Goal: Task Accomplishment & Management: Manage account settings

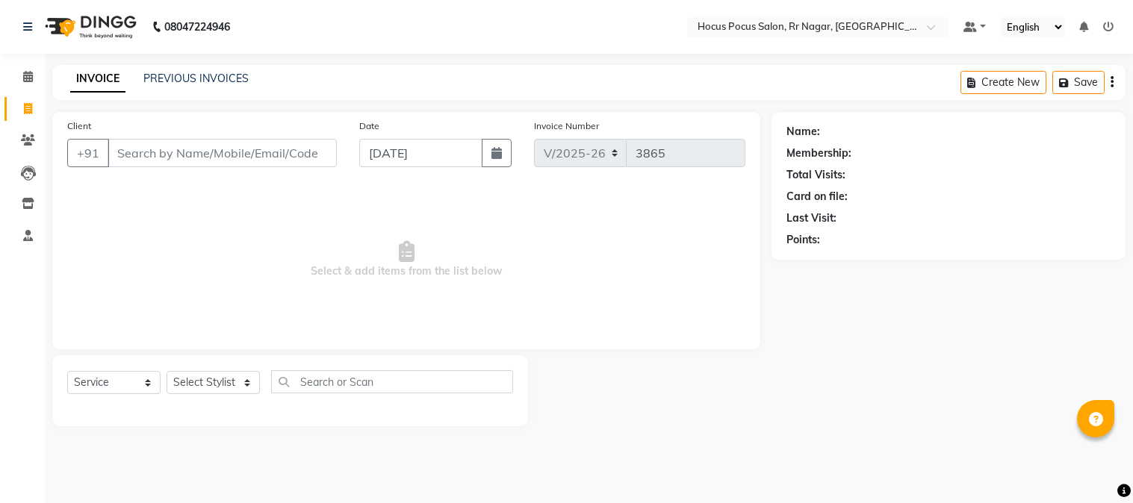
select select "5019"
select select "service"
click at [170, 146] on input "Client" at bounding box center [222, 153] width 229 height 28
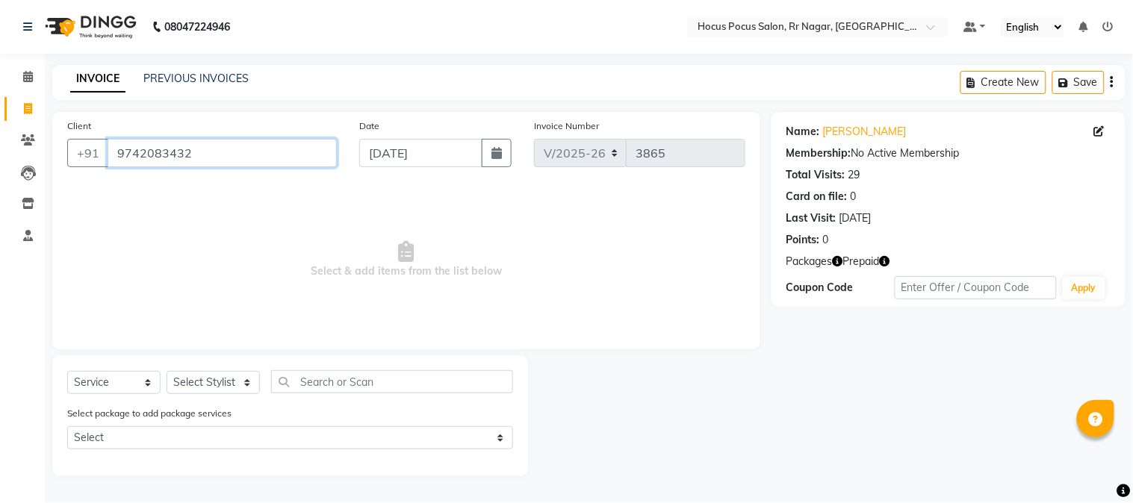
click at [215, 157] on input "9742083432" at bounding box center [222, 153] width 229 height 28
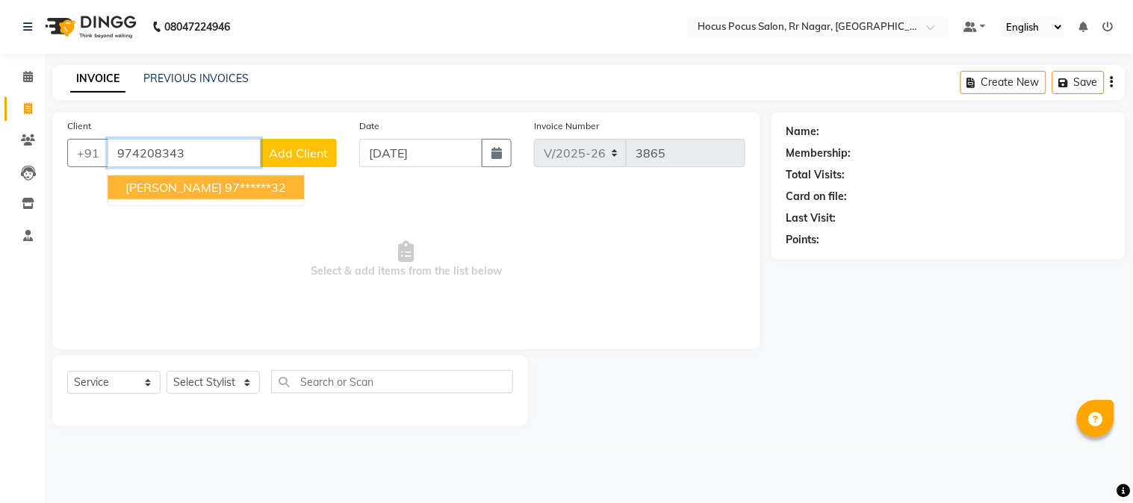
click at [210, 194] on span "Monika Deepthi" at bounding box center [173, 187] width 96 height 15
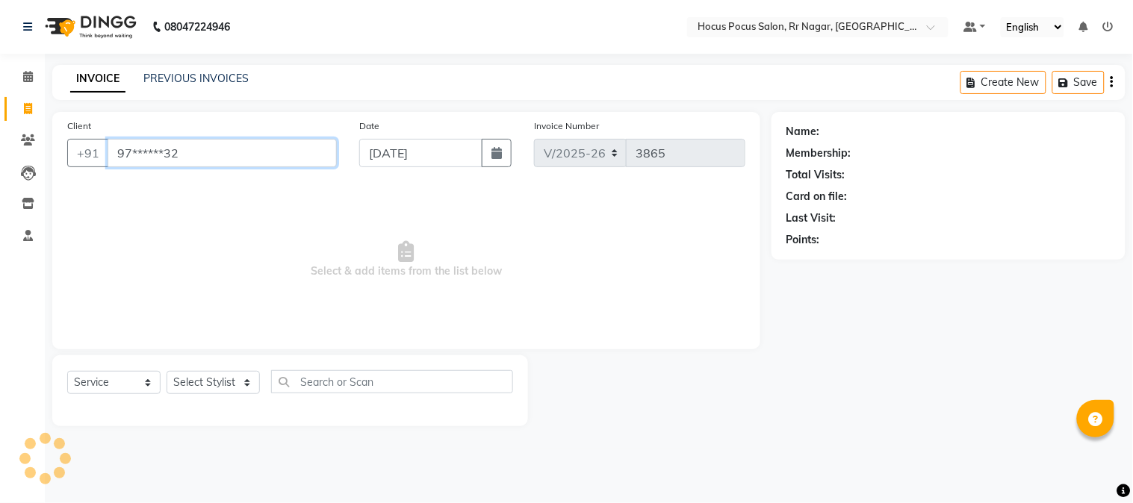
type input "97******32"
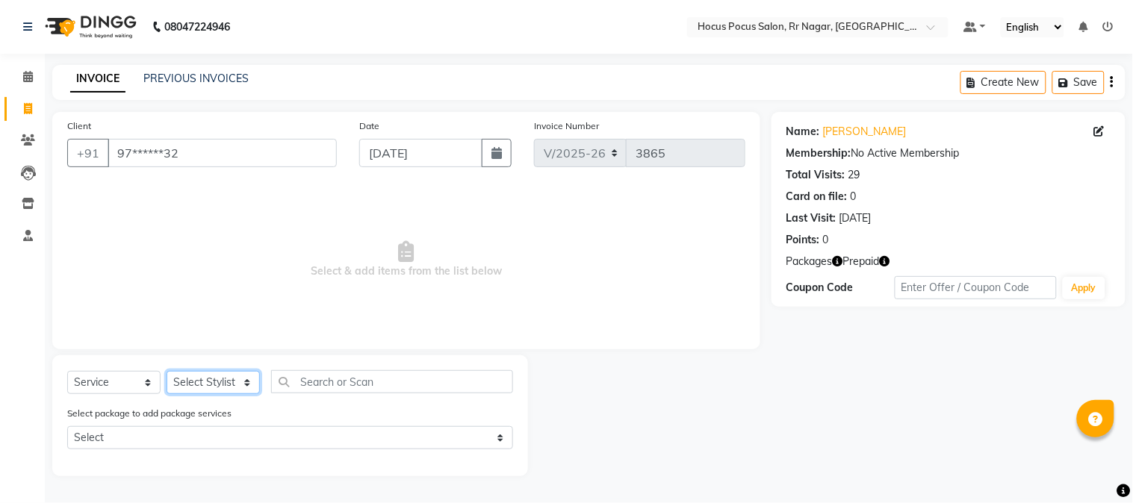
click at [191, 375] on select "Select Stylist [PERSON_NAME] hocus pocus Kushi Maya Neha [PERSON_NAME] [PERSON_…" at bounding box center [213, 382] width 93 height 23
select select "32995"
click at [167, 372] on select "Select Stylist [PERSON_NAME] hocus pocus Kushi Maya Neha [PERSON_NAME] [PERSON_…" at bounding box center [213, 382] width 93 height 23
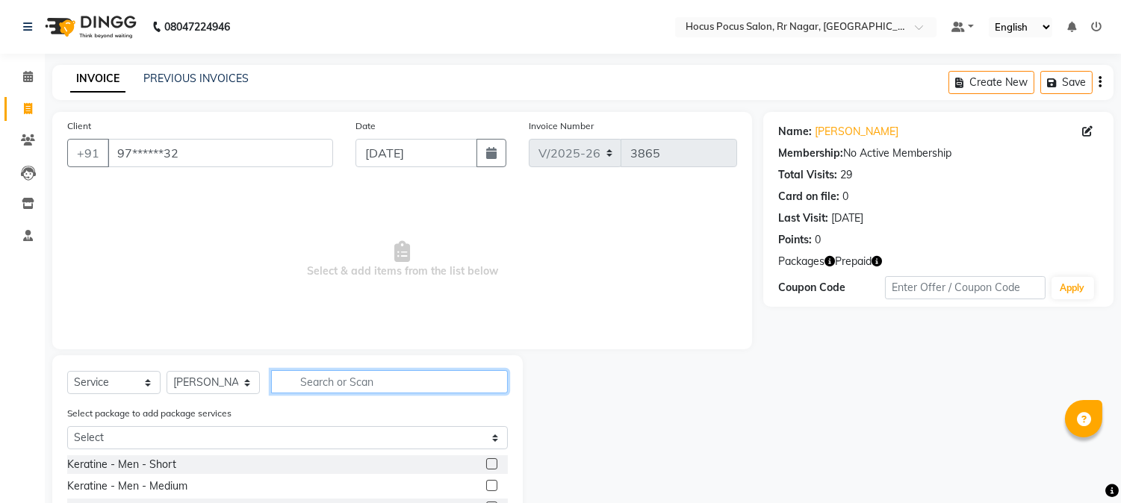
click at [319, 378] on input "text" at bounding box center [389, 382] width 237 height 23
type input "eye"
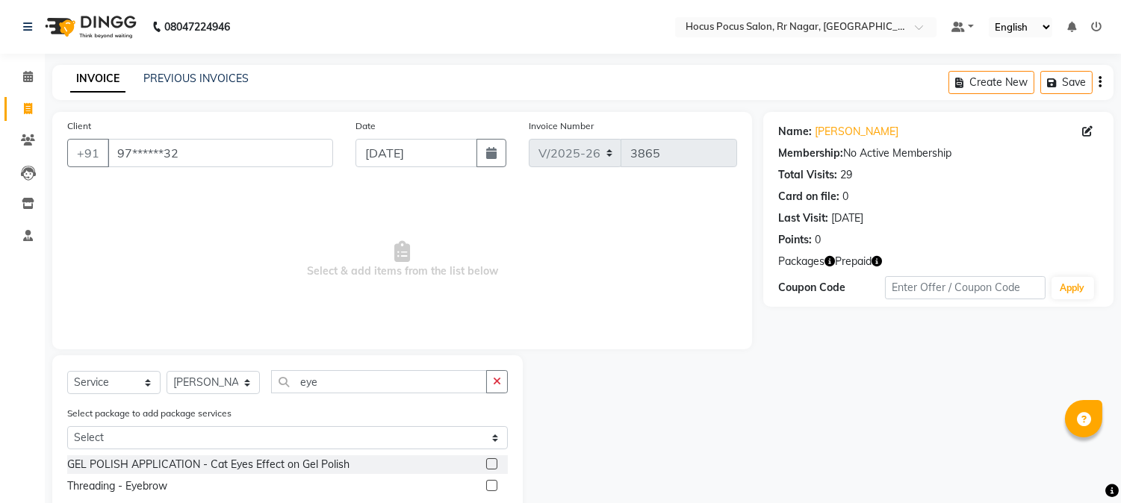
click at [495, 486] on label at bounding box center [491, 485] width 11 height 11
click at [495, 486] on input "checkbox" at bounding box center [491, 487] width 10 height 10
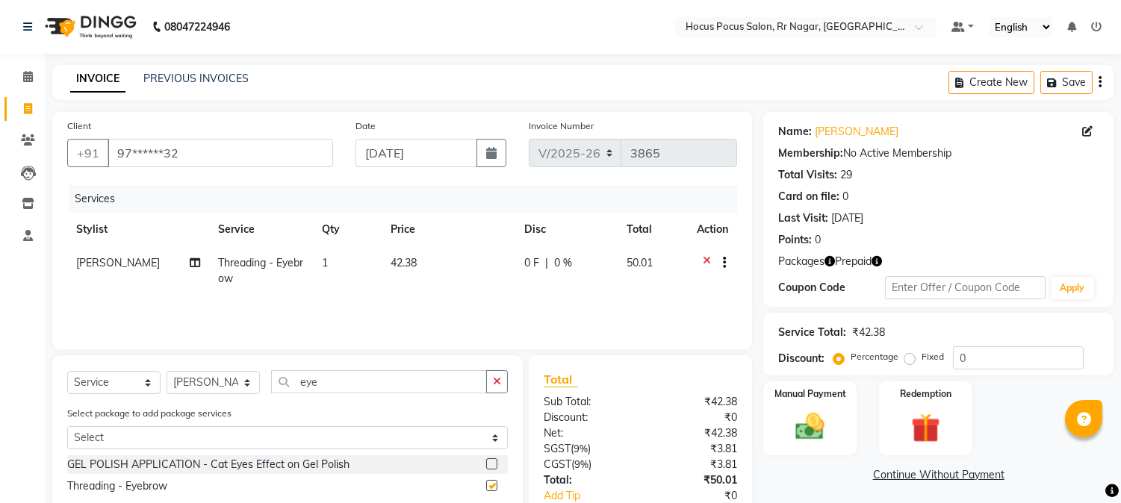
checkbox input "false"
click at [359, 394] on div "Select Service Product Membership Package Voucher Prepaid Gift Card Select Styl…" at bounding box center [287, 388] width 441 height 35
click at [340, 384] on input "eye" at bounding box center [379, 382] width 216 height 23
type input "e"
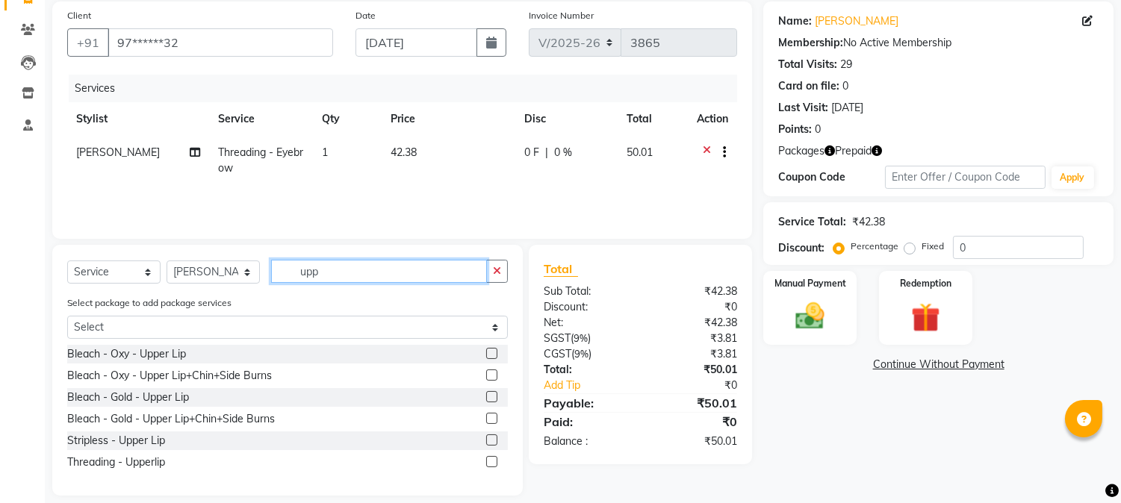
scroll to position [125, 0]
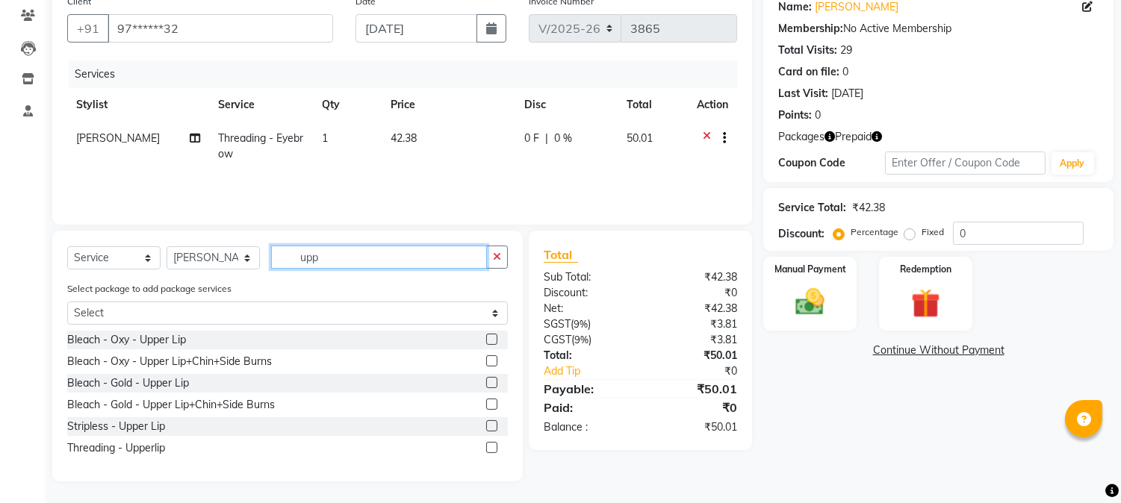
type input "upp"
click at [495, 444] on label at bounding box center [491, 447] width 11 height 11
click at [495, 444] on input "checkbox" at bounding box center [491, 449] width 10 height 10
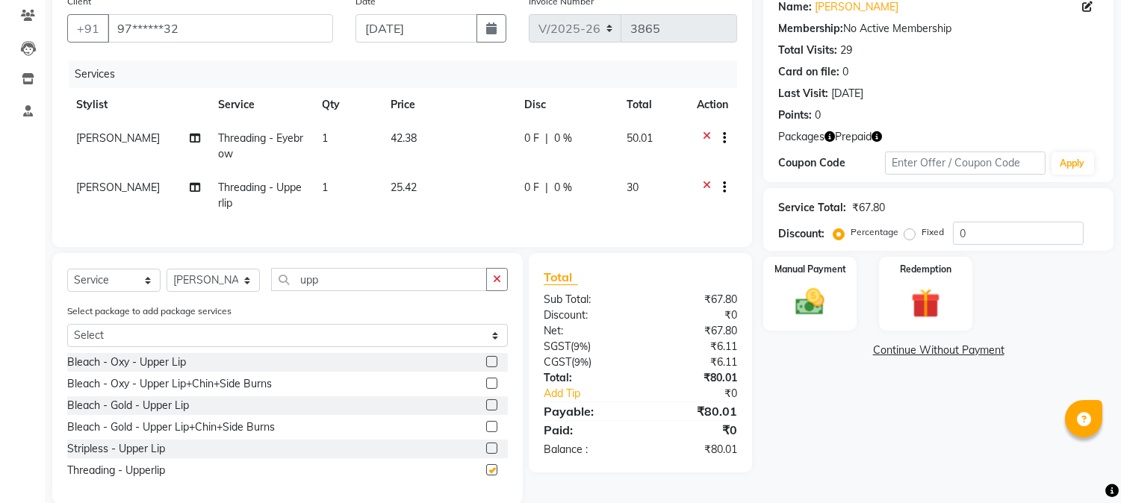
checkbox input "false"
click at [420, 199] on td "25.42" at bounding box center [449, 195] width 134 height 49
select select "32995"
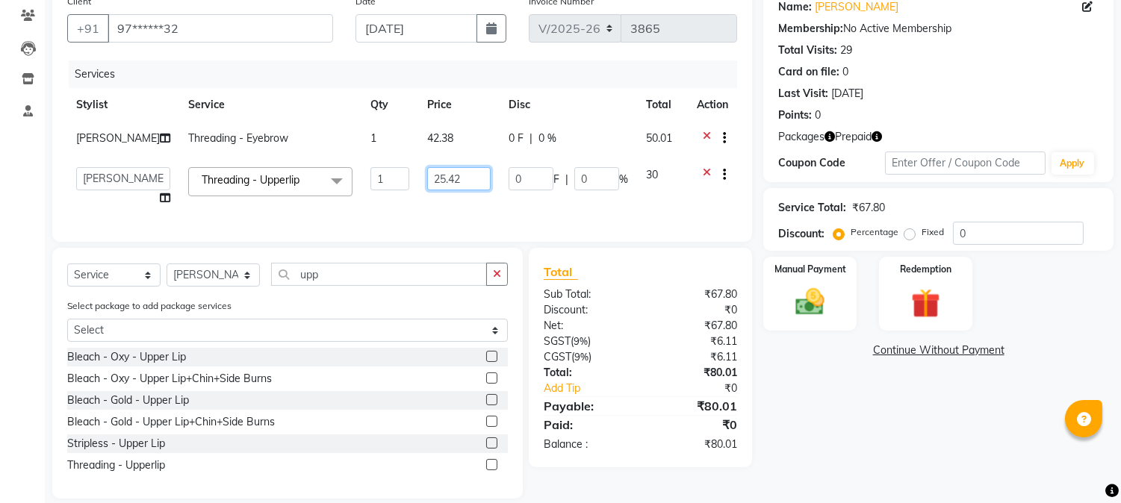
click at [460, 177] on input "25.42" at bounding box center [458, 178] width 63 height 23
type input "2"
type input "30"
click at [471, 136] on td "42.38" at bounding box center [458, 140] width 81 height 37
select select "32995"
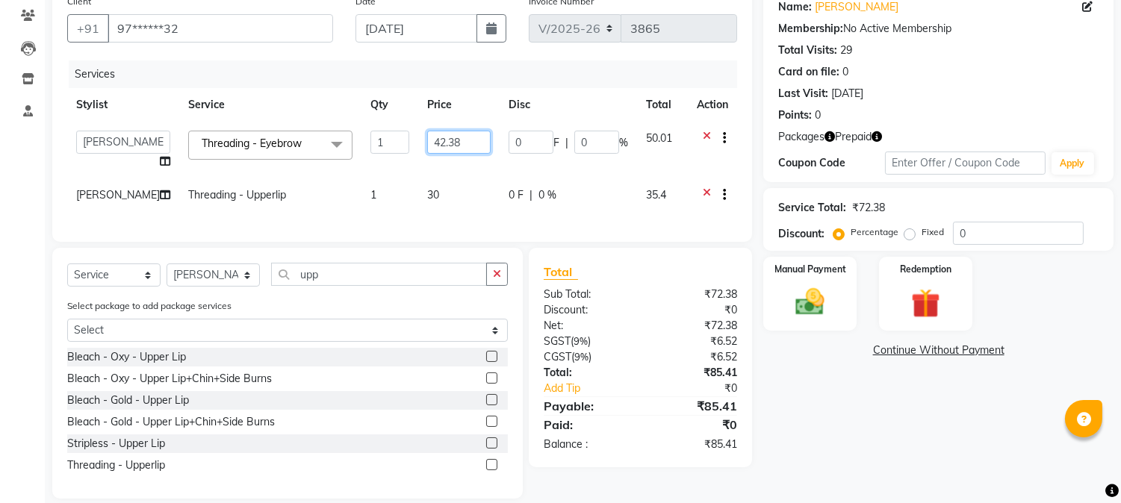
click at [448, 143] on input "42.38" at bounding box center [458, 142] width 63 height 23
type input "4"
type input "50"
click at [678, 133] on td "50.01" at bounding box center [662, 150] width 51 height 57
select select "32995"
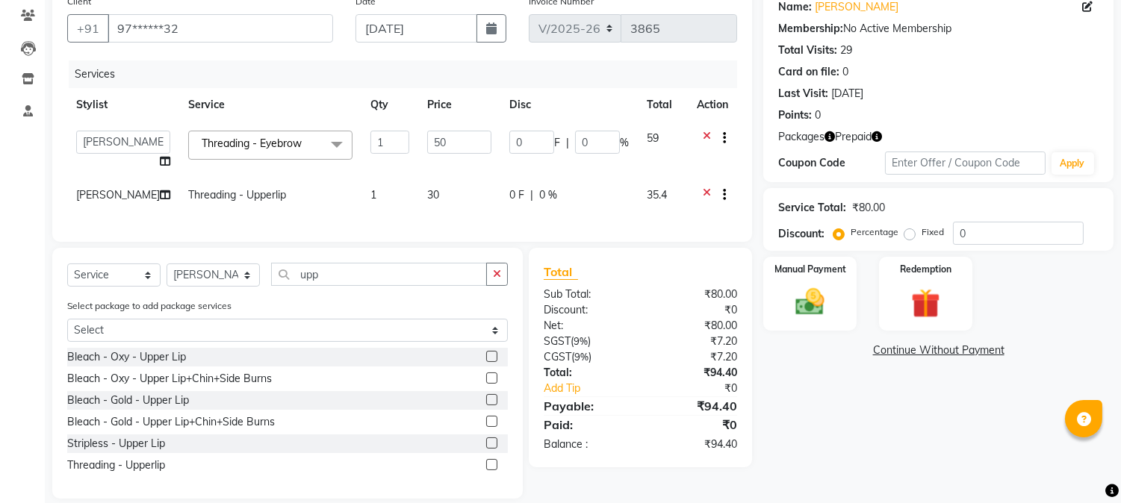
click at [878, 135] on icon "button" at bounding box center [877, 136] width 10 height 10
click at [953, 303] on div "Redemption" at bounding box center [925, 293] width 97 height 76
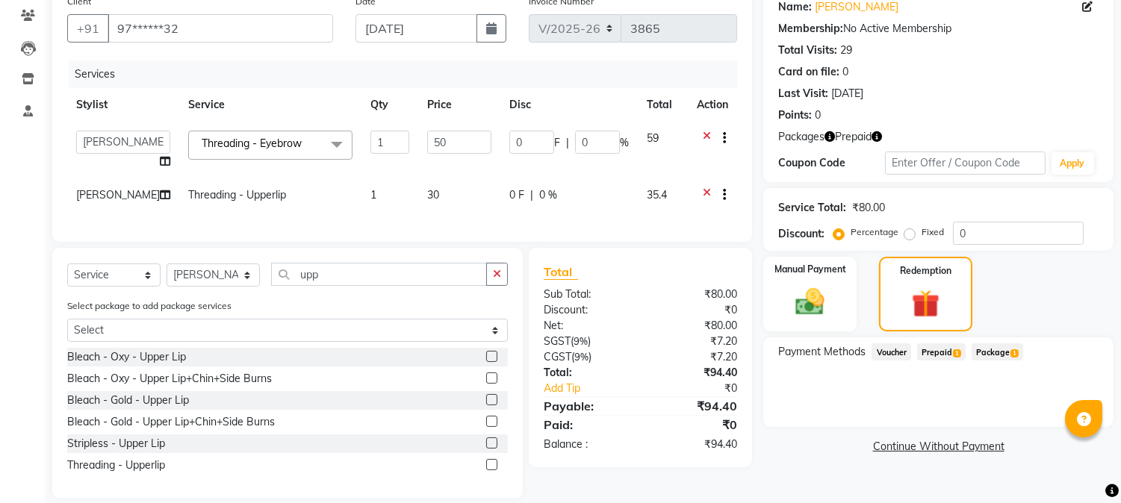
click at [941, 349] on span "Prepaid 1" at bounding box center [941, 352] width 49 height 17
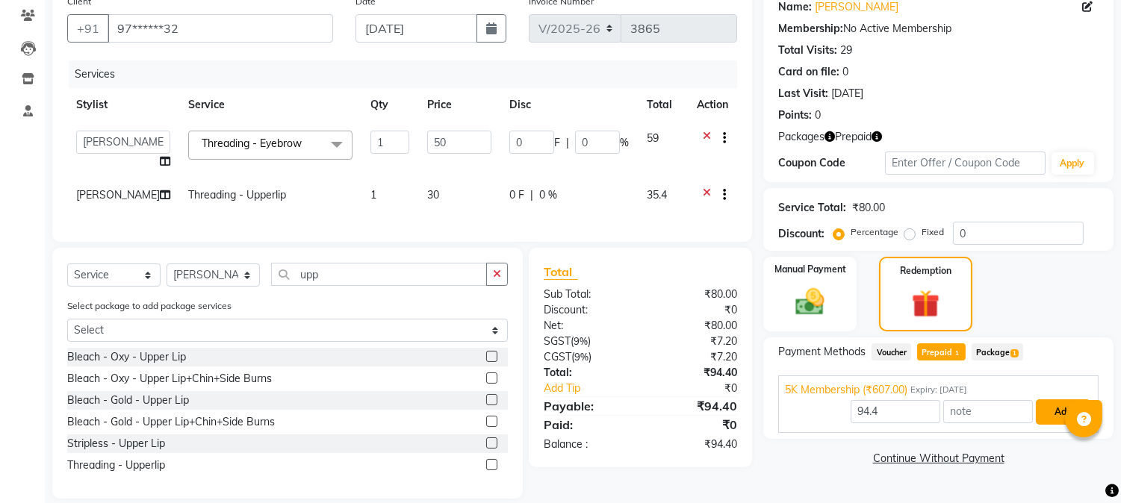
click at [1058, 404] on button "Add" at bounding box center [1063, 412] width 55 height 25
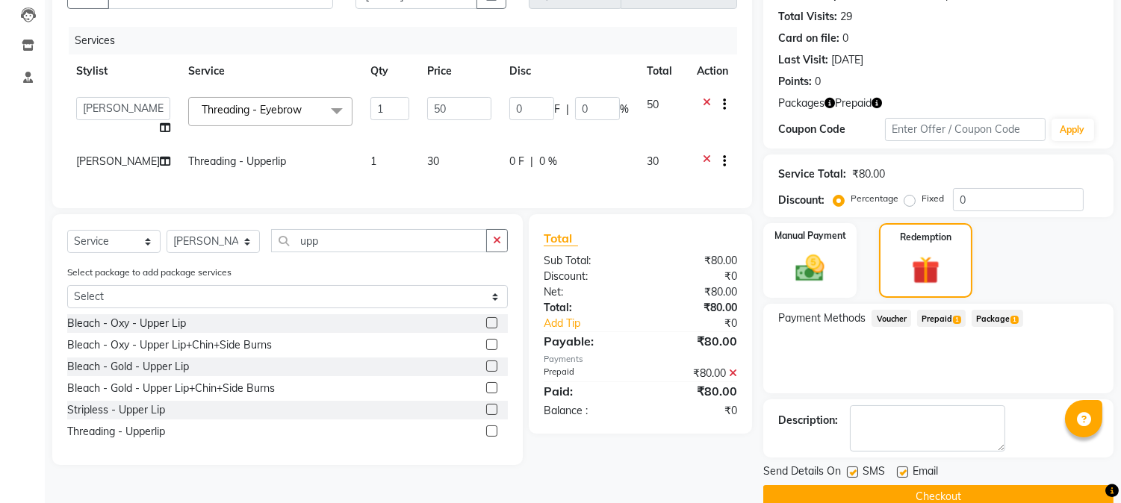
scroll to position [185, 0]
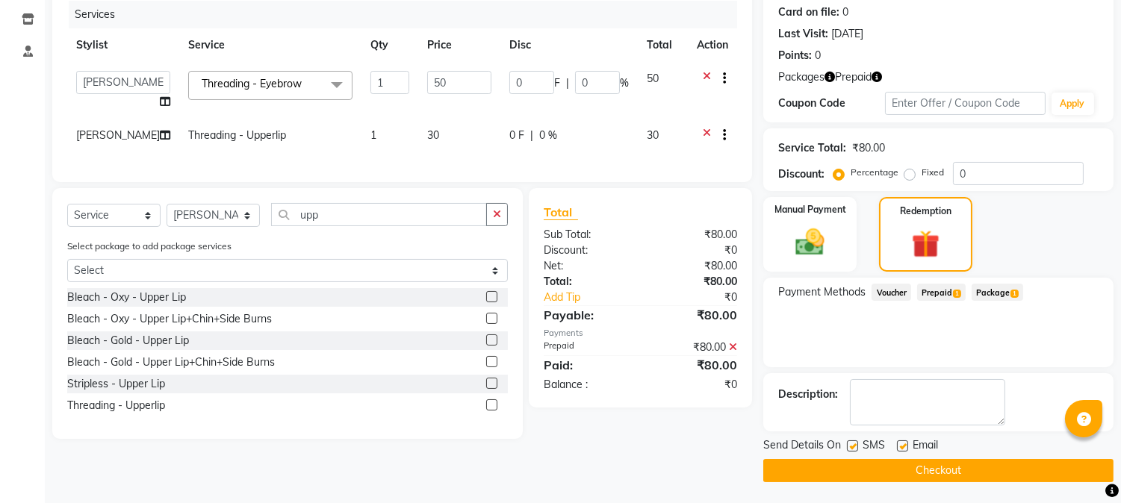
click at [852, 443] on label at bounding box center [852, 446] width 11 height 11
click at [852, 443] on input "checkbox" at bounding box center [852, 447] width 10 height 10
checkbox input "false"
click at [845, 473] on button "Checkout" at bounding box center [938, 470] width 350 height 23
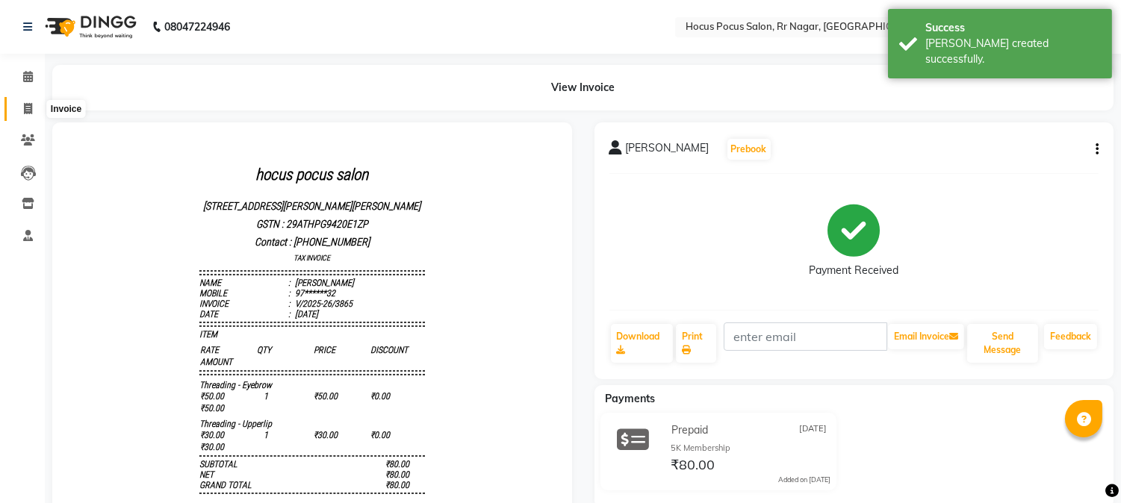
click at [34, 102] on span at bounding box center [28, 109] width 26 height 17
select select "5019"
select select "service"
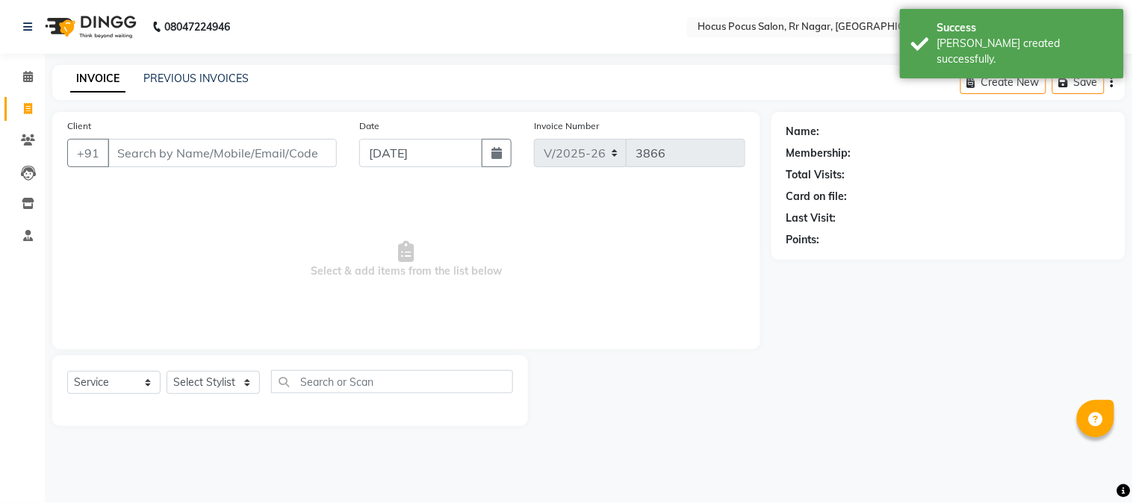
click at [302, 152] on input "Client" at bounding box center [222, 153] width 229 height 28
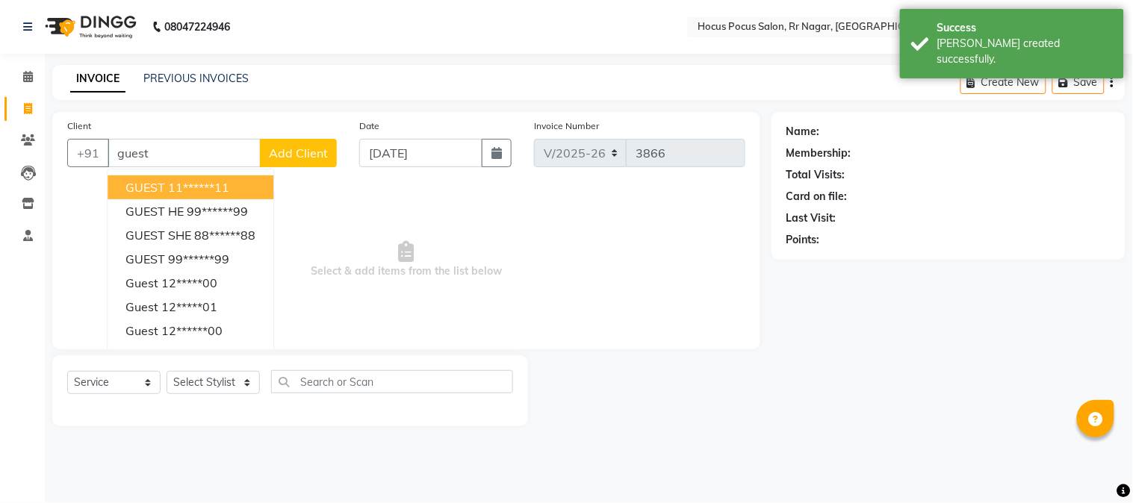
click at [227, 189] on ngb-highlight "11******11" at bounding box center [198, 187] width 61 height 15
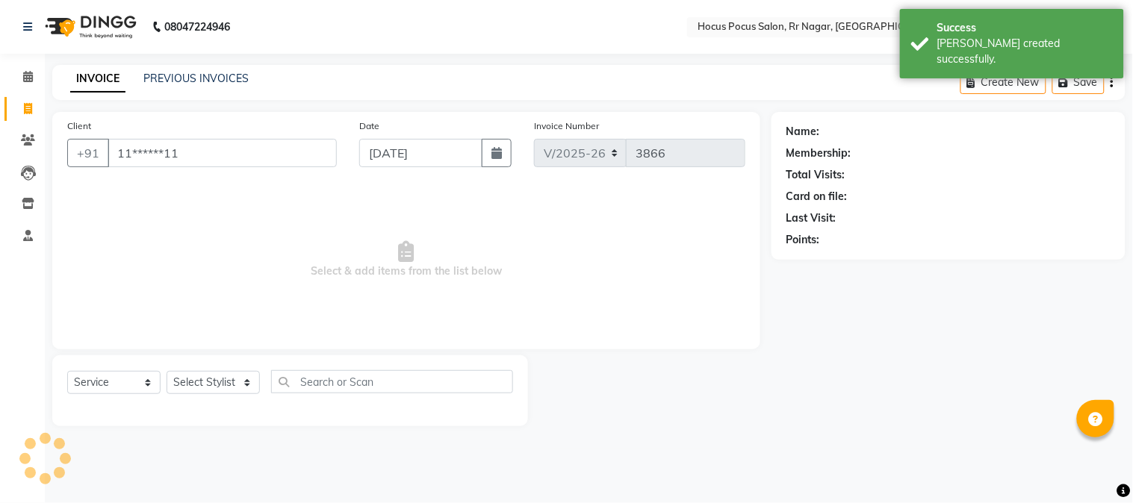
type input "11******11"
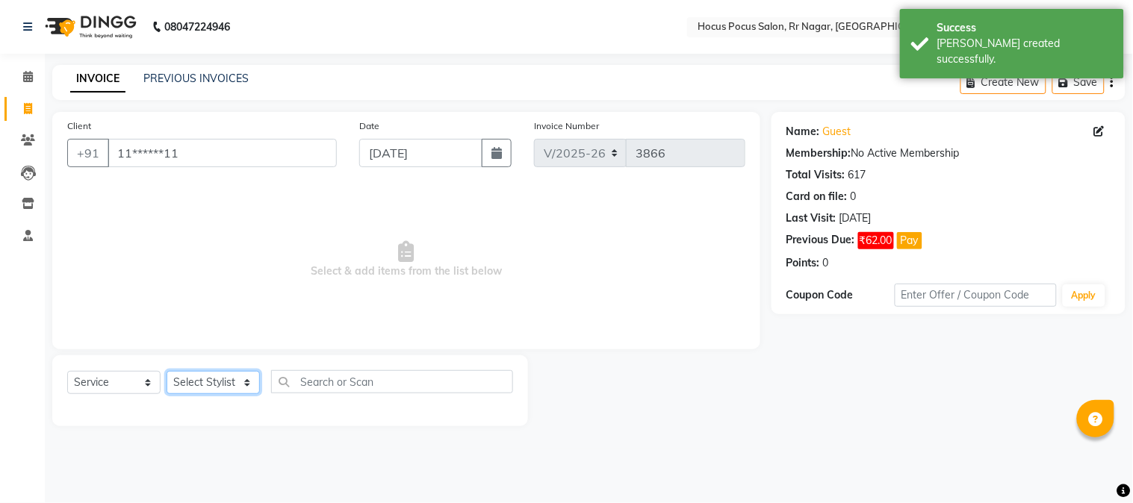
click at [185, 391] on select "Select Stylist [PERSON_NAME] hocus pocus Kushi Maya Neha [PERSON_NAME] [PERSON_…" at bounding box center [213, 382] width 93 height 23
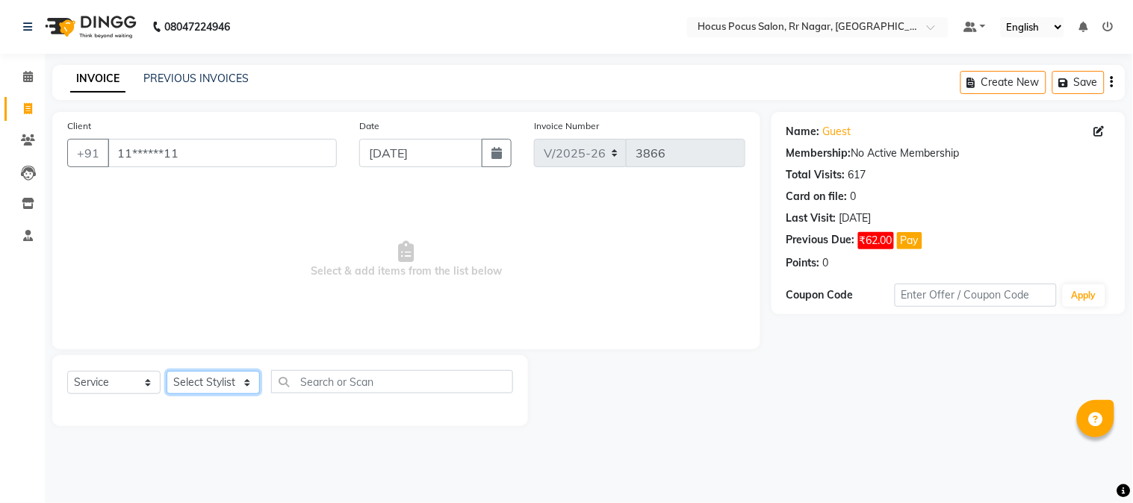
select select "74946"
click at [167, 372] on select "Select Stylist [PERSON_NAME] hocus pocus Kushi Maya Neha [PERSON_NAME] [PERSON_…" at bounding box center [213, 382] width 93 height 23
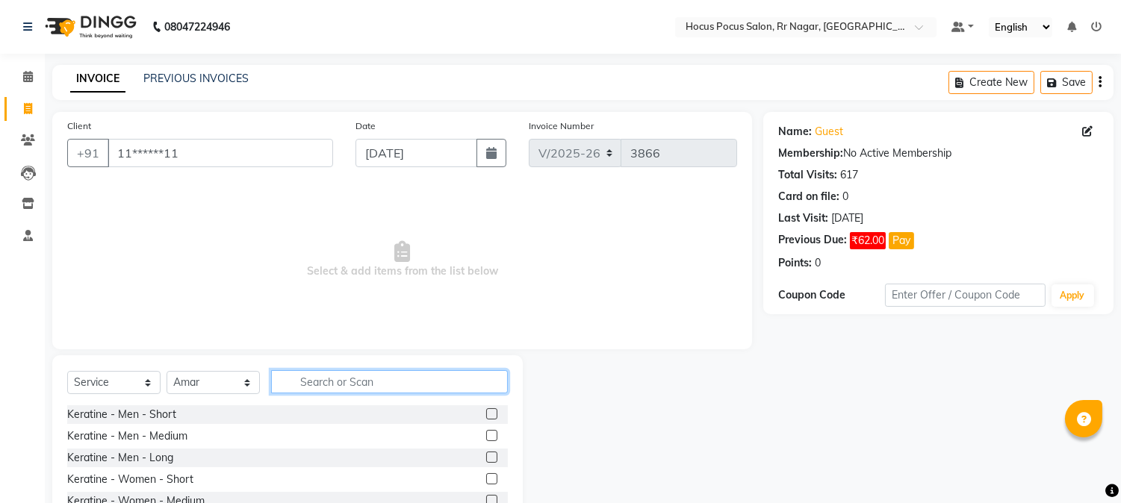
click at [356, 377] on input "text" at bounding box center [389, 382] width 237 height 23
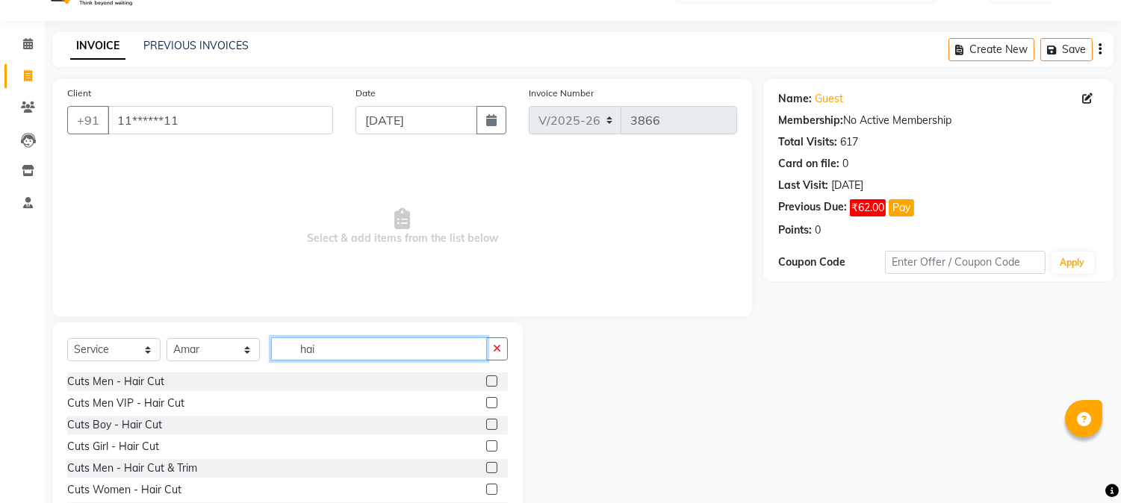
scroll to position [94, 0]
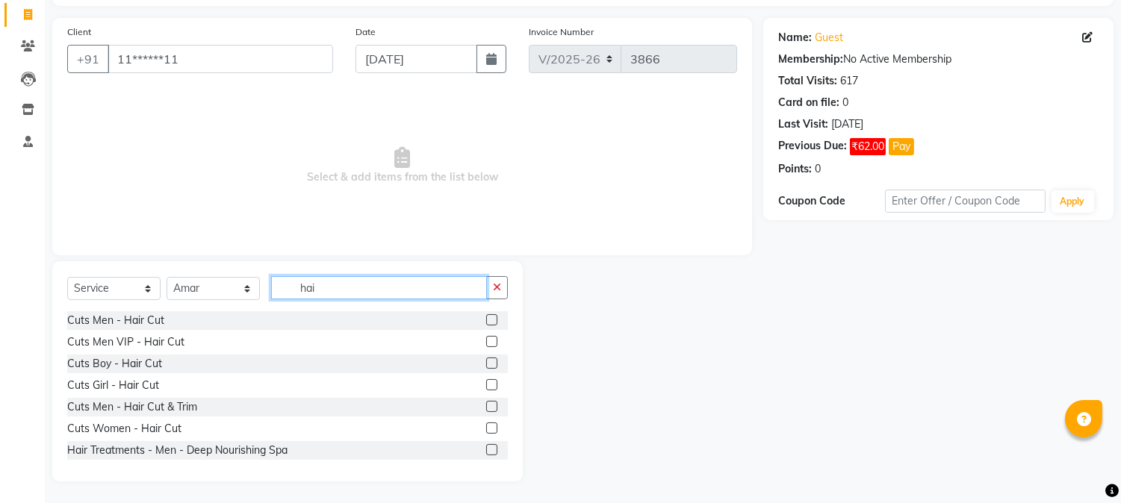
type input "hai"
click at [486, 424] on label at bounding box center [491, 428] width 11 height 11
click at [486, 424] on input "checkbox" at bounding box center [491, 429] width 10 height 10
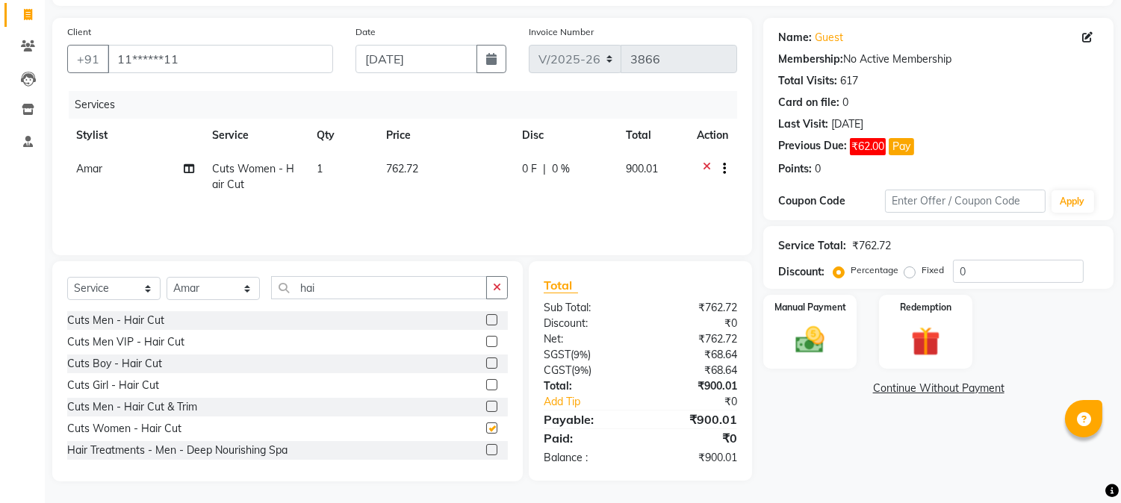
checkbox input "false"
click at [192, 66] on input "11******11" at bounding box center [221, 59] width 226 height 28
type input "1"
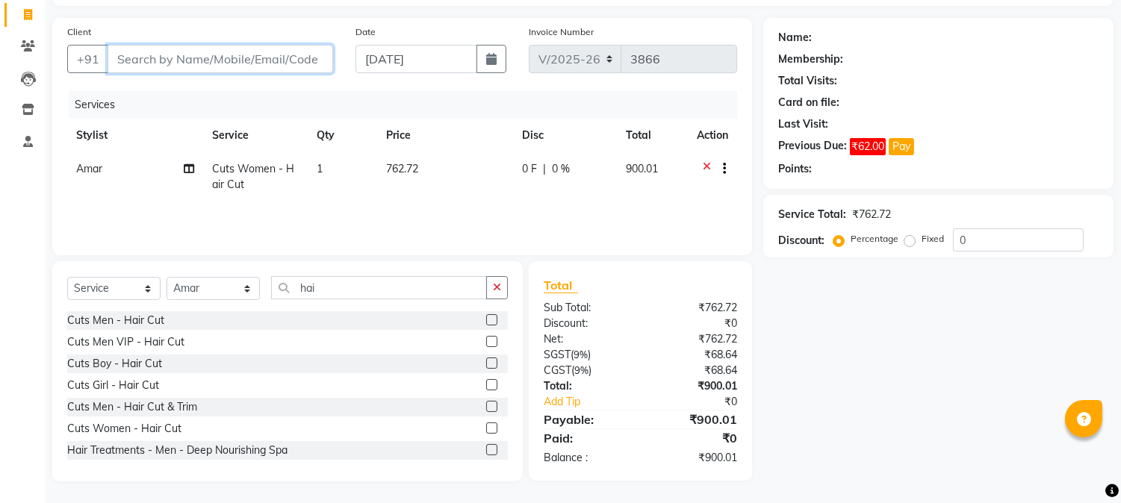
paste input "9845998524"
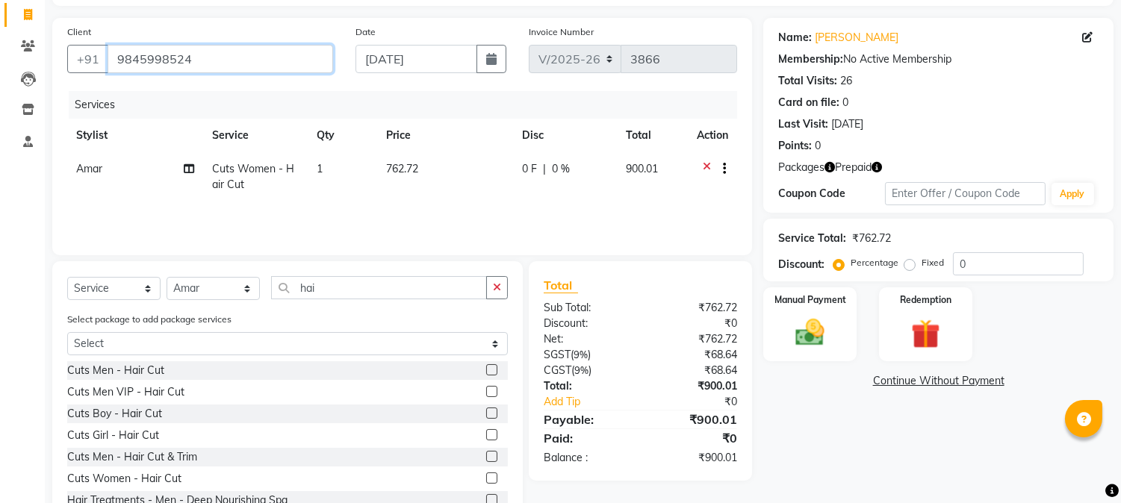
click at [205, 54] on input "9845998524" at bounding box center [221, 59] width 226 height 28
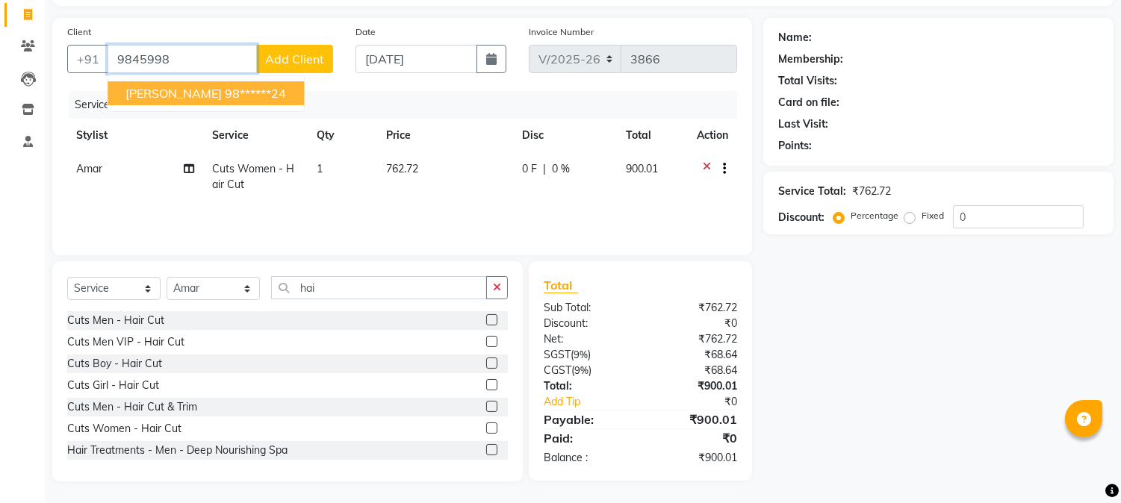
click at [194, 90] on span "Aditya Gindoriya" at bounding box center [173, 93] width 96 height 15
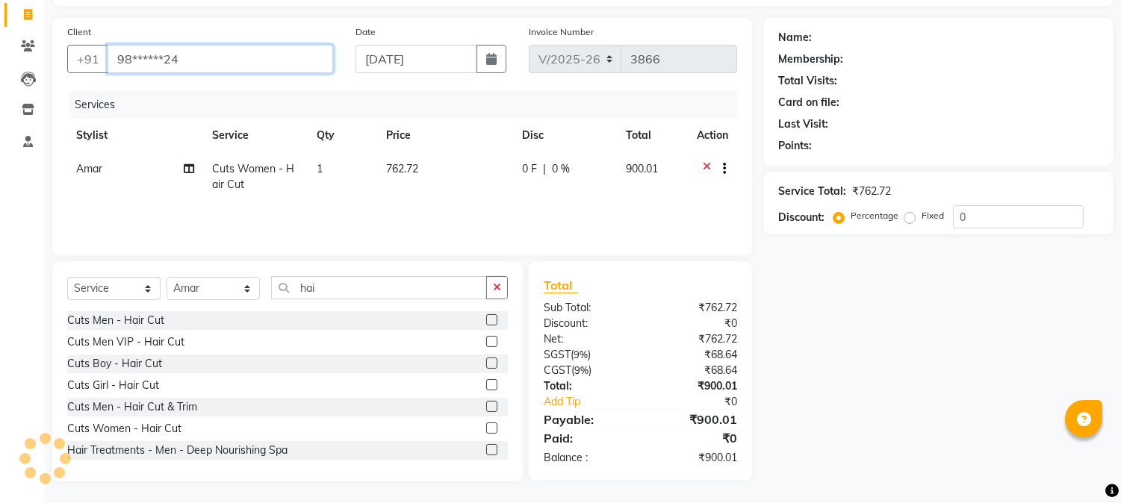
type input "98******24"
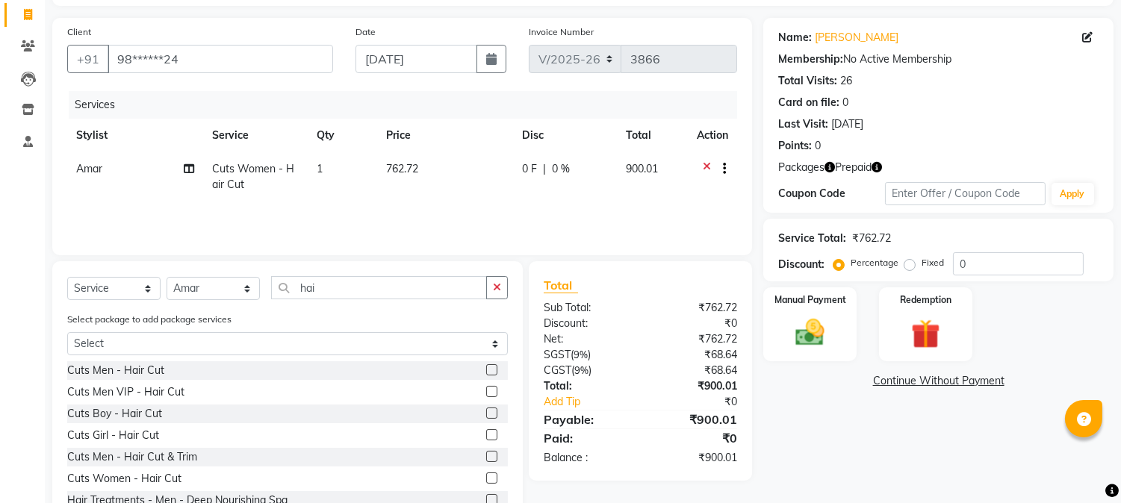
click at [880, 167] on icon "button" at bounding box center [877, 167] width 10 height 10
click at [460, 163] on td "762.72" at bounding box center [445, 176] width 136 height 49
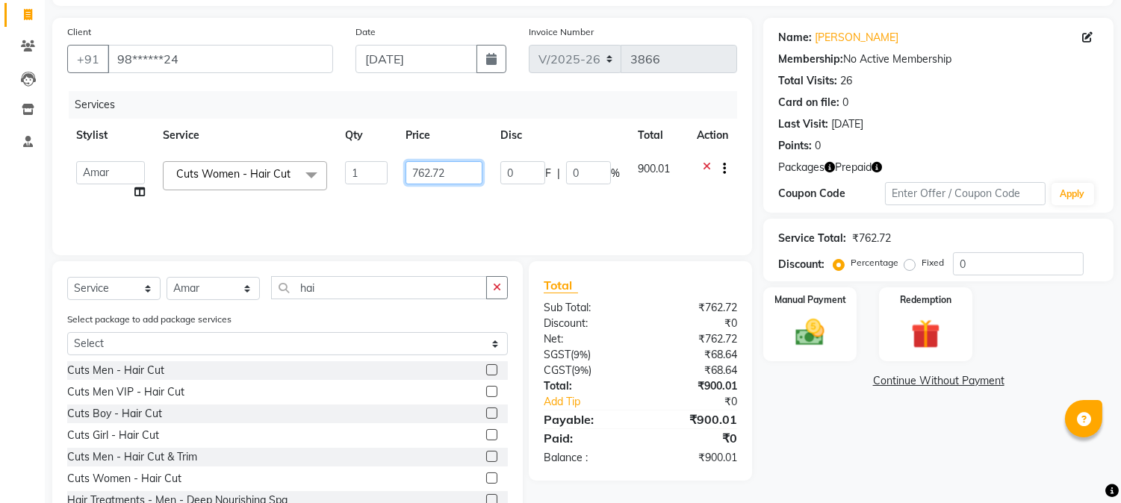
click at [466, 174] on input "762.72" at bounding box center [444, 172] width 77 height 23
type input "7"
type input "900"
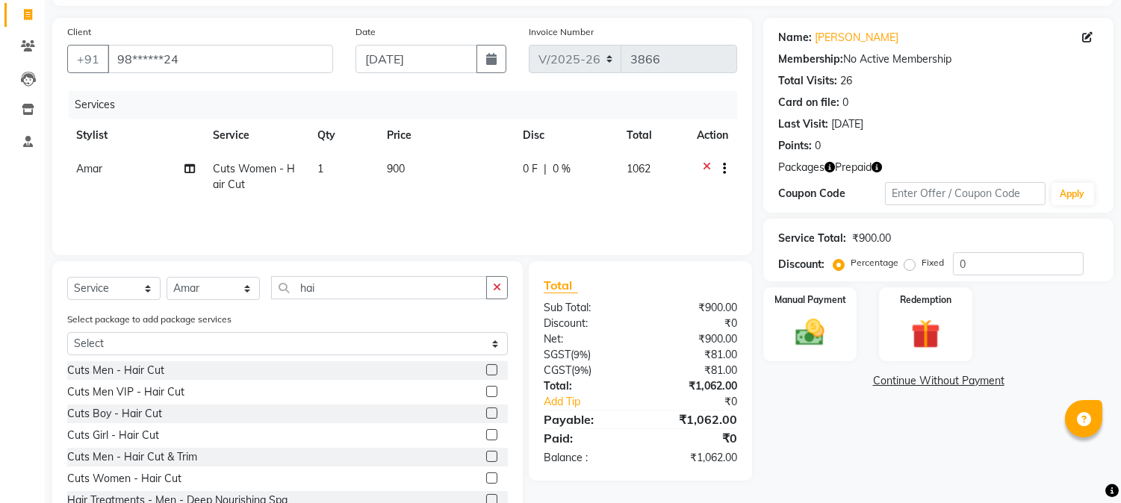
click at [684, 159] on td "1062" at bounding box center [653, 176] width 71 height 49
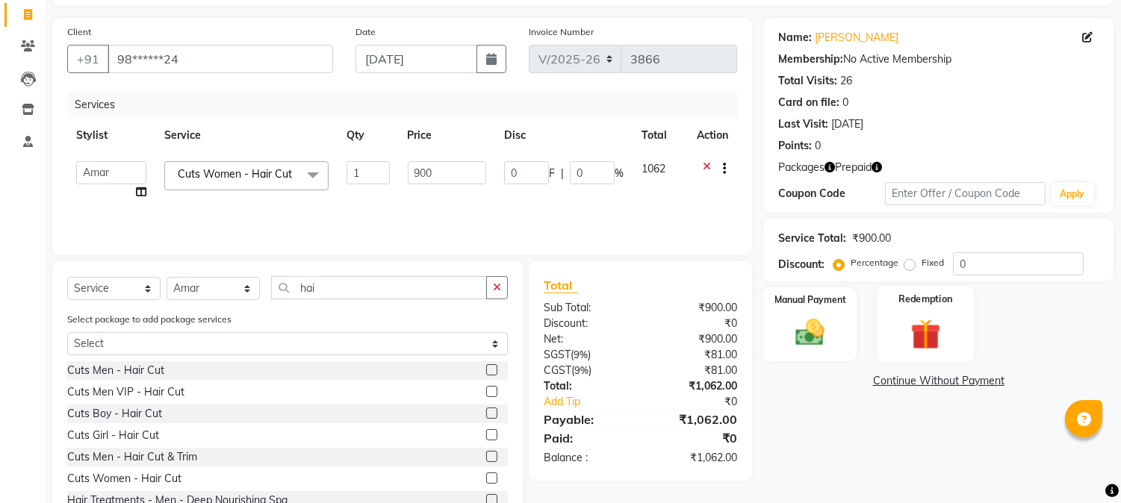
click at [936, 326] on img at bounding box center [925, 334] width 49 height 37
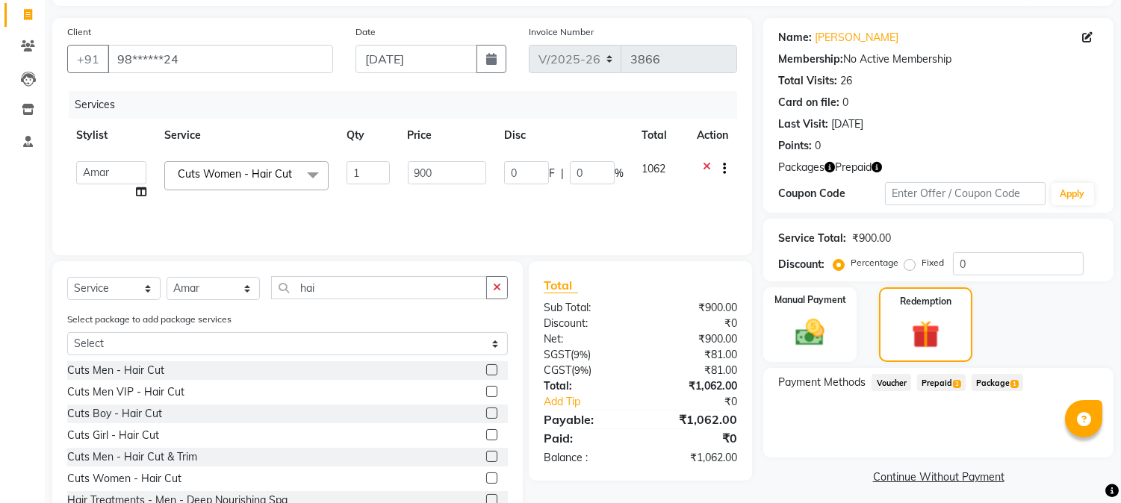
click at [931, 379] on span "Prepaid 3" at bounding box center [941, 382] width 49 height 17
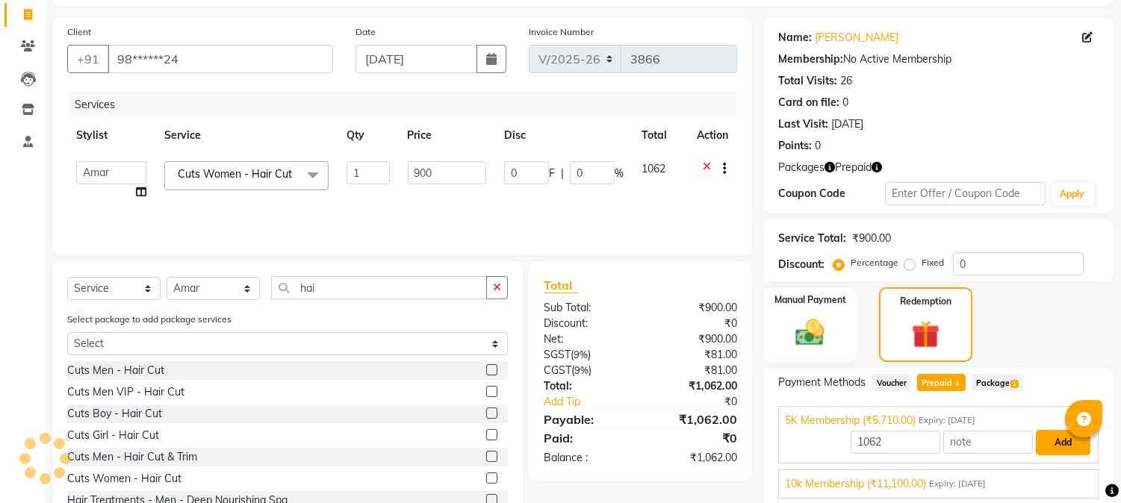
click at [1059, 438] on button "Add" at bounding box center [1063, 442] width 55 height 25
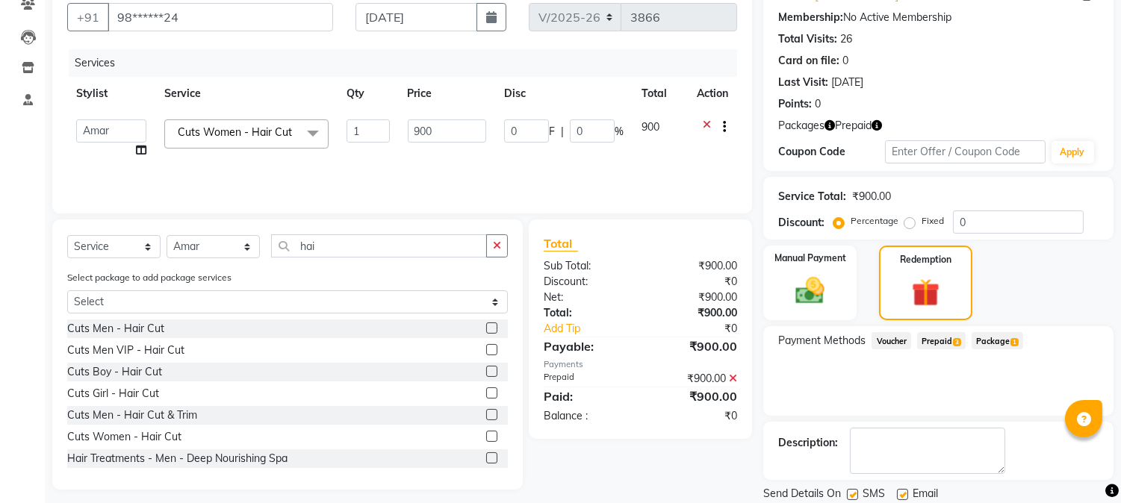
scroll to position [161, 0]
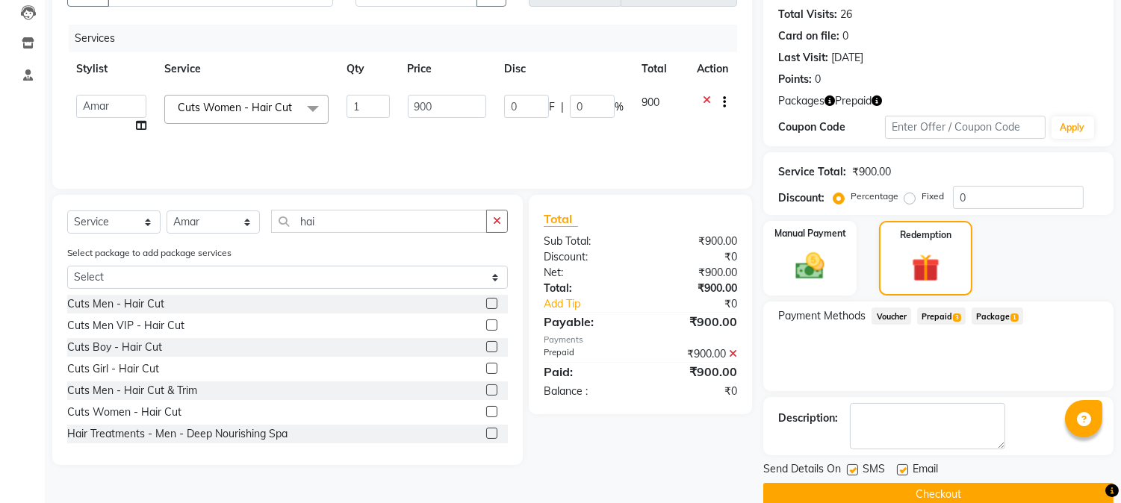
click at [853, 471] on label at bounding box center [852, 470] width 11 height 11
click at [853, 471] on input "checkbox" at bounding box center [852, 471] width 10 height 10
checkbox input "false"
click at [940, 495] on button "Checkout" at bounding box center [938, 494] width 350 height 23
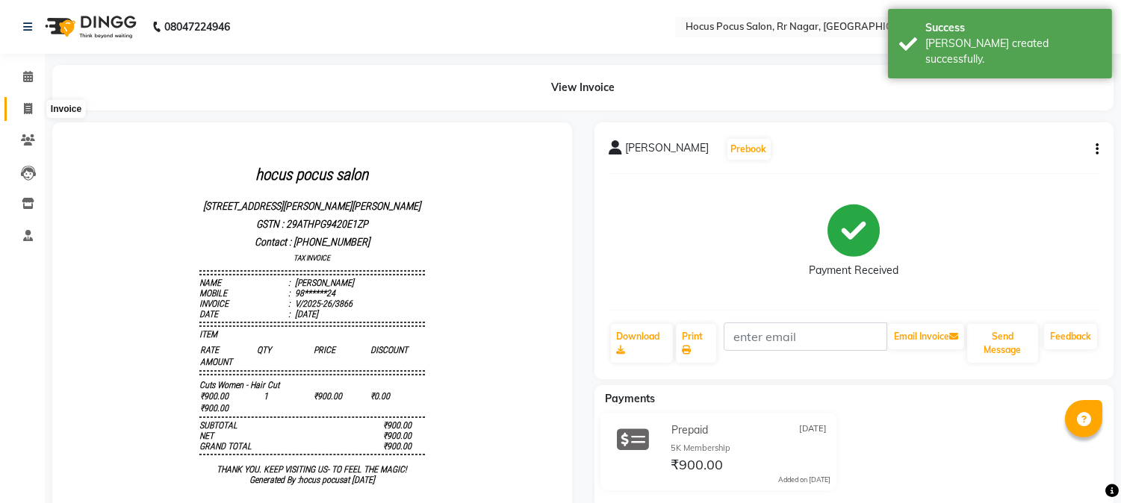
click at [28, 107] on icon at bounding box center [28, 108] width 8 height 11
select select "5019"
select select "service"
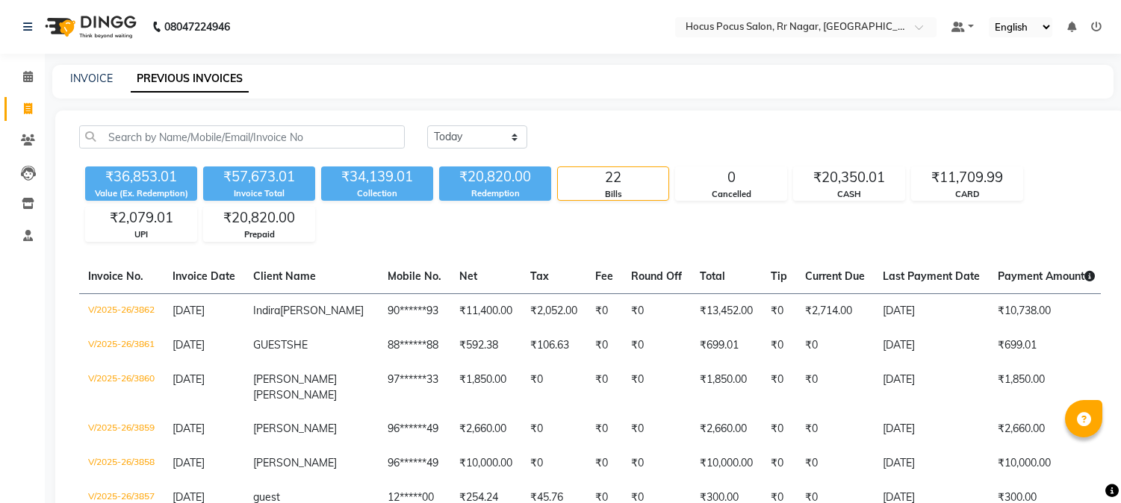
select select "yesterday"
click at [25, 107] on icon at bounding box center [28, 108] width 8 height 11
select select "5019"
select select "service"
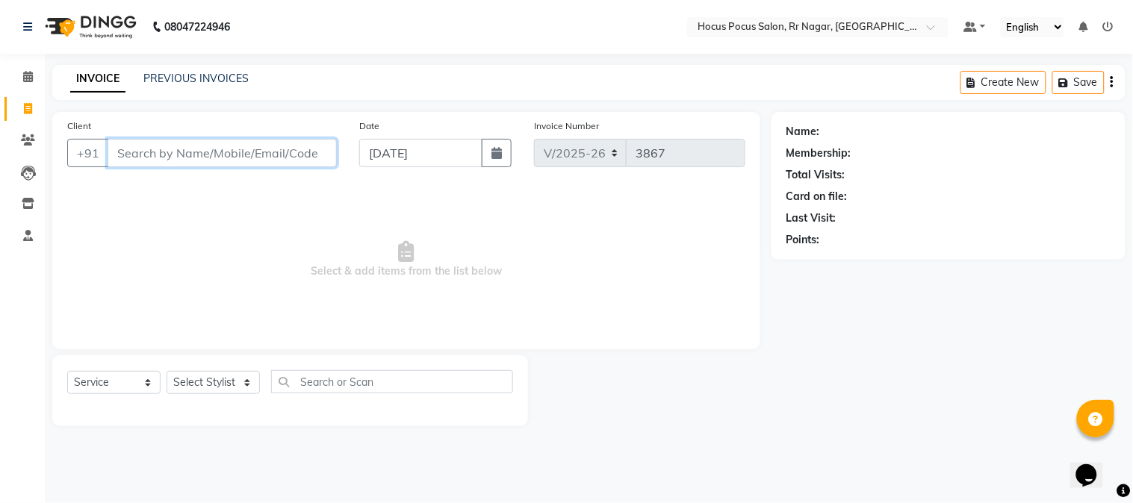
click at [221, 146] on input "Client" at bounding box center [222, 153] width 229 height 28
click at [260, 152] on input "Client" at bounding box center [222, 153] width 229 height 28
paste input "6374551991"
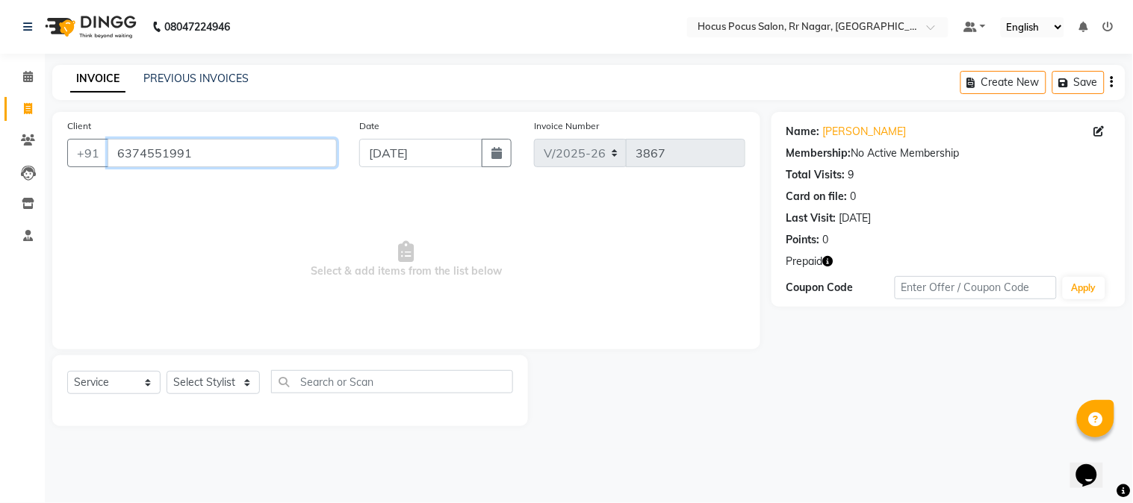
drag, startPoint x: 229, startPoint y: 153, endPoint x: 217, endPoint y: 155, distance: 11.3
click at [226, 155] on input "6374551991" at bounding box center [222, 153] width 229 height 28
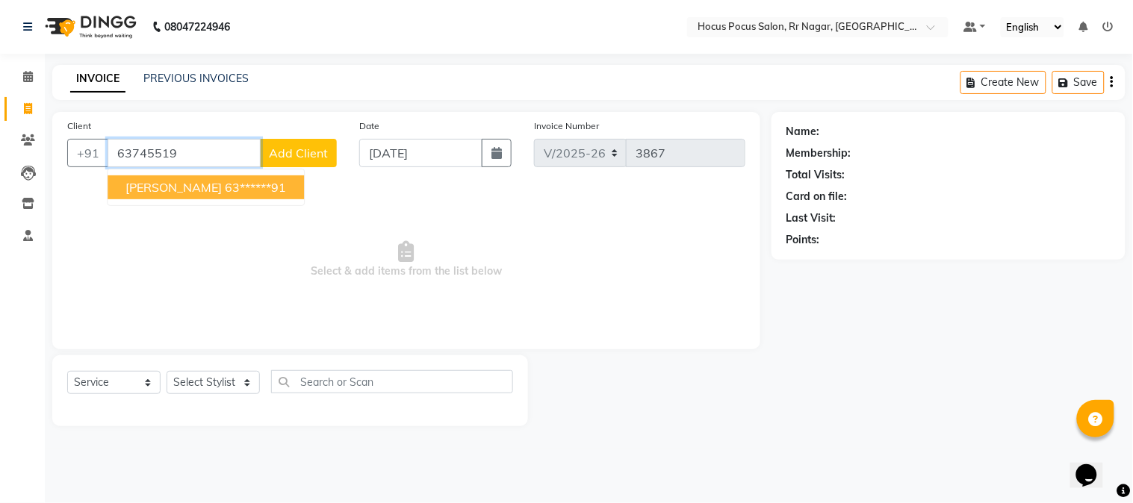
click at [185, 176] on button "ambika venkat 63******91" at bounding box center [206, 188] width 196 height 24
type input "63******91"
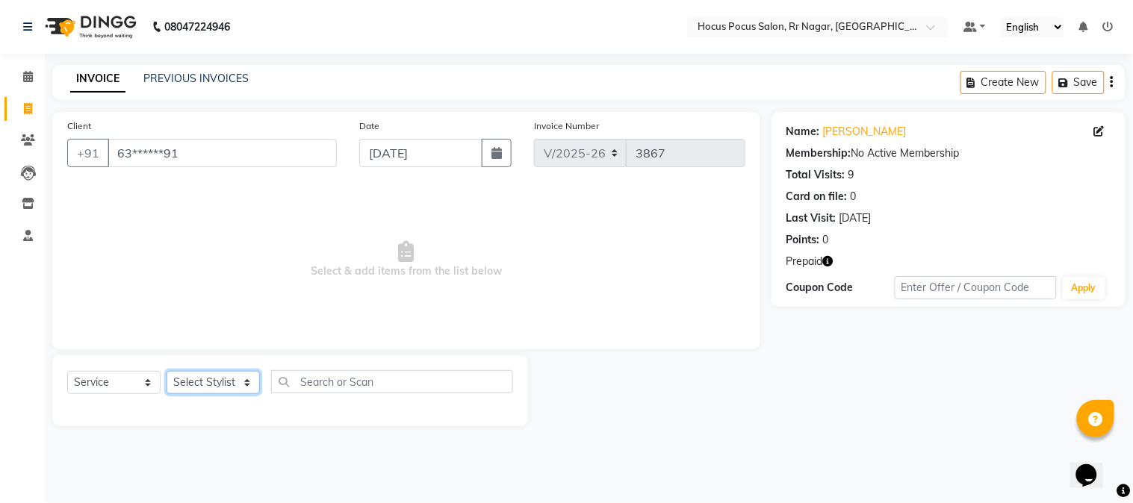
click at [232, 382] on select "Select Stylist [PERSON_NAME] hocus pocus Kushi Maya Neha [PERSON_NAME] [PERSON_…" at bounding box center [213, 382] width 93 height 23
select select "43787"
click at [167, 372] on select "Select Stylist [PERSON_NAME] hocus pocus Kushi Maya Neha [PERSON_NAME] [PERSON_…" at bounding box center [213, 382] width 93 height 23
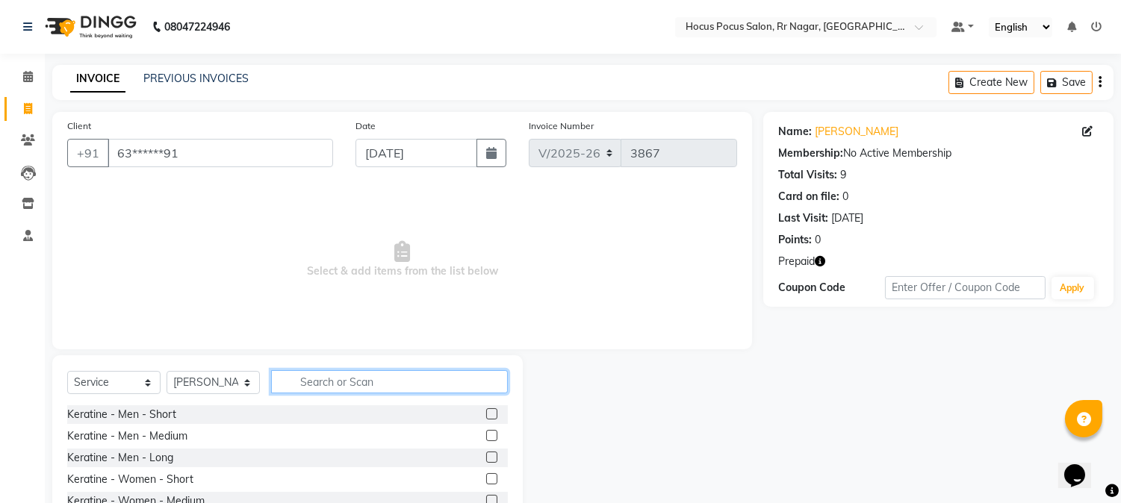
click at [311, 379] on input "text" at bounding box center [389, 382] width 237 height 23
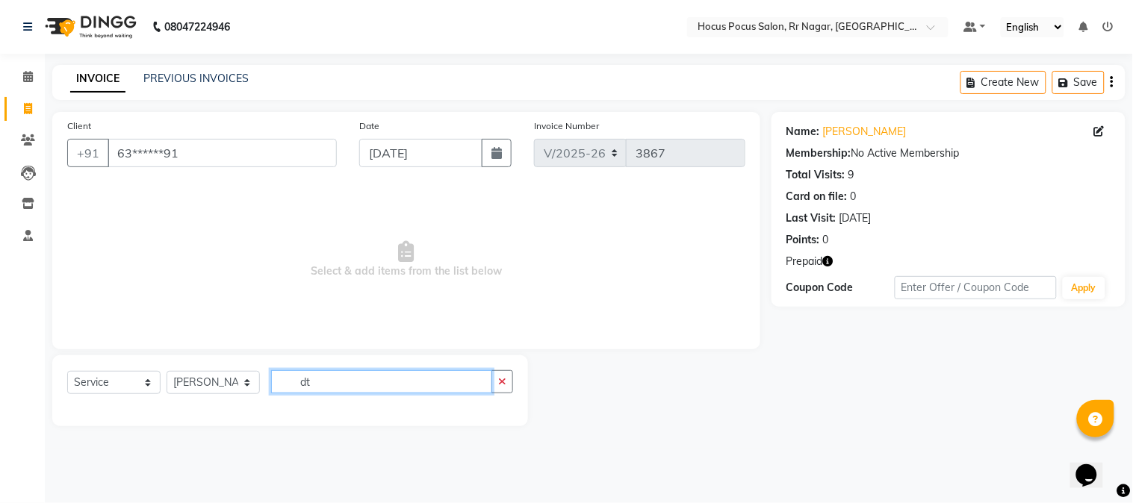
type input "d"
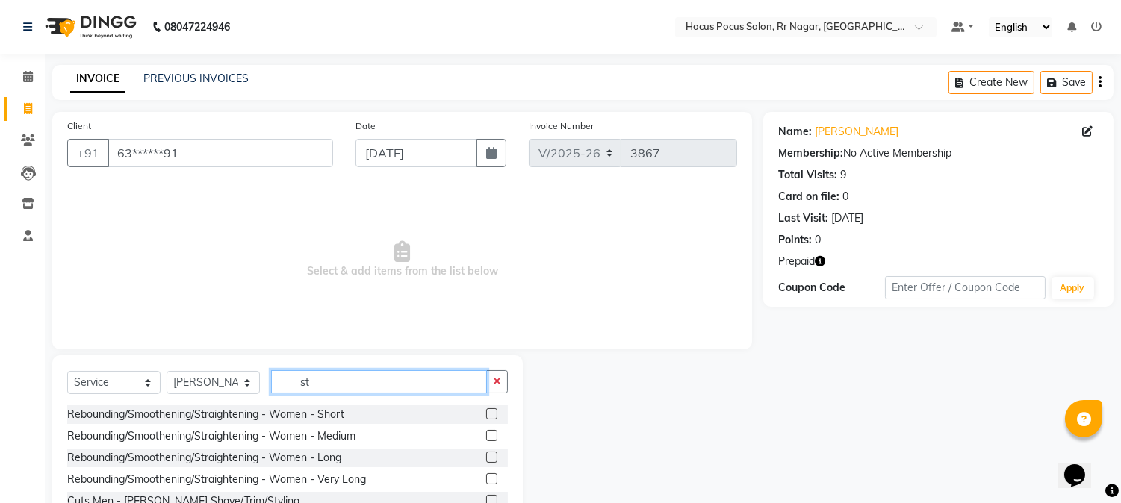
type input "s"
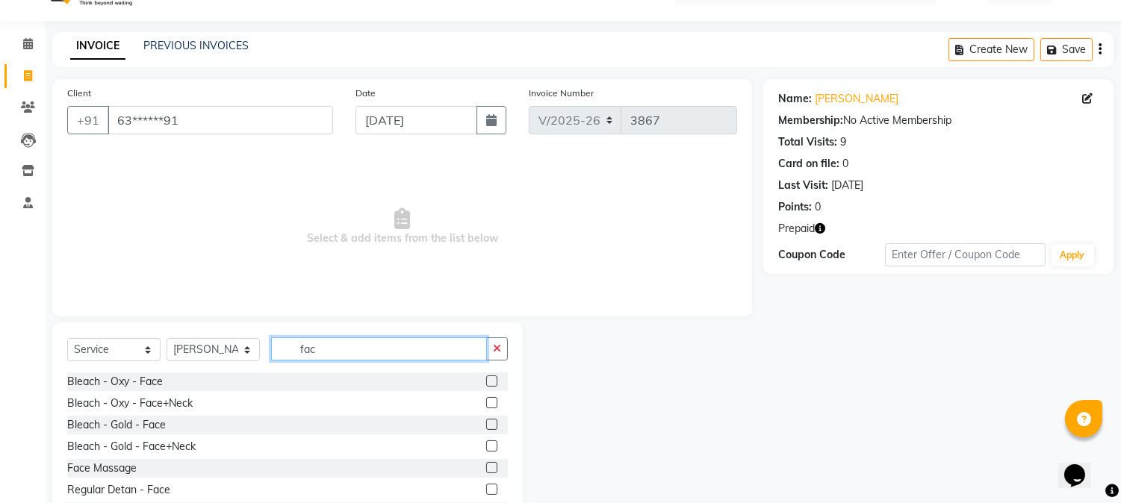
scroll to position [94, 0]
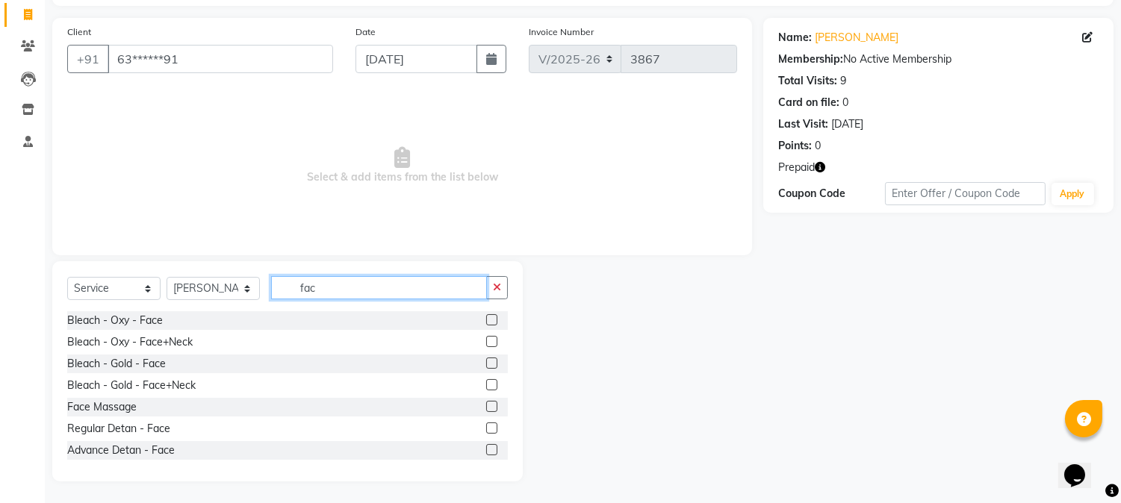
click at [344, 287] on input "fac" at bounding box center [379, 287] width 216 height 23
type input "f"
type input "d"
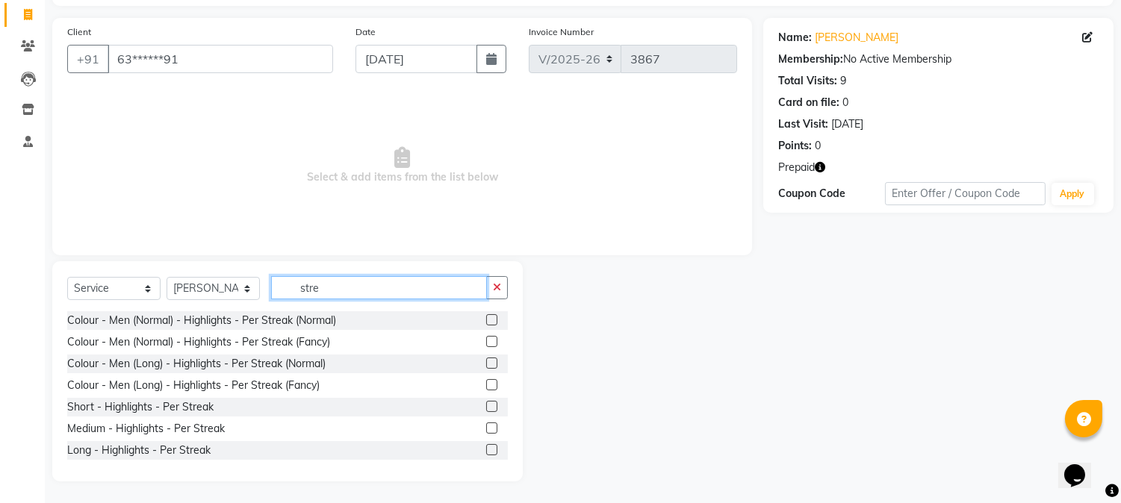
click at [344, 293] on input "stre" at bounding box center [379, 287] width 216 height 23
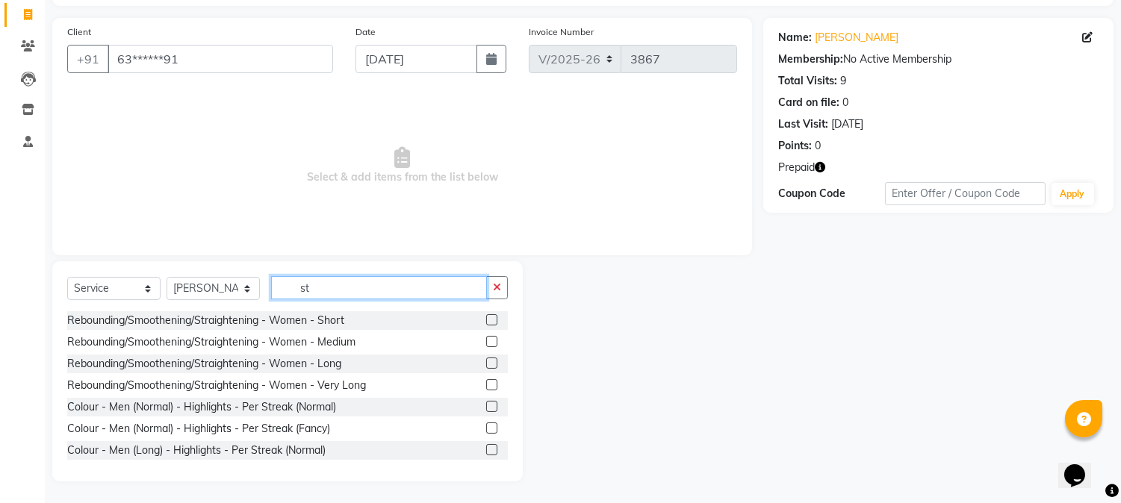
type input "s"
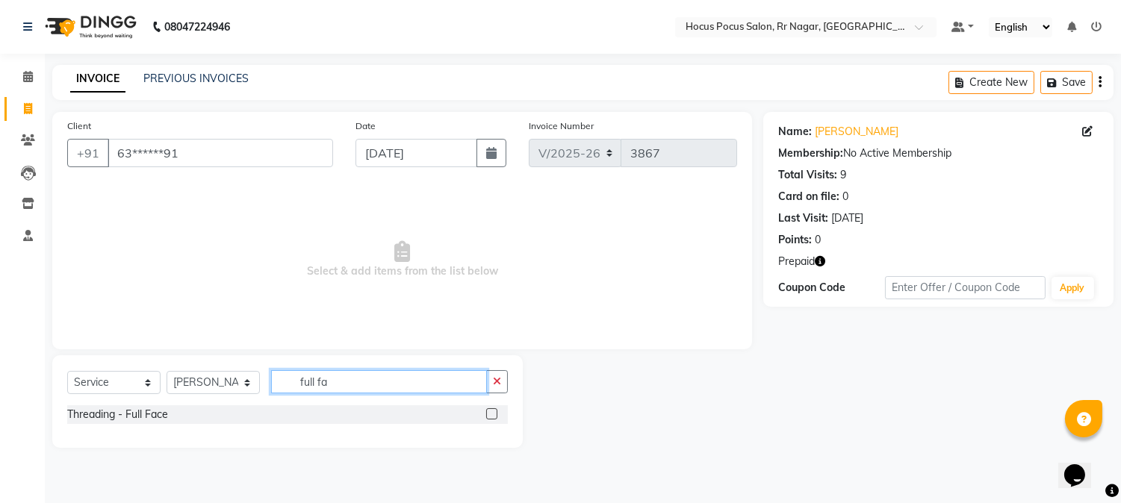
scroll to position [0, 0]
click at [424, 413] on div "Threading - Full Face" at bounding box center [290, 415] width 446 height 19
click at [342, 384] on input "full fa" at bounding box center [381, 382] width 221 height 23
type input "f"
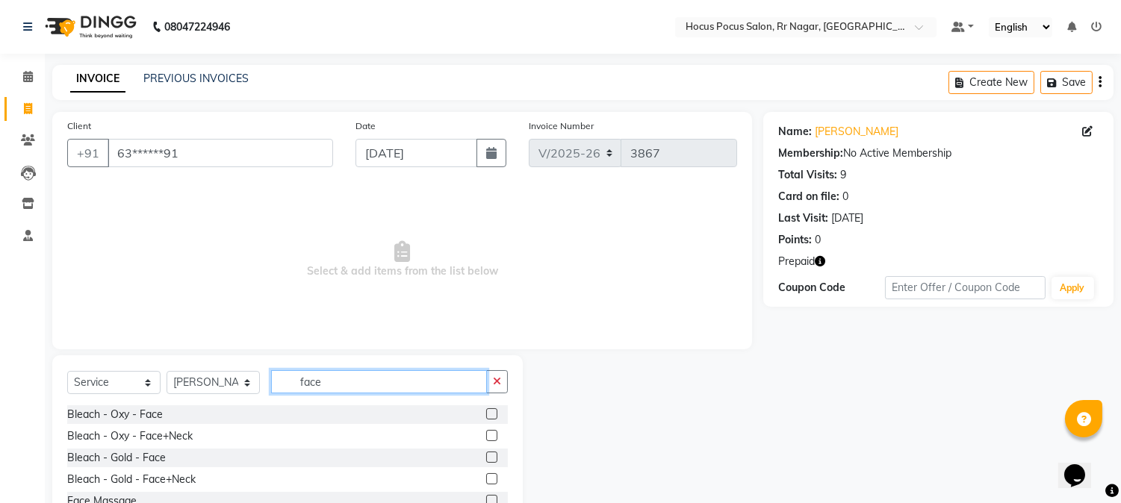
click at [338, 386] on input "face" at bounding box center [379, 382] width 216 height 23
type input "f"
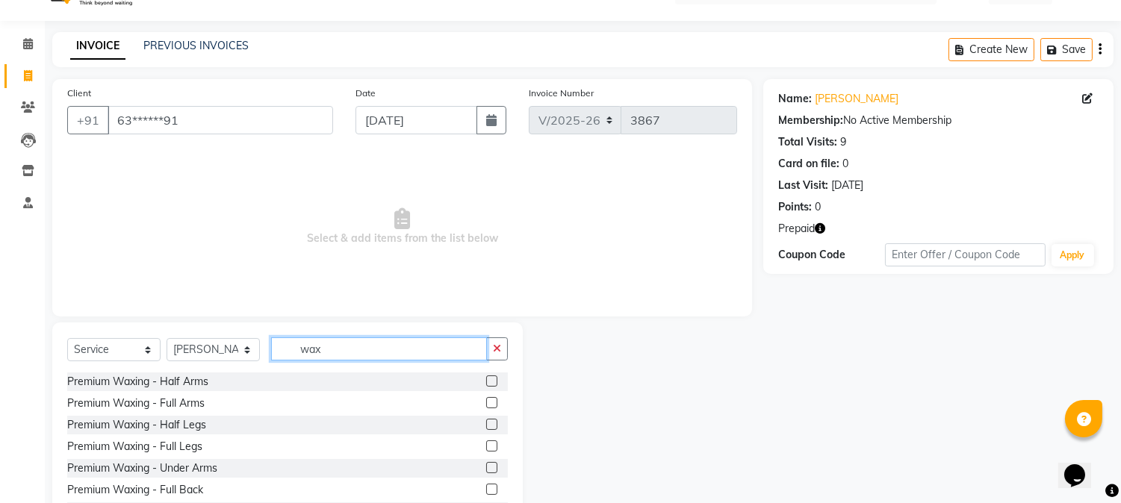
scroll to position [94, 0]
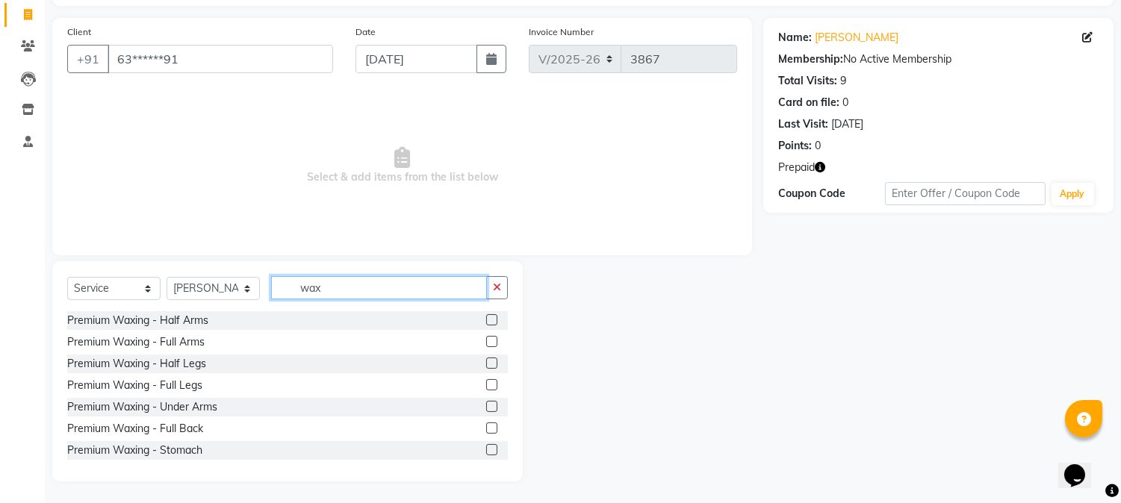
click at [341, 282] on input "wax" at bounding box center [379, 287] width 216 height 23
type input "w"
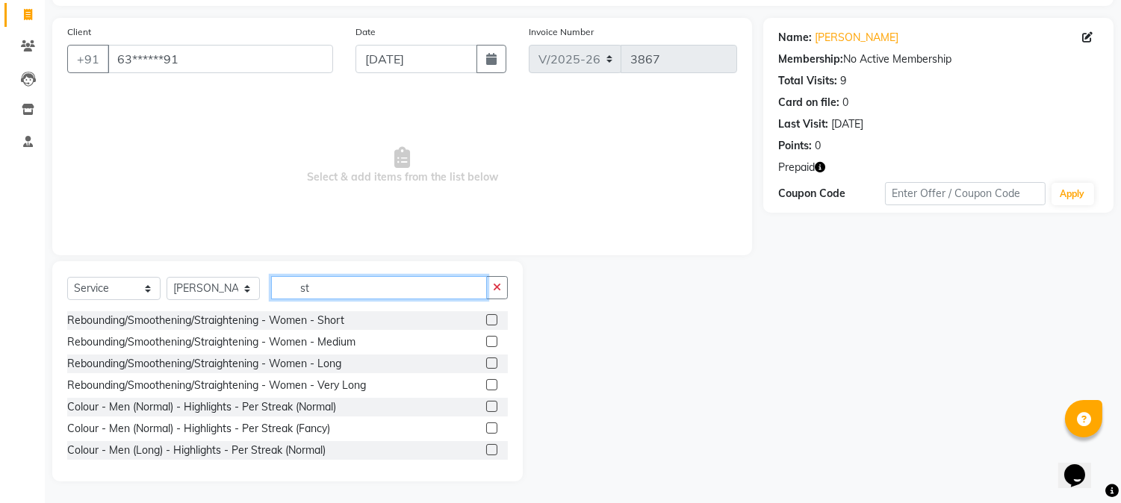
type input "s"
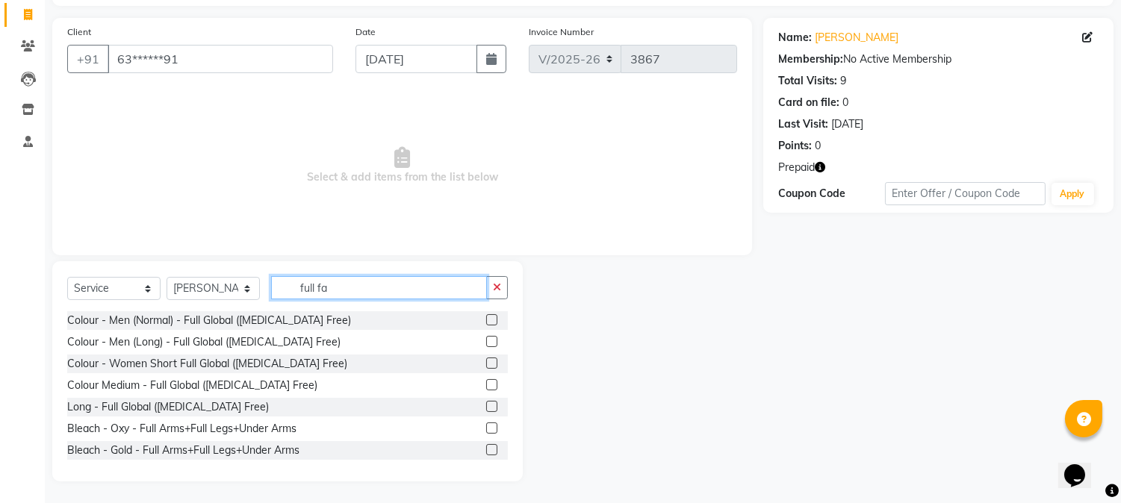
scroll to position [0, 0]
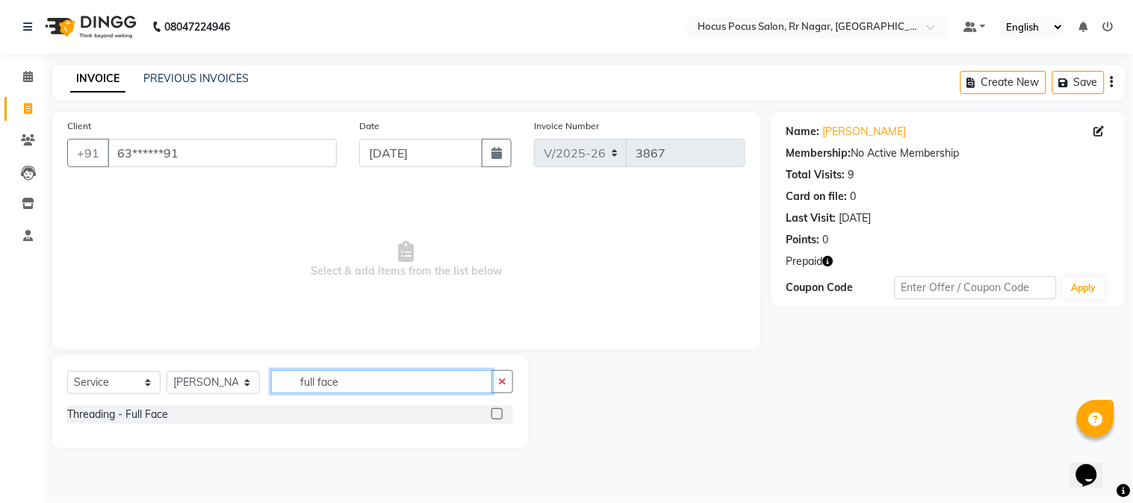
click at [354, 373] on input "full face" at bounding box center [381, 382] width 221 height 23
type input "full fac"
click at [497, 409] on label at bounding box center [497, 414] width 11 height 11
click at [497, 410] on input "checkbox" at bounding box center [497, 415] width 10 height 10
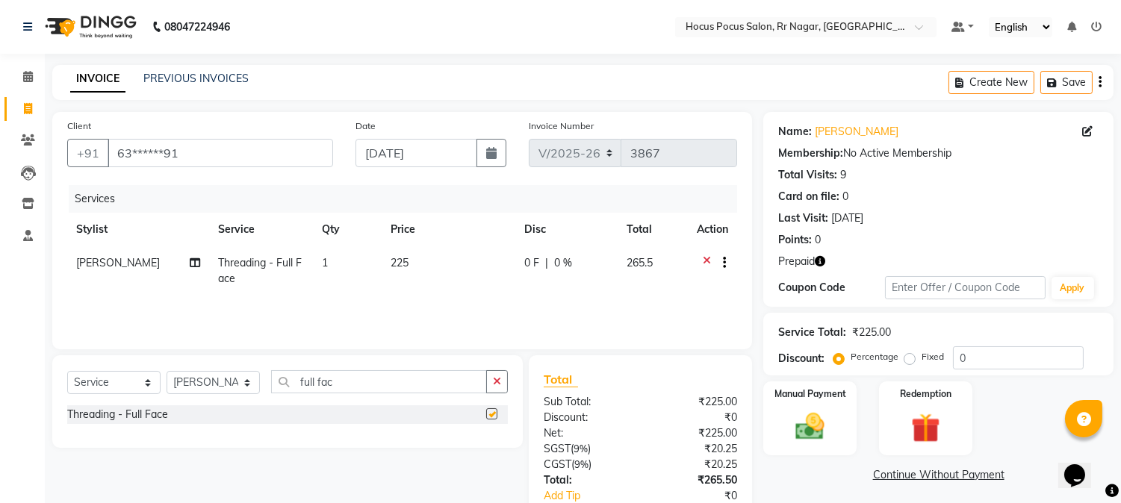
checkbox input "false"
click at [447, 267] on td "225" at bounding box center [449, 271] width 134 height 49
select select "43787"
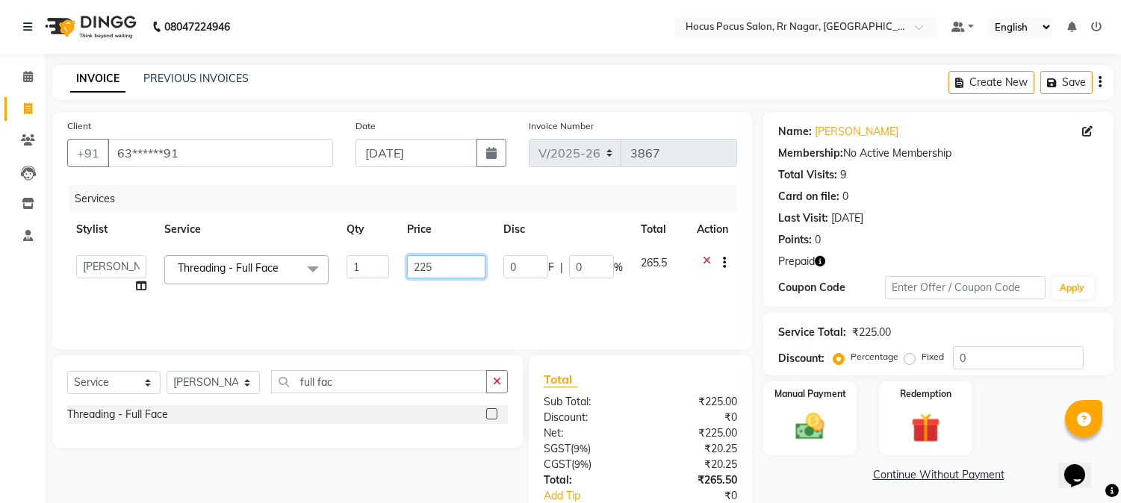
drag, startPoint x: 456, startPoint y: 259, endPoint x: 456, endPoint y: 287, distance: 27.6
click at [456, 287] on td "225" at bounding box center [446, 275] width 96 height 57
type input "2"
type input "1060"
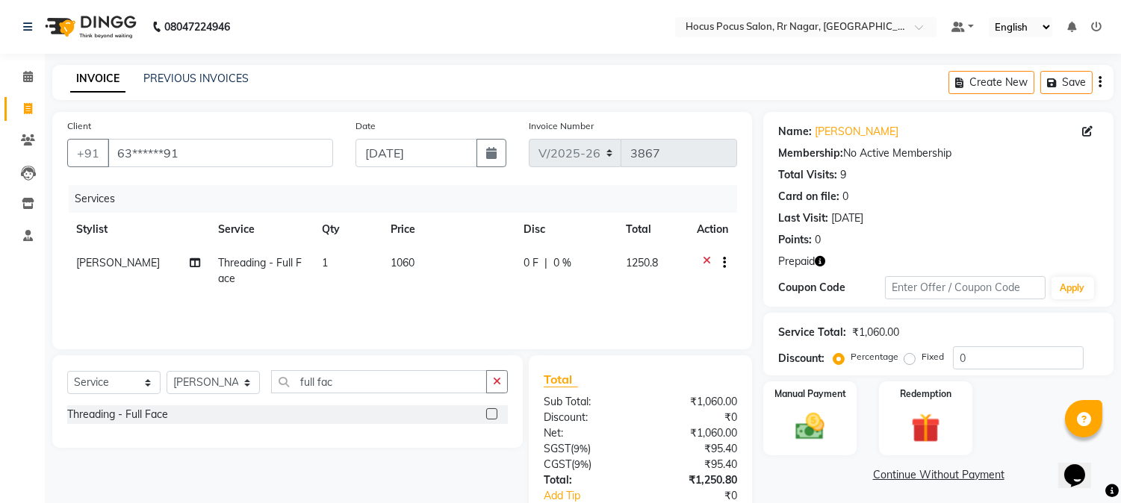
click at [698, 259] on div at bounding box center [712, 264] width 31 height 19
click at [356, 385] on input "full fac" at bounding box center [379, 382] width 216 height 23
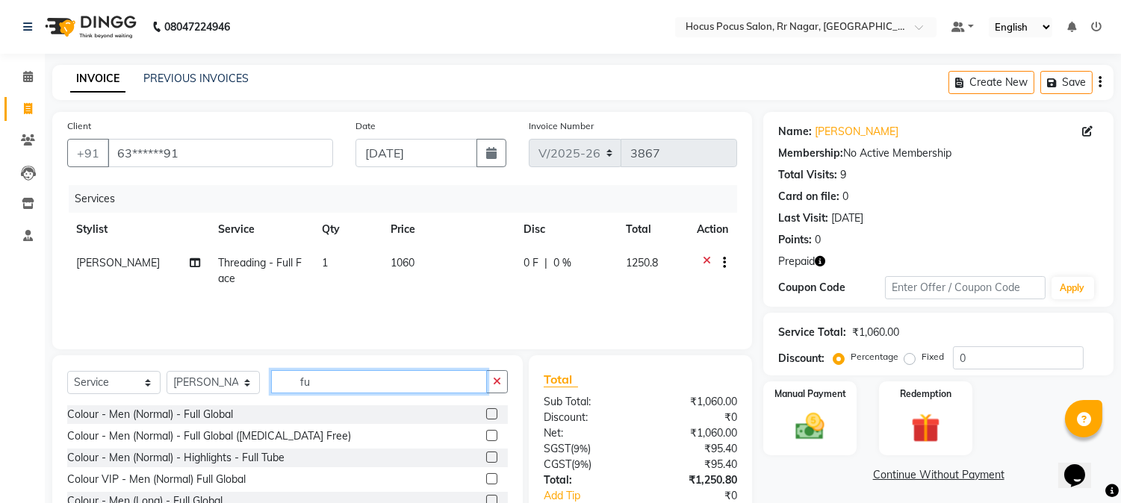
type input "f"
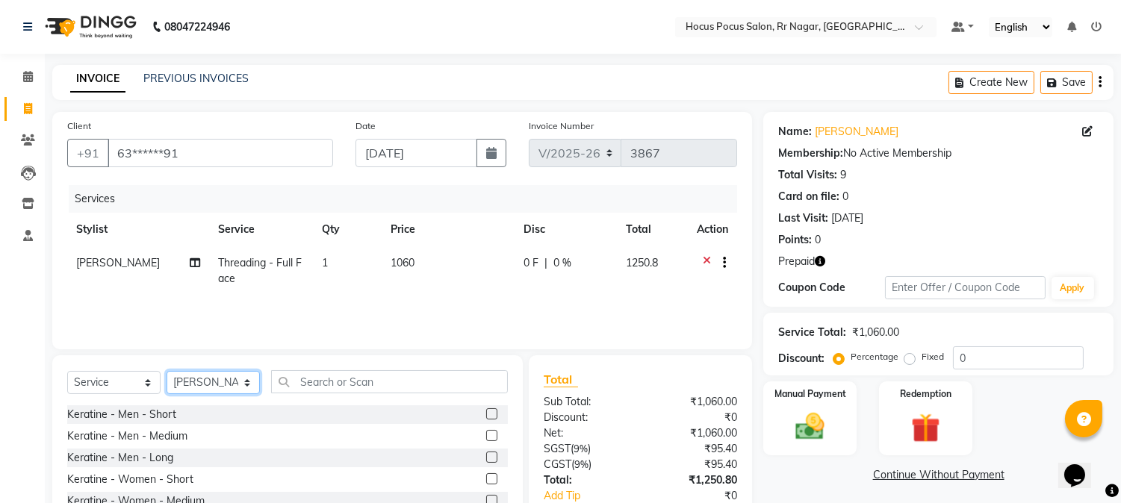
click at [177, 382] on select "Select Stylist [PERSON_NAME] hocus pocus Kushi Maya Neha [PERSON_NAME] [PERSON_…" at bounding box center [213, 382] width 93 height 23
select select "74946"
click at [167, 372] on select "Select Stylist [PERSON_NAME] hocus pocus Kushi Maya Neha [PERSON_NAME] [PERSON_…" at bounding box center [213, 382] width 93 height 23
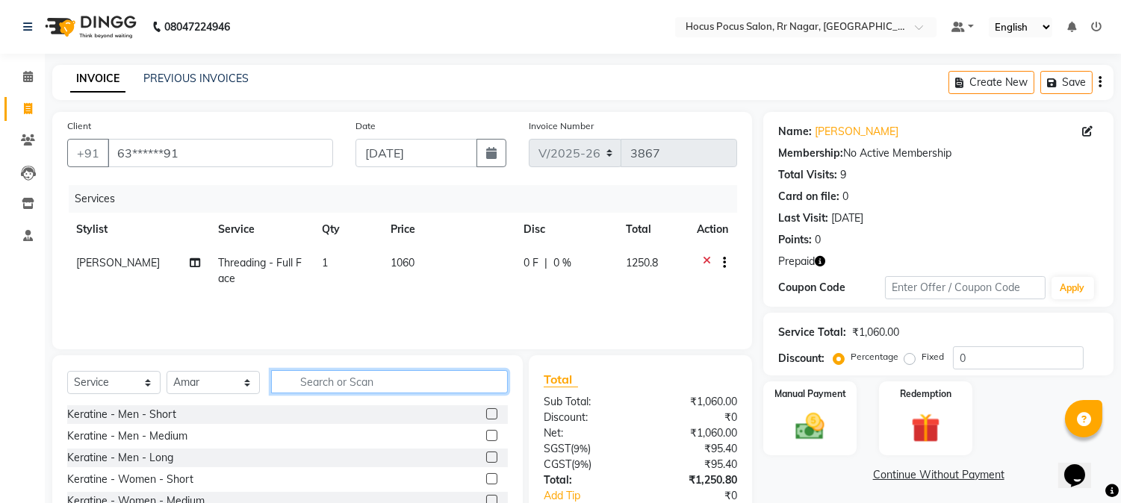
click at [305, 384] on input "text" at bounding box center [389, 382] width 237 height 23
type input "hair"
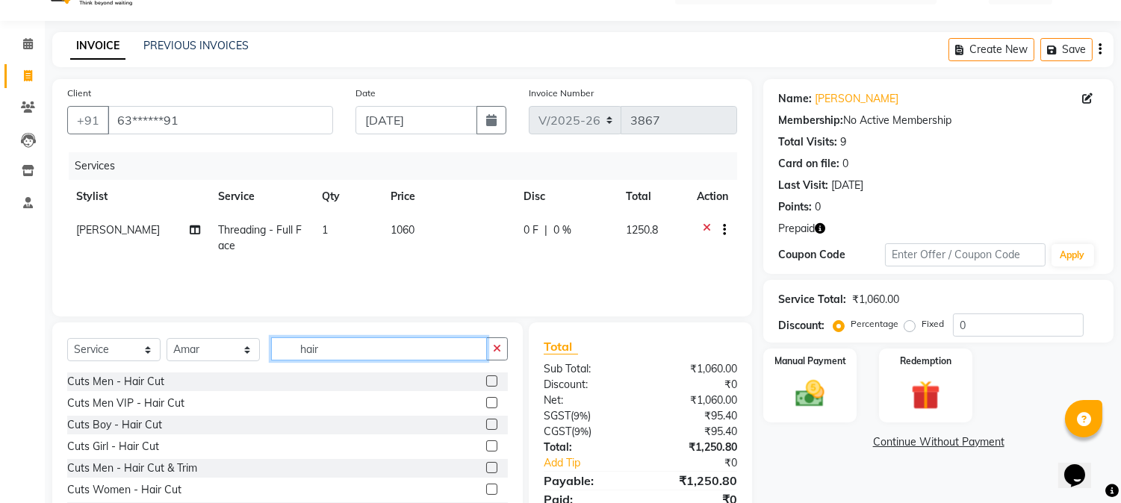
scroll to position [94, 0]
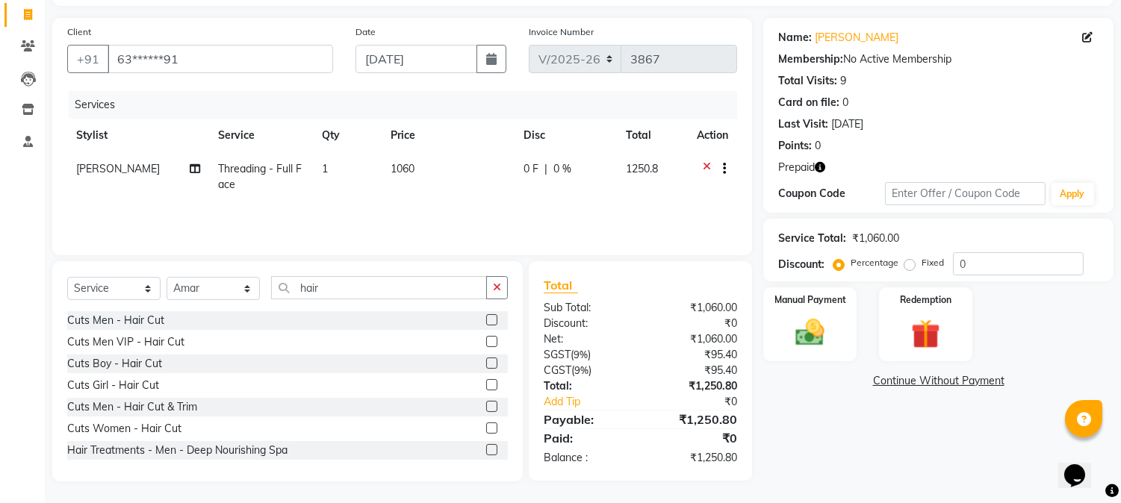
click at [486, 426] on label at bounding box center [491, 428] width 11 height 11
click at [486, 426] on input "checkbox" at bounding box center [491, 429] width 10 height 10
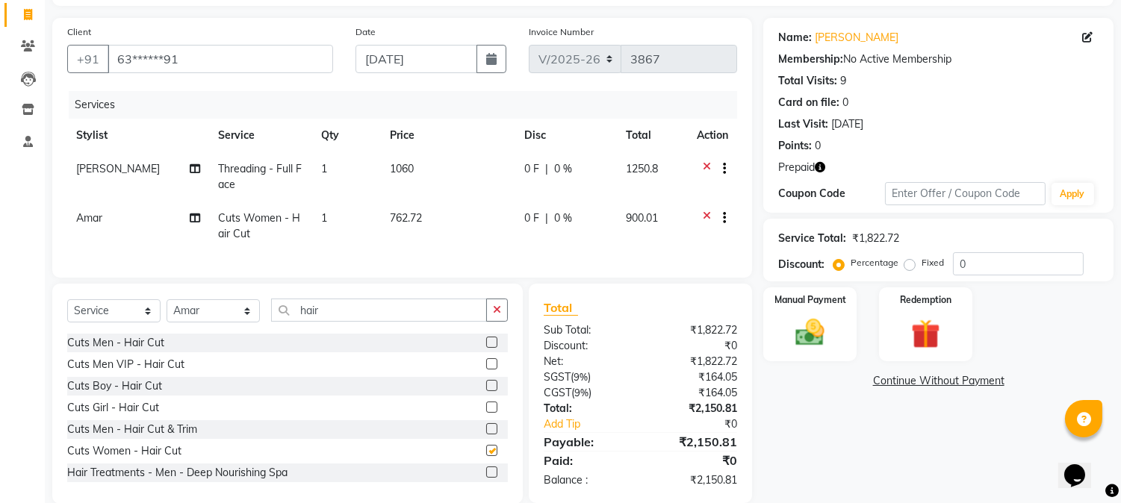
checkbox input "false"
click at [448, 213] on td "762.72" at bounding box center [448, 226] width 134 height 49
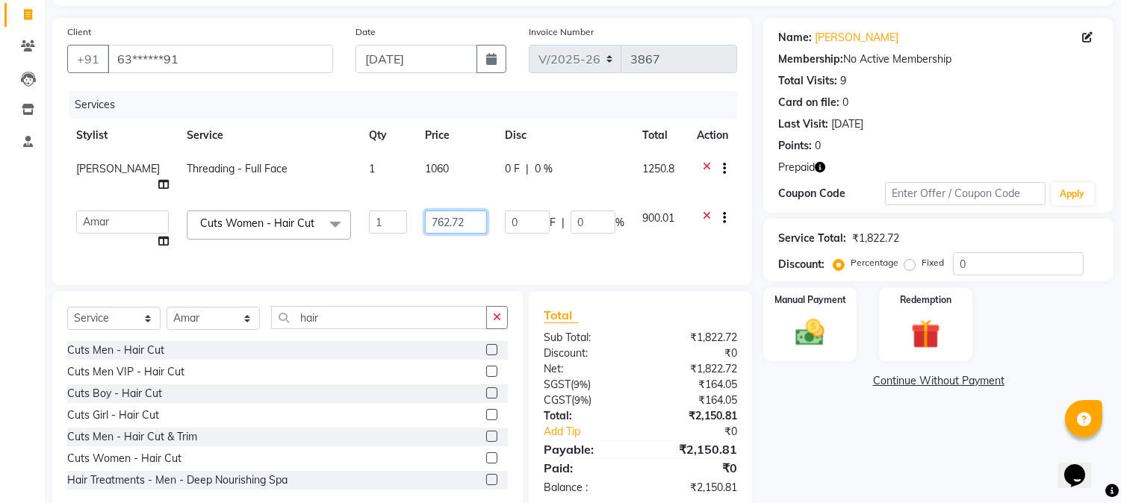
click at [453, 211] on input "762.72" at bounding box center [456, 222] width 62 height 23
type input "7"
type input "900"
click at [676, 199] on tbody "Eliza Threading - Full Face 1 1060 0 F | 0 % 1250.8 Amar Arjun Eliza hocus pocu…" at bounding box center [402, 205] width 670 height 106
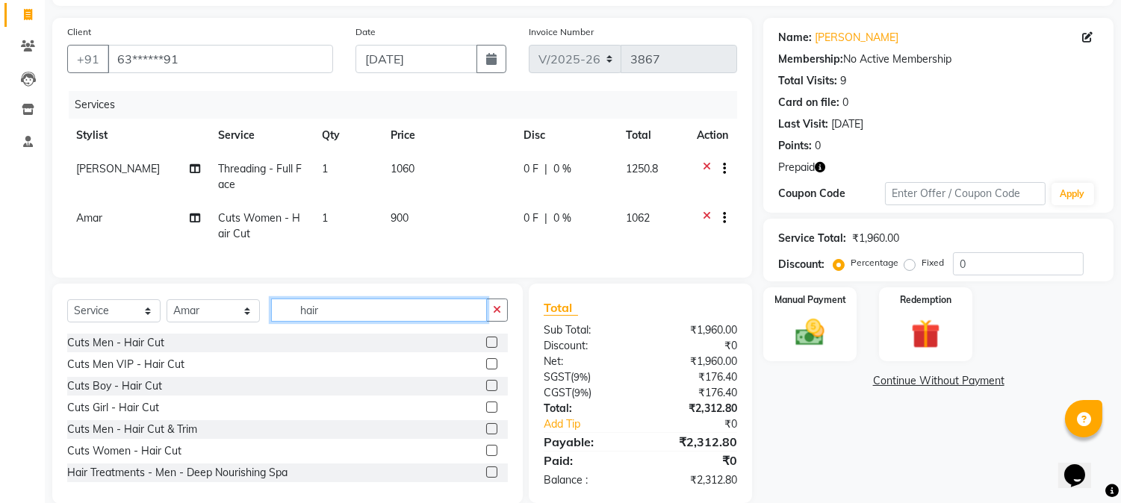
click at [331, 322] on input "hair" at bounding box center [379, 310] width 216 height 23
type input "h"
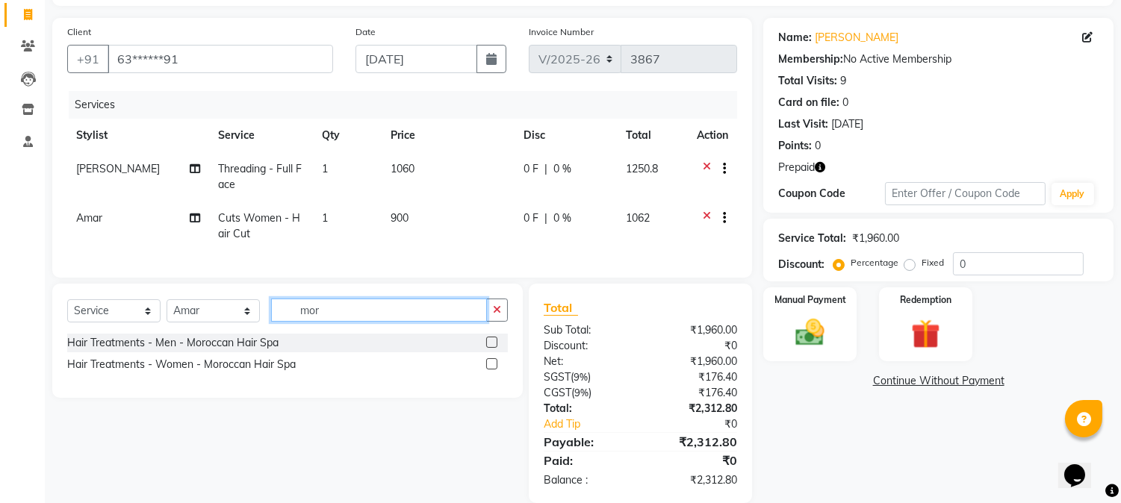
type input "mor"
click at [493, 370] on label at bounding box center [491, 364] width 11 height 11
click at [493, 370] on input "checkbox" at bounding box center [491, 365] width 10 height 10
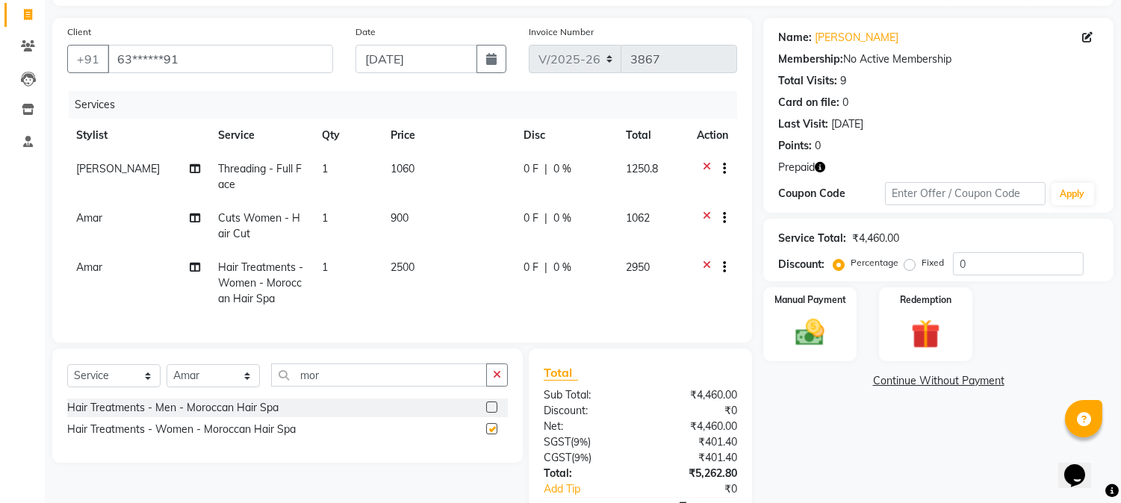
checkbox input "false"
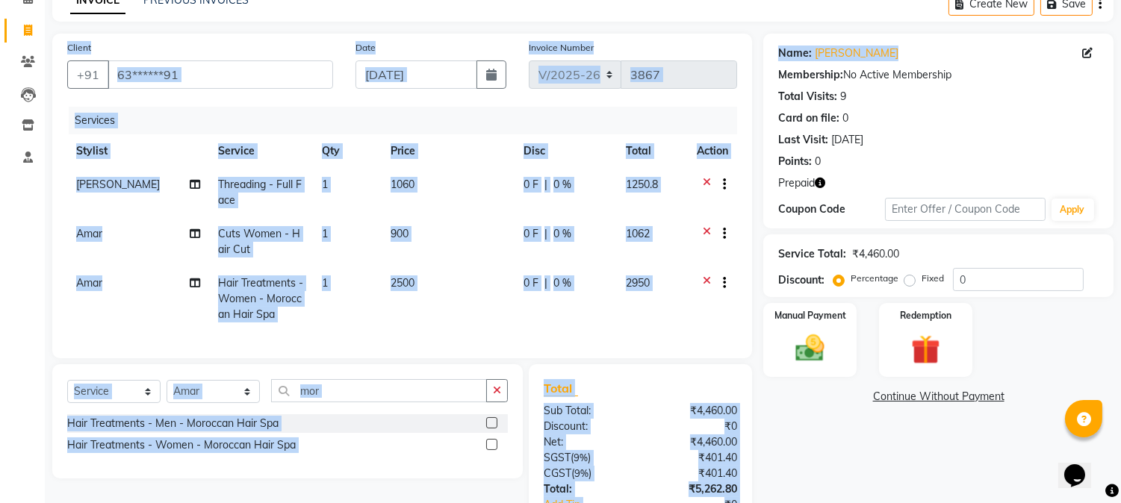
drag, startPoint x: 1118, startPoint y: 3, endPoint x: 1132, endPoint y: 31, distance: 31.7
click at [1120, 31] on html "08047224946 Select Location × Hocus Pocus Salon, Rr Nagar, Rr Nagar Default Pan…" at bounding box center [560, 173] width 1121 height 503
click at [1070, 0] on button "Save" at bounding box center [1067, 4] width 52 height 23
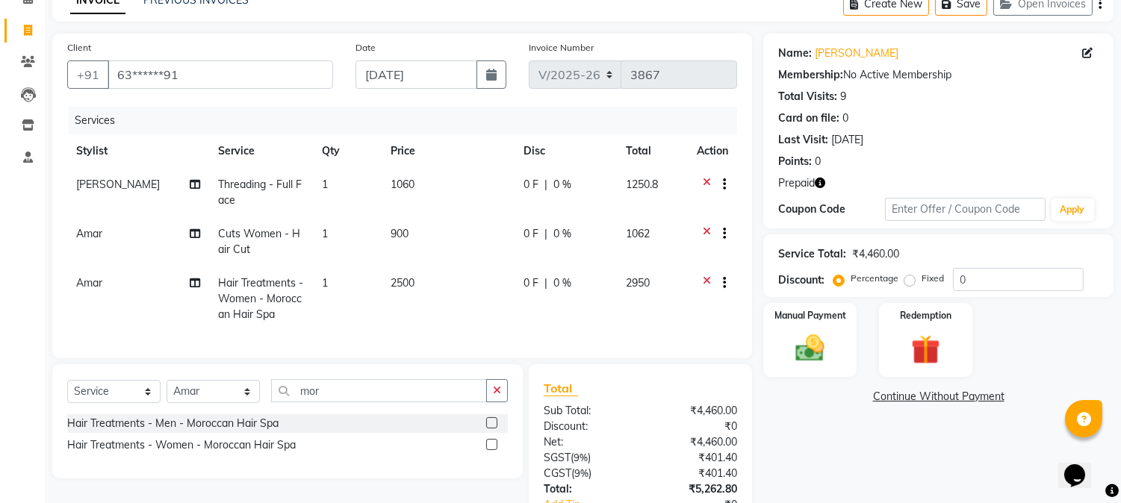
click at [853, 439] on div "Name: Ambika Venkat Membership: No Active Membership Total Visits: 9 Card on fi…" at bounding box center [944, 309] width 362 height 551
click at [25, 16] on li "Invoice" at bounding box center [22, 31] width 45 height 32
click at [24, 26] on icon at bounding box center [28, 30] width 8 height 11
select select "service"
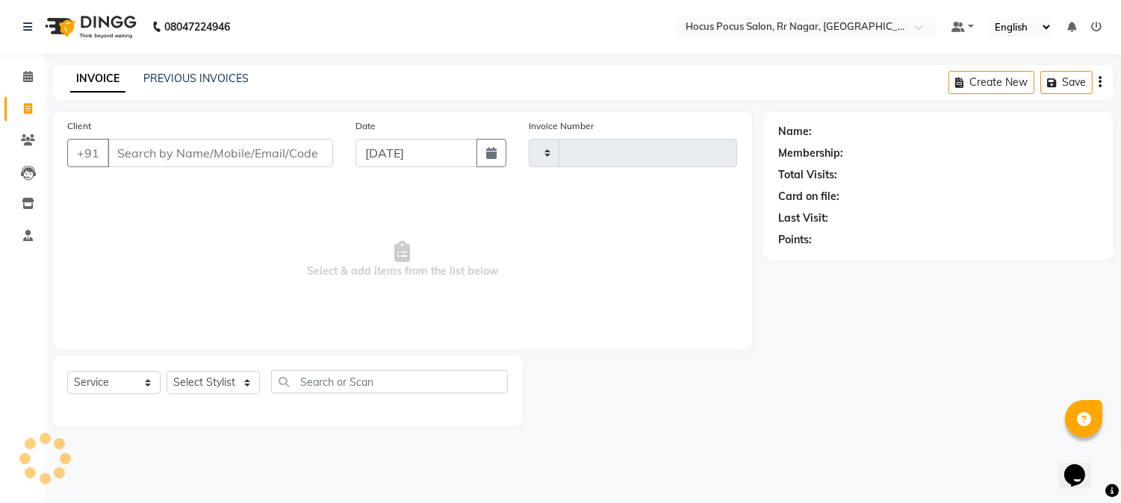
scroll to position [0, 0]
type input "3867"
select select "5019"
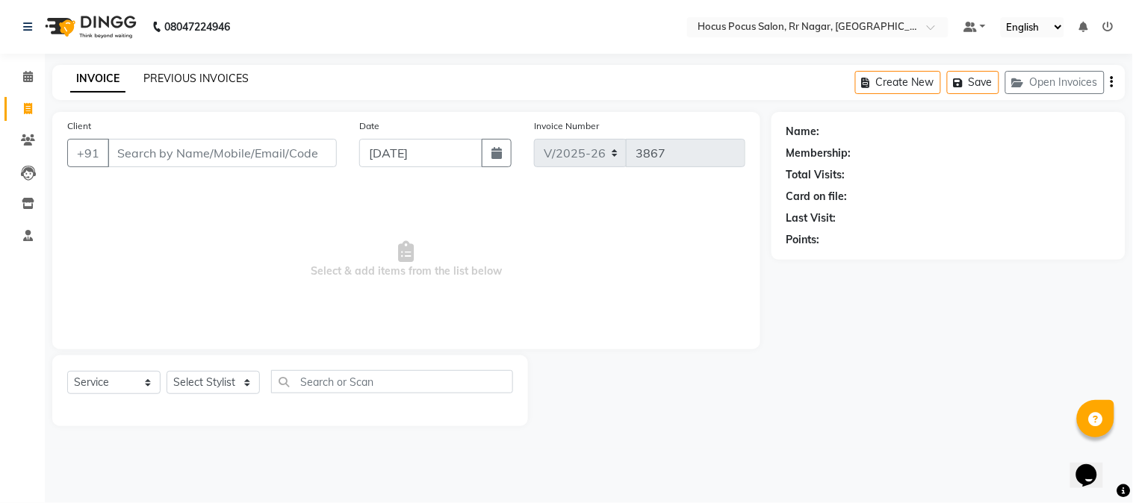
click at [180, 77] on link "PREVIOUS INVOICES" at bounding box center [195, 78] width 105 height 13
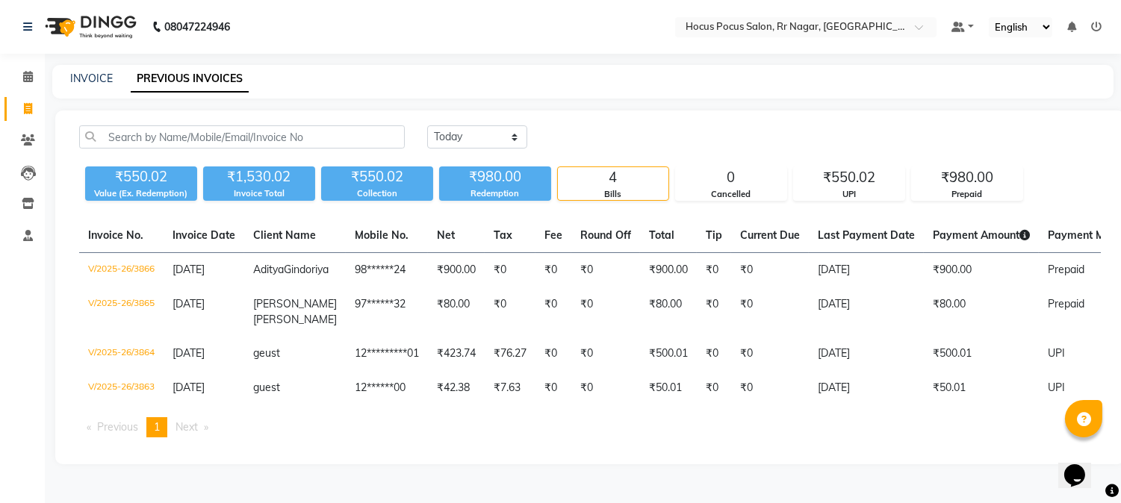
click at [33, 93] on li "Invoice" at bounding box center [22, 109] width 45 height 32
click at [27, 105] on icon at bounding box center [28, 108] width 8 height 11
select select "service"
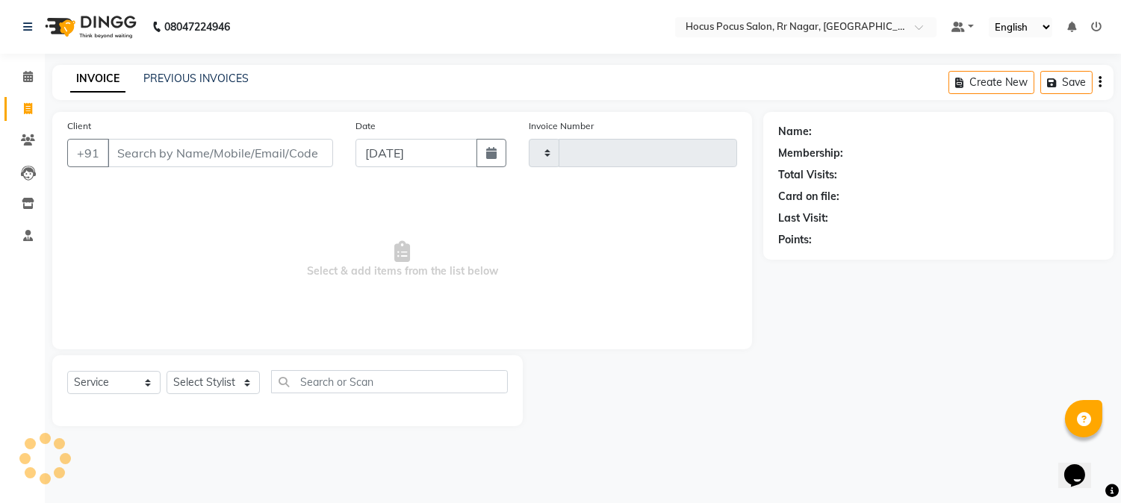
type input "3867"
select select "5019"
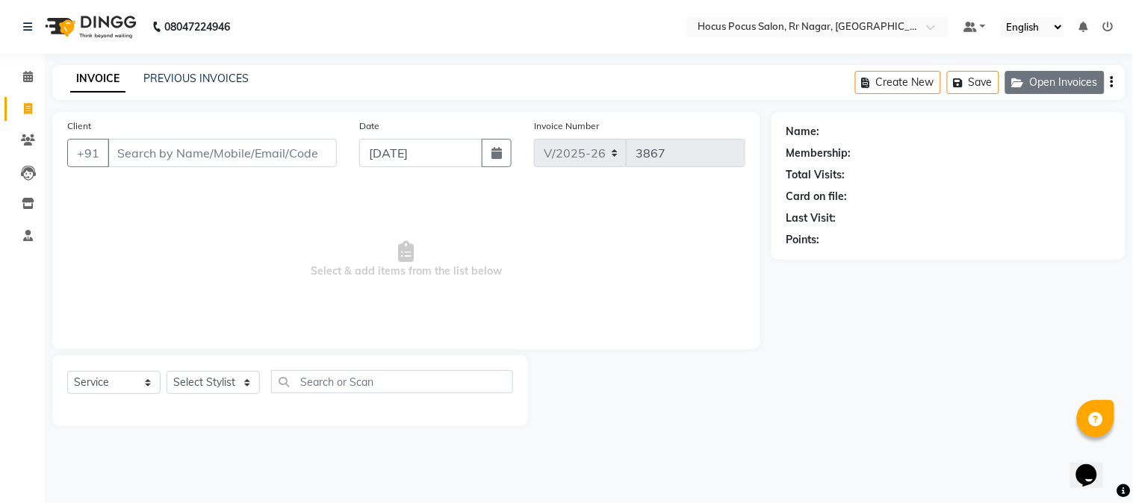
click at [1026, 76] on button "Open Invoices" at bounding box center [1054, 82] width 99 height 23
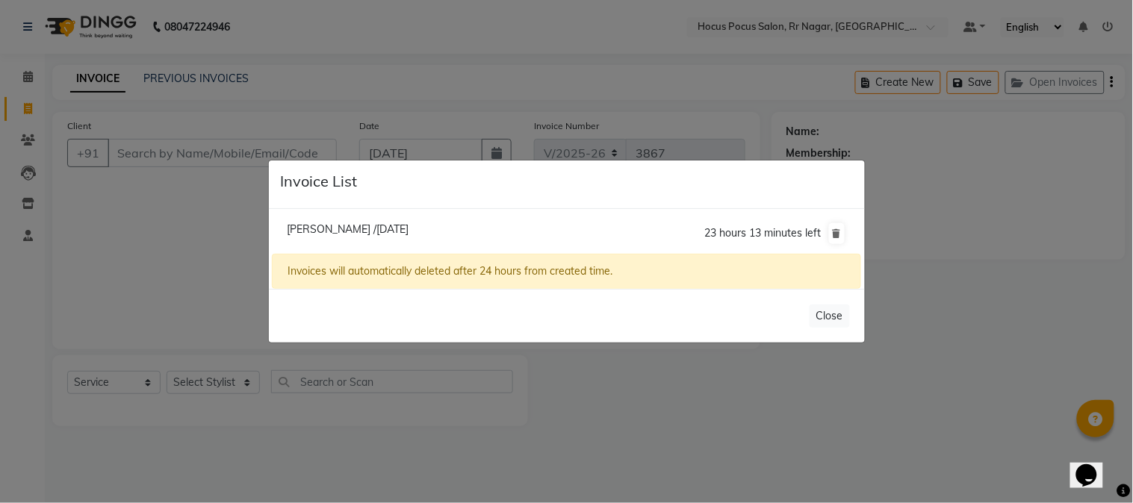
click at [382, 228] on span "Ambika Venkat /02 September 2025" at bounding box center [348, 229] width 122 height 13
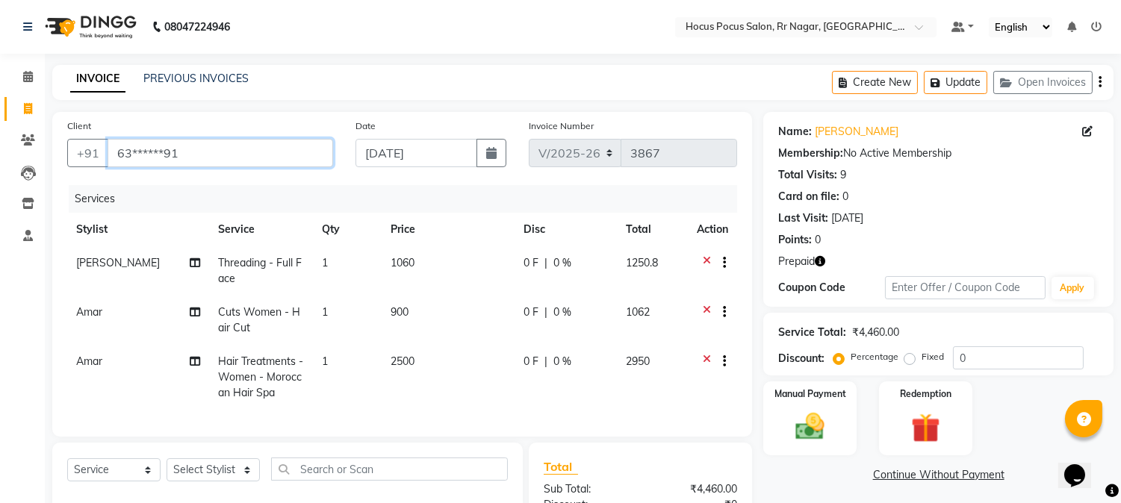
click at [285, 151] on input "63******91" at bounding box center [221, 153] width 226 height 28
type input "6"
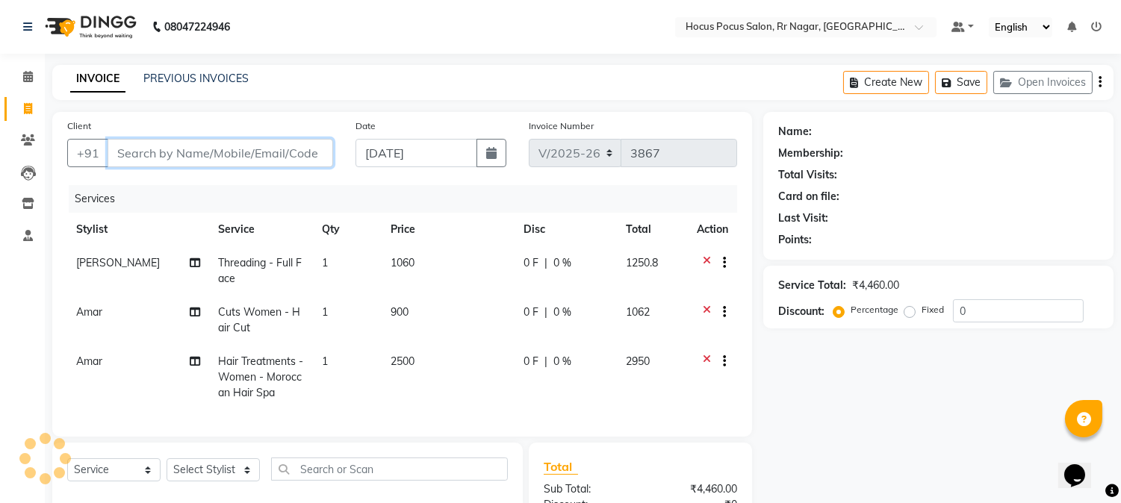
click at [284, 151] on input "Client" at bounding box center [221, 153] width 226 height 28
paste input "6374551991"
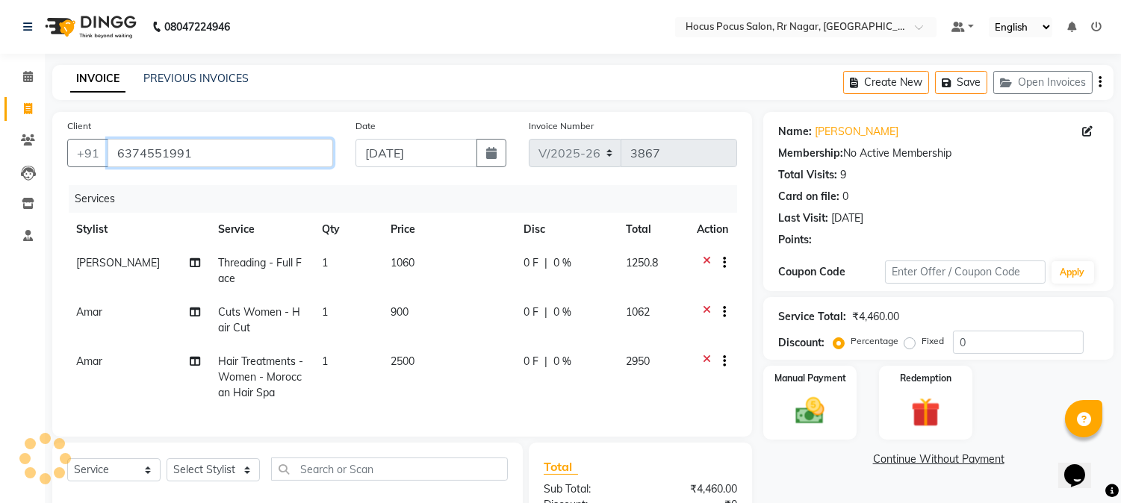
click at [284, 151] on input "6374551991" at bounding box center [221, 153] width 226 height 28
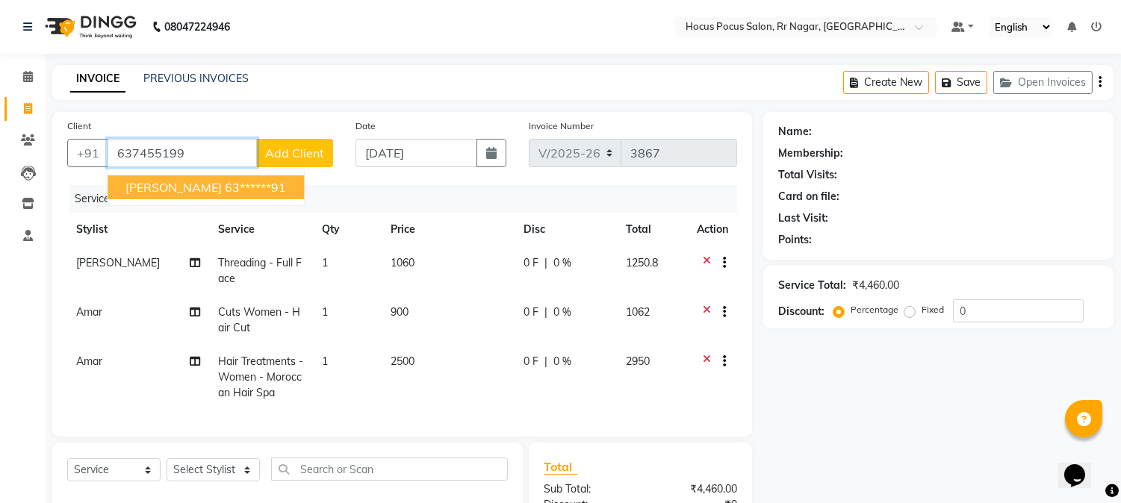
click at [209, 187] on span "[PERSON_NAME]" at bounding box center [173, 187] width 96 height 15
type input "63******91"
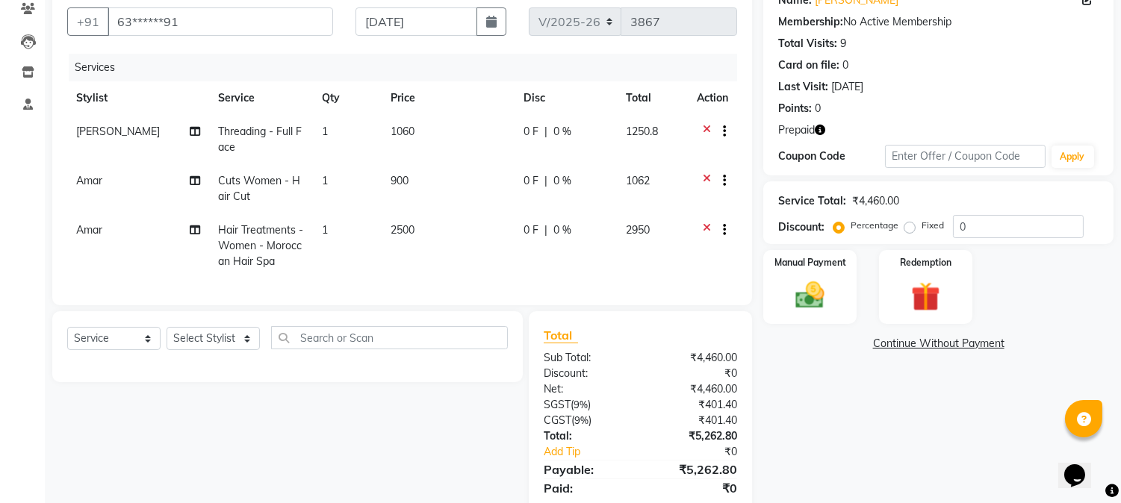
scroll to position [194, 0]
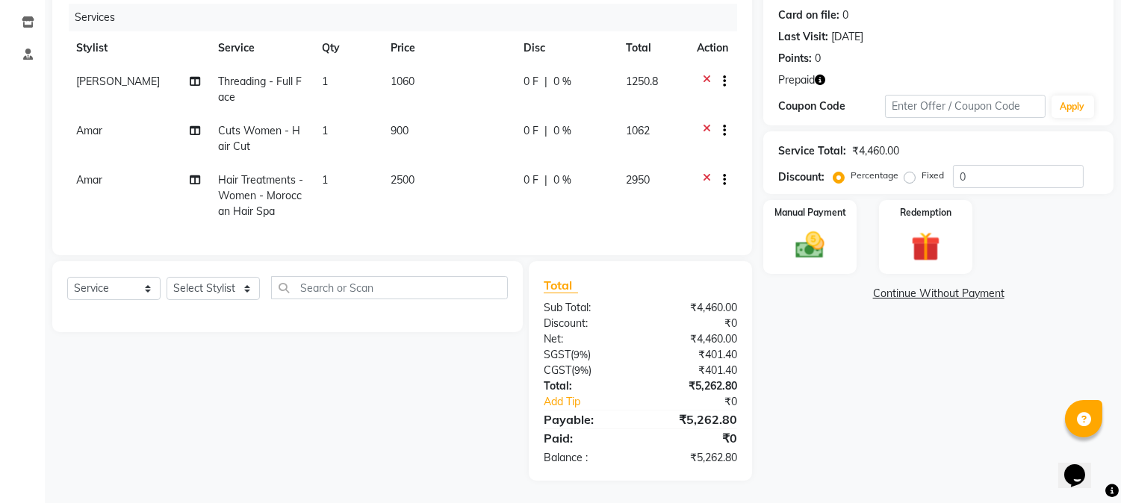
click at [396, 75] on span "1060" at bounding box center [403, 81] width 24 height 13
select select "43787"
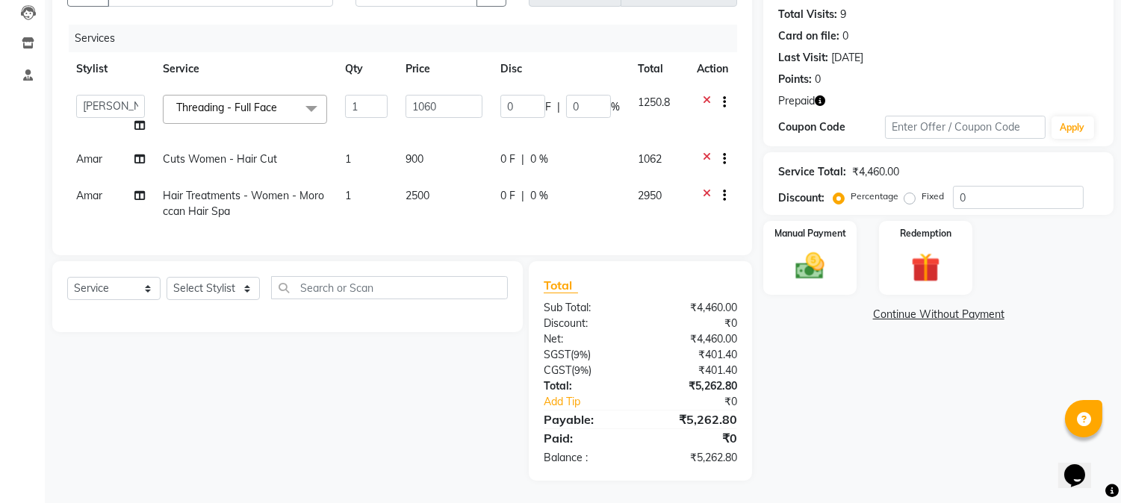
scroll to position [173, 0]
click at [452, 95] on input "1060" at bounding box center [444, 106] width 77 height 23
type input "1070"
click at [792, 344] on div "Name: Ambika Venkat Membership: No Active Membership Total Visits: 9 Card on fi…" at bounding box center [944, 216] width 362 height 530
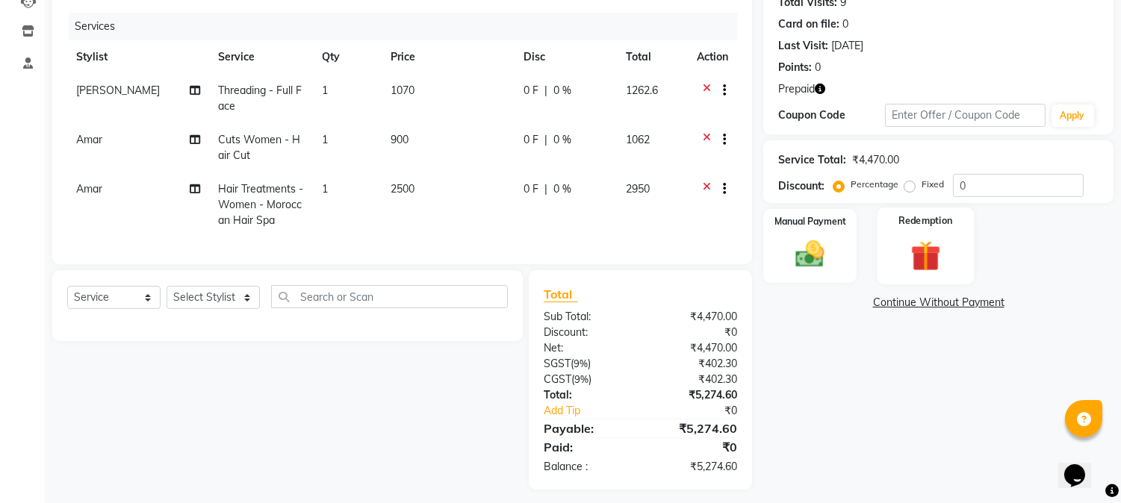
click at [953, 226] on div "Redemption" at bounding box center [925, 246] width 97 height 76
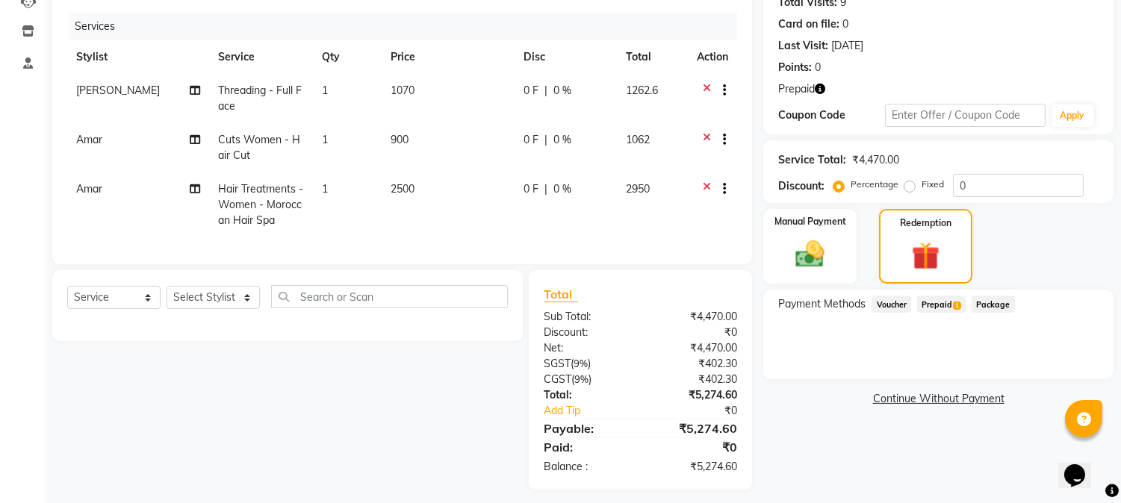
click at [942, 306] on span "Prepaid 1" at bounding box center [941, 304] width 49 height 17
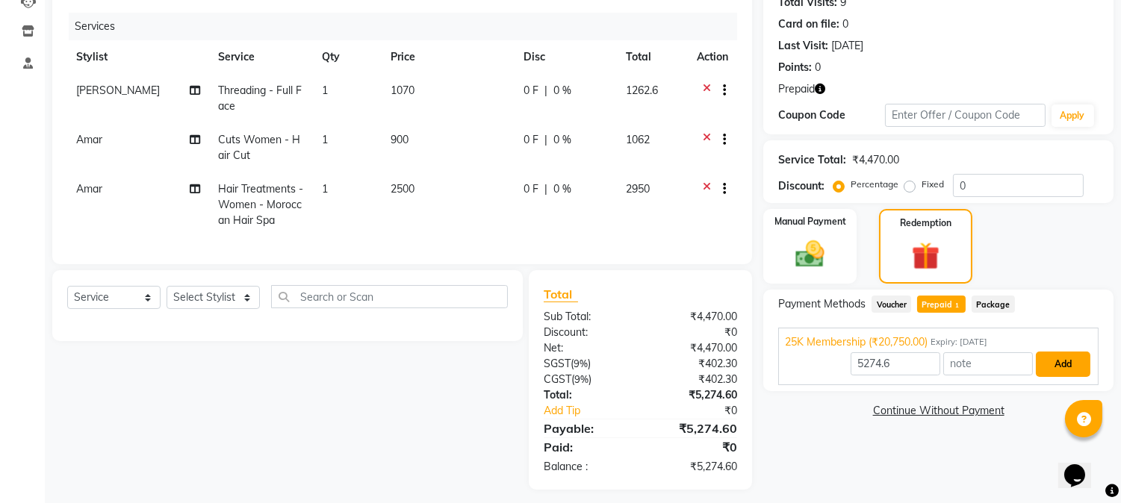
click at [1071, 359] on button "Add" at bounding box center [1063, 364] width 55 height 25
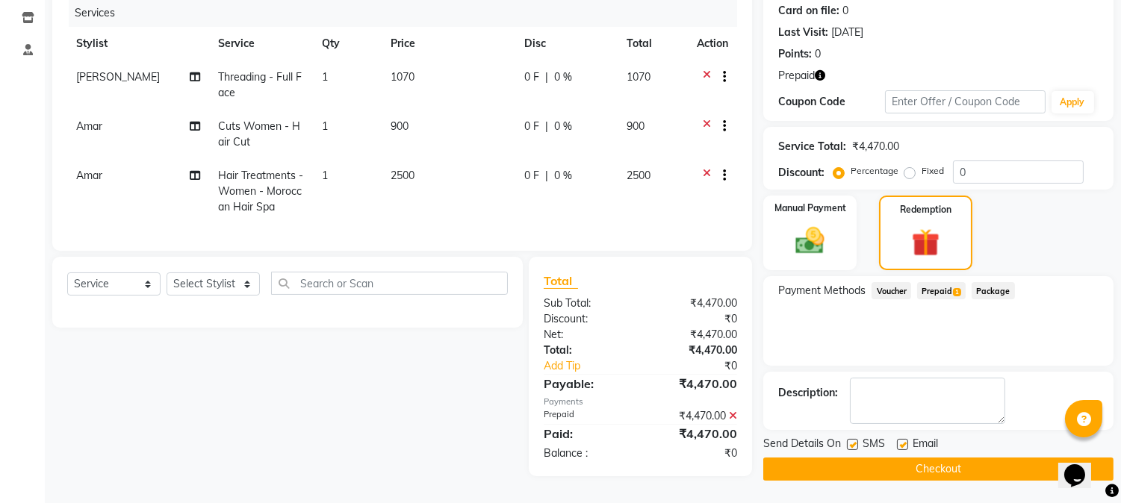
scroll to position [193, 0]
click at [853, 439] on label at bounding box center [852, 444] width 11 height 11
click at [853, 441] on input "checkbox" at bounding box center [852, 446] width 10 height 10
checkbox input "false"
click at [856, 458] on button "Checkout" at bounding box center [938, 469] width 350 height 23
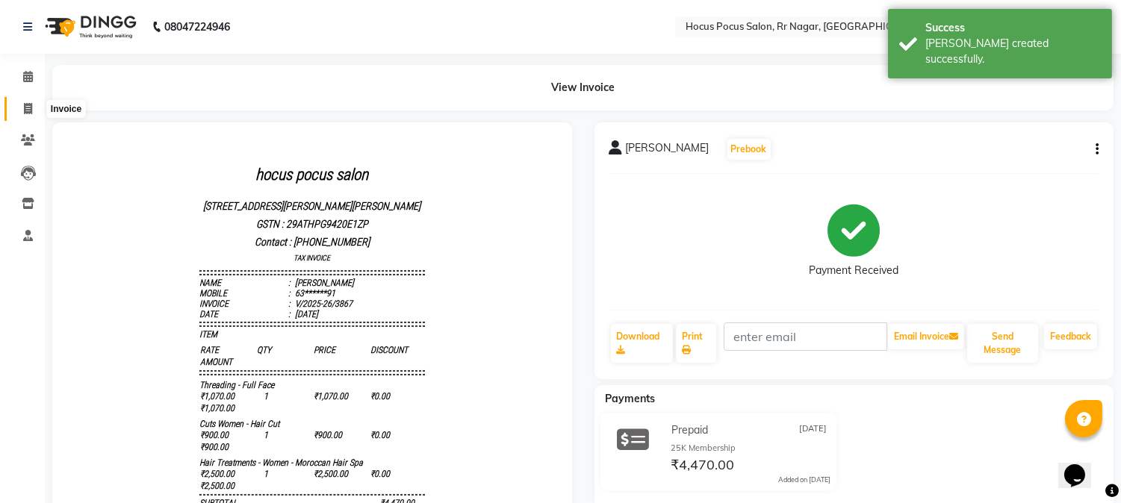
click at [20, 108] on span at bounding box center [28, 109] width 26 height 17
select select "service"
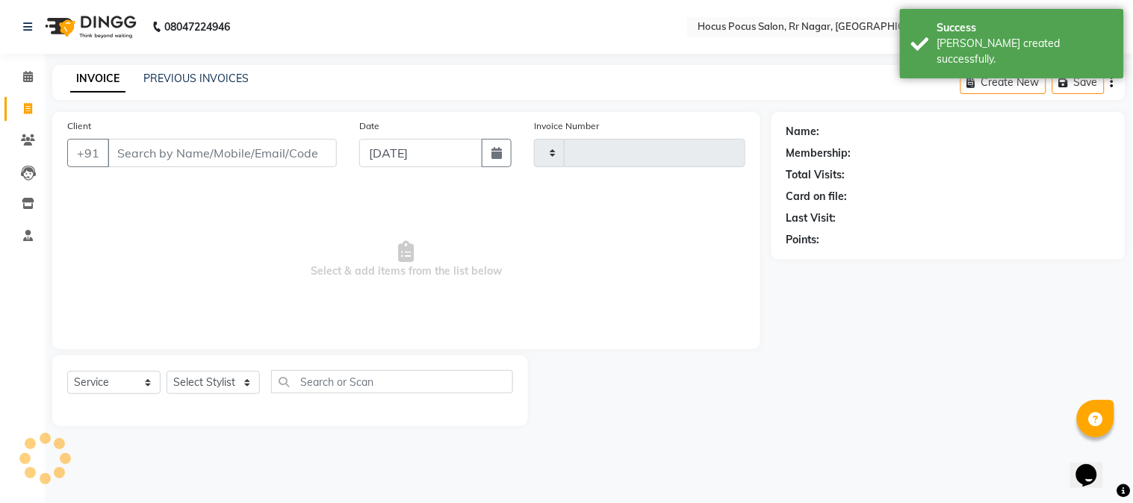
type input "3868"
select select "5019"
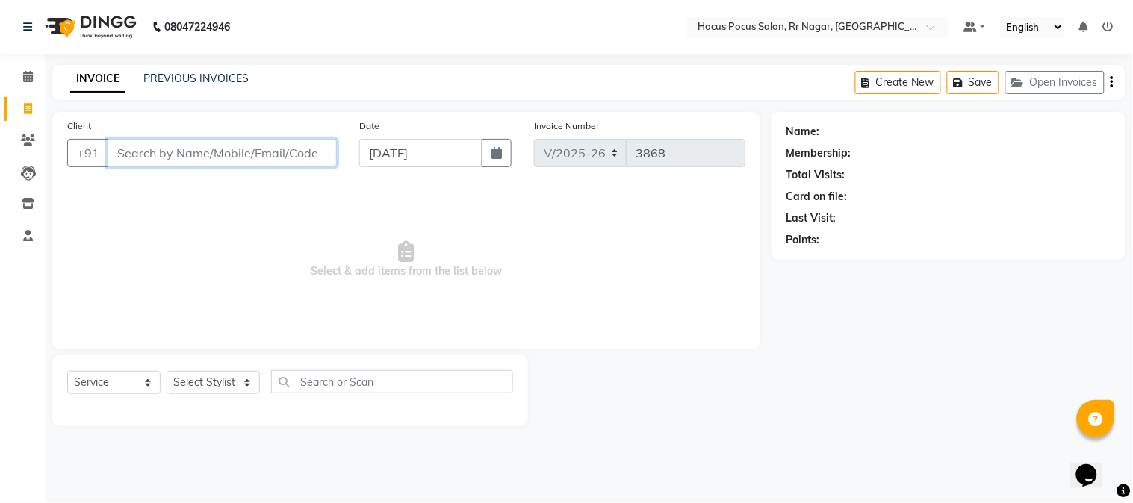
click at [297, 148] on input "Client" at bounding box center [222, 153] width 229 height 28
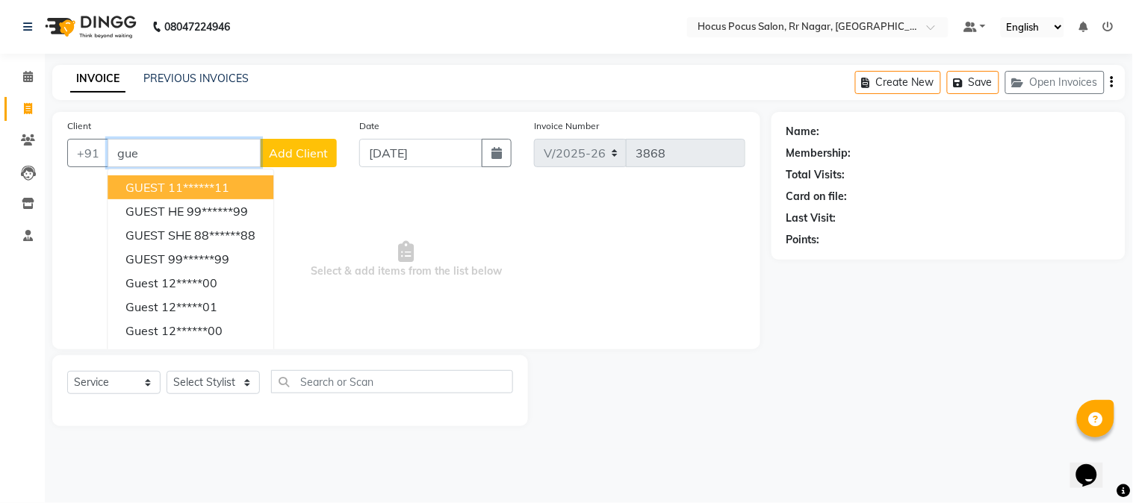
click at [232, 197] on button "GUEST 11******11" at bounding box center [191, 188] width 166 height 24
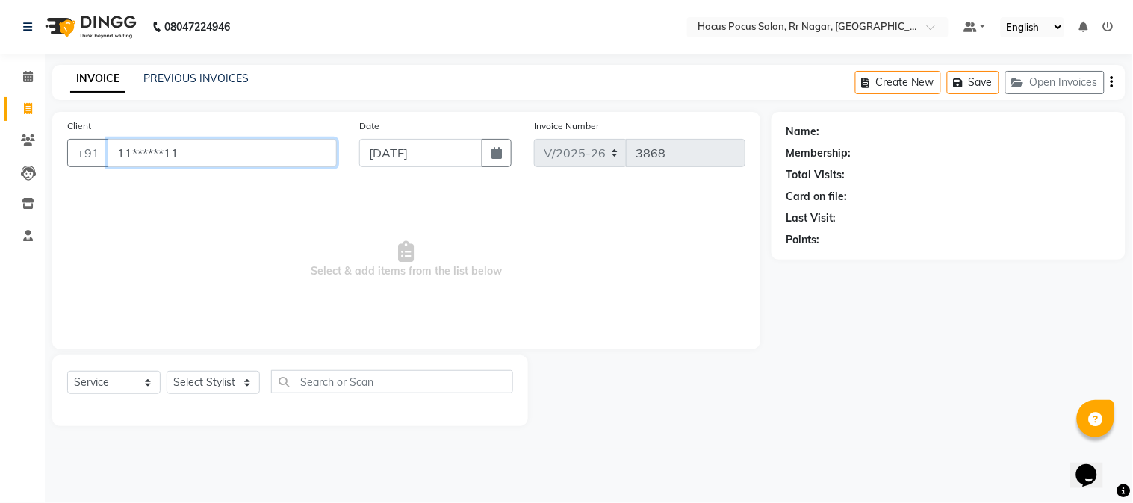
type input "11******11"
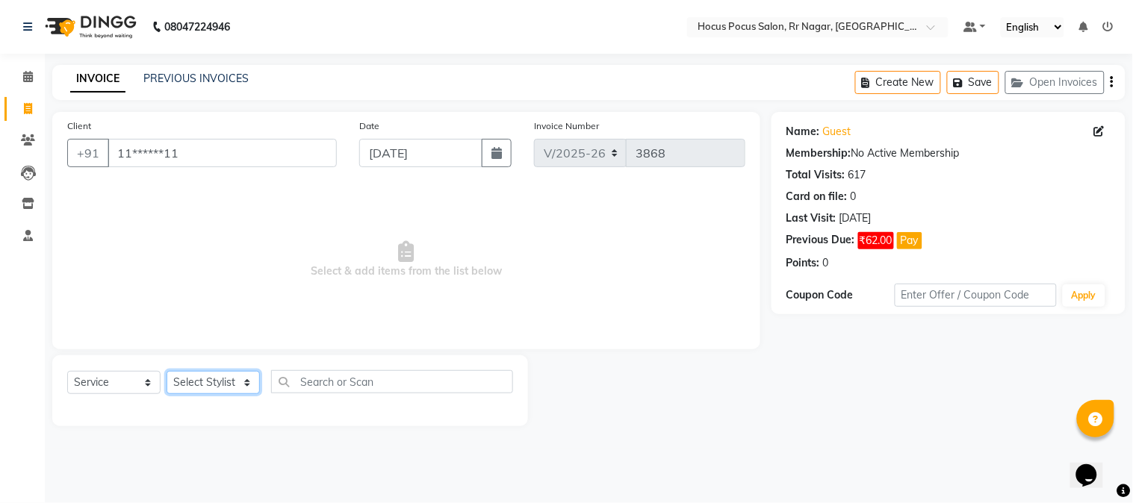
click at [225, 382] on select "Select Stylist Amar Arjun Eliza hocus pocus Kushi Maya Neha Ravi Rithik Salima …" at bounding box center [213, 382] width 93 height 23
select select "86623"
click at [167, 372] on select "Select Stylist Amar Arjun Eliza hocus pocus Kushi Maya Neha Ravi Rithik Salima …" at bounding box center [213, 382] width 93 height 23
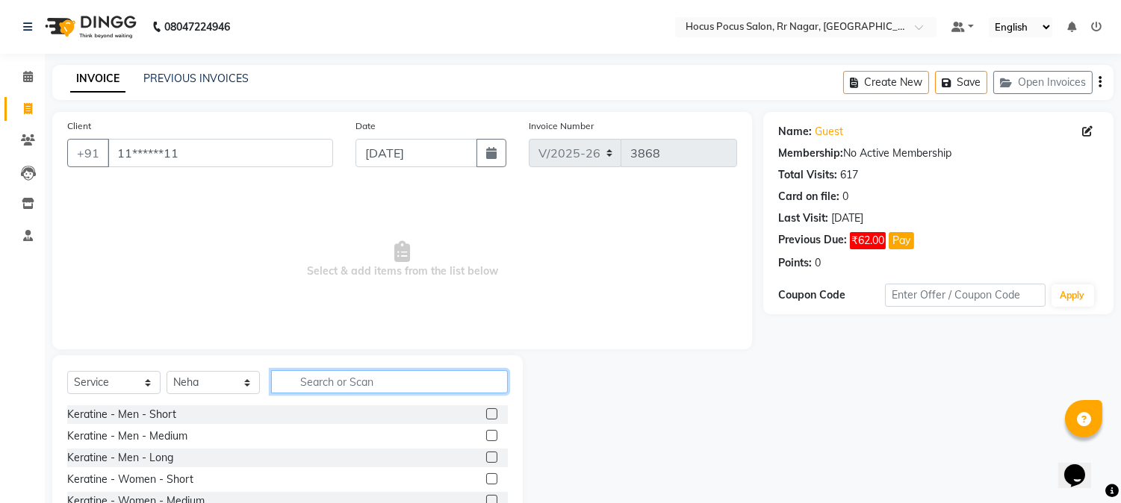
click at [383, 376] on input "text" at bounding box center [389, 382] width 237 height 23
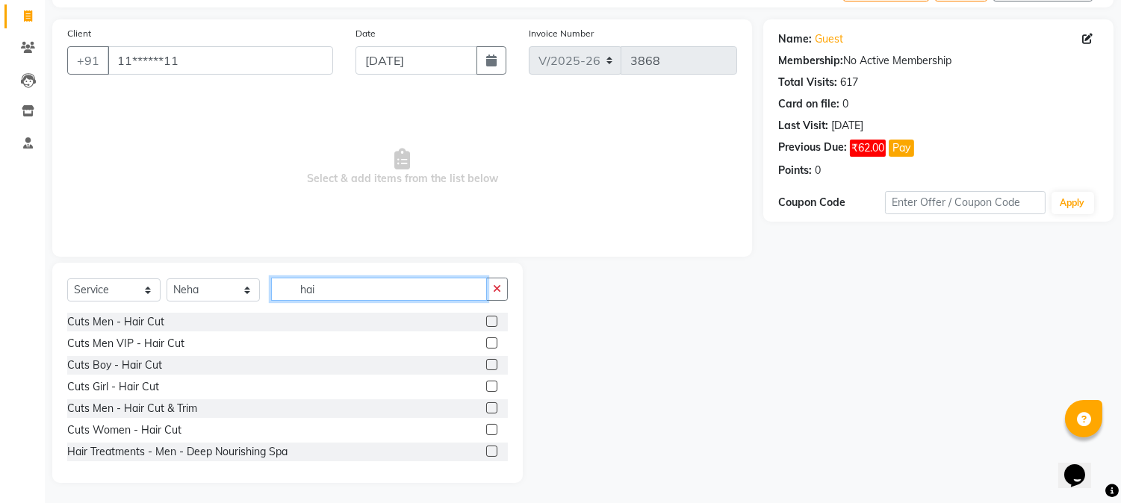
scroll to position [94, 0]
type input "hai"
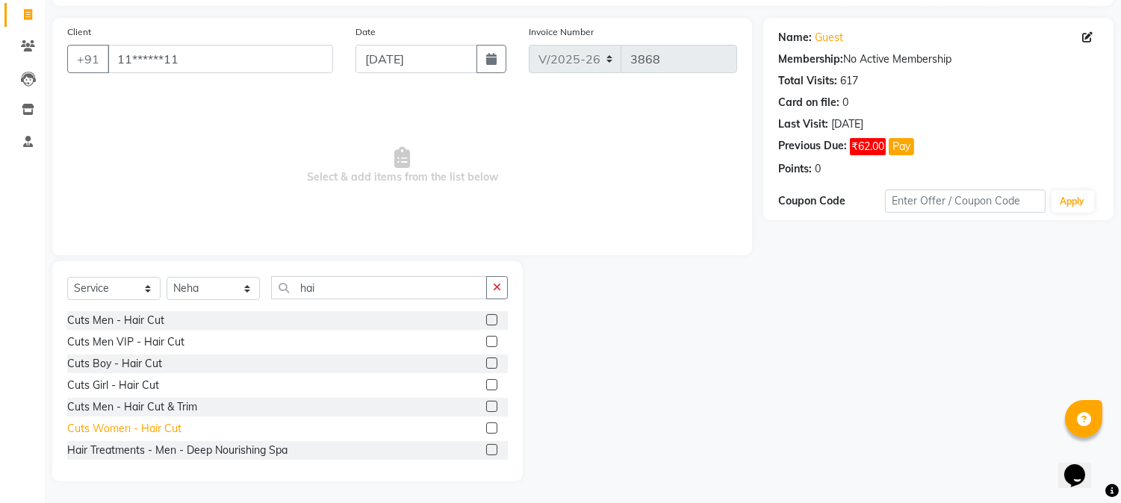
click at [138, 421] on div "Cuts Women - Hair Cut" at bounding box center [124, 429] width 114 height 16
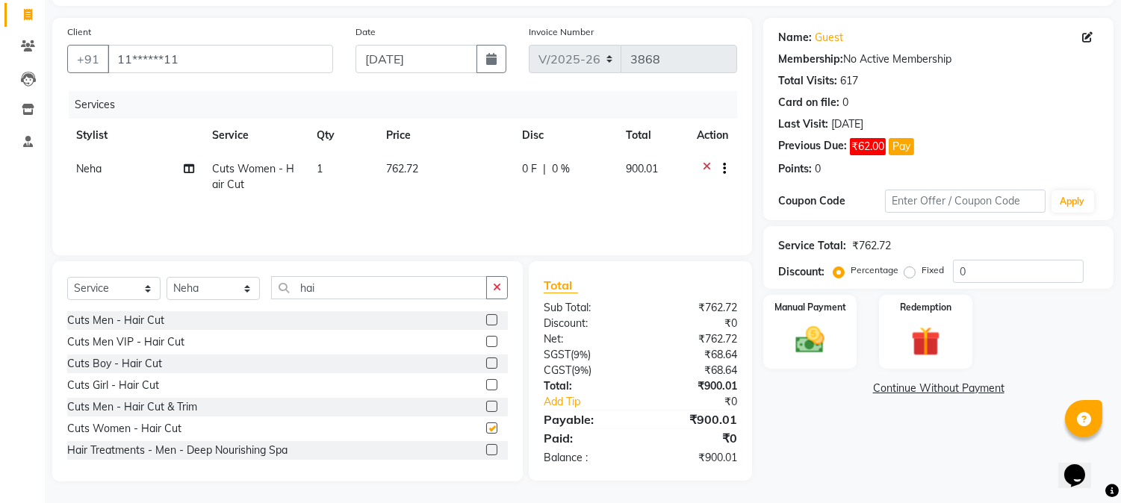
checkbox input "false"
click at [793, 318] on div "Manual Payment" at bounding box center [810, 332] width 97 height 76
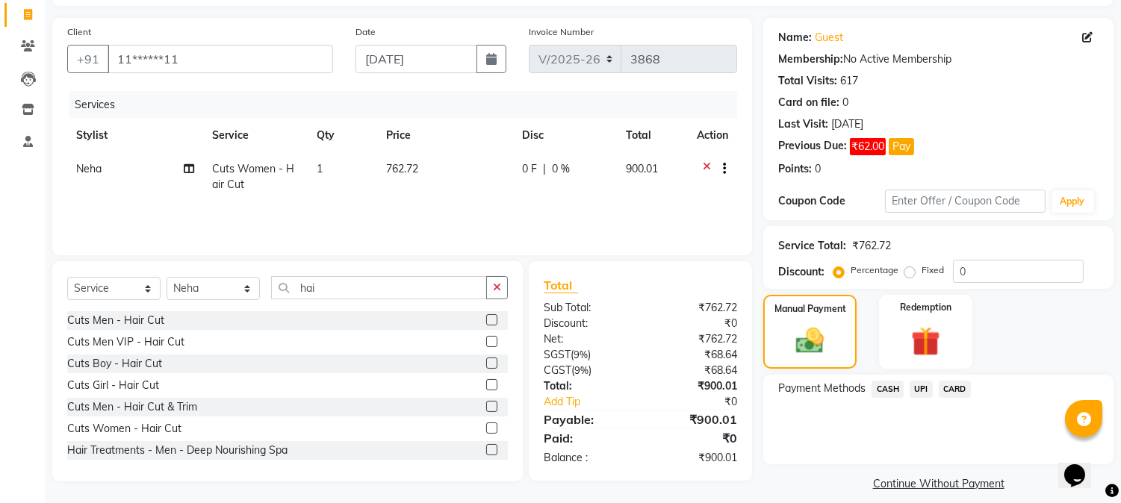
click at [926, 383] on span "UPI" at bounding box center [921, 389] width 23 height 17
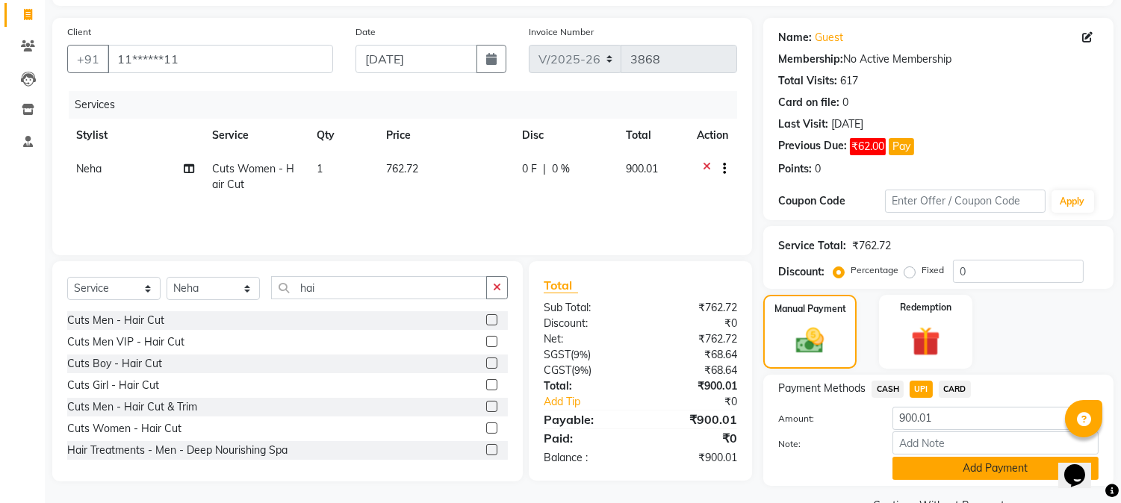
click at [920, 468] on button "Add Payment" at bounding box center [996, 468] width 206 height 23
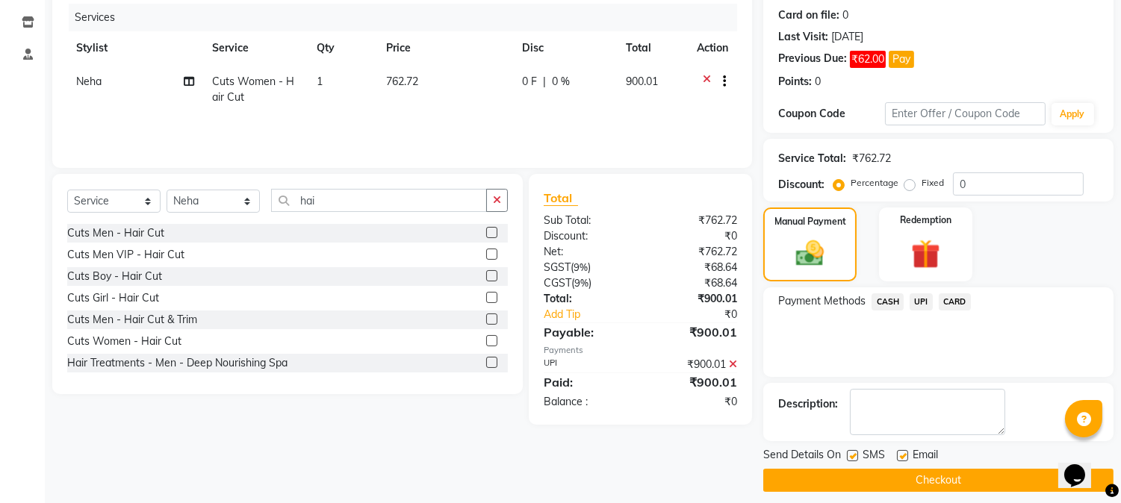
scroll to position [192, 0]
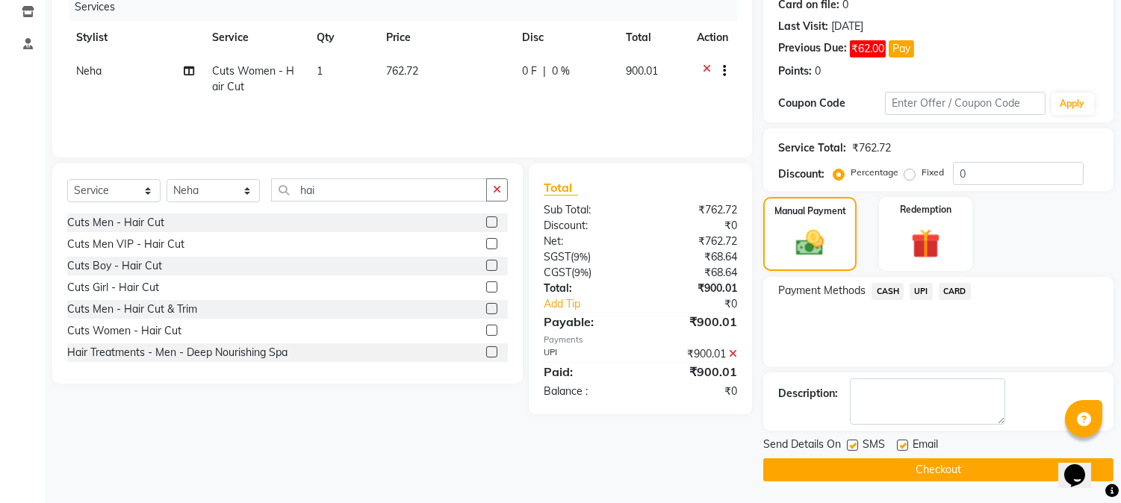
click at [855, 441] on label at bounding box center [852, 445] width 11 height 11
click at [855, 441] on input "checkbox" at bounding box center [852, 446] width 10 height 10
checkbox input "false"
click at [849, 462] on button "Checkout" at bounding box center [938, 470] width 350 height 23
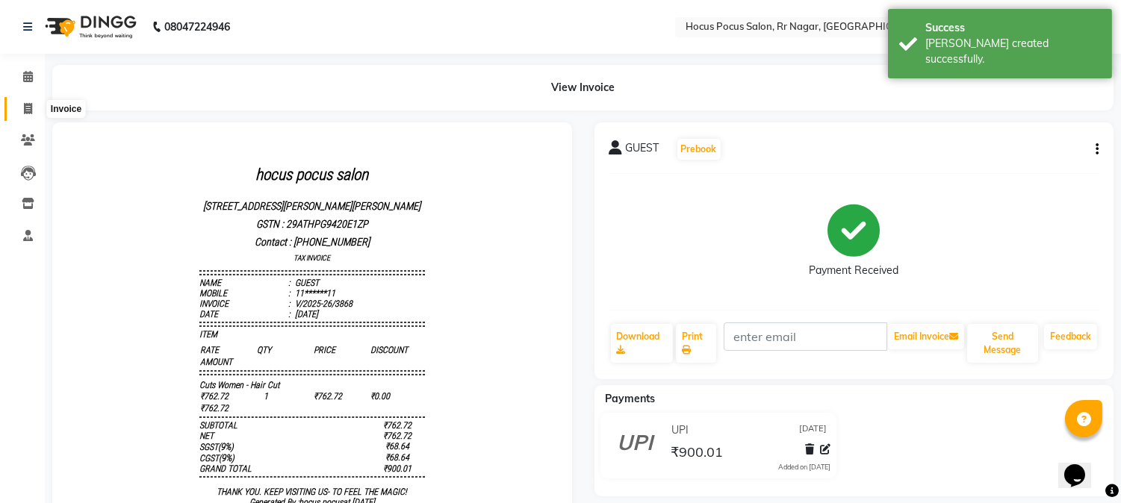
click at [30, 106] on icon at bounding box center [28, 108] width 8 height 11
select select "service"
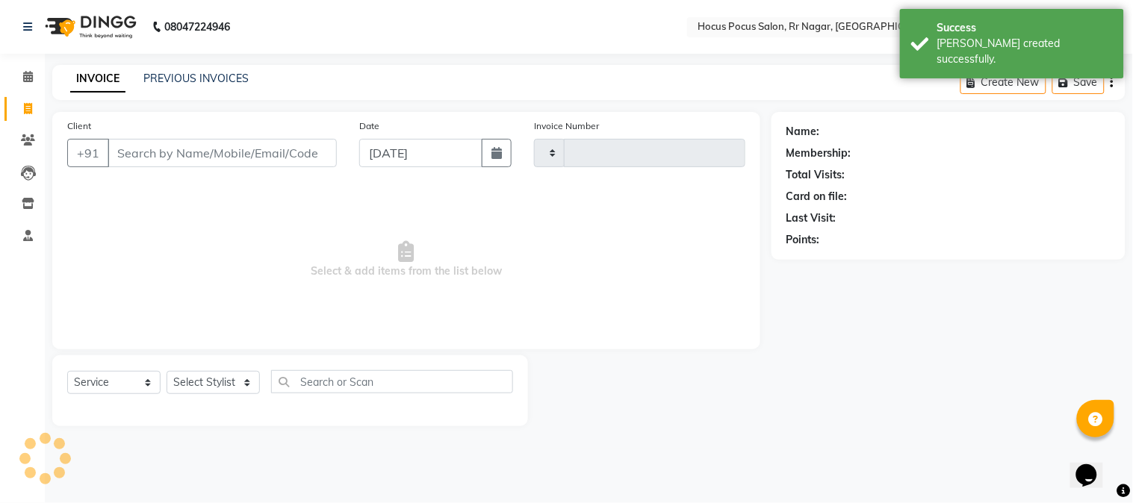
type input "3869"
select select "5019"
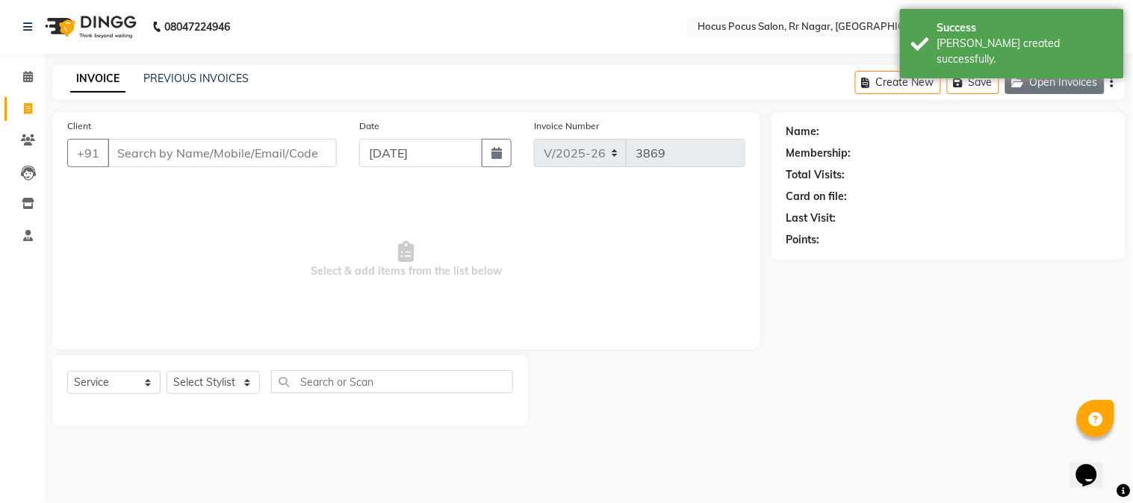
click at [1084, 73] on button "Open Invoices" at bounding box center [1054, 82] width 99 height 23
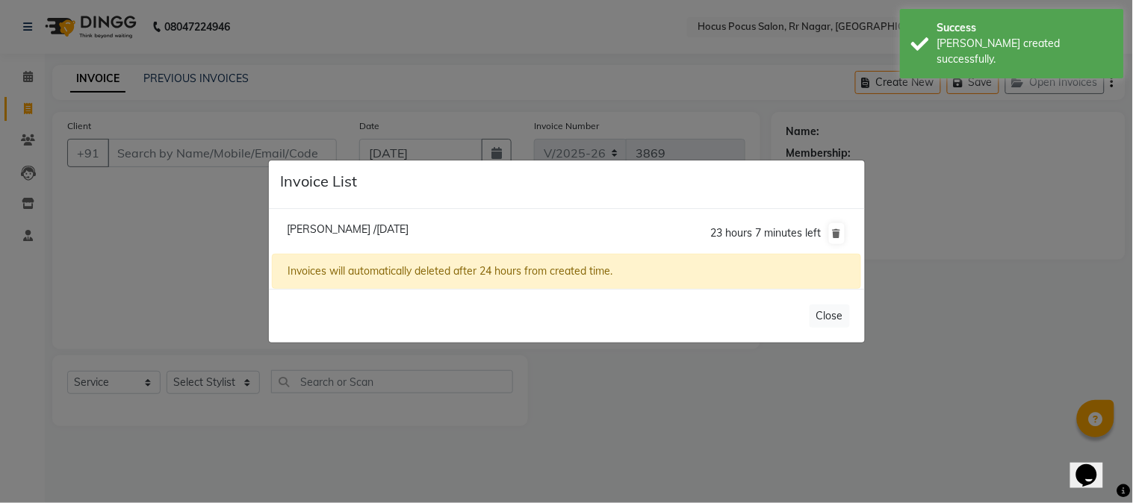
click at [391, 226] on span "Ambika Venkat /02 September 2025" at bounding box center [348, 229] width 122 height 13
type input "63******91"
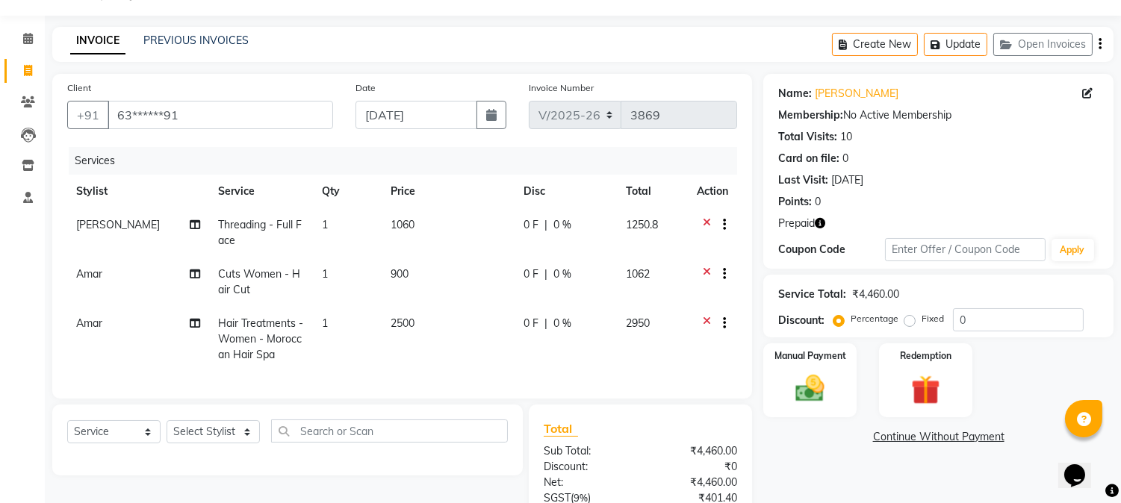
scroll to position [28, 0]
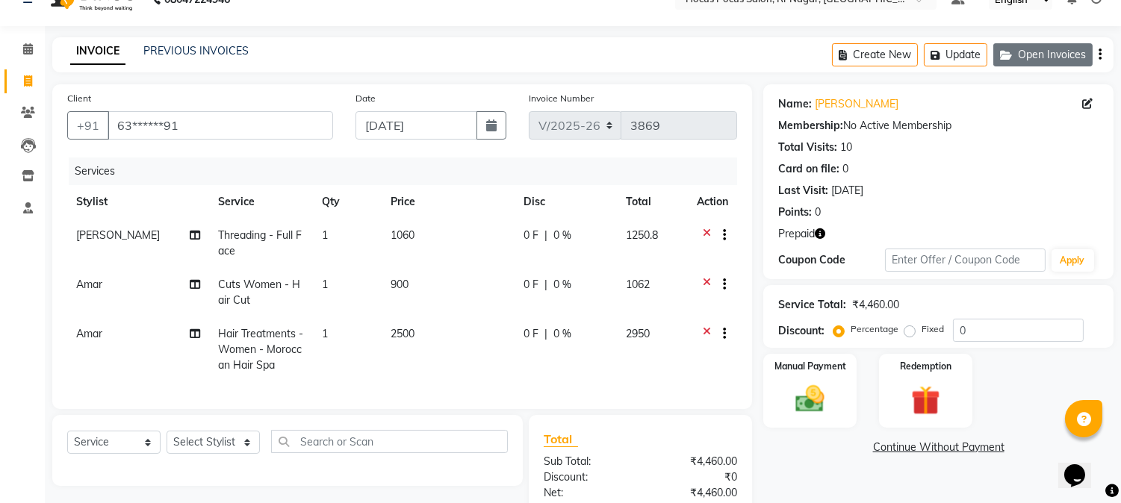
click at [1053, 49] on button "Open Invoices" at bounding box center [1043, 54] width 99 height 23
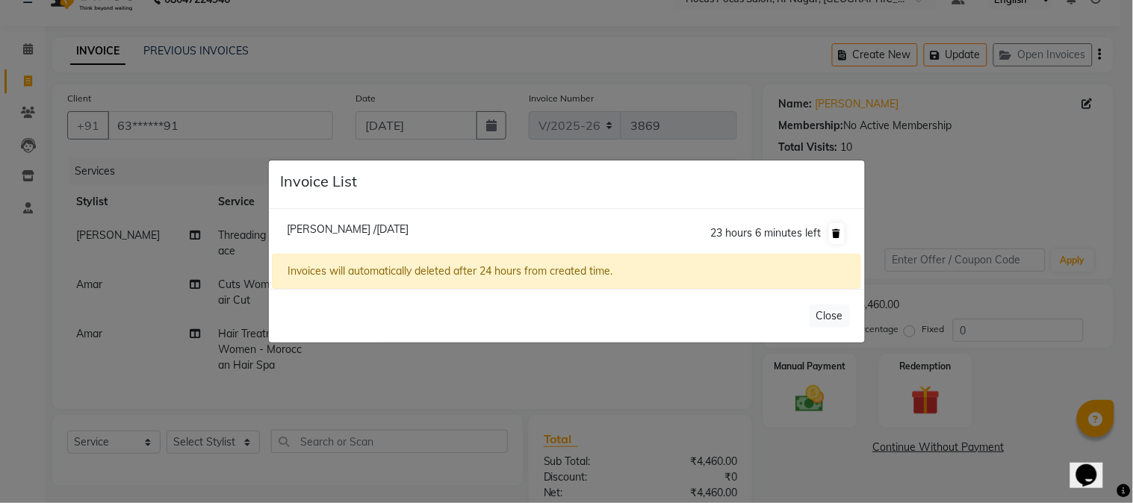
click at [840, 229] on icon at bounding box center [837, 233] width 8 height 9
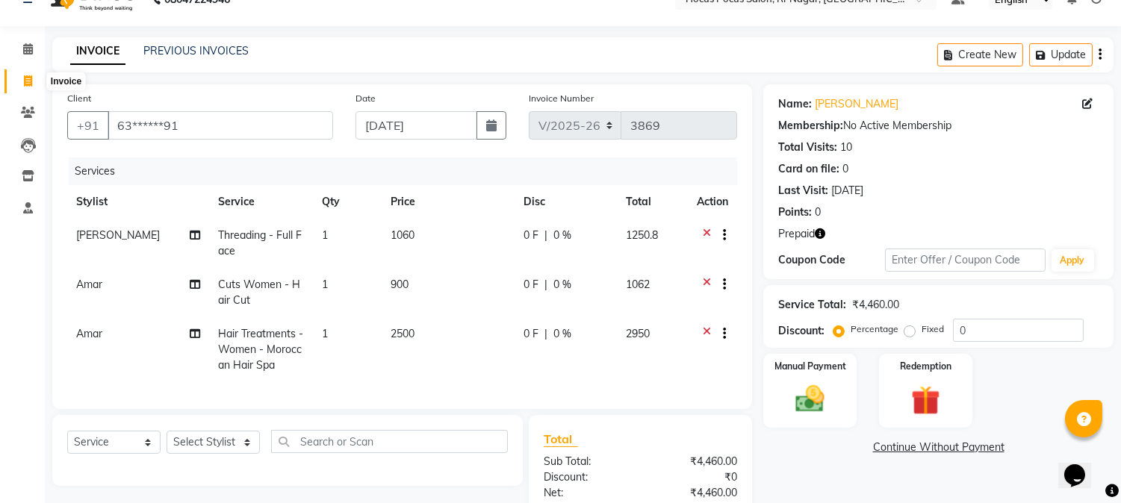
click at [25, 87] on span at bounding box center [28, 81] width 26 height 17
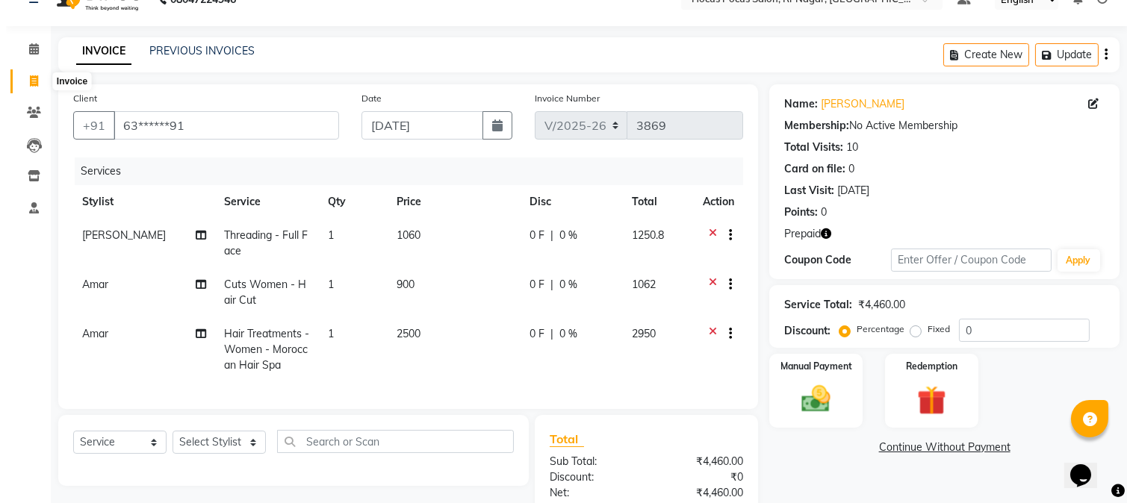
select select "5019"
select select "service"
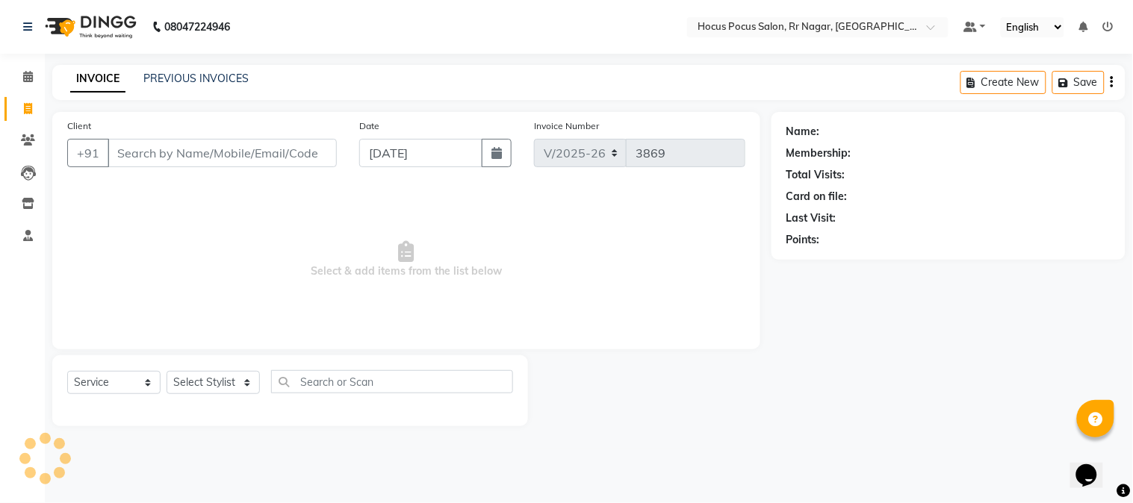
click at [204, 66] on div "INVOICE PREVIOUS INVOICES Create New Save" at bounding box center [588, 82] width 1073 height 35
click at [204, 75] on link "PREVIOUS INVOICES" at bounding box center [195, 78] width 105 height 13
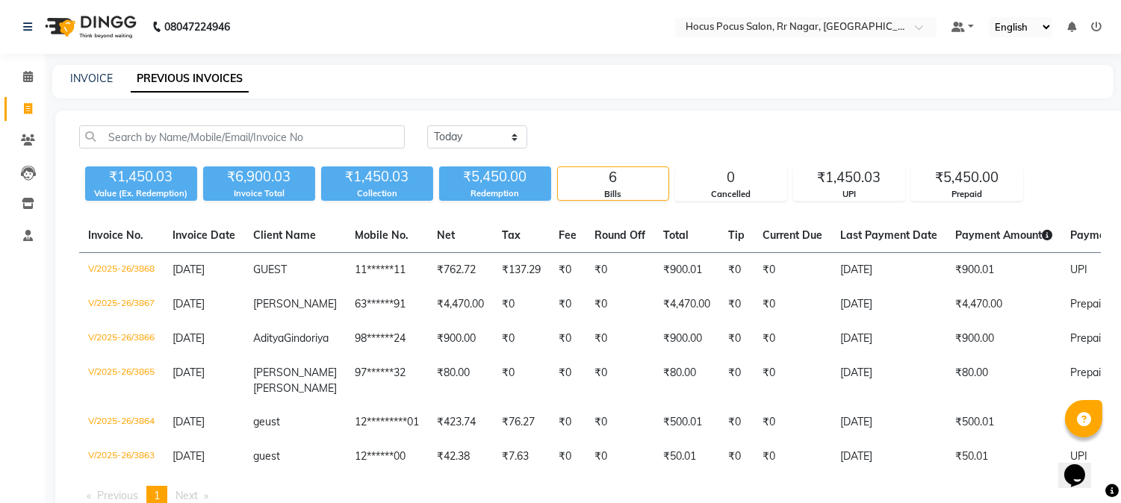
click at [26, 117] on link "Invoice" at bounding box center [22, 109] width 36 height 25
select select "service"
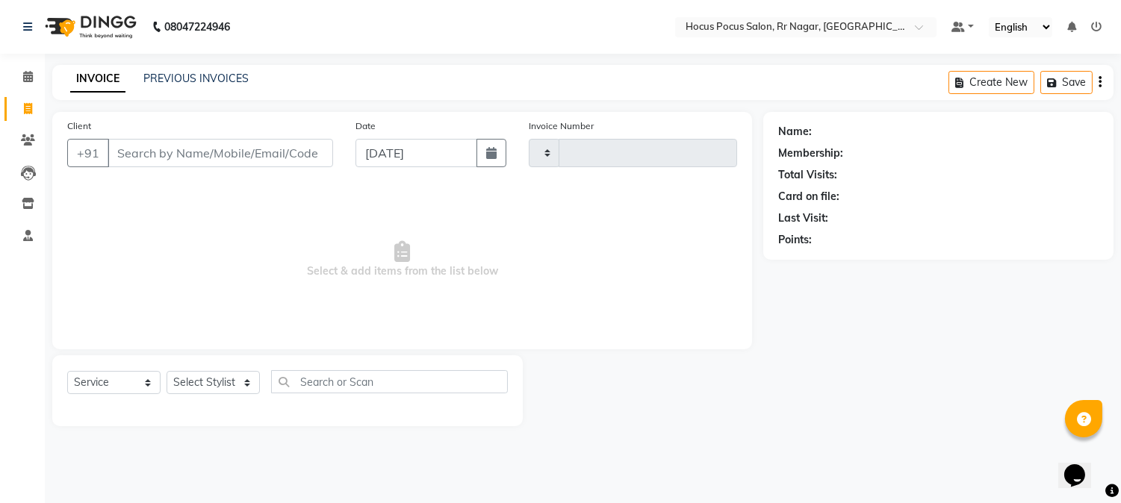
type input "3869"
select select "5019"
click at [232, 76] on link "PREVIOUS INVOICES" at bounding box center [195, 78] width 105 height 13
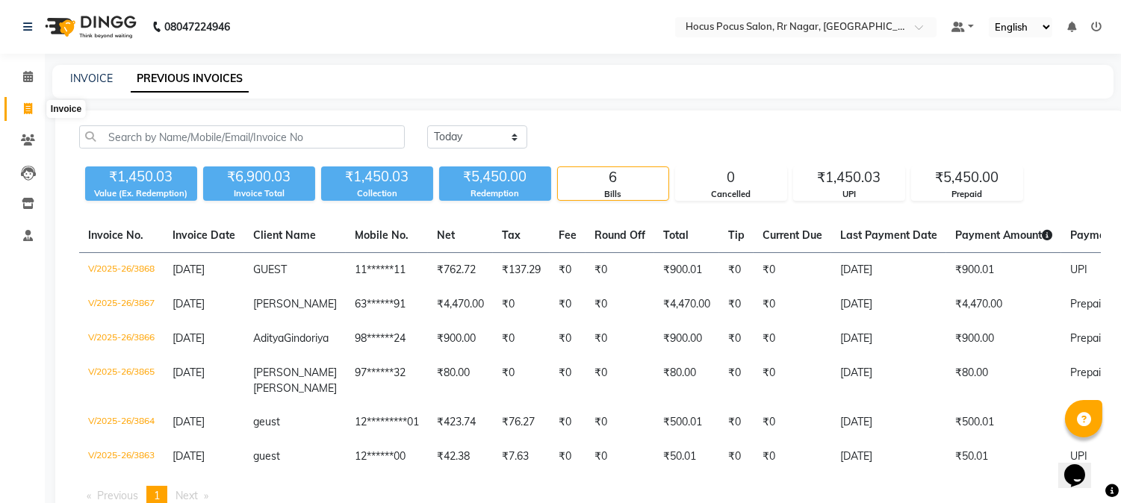
click at [19, 108] on span at bounding box center [28, 109] width 26 height 17
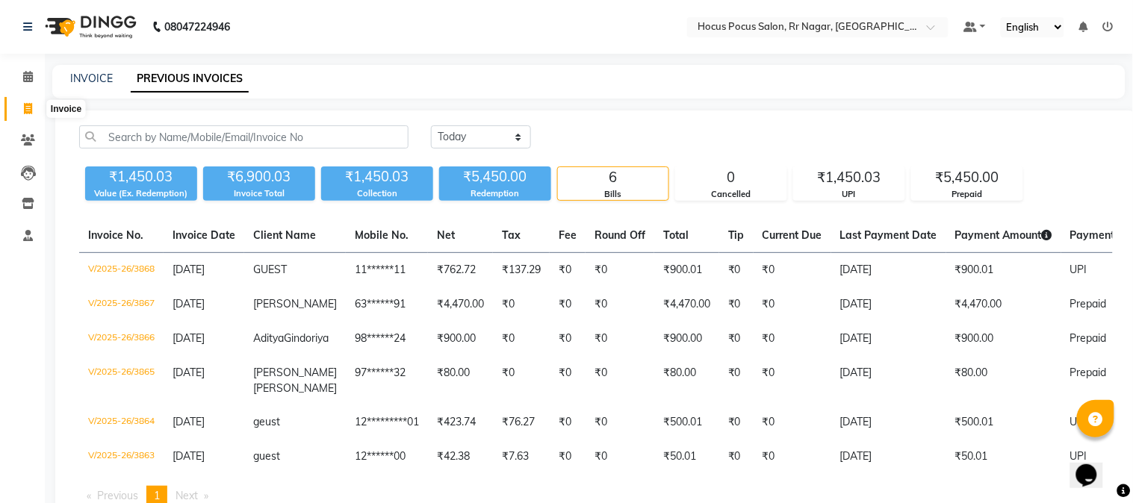
select select "5019"
select select "service"
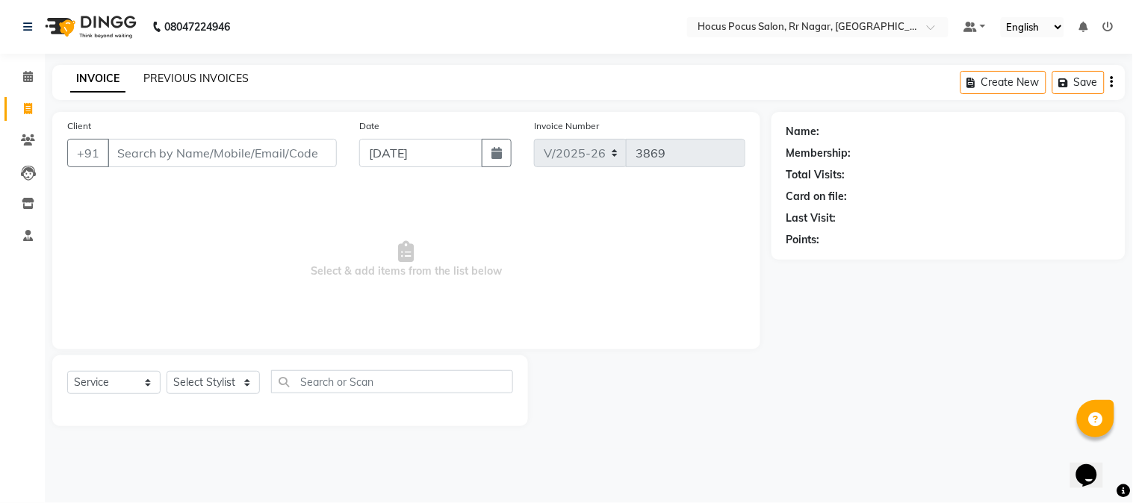
click at [232, 79] on link "PREVIOUS INVOICES" at bounding box center [195, 78] width 105 height 13
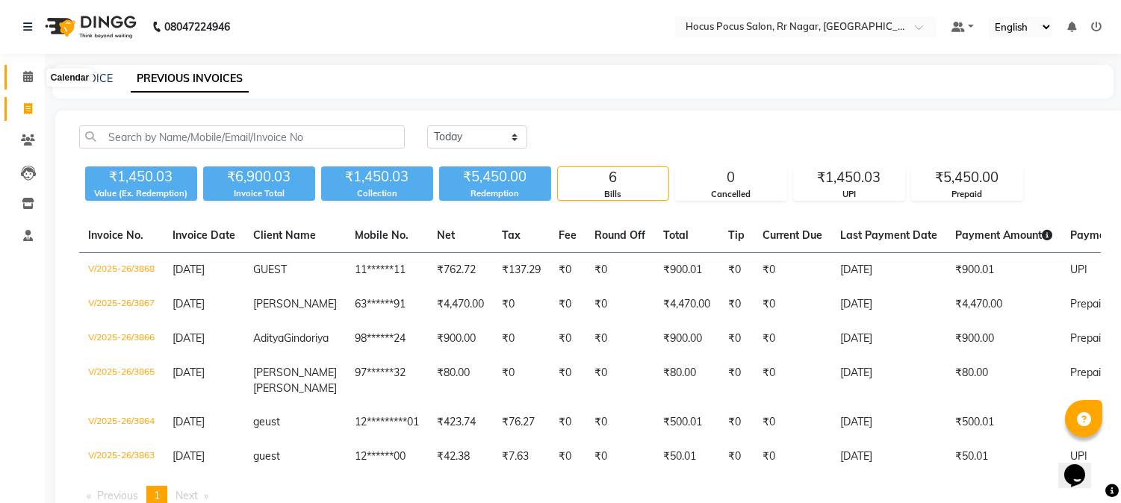
click at [25, 69] on span at bounding box center [28, 77] width 26 height 17
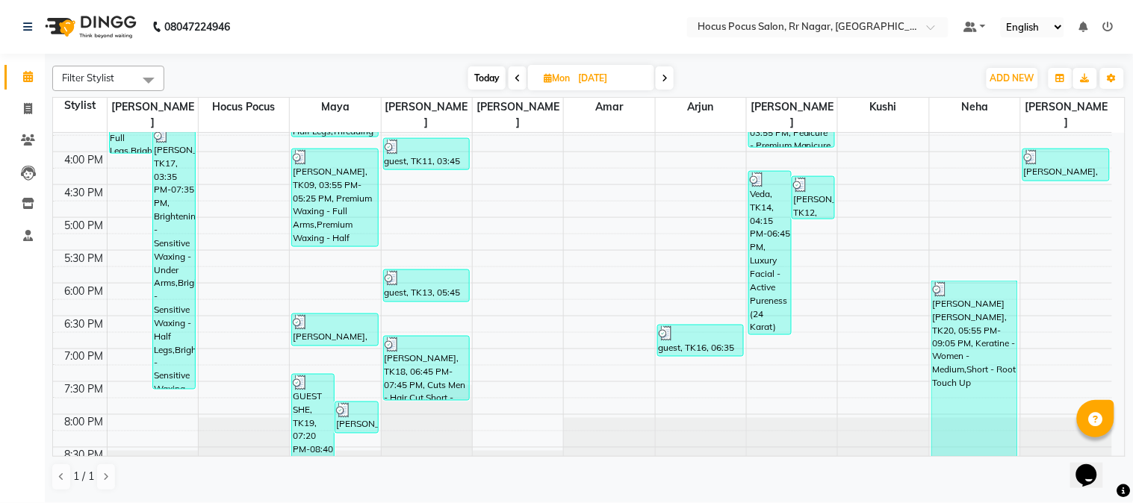
scroll to position [518, 0]
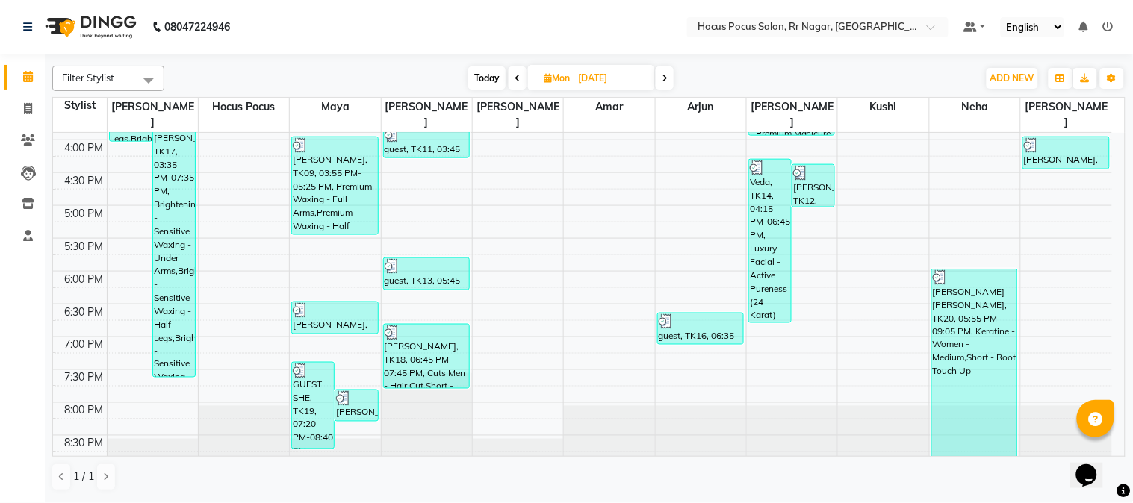
drag, startPoint x: 1111, startPoint y: 437, endPoint x: 1126, endPoint y: 447, distance: 17.8
click at [1120, 447] on div "Filter Stylist Select All Salima hocus pocus Maya Ravi Sonam Amar Arjun Eliza K…" at bounding box center [589, 277] width 1088 height 447
click at [1112, 449] on div "Opens Chat This icon Opens the chat window." at bounding box center [1094, 449] width 36 height 0
click html "Opens Chat This icon Opens the chat window."
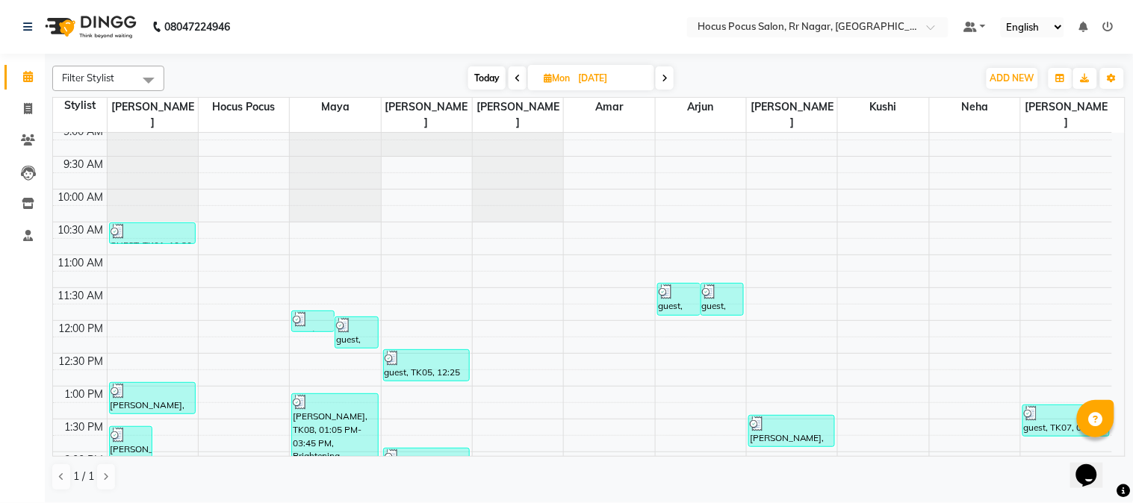
scroll to position [0, 0]
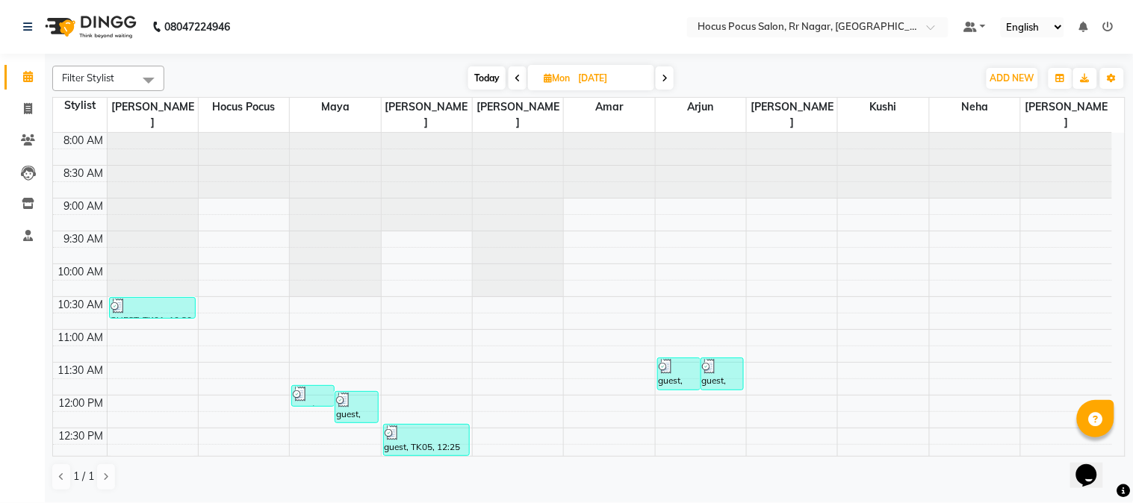
click at [660, 69] on span at bounding box center [665, 77] width 18 height 23
type input "[DATE]"
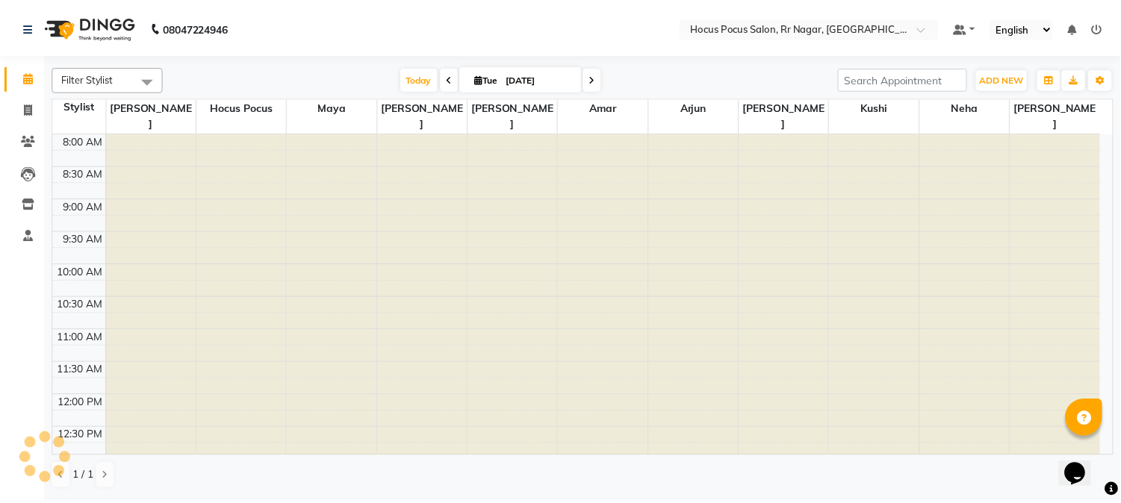
scroll to position [518, 0]
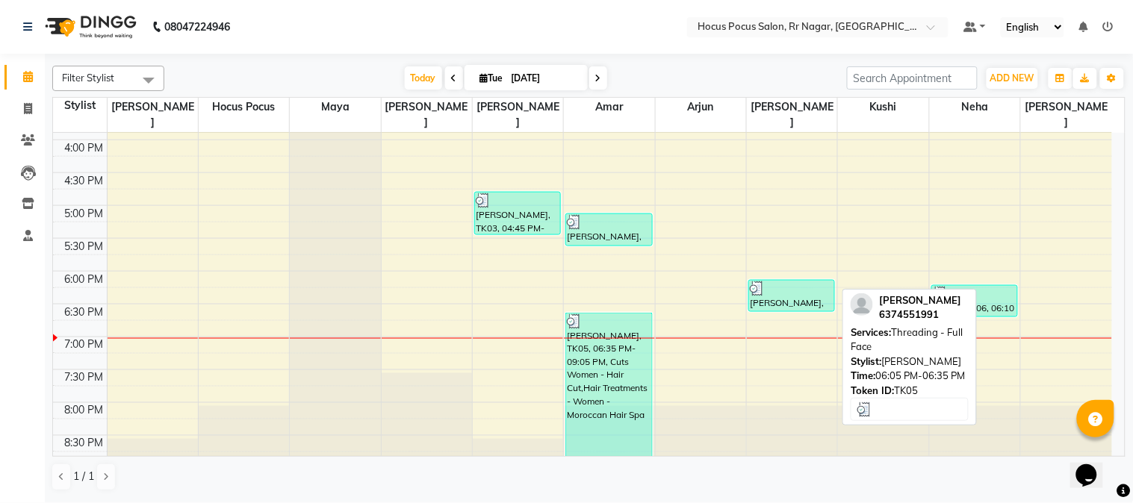
click at [767, 284] on div "ambika venkat, TK05, 06:05 PM-06:35 PM, Threading - Full Face" at bounding box center [791, 296] width 85 height 31
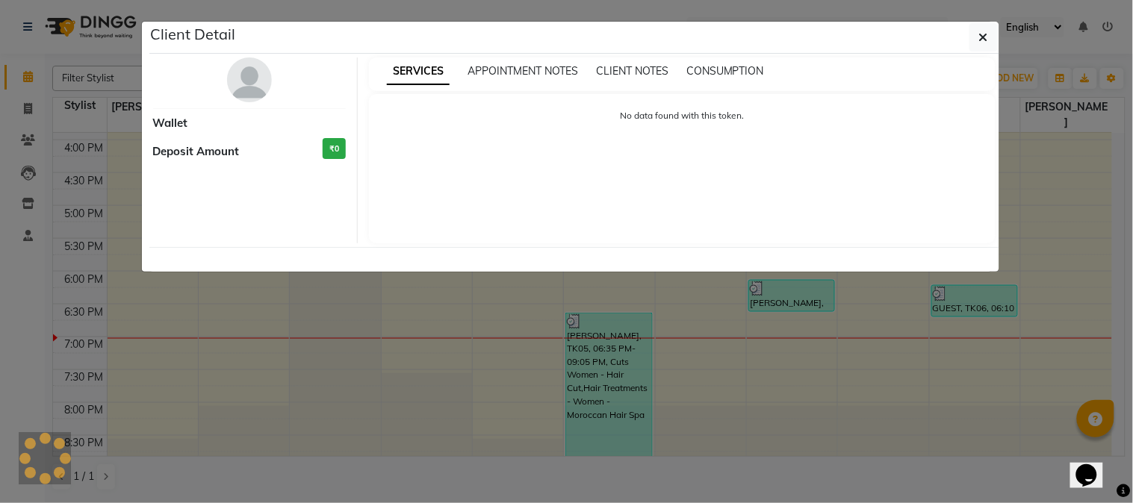
select select "3"
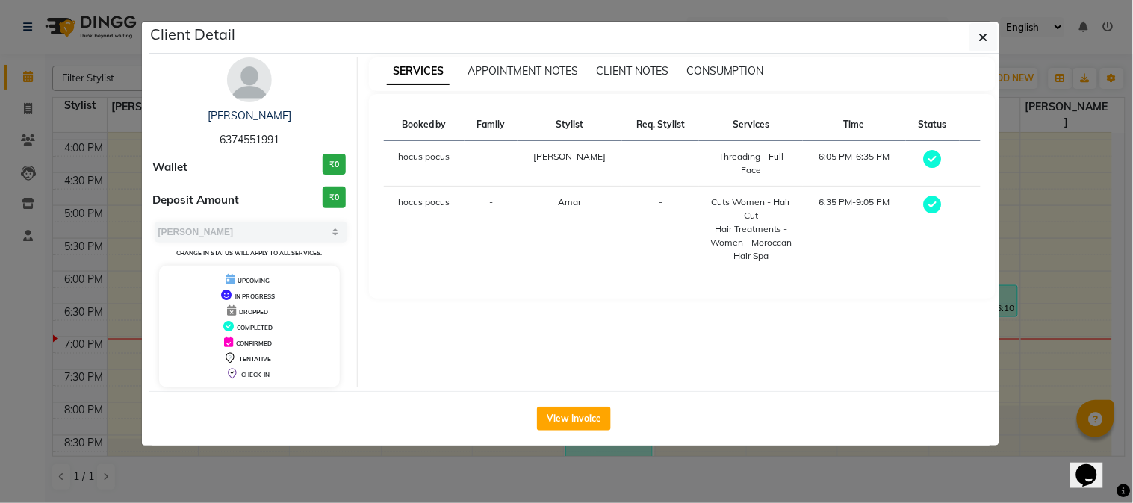
click at [1020, 300] on ngb-modal-window "Client Detail ambika venkat 6374551991 Wallet ₹0 Deposit Amount ₹0 Select MARK …" at bounding box center [566, 251] width 1133 height 503
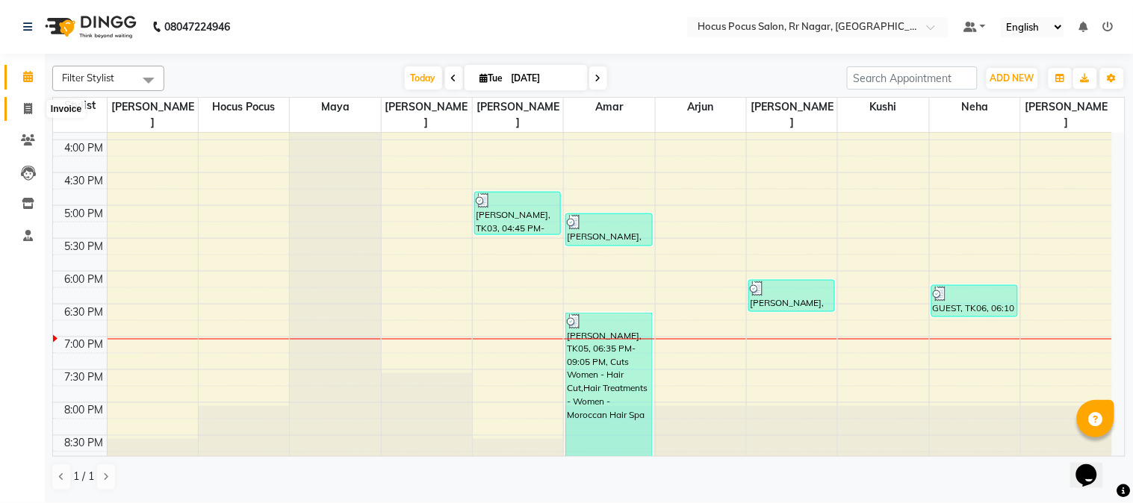
click at [25, 107] on icon at bounding box center [28, 108] width 8 height 11
select select "5019"
select select "service"
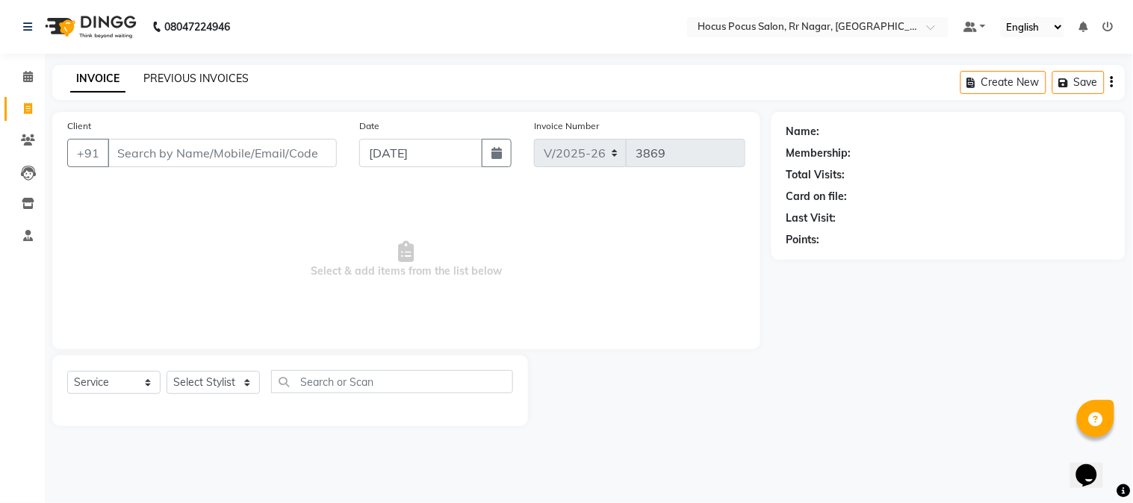
click at [175, 75] on link "PREVIOUS INVOICES" at bounding box center [195, 78] width 105 height 13
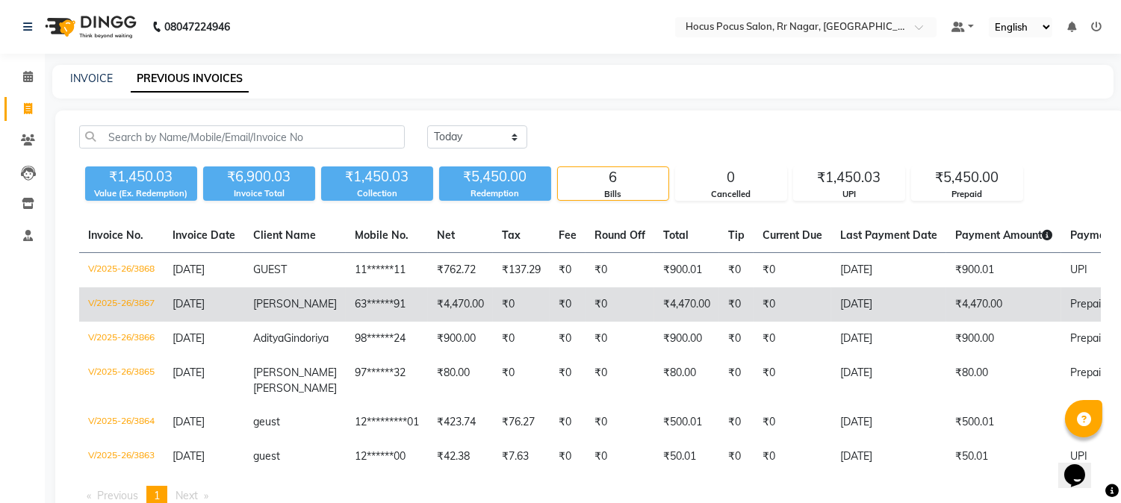
click at [434, 295] on td "₹4,470.00" at bounding box center [460, 305] width 65 height 34
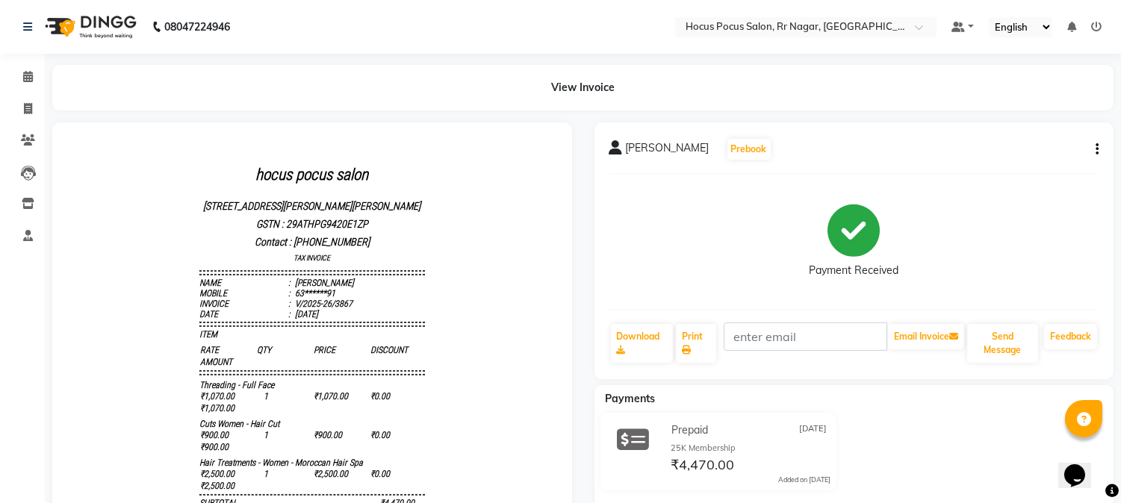
click at [1096, 149] on icon "button" at bounding box center [1097, 149] width 3 height 1
click at [1025, 137] on div "Edit Invoice" at bounding box center [1040, 140] width 68 height 19
select select "service"
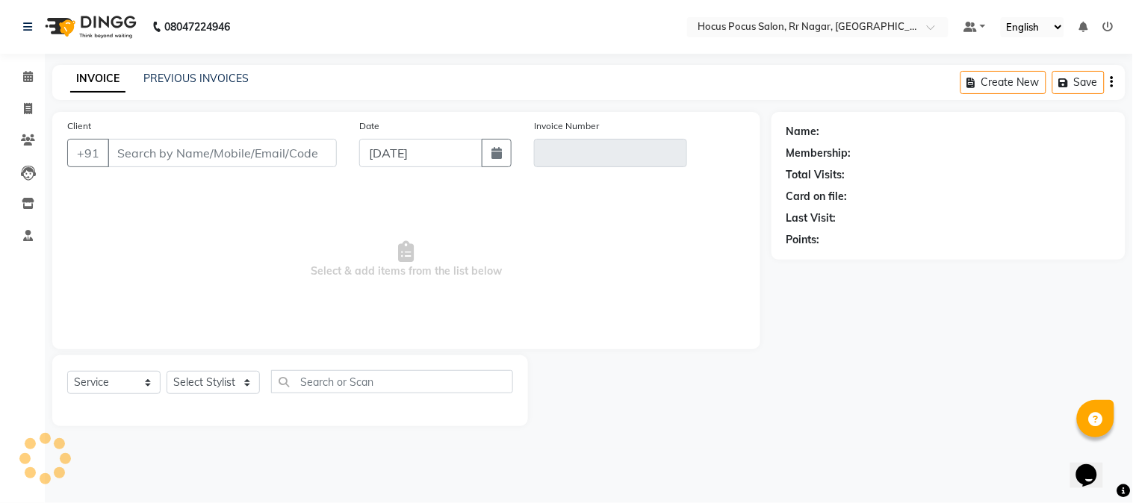
type input "63******91"
type input "V/2025-26/3867"
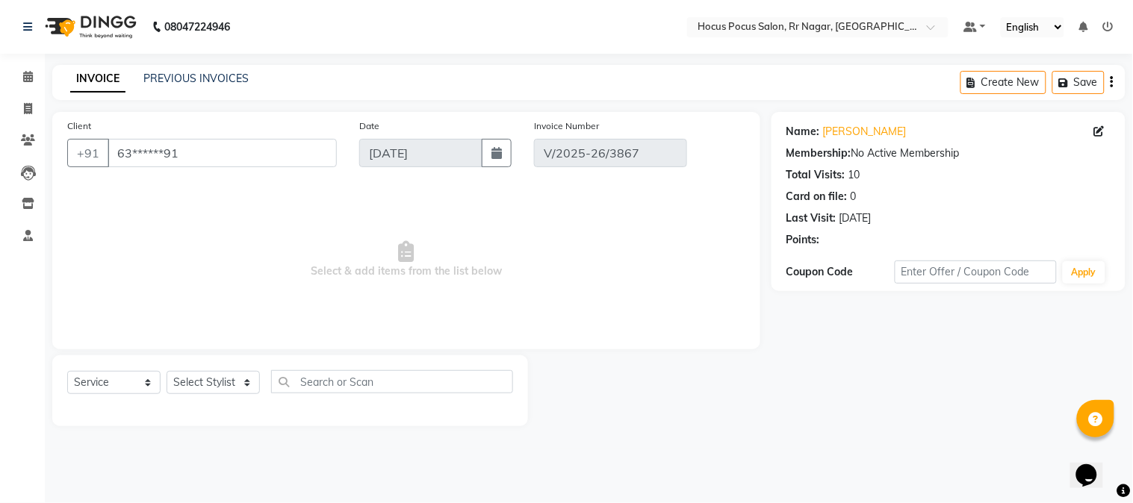
select select "select"
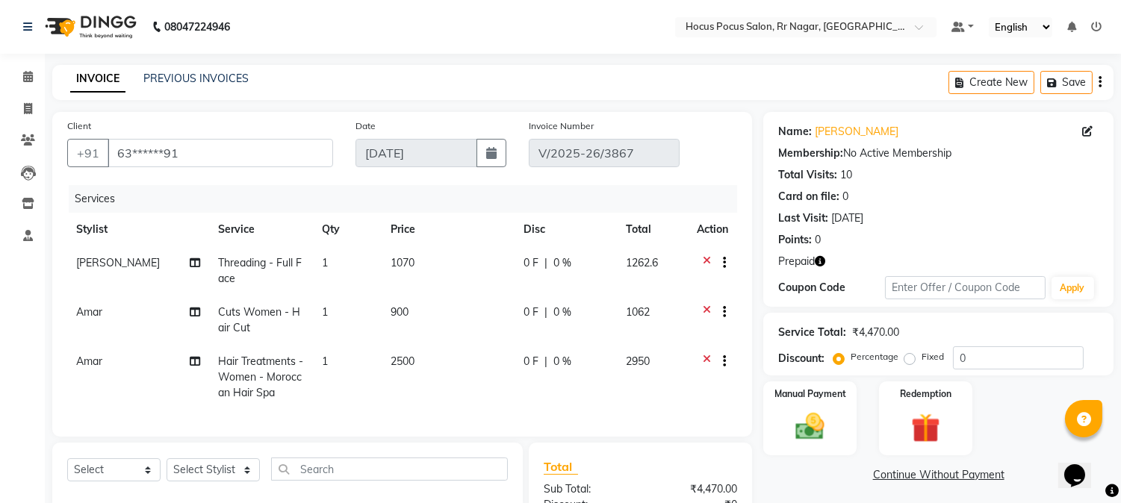
click at [84, 362] on span "Amar" at bounding box center [89, 361] width 26 height 13
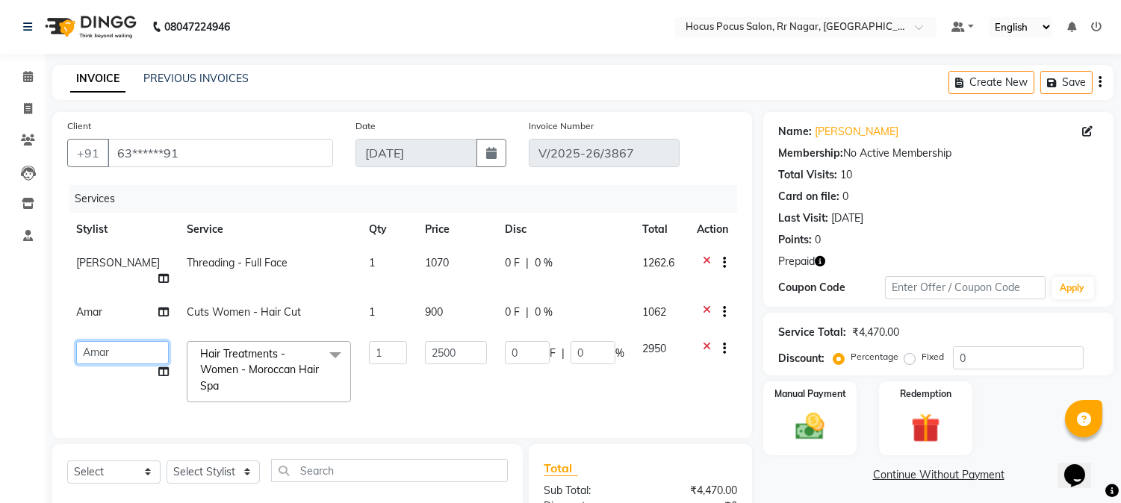
click at [97, 341] on select "Amar Arjun Eliza hocus pocus Kushi Maya Neha Ravi Rithik Salima Sonam" at bounding box center [122, 352] width 93 height 23
select select "43787"
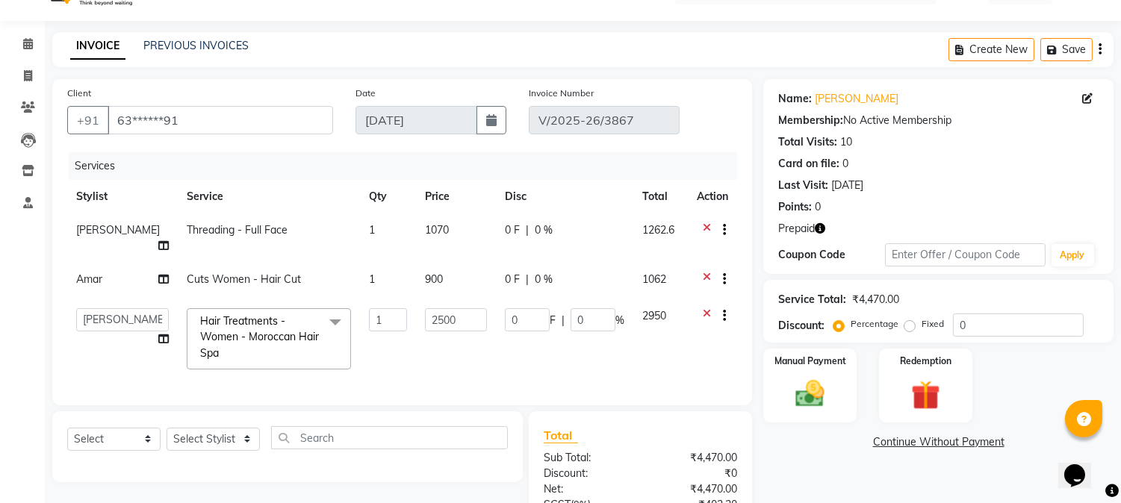
scroll to position [66, 0]
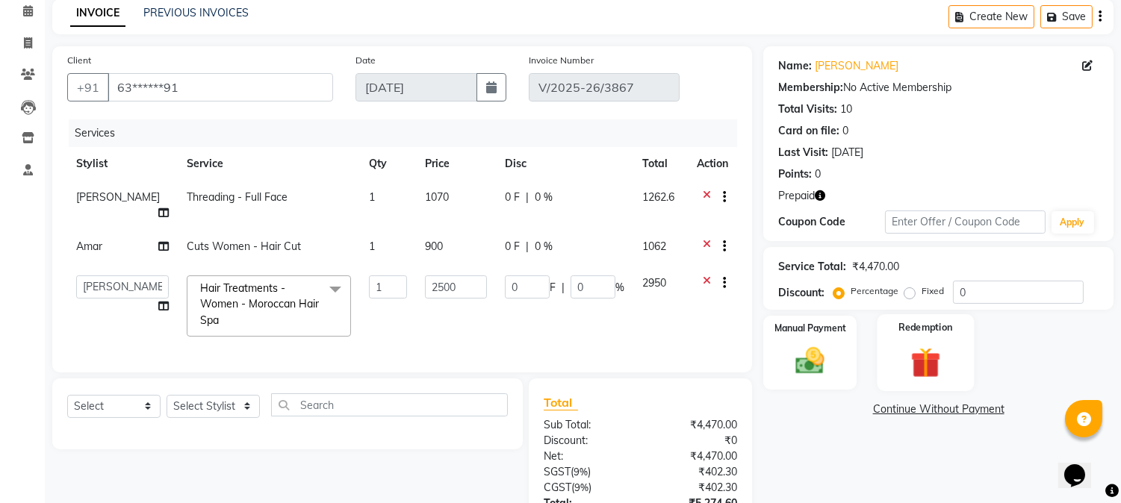
click at [923, 353] on img at bounding box center [925, 362] width 49 height 37
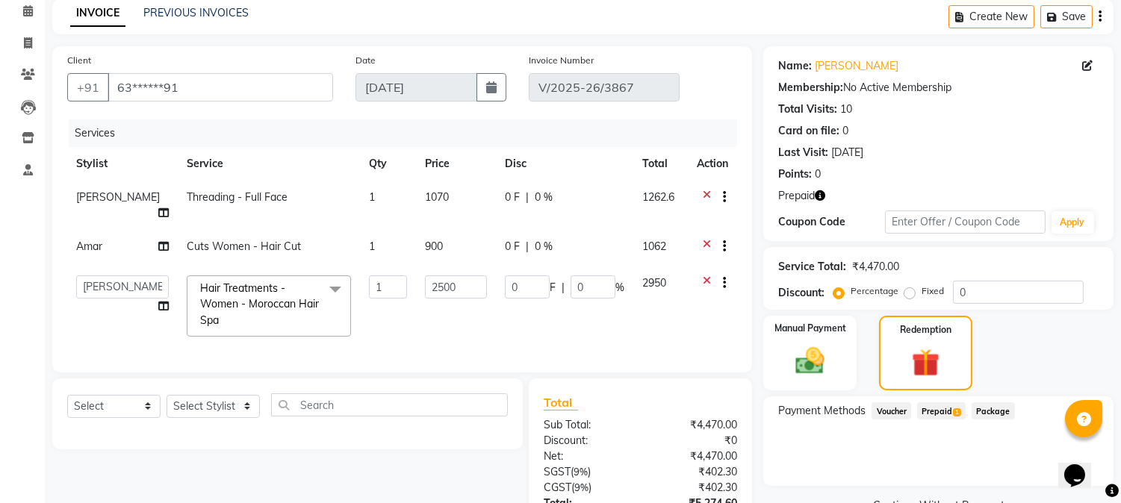
click at [953, 409] on span "Prepaid 1" at bounding box center [941, 411] width 49 height 17
click at [1058, 467] on iframe at bounding box center [1082, 466] width 48 height 45
click at [1062, 467] on div "Opens Chat This icon Opens the chat window." at bounding box center [1074, 475] width 24 height 24
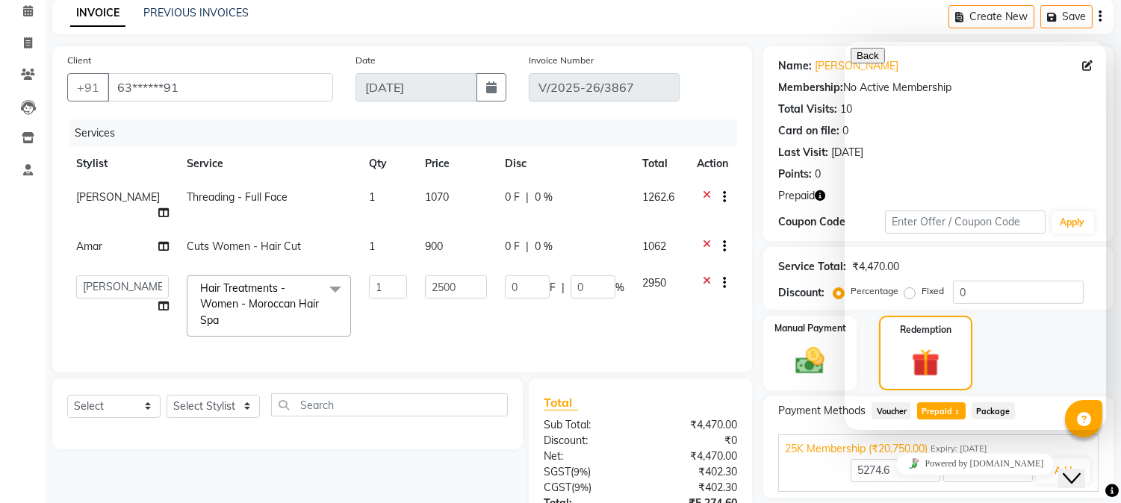
click at [1032, 468] on link "Powered by tawk.to" at bounding box center [975, 464] width 159 height 22
click at [496, 325] on td "0 F | 0 %" at bounding box center [564, 306] width 137 height 79
drag, startPoint x: 782, startPoint y: 412, endPoint x: 759, endPoint y: 394, distance: 29.7
click at [784, 412] on span "Payment Methods" at bounding box center [821, 411] width 87 height 16
click at [703, 368] on div "Client +91 63******91 Date 02-09-2025 Invoice Number V/2025-26/3867 Services St…" at bounding box center [402, 209] width 700 height 326
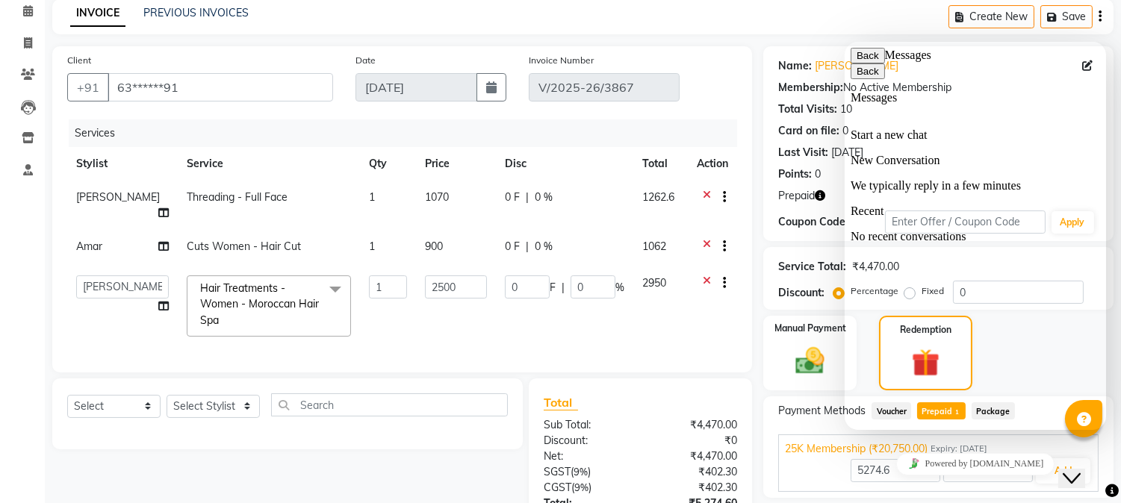
drag, startPoint x: 860, startPoint y: 81, endPoint x: 858, endPoint y: 63, distance: 18.1
click at [859, 63] on div "Back Messages" at bounding box center [974, 56] width 249 height 16
click at [858, 62] on button "Back" at bounding box center [867, 56] width 34 height 16
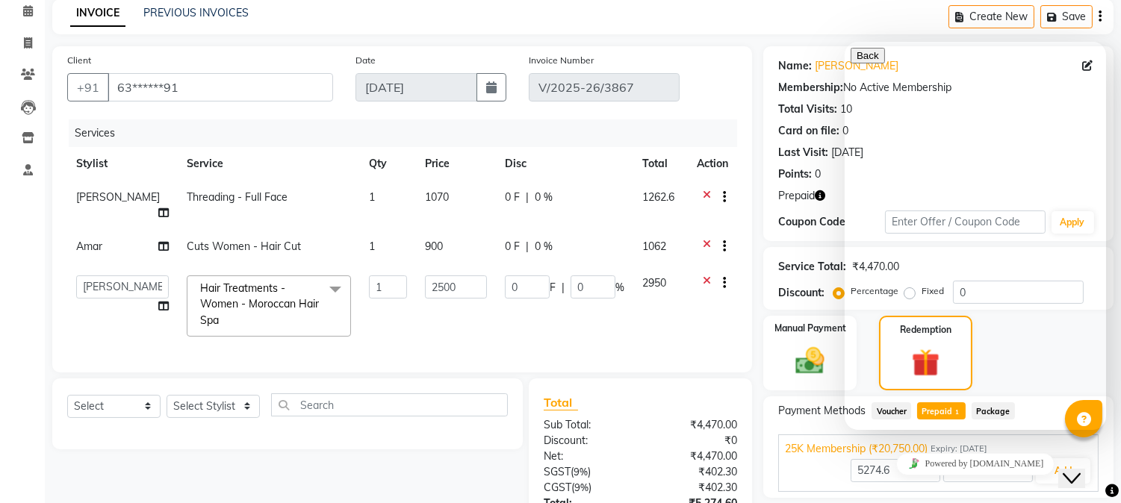
click at [717, 71] on div "Client +91 63******91 Date 02-09-2025 Invoice Number V/2025-26/3867" at bounding box center [402, 82] width 692 height 61
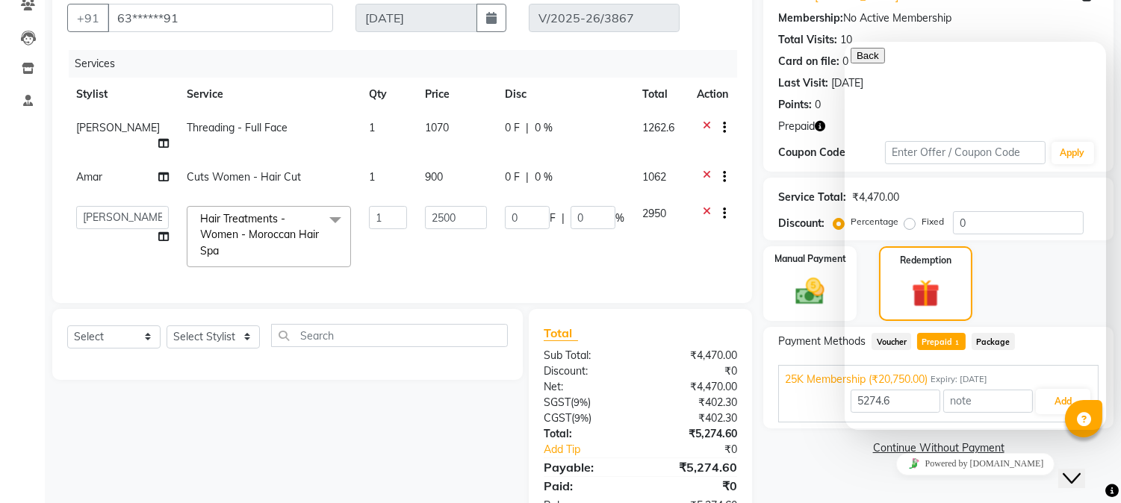
scroll to position [182, 0]
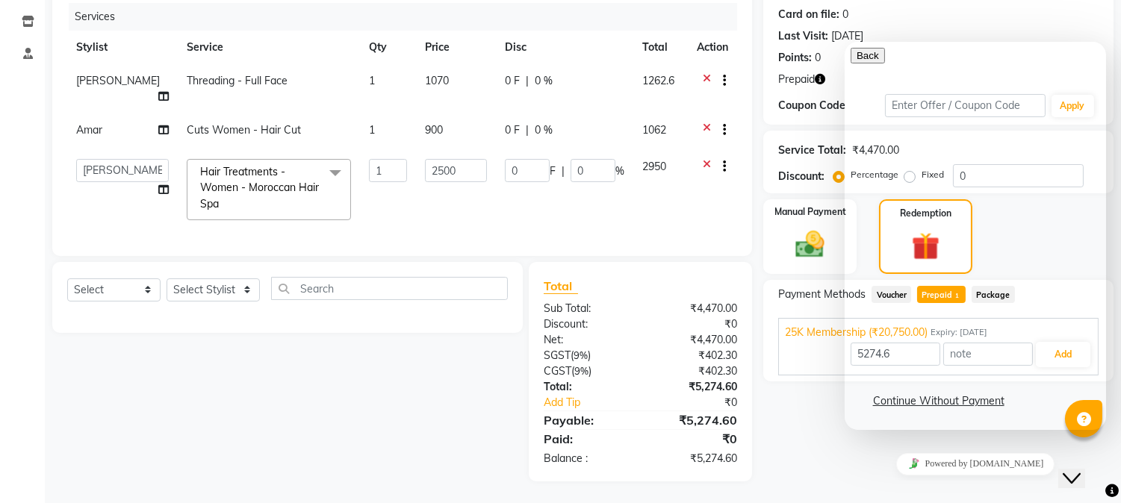
click at [1072, 473] on icon "Chat widget" at bounding box center [1071, 478] width 18 height 10
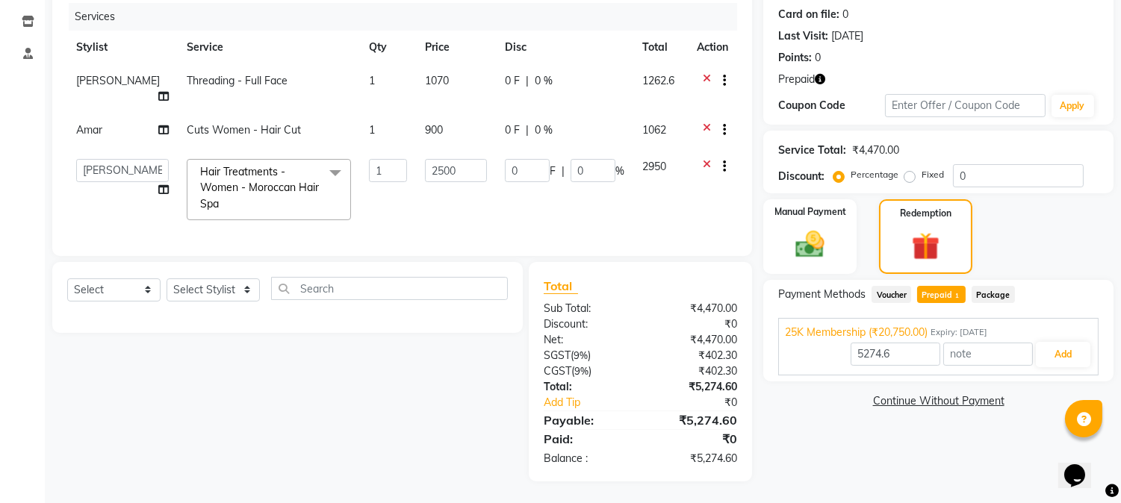
click at [876, 450] on div "Name: Ambika Venkat Membership: No Active Membership Total Visits: 10 Card on f…" at bounding box center [944, 206] width 362 height 552
click at [1041, 354] on button "Add" at bounding box center [1063, 354] width 55 height 25
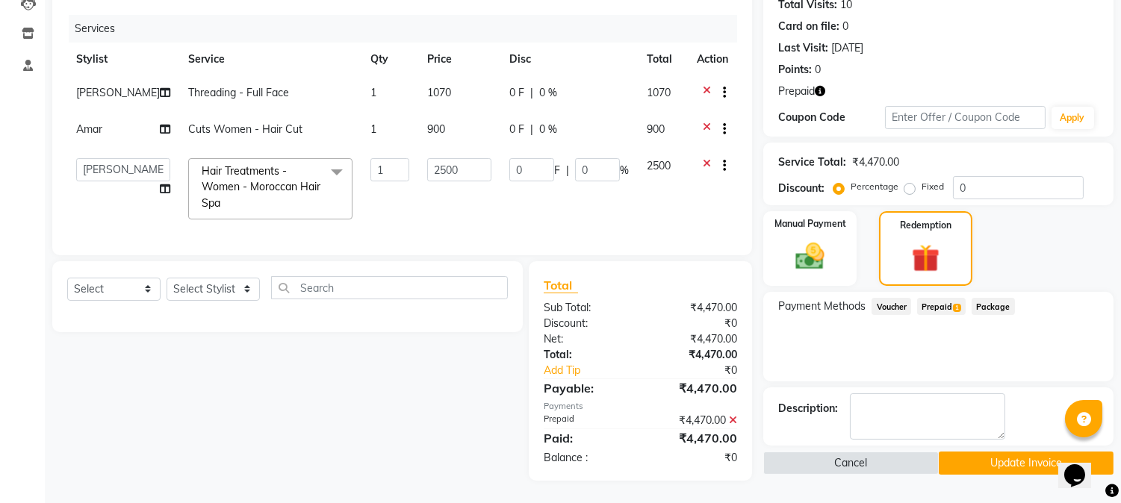
click at [983, 452] on button "Update Invoice" at bounding box center [1026, 463] width 175 height 23
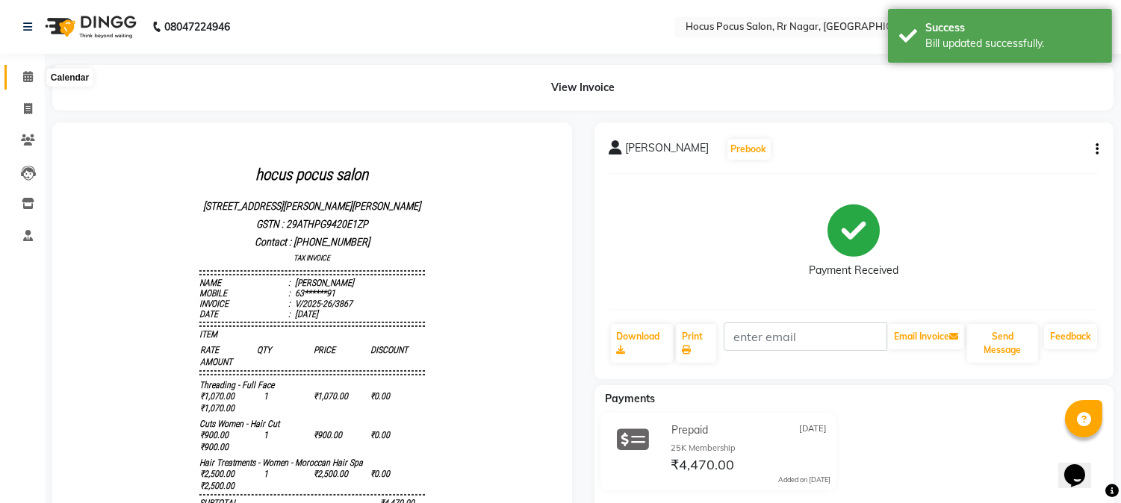
click at [30, 75] on icon at bounding box center [28, 76] width 10 height 11
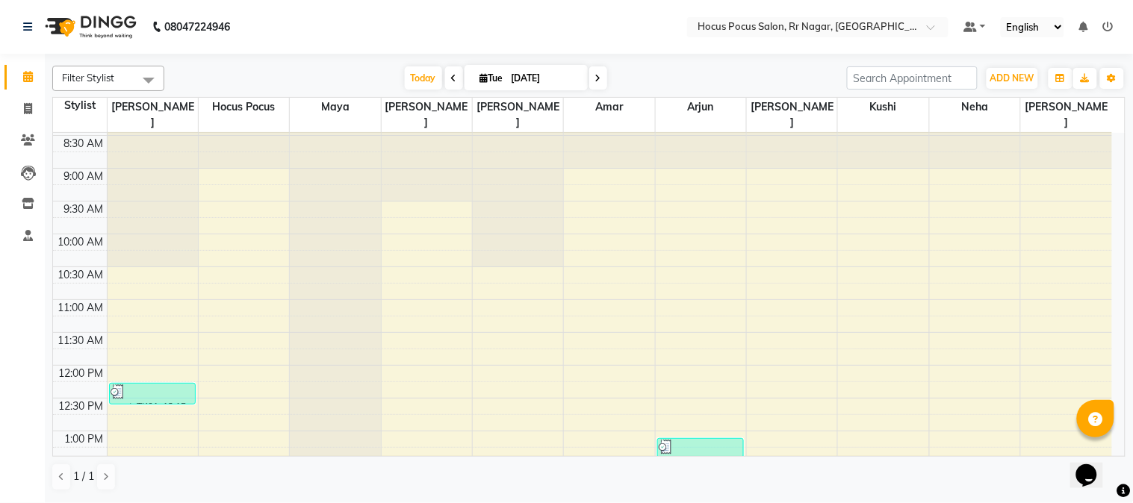
scroll to position [8, 0]
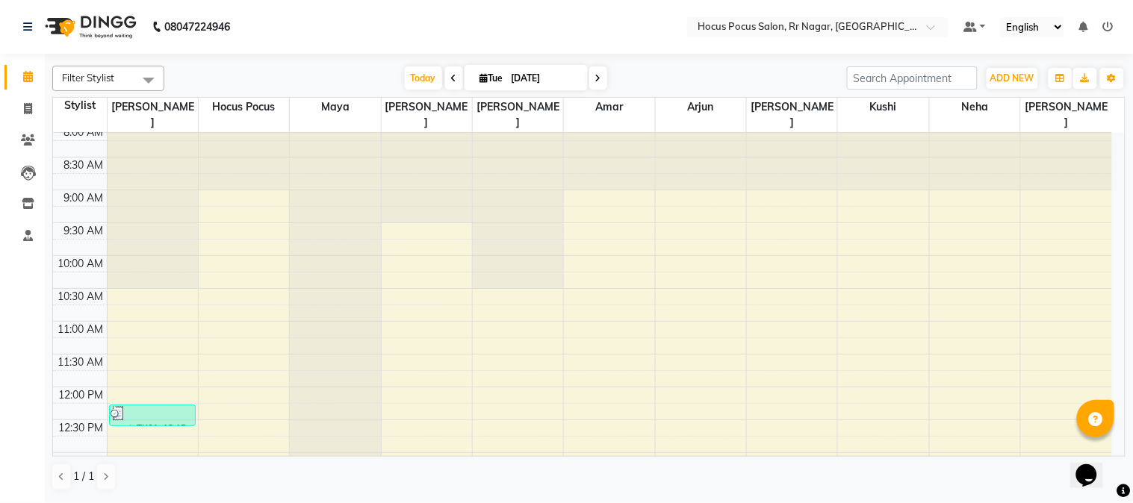
click at [1106, 449] on div "Opens Chat This icon Opens the chat window." at bounding box center [1094, 449] width 36 height 0
click at [1112, 449] on div "Opens Chat This icon Opens the chat window." at bounding box center [1094, 449] width 36 height 0
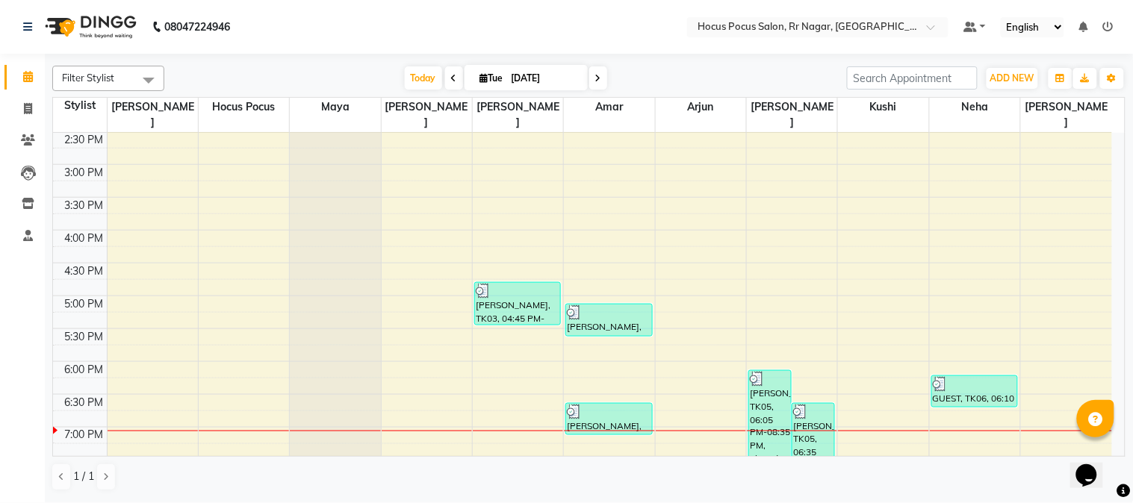
scroll to position [439, 0]
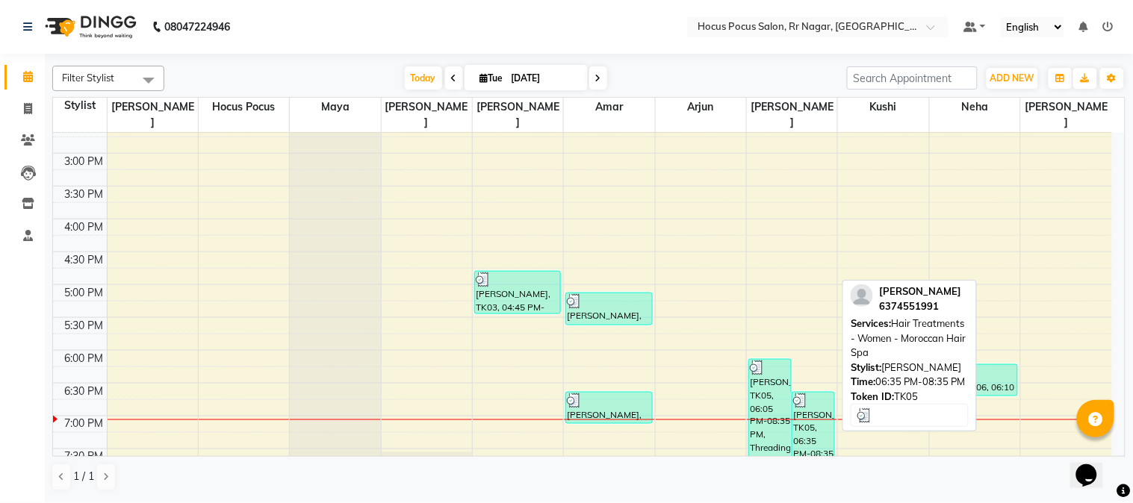
click at [809, 394] on div at bounding box center [813, 401] width 40 height 15
select select "3"
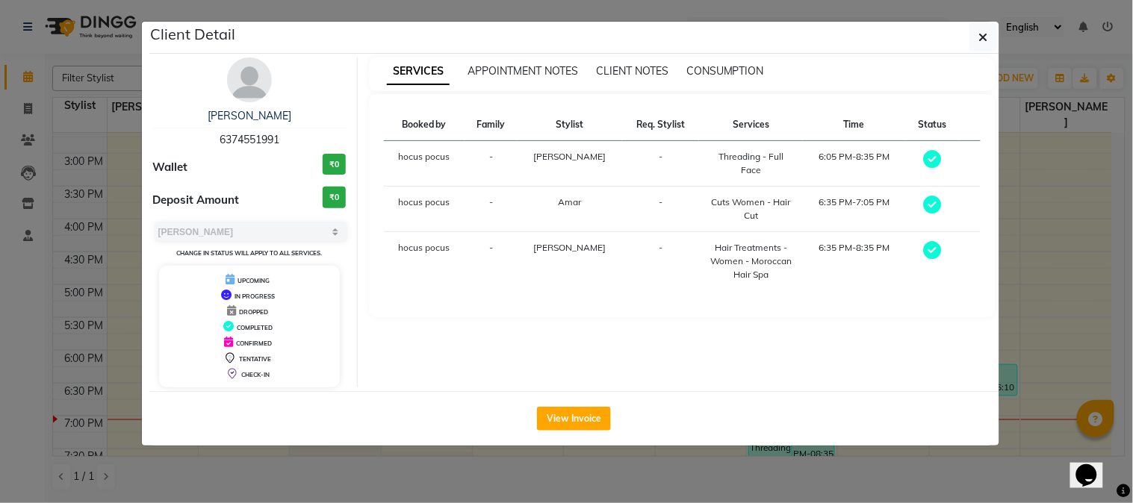
click at [1017, 207] on ngb-modal-window "Client Detail ambika venkat 6374551991 Wallet ₹0 Deposit Amount ₹0 Select MARK …" at bounding box center [566, 251] width 1133 height 503
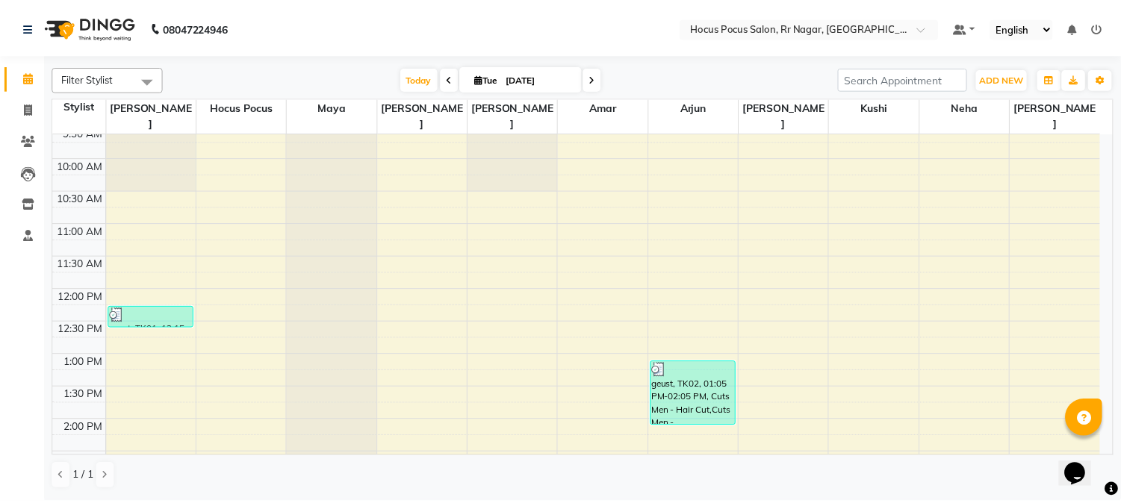
scroll to position [62, 0]
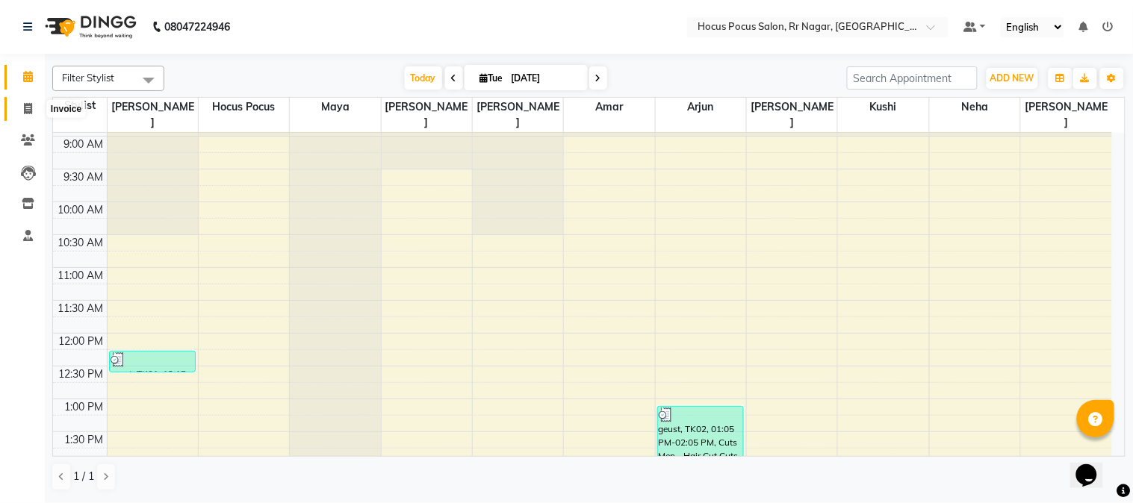
click at [27, 113] on icon at bounding box center [28, 108] width 8 height 11
select select "5019"
select select "service"
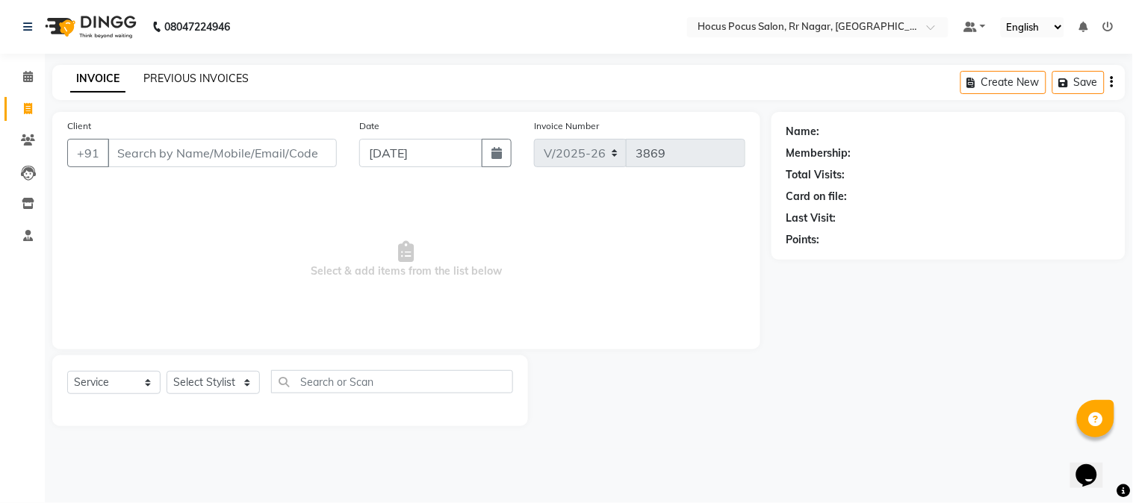
click at [164, 73] on link "PREVIOUS INVOICES" at bounding box center [195, 78] width 105 height 13
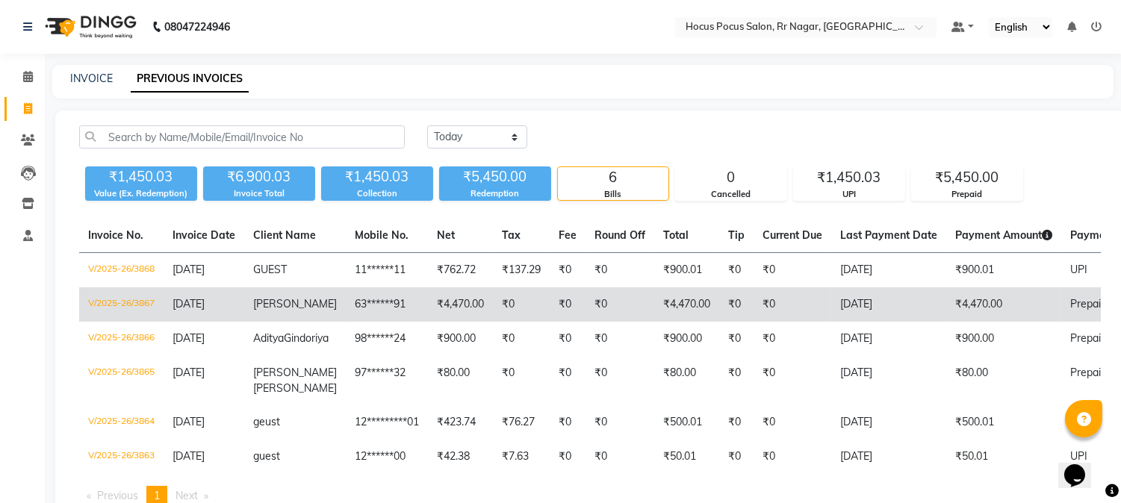
click at [428, 320] on td "₹4,470.00" at bounding box center [460, 305] width 65 height 34
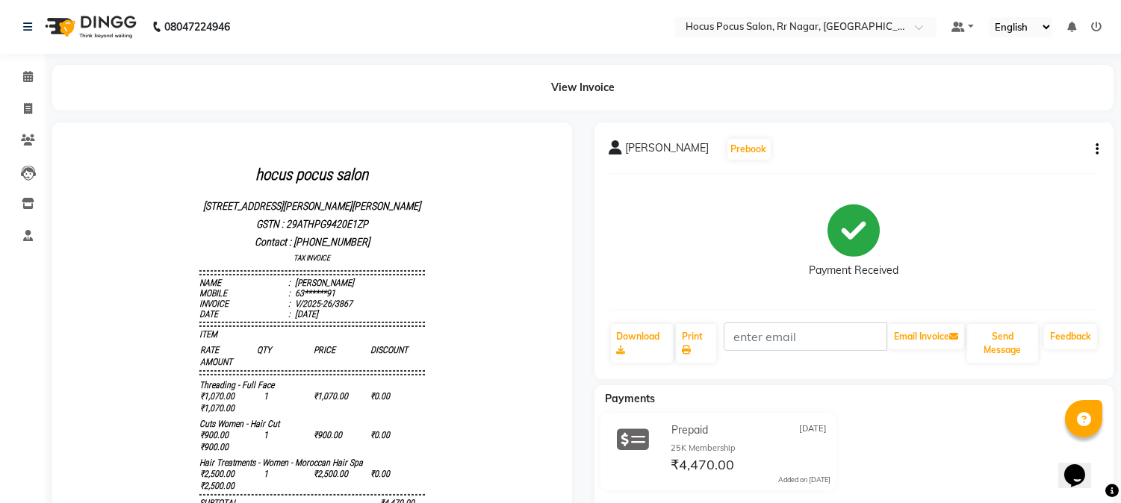
click at [1099, 146] on div "[PERSON_NAME] Prebook Payment Received Download Print Email Invoice Send Messag…" at bounding box center [855, 251] width 520 height 257
click at [1099, 149] on div "[PERSON_NAME] Prebook Payment Received Download Print Email Invoice Send Messag…" at bounding box center [855, 251] width 520 height 257
click at [1094, 150] on button "button" at bounding box center [1094, 150] width 9 height 16
click at [1020, 137] on div "Edit Invoice" at bounding box center [1040, 140] width 68 height 19
select select "service"
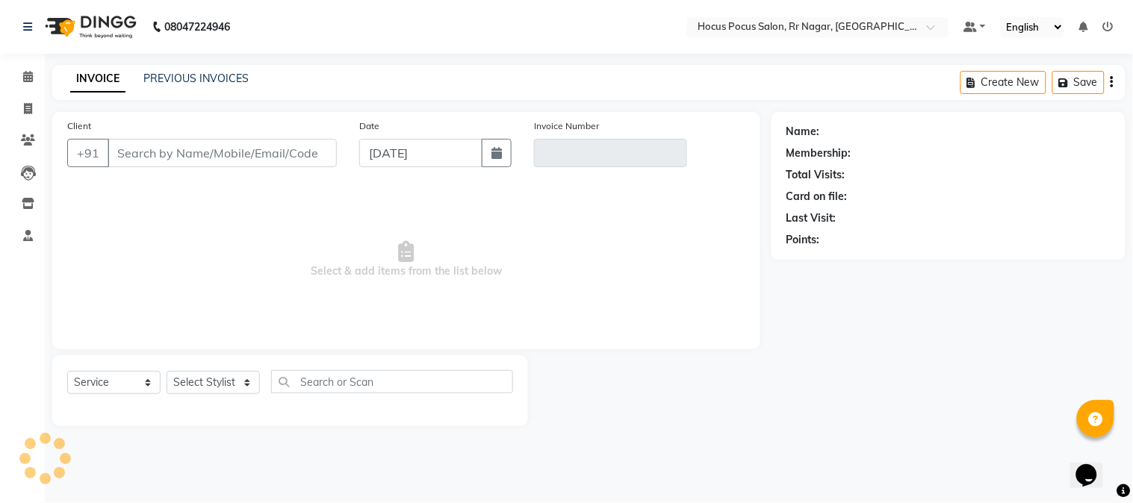
type input "63******91"
type input "V/2025-26/3867"
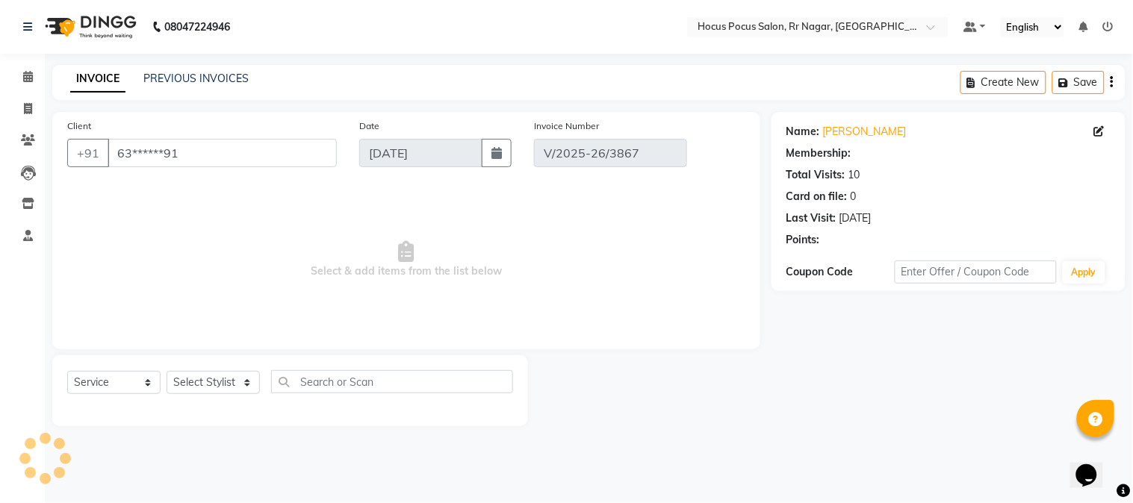
select select "select"
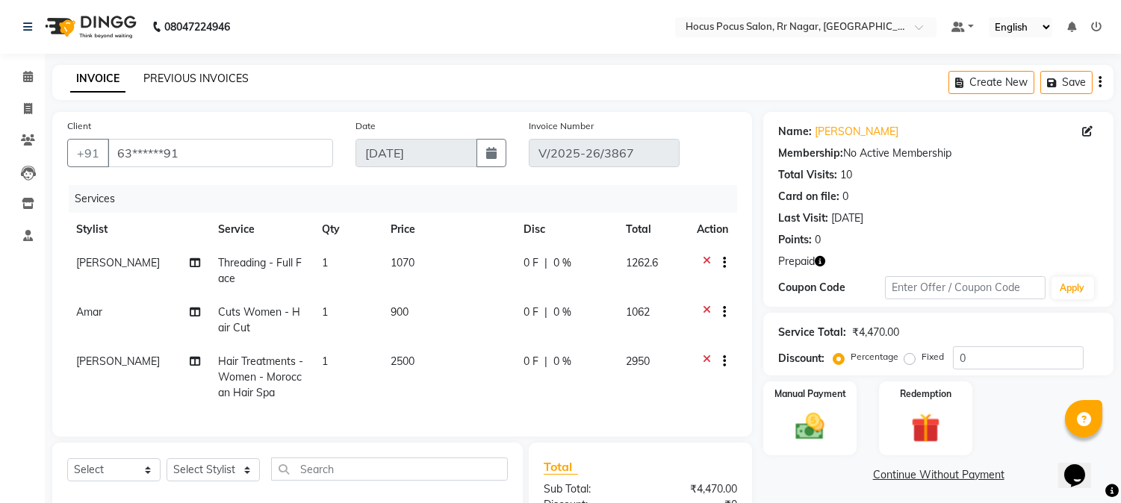
click at [167, 78] on link "PREVIOUS INVOICES" at bounding box center [195, 78] width 105 height 13
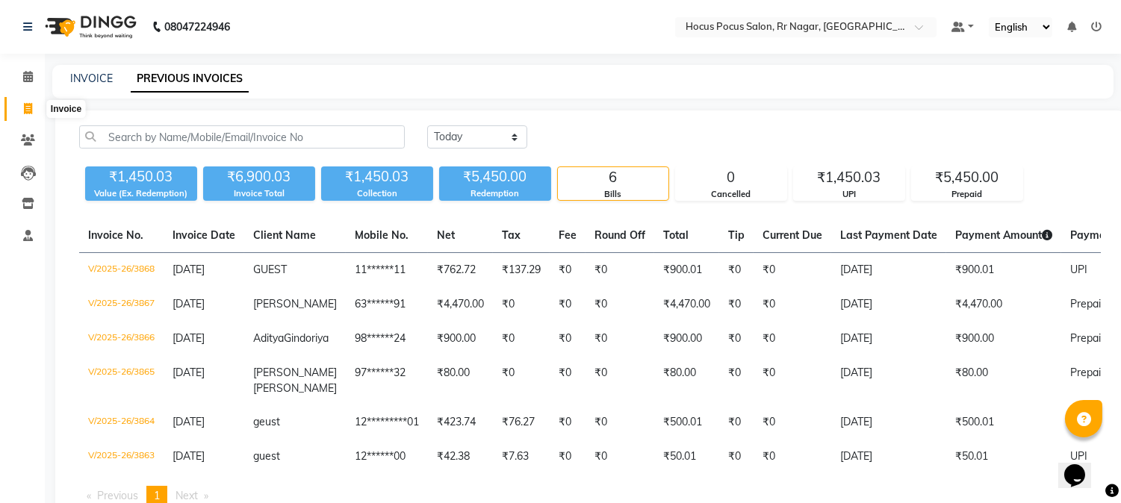
click at [31, 108] on icon at bounding box center [28, 108] width 8 height 11
select select "service"
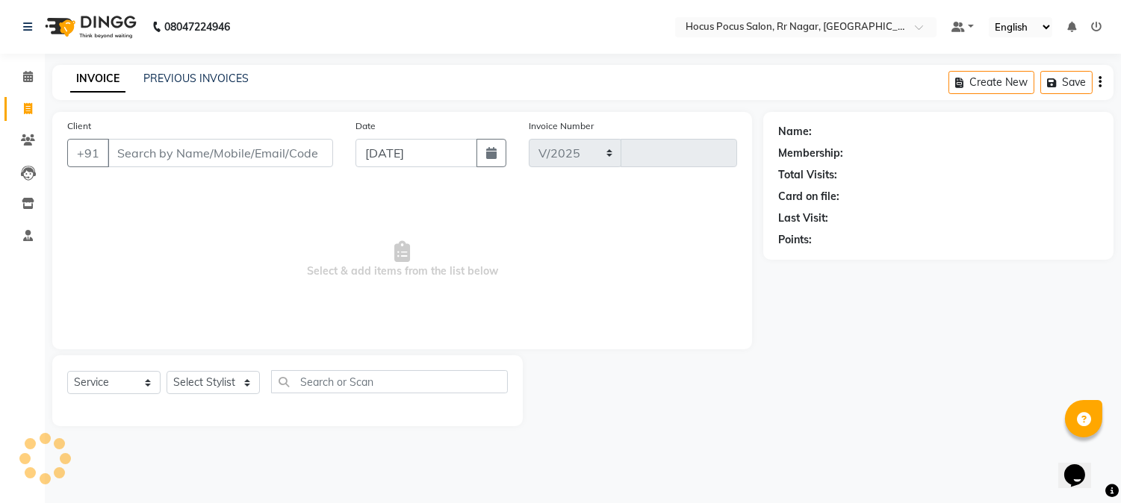
select select "5019"
type input "3869"
click at [184, 80] on link "PREVIOUS INVOICES" at bounding box center [195, 78] width 105 height 13
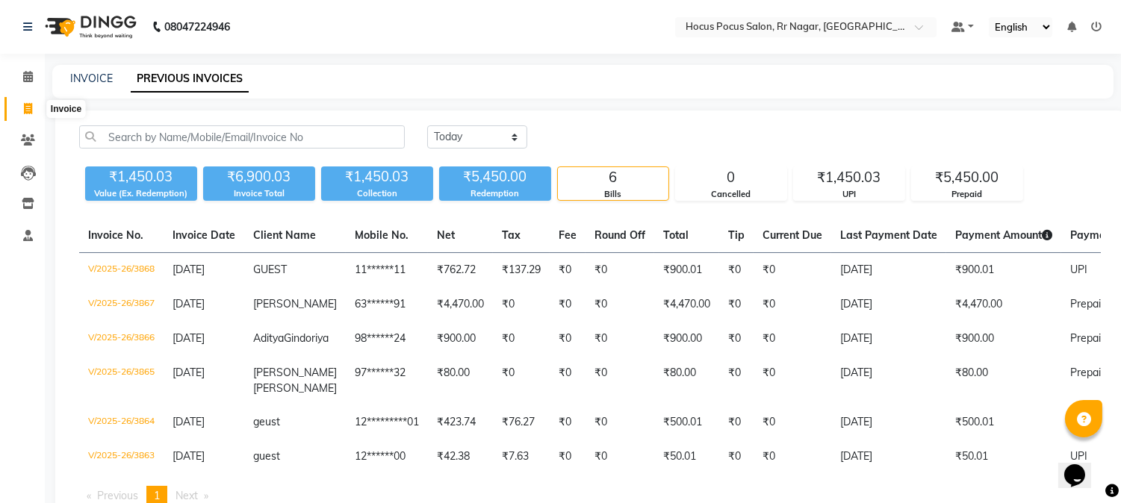
click at [27, 102] on span at bounding box center [28, 109] width 26 height 17
select select "service"
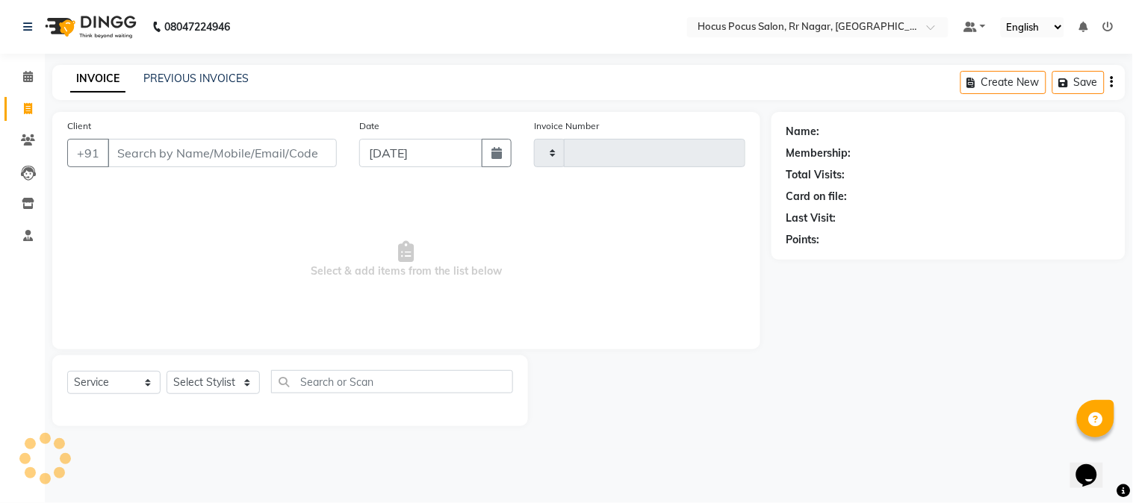
type input "3869"
select select "5019"
click at [230, 157] on input "Client" at bounding box center [222, 153] width 229 height 28
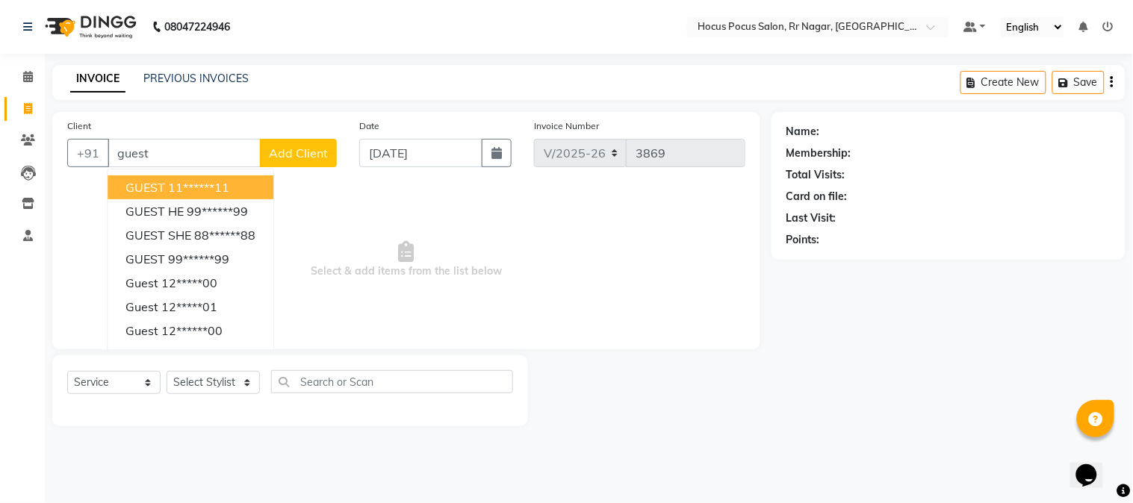
click at [252, 188] on button "GUEST 11******11" at bounding box center [191, 188] width 166 height 24
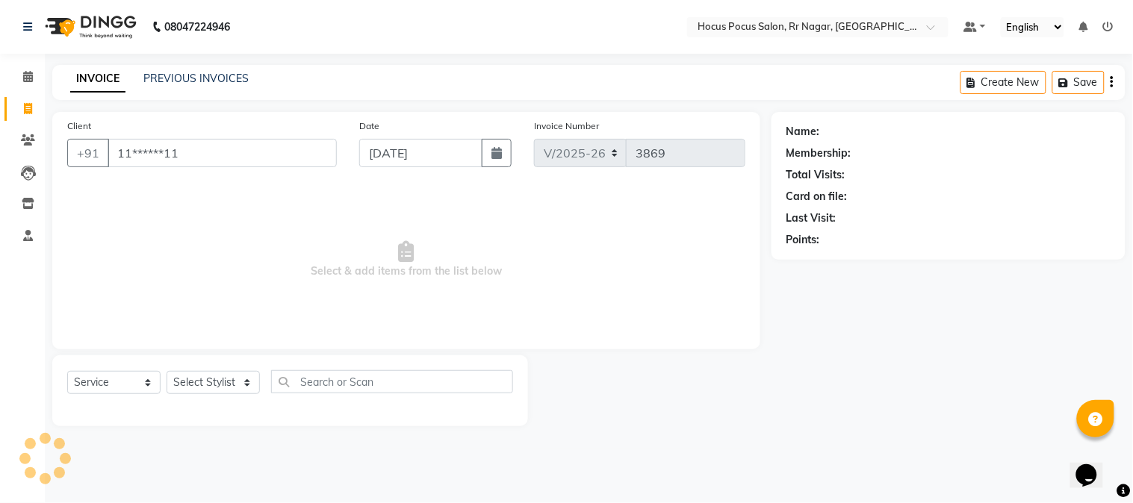
type input "11******11"
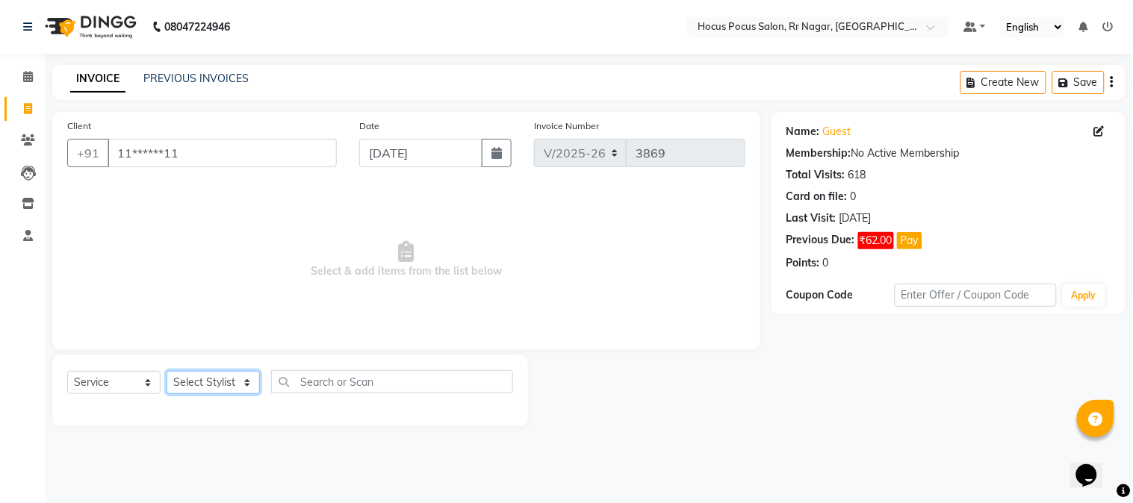
click at [215, 387] on select "Select Stylist [PERSON_NAME] hocus pocus Kushi Maya Neha [PERSON_NAME] [PERSON_…" at bounding box center [213, 382] width 93 height 23
select select "43787"
click at [167, 372] on select "Select Stylist [PERSON_NAME] hocus pocus Kushi Maya Neha [PERSON_NAME] [PERSON_…" at bounding box center [213, 382] width 93 height 23
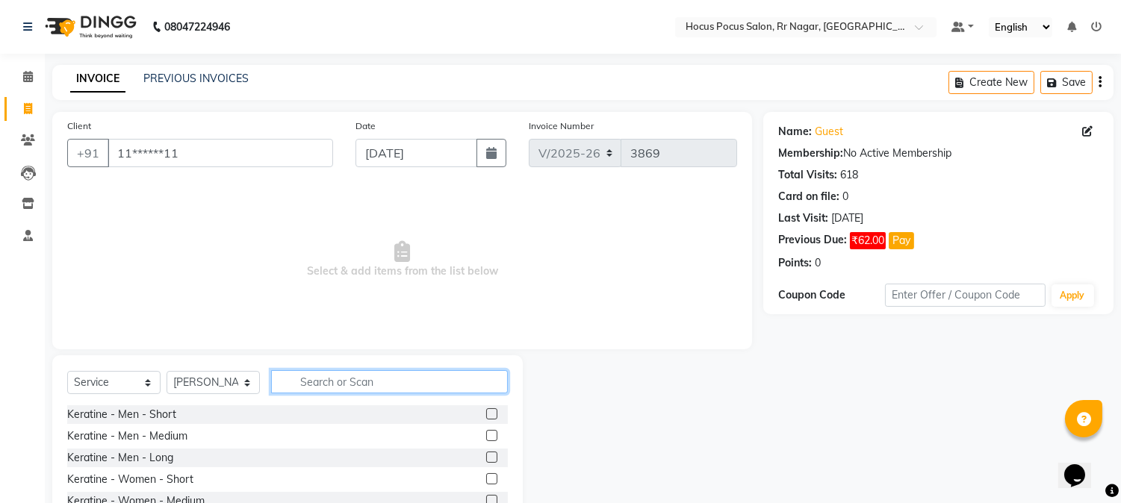
click at [290, 387] on input "text" at bounding box center [389, 382] width 237 height 23
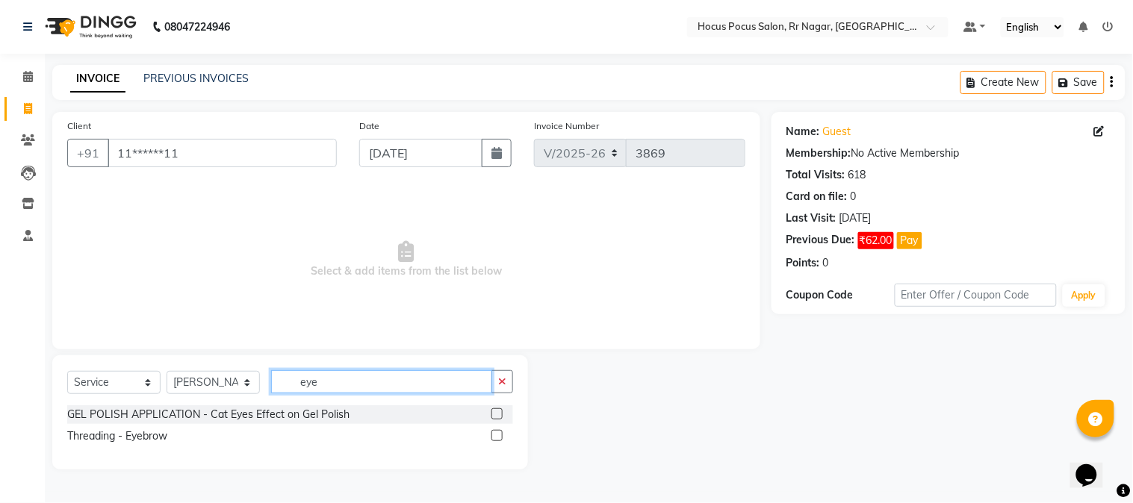
type input "eye"
click at [497, 431] on label at bounding box center [497, 435] width 11 height 11
click at [497, 432] on input "checkbox" at bounding box center [497, 437] width 10 height 10
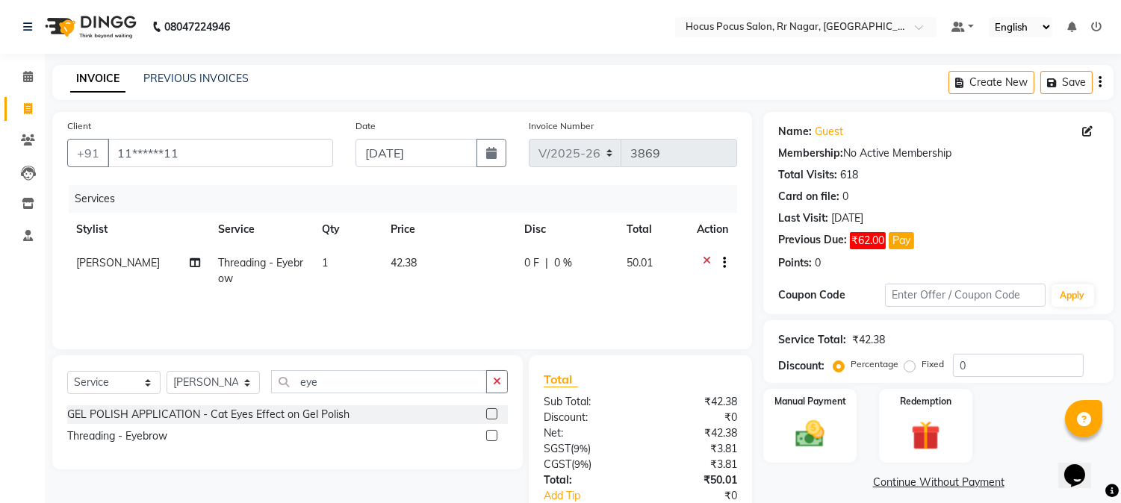
click at [494, 435] on label at bounding box center [491, 435] width 11 height 11
click at [494, 435] on input "checkbox" at bounding box center [491, 437] width 10 height 10
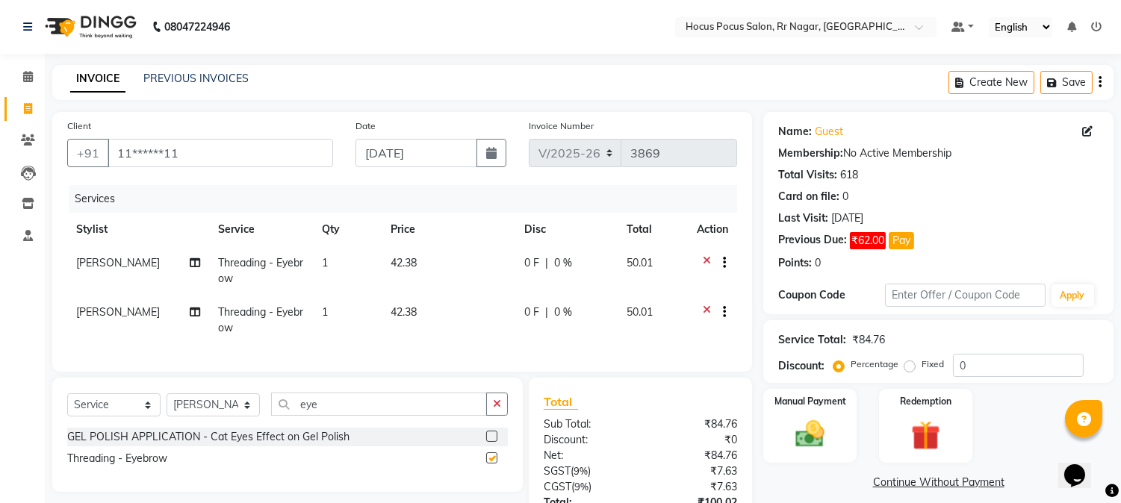
checkbox input "false"
click at [341, 416] on input "eye" at bounding box center [379, 404] width 216 height 23
type input "e"
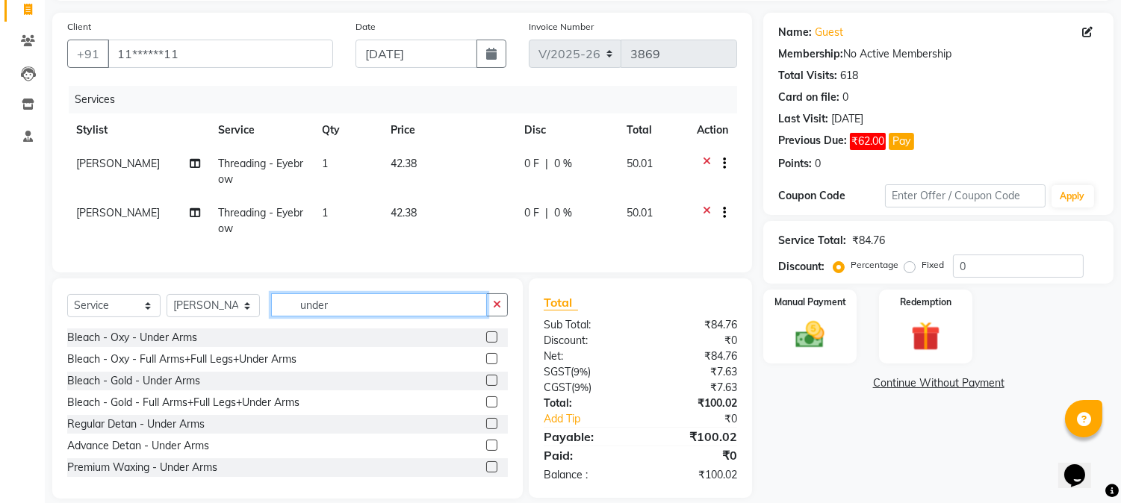
scroll to position [129, 0]
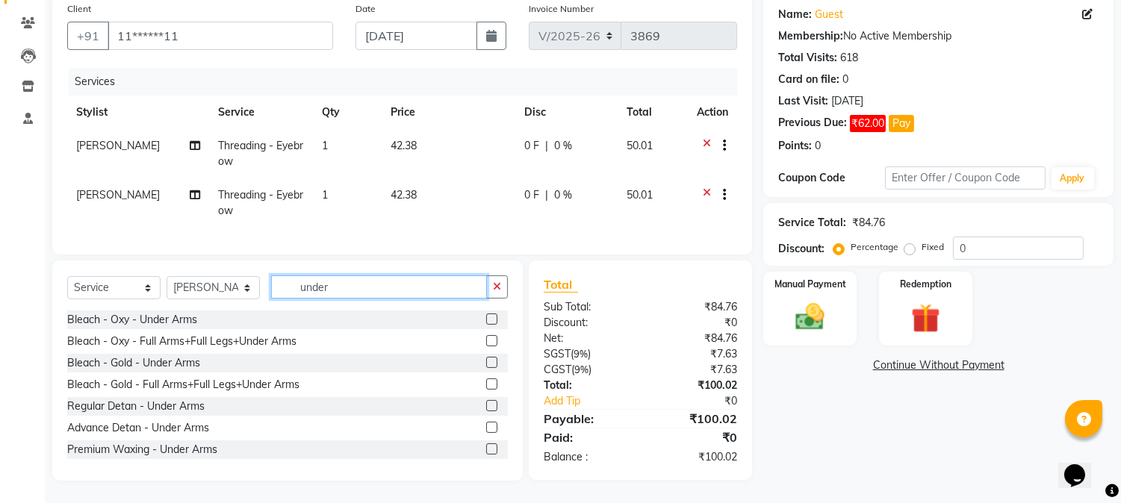
click at [353, 295] on input "under" at bounding box center [379, 287] width 216 height 23
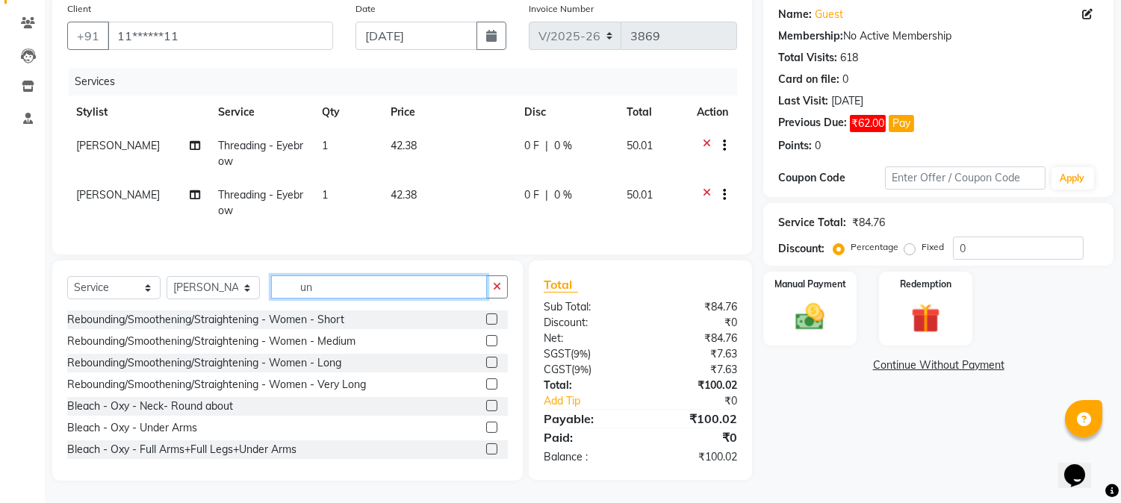
type input "u"
type input "s"
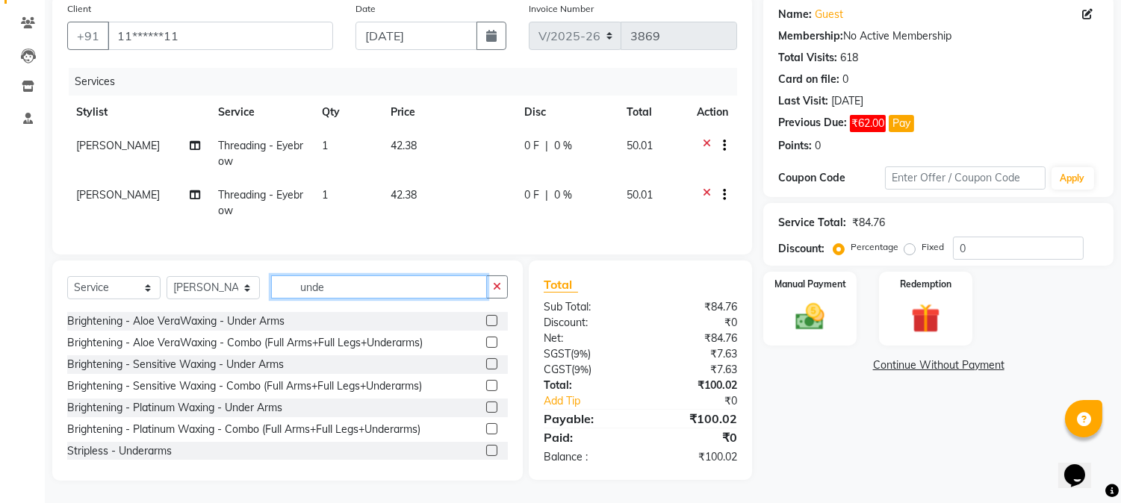
scroll to position [175, 0]
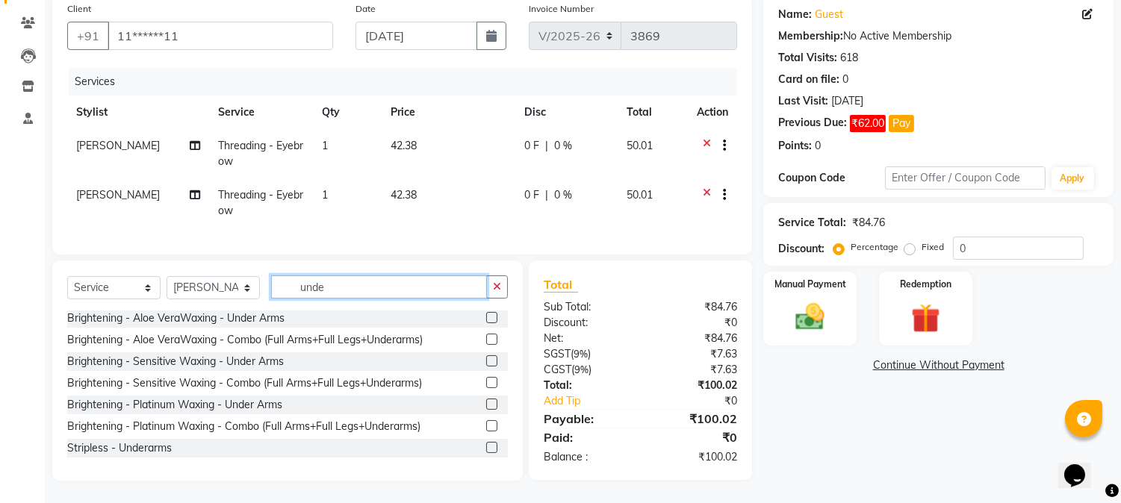
type input "unde"
click at [486, 445] on label at bounding box center [491, 447] width 11 height 11
click at [486, 445] on input "checkbox" at bounding box center [491, 449] width 10 height 10
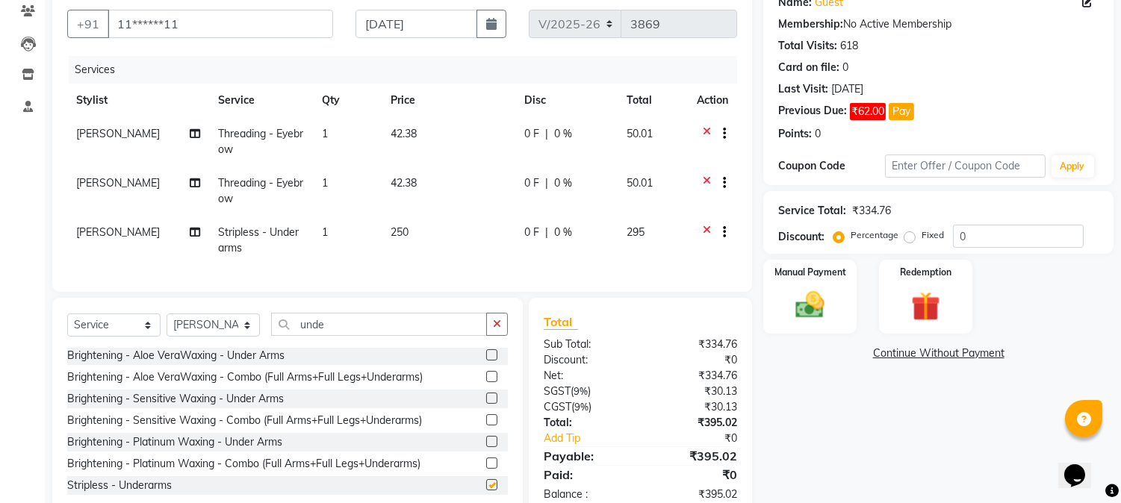
checkbox input "false"
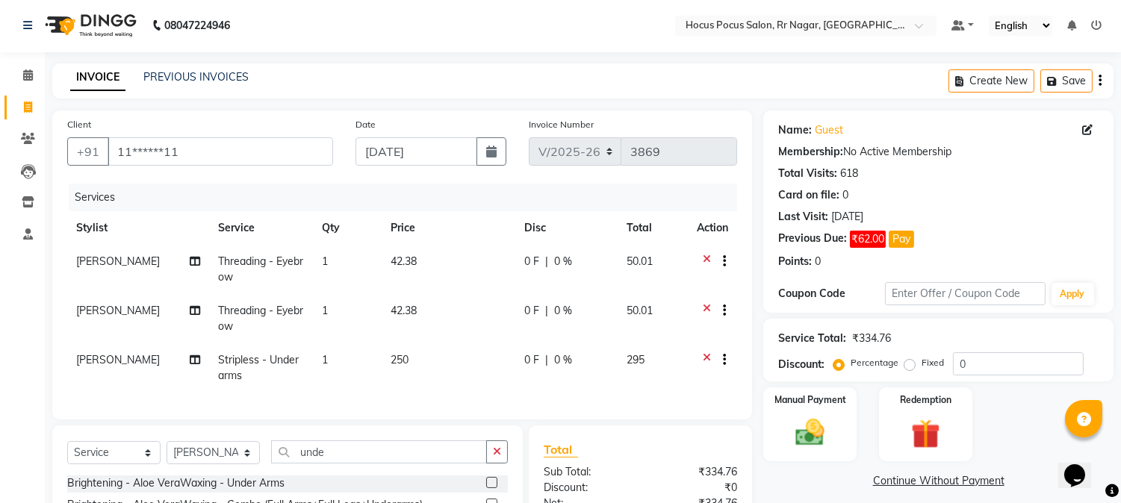
scroll to position [0, 0]
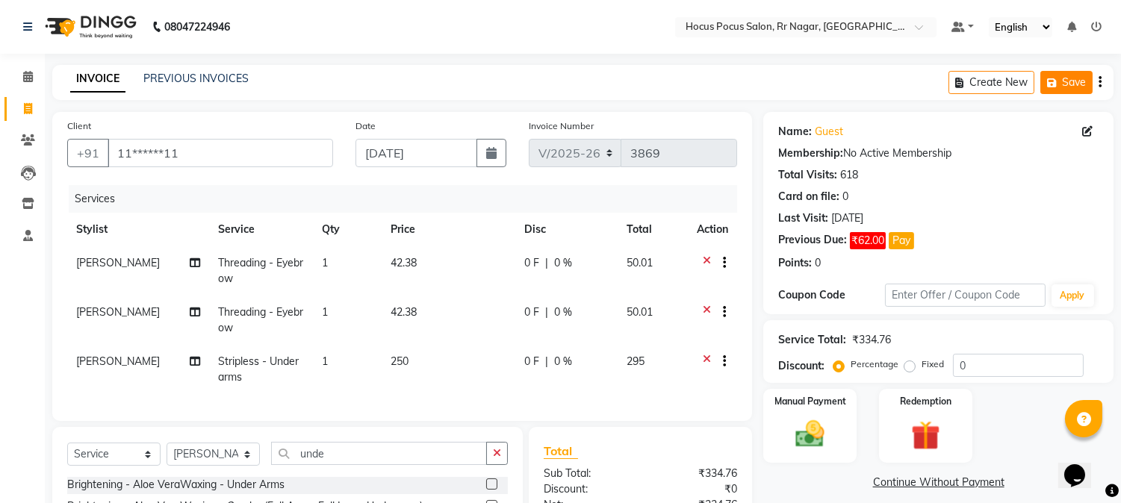
click at [1070, 79] on button "Save" at bounding box center [1067, 82] width 52 height 23
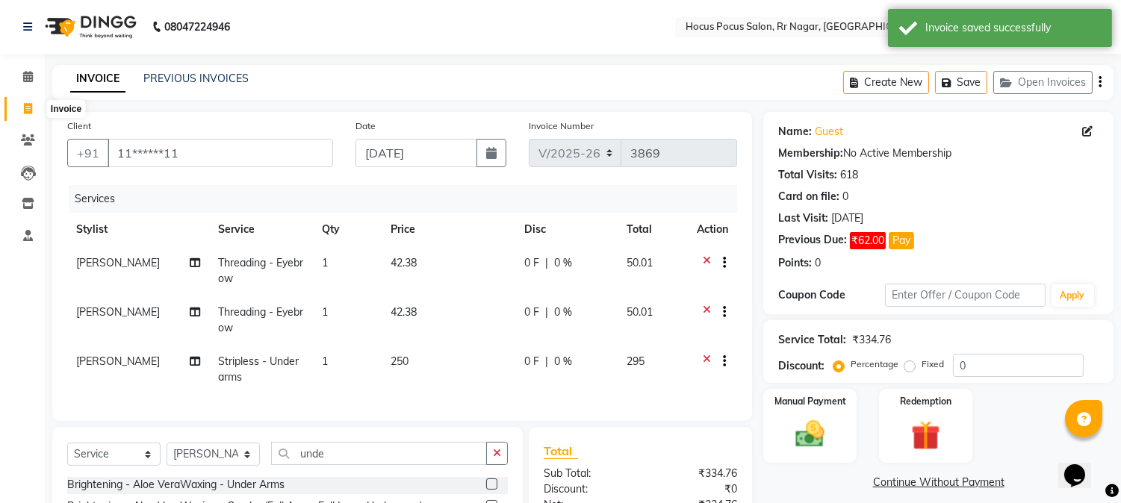
click at [31, 106] on icon at bounding box center [28, 108] width 8 height 11
select select "service"
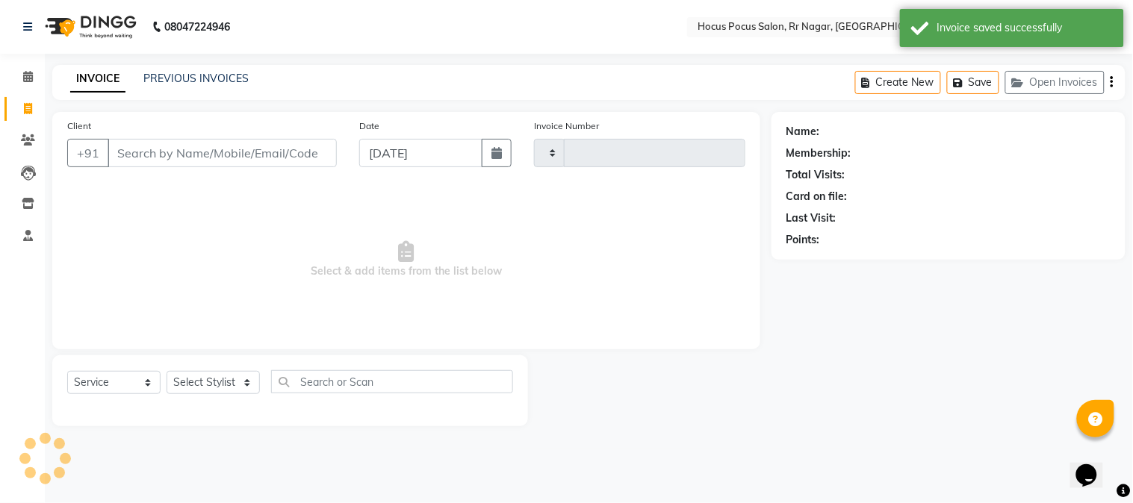
type input "3869"
select select "5019"
click at [174, 155] on input "Client" at bounding box center [222, 153] width 229 height 28
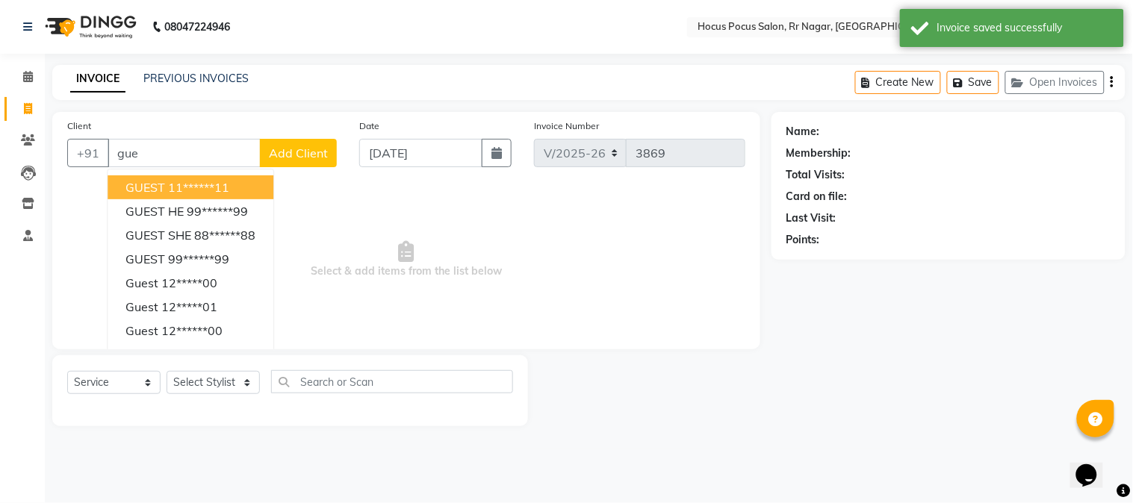
click at [150, 184] on span "GUEST" at bounding box center [145, 187] width 40 height 15
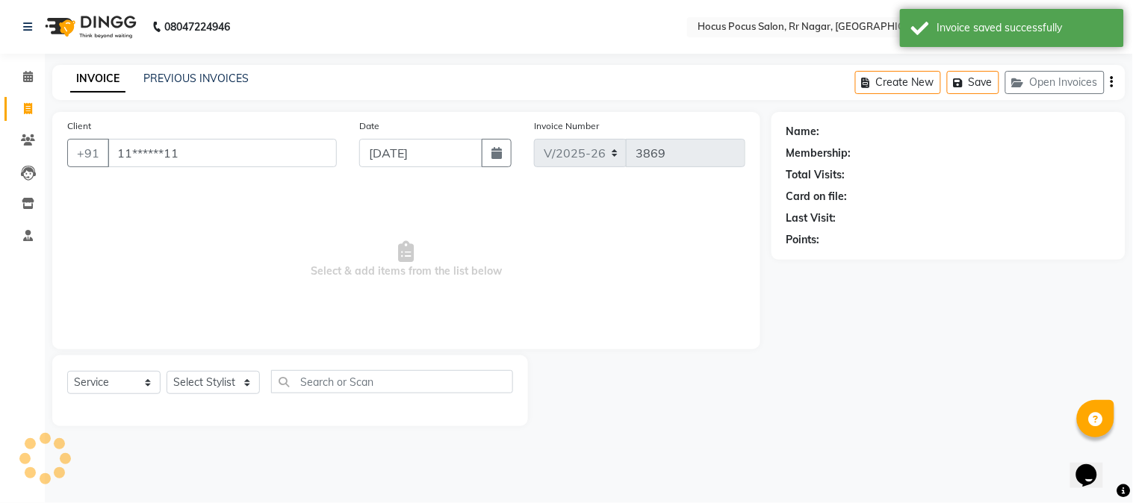
type input "11******11"
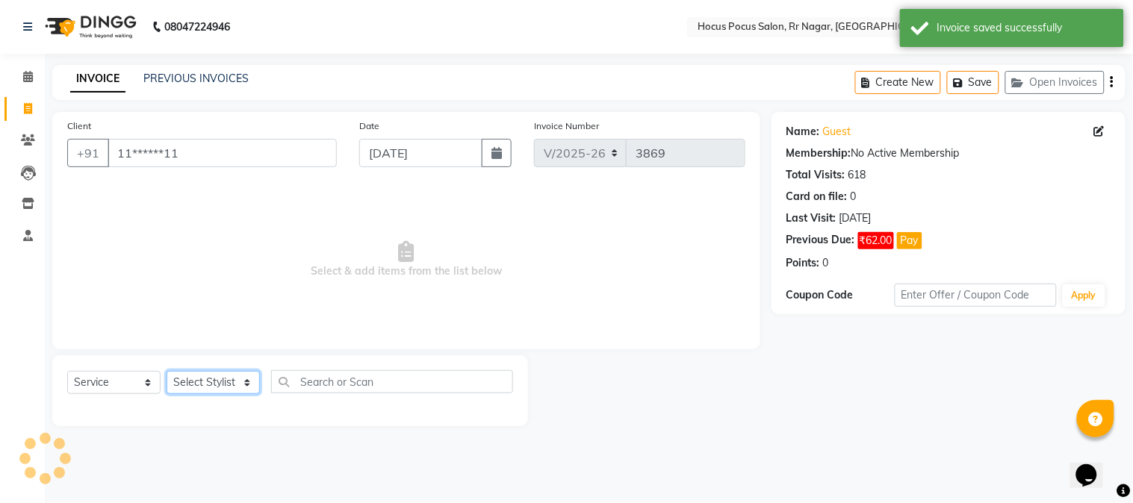
click at [210, 382] on select "Select Stylist [PERSON_NAME] hocus pocus Kushi Maya Neha [PERSON_NAME] [PERSON_…" at bounding box center [213, 382] width 93 height 23
select select "32995"
click at [167, 372] on select "Select Stylist [PERSON_NAME] hocus pocus Kushi Maya Neha [PERSON_NAME] [PERSON_…" at bounding box center [213, 382] width 93 height 23
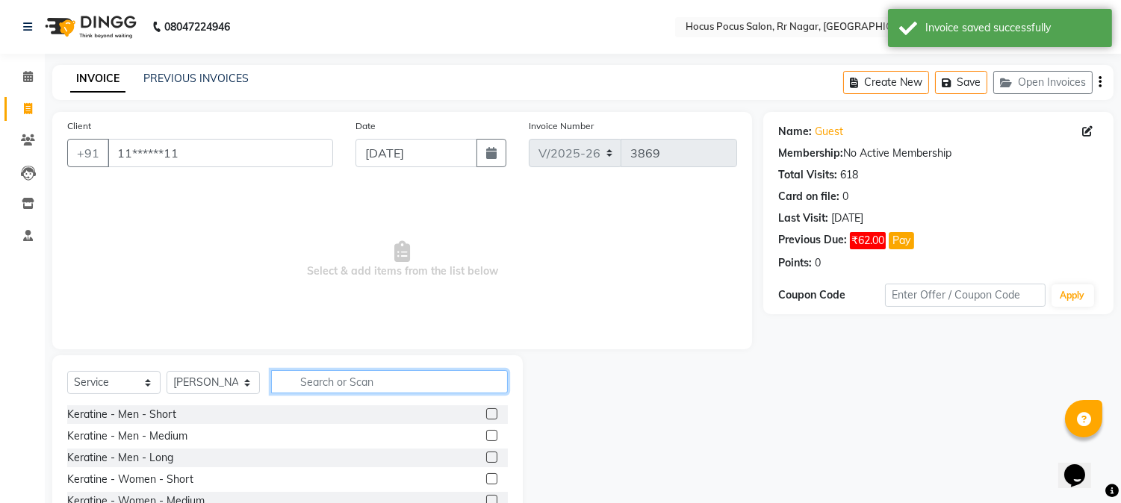
click at [319, 386] on input "text" at bounding box center [389, 382] width 237 height 23
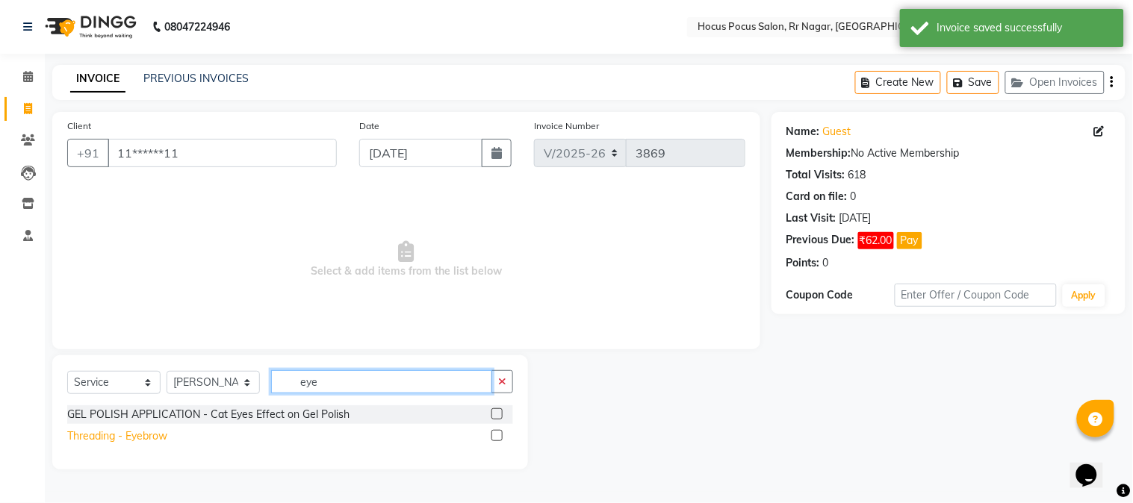
type input "eye"
click at [139, 433] on div "Threading - Eyebrow" at bounding box center [117, 437] width 100 height 16
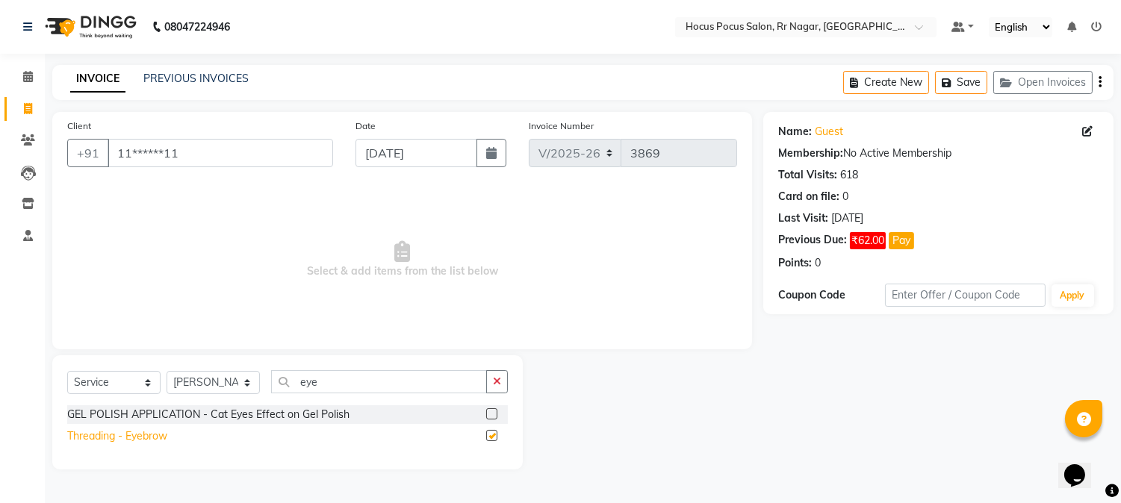
checkbox input "false"
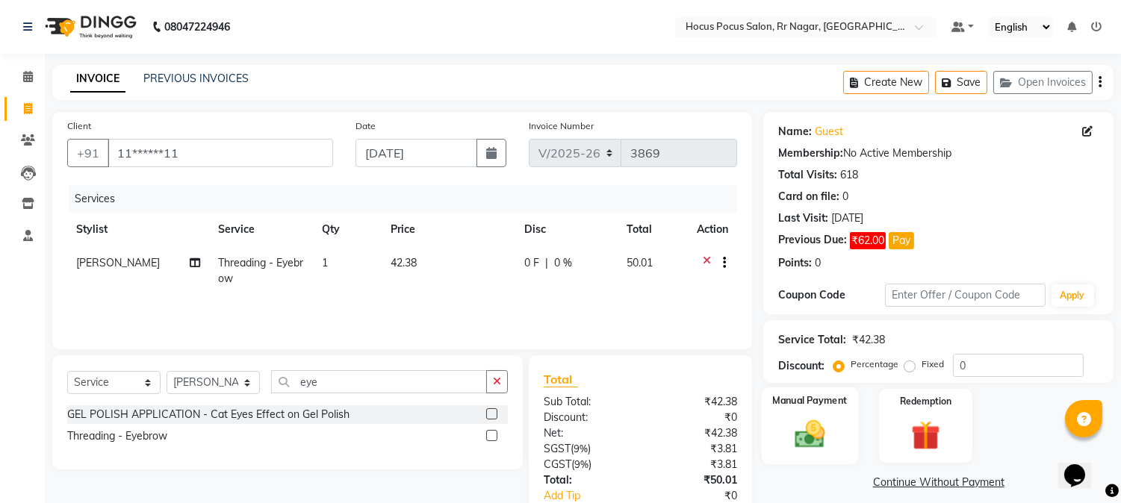
click at [835, 433] on div "Manual Payment" at bounding box center [810, 426] width 97 height 76
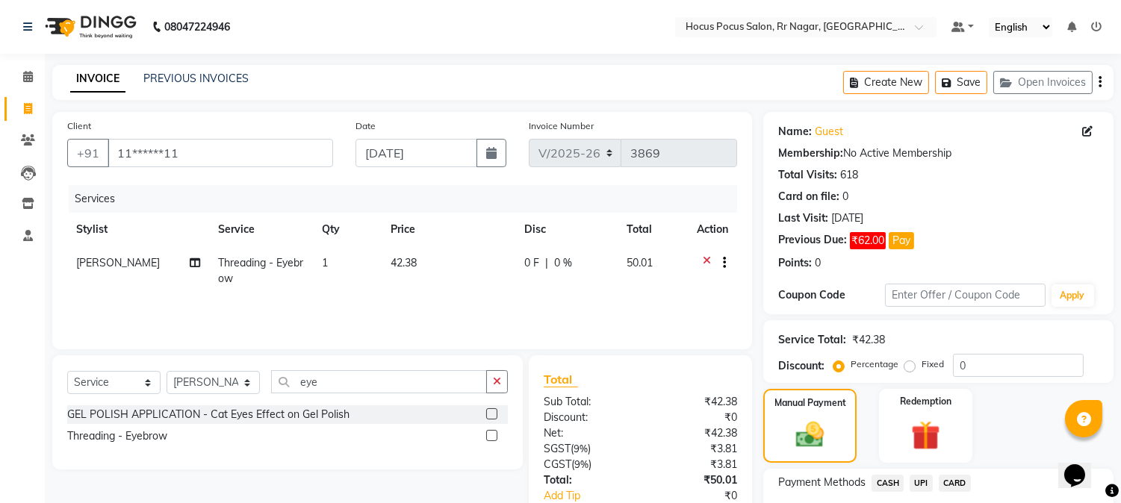
click at [920, 483] on span "UPI" at bounding box center [921, 483] width 23 height 17
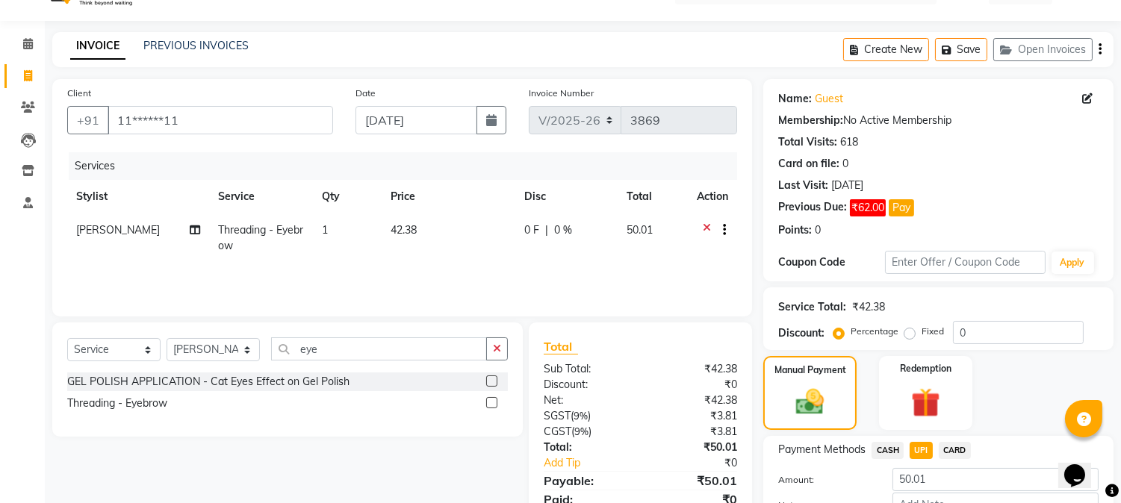
scroll to position [66, 0]
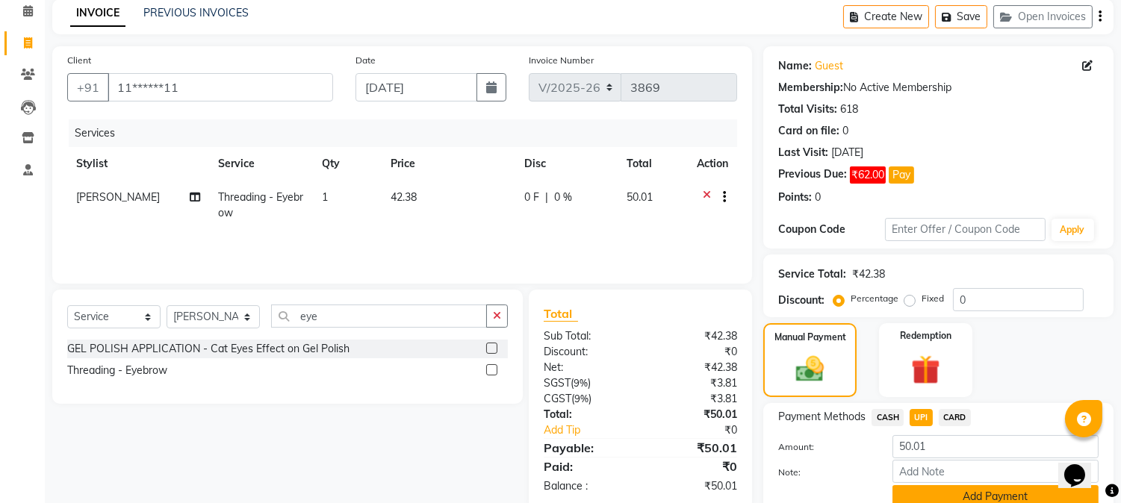
click at [932, 496] on button "Add Payment" at bounding box center [996, 497] width 206 height 23
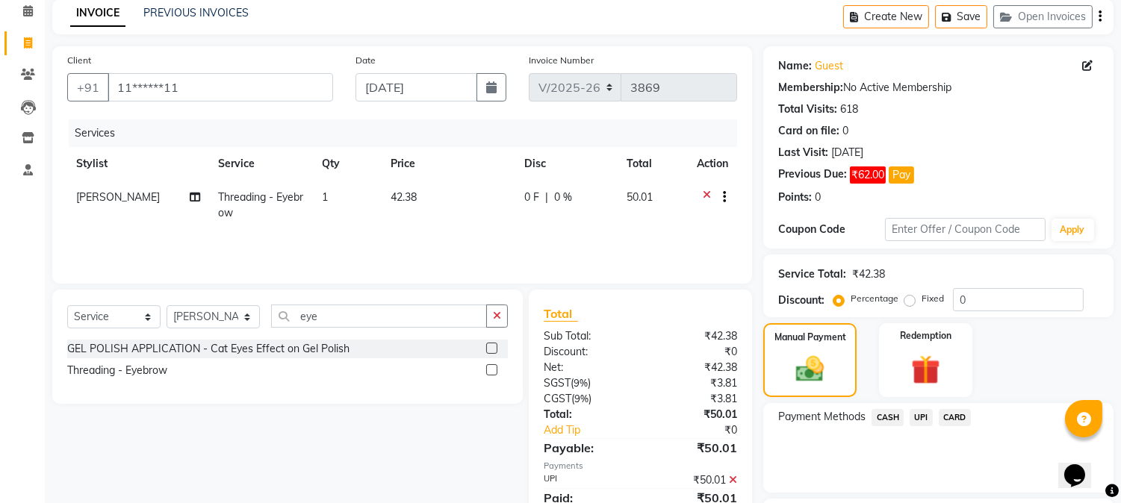
click at [924, 415] on span "UPI" at bounding box center [921, 417] width 23 height 17
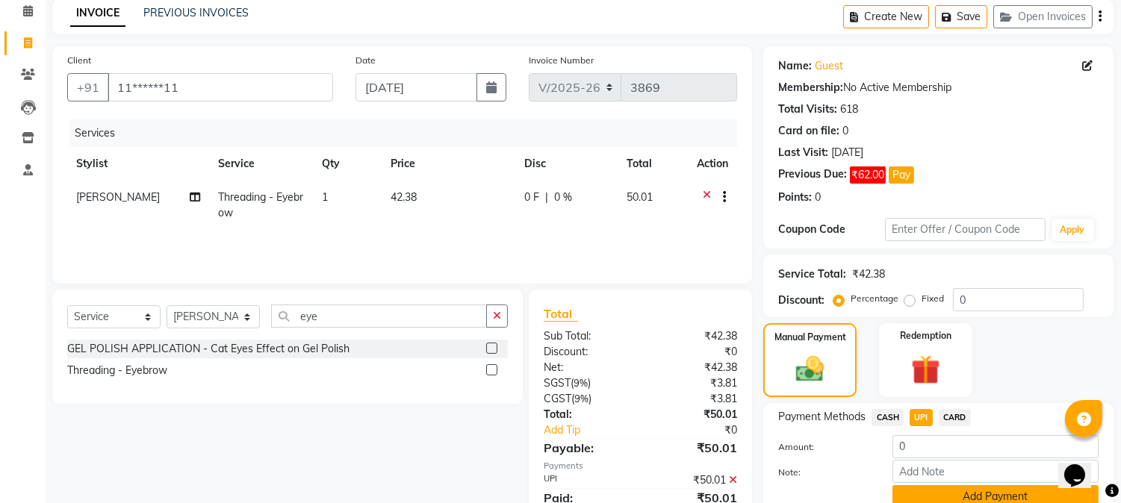
click at [955, 502] on button "Add Payment" at bounding box center [996, 497] width 206 height 23
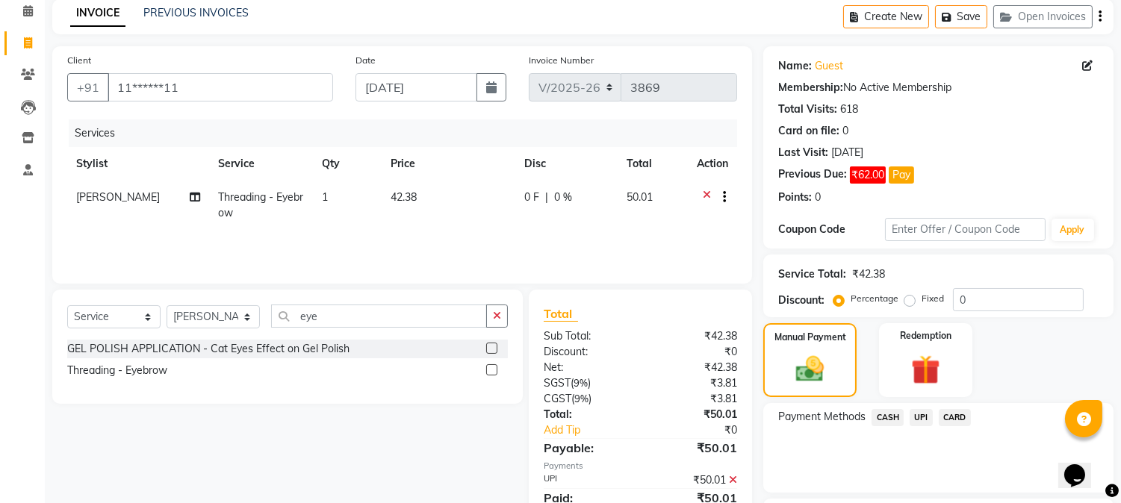
click at [737, 481] on div "₹50.01" at bounding box center [695, 481] width 108 height 16
click at [735, 475] on icon at bounding box center [733, 480] width 8 height 10
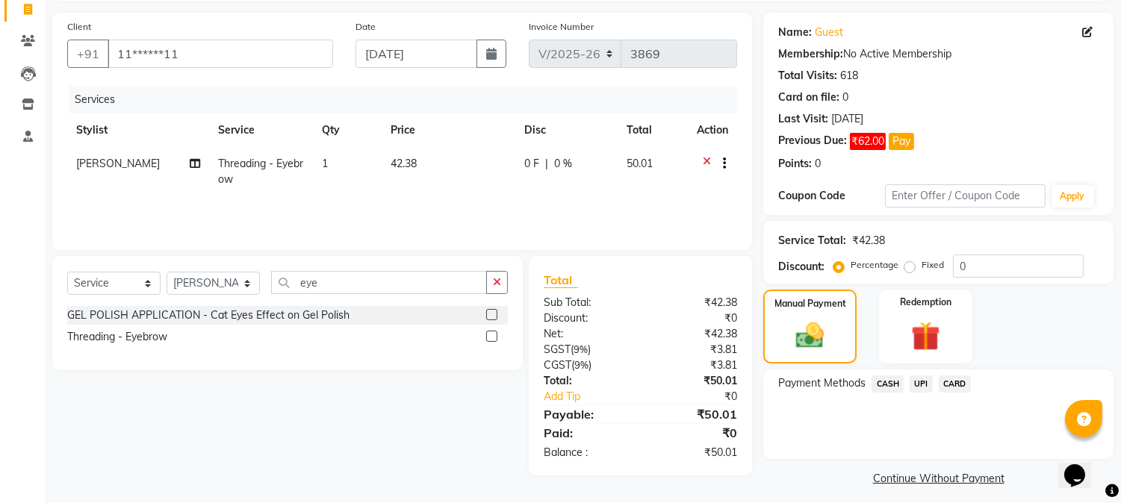
scroll to position [108, 0]
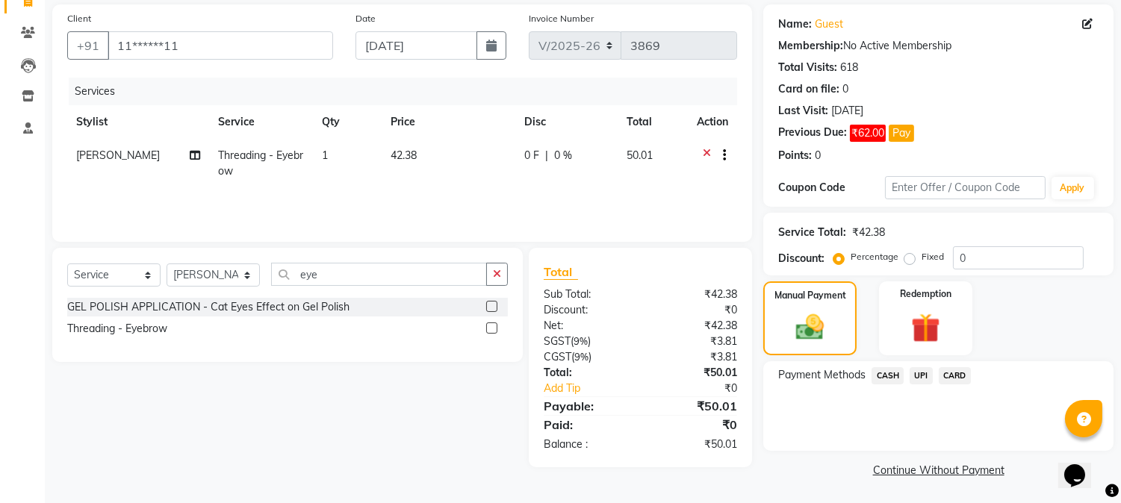
click at [1117, 495] on icon at bounding box center [1112, 491] width 13 height 13
click at [920, 374] on span "UPI" at bounding box center [921, 376] width 23 height 17
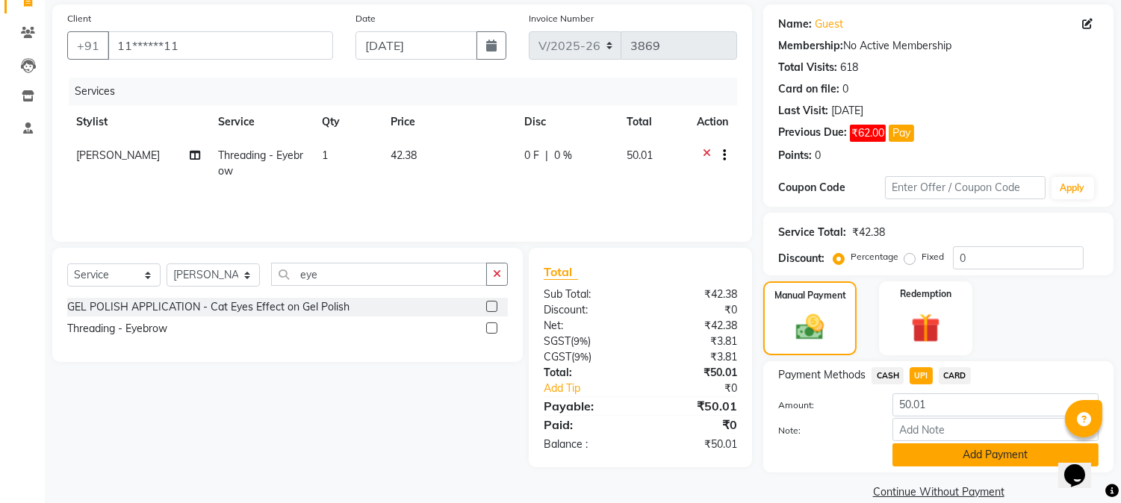
click at [944, 448] on button "Add Payment" at bounding box center [996, 455] width 206 height 23
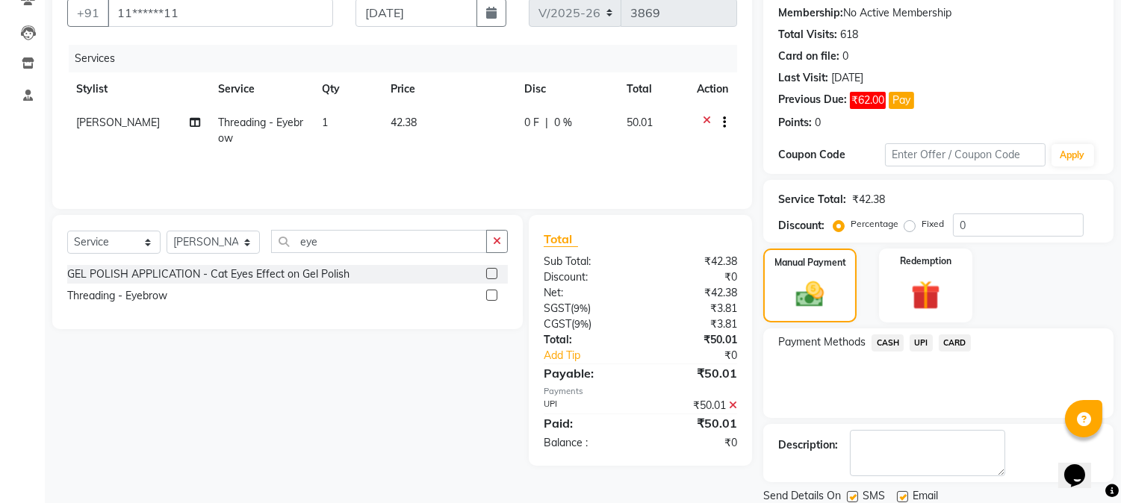
scroll to position [192, 0]
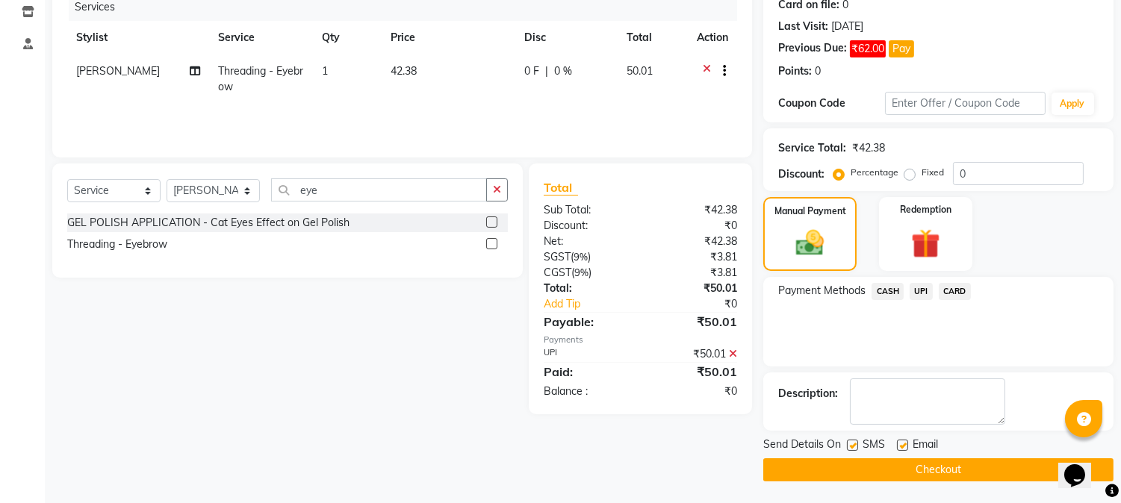
click at [853, 444] on label at bounding box center [852, 445] width 11 height 11
click at [853, 444] on input "checkbox" at bounding box center [852, 446] width 10 height 10
checkbox input "false"
click at [853, 451] on div at bounding box center [852, 448] width 10 height 16
click at [837, 461] on button "Checkout" at bounding box center [938, 470] width 350 height 23
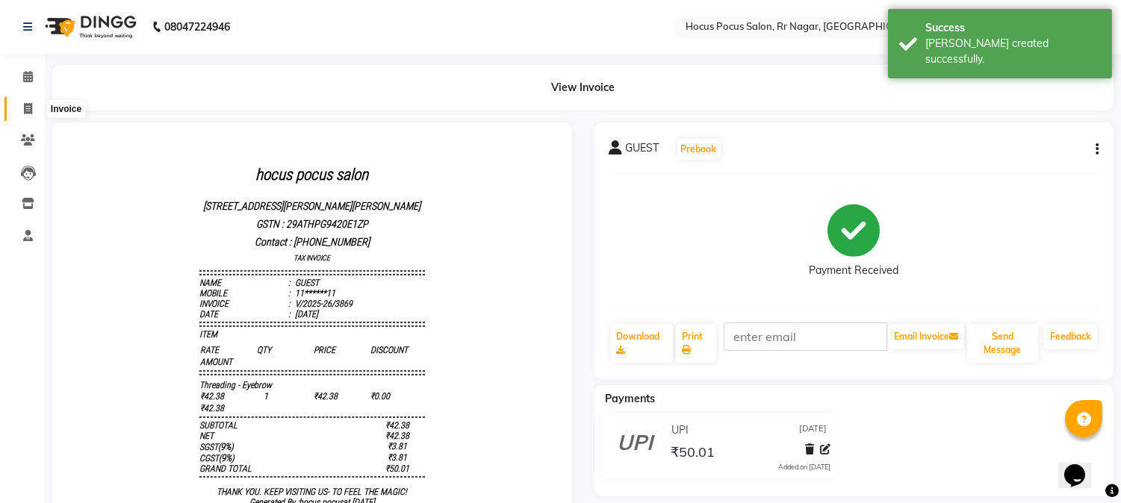
click at [19, 106] on span at bounding box center [28, 109] width 26 height 17
select select "service"
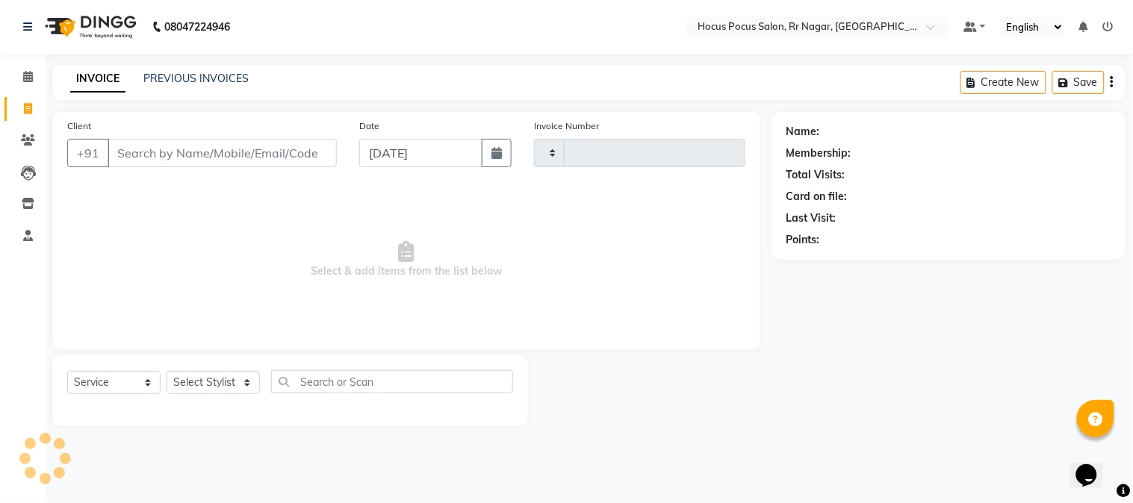
type input "3870"
select select "5019"
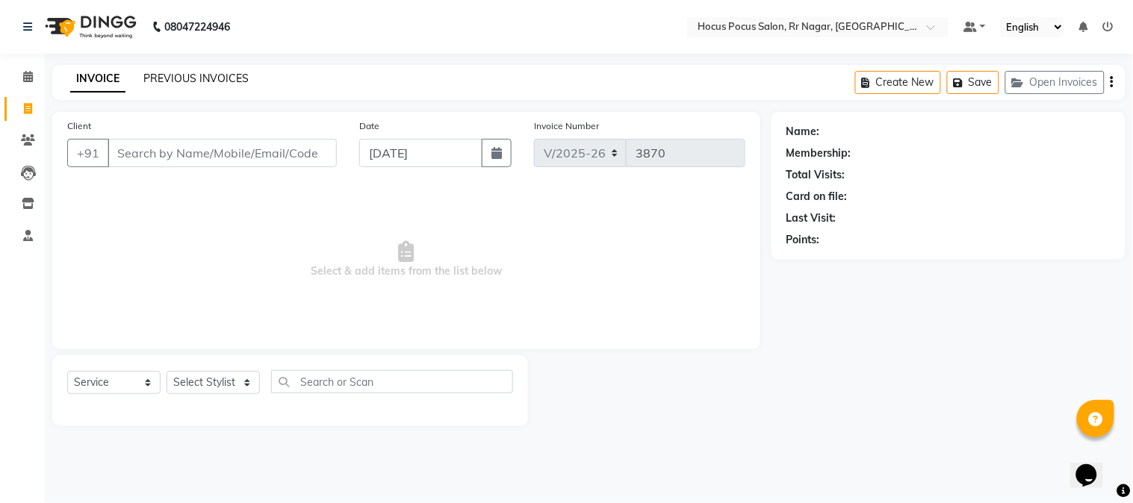
click at [212, 79] on link "PREVIOUS INVOICES" at bounding box center [195, 78] width 105 height 13
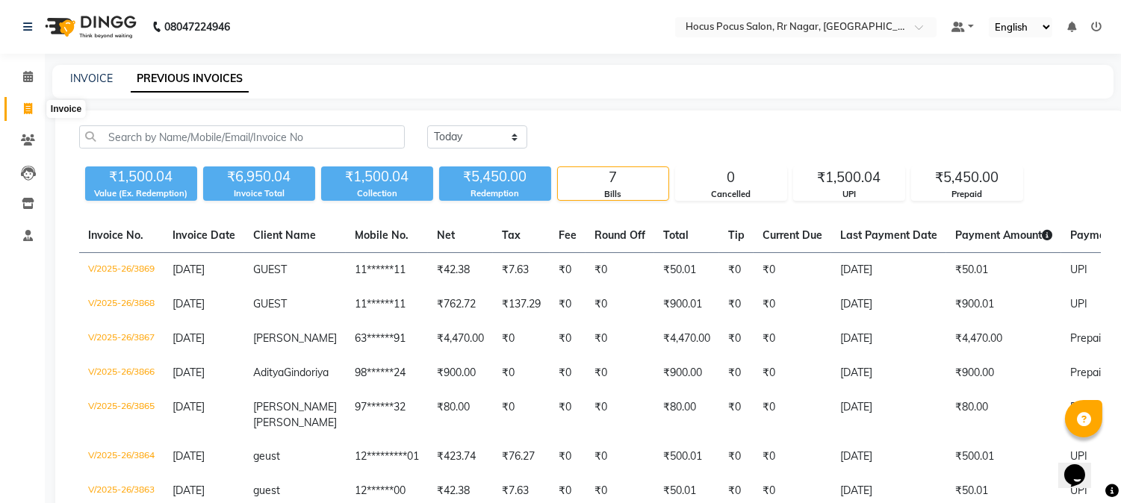
click at [30, 107] on icon at bounding box center [28, 108] width 8 height 11
select select "5019"
select select "service"
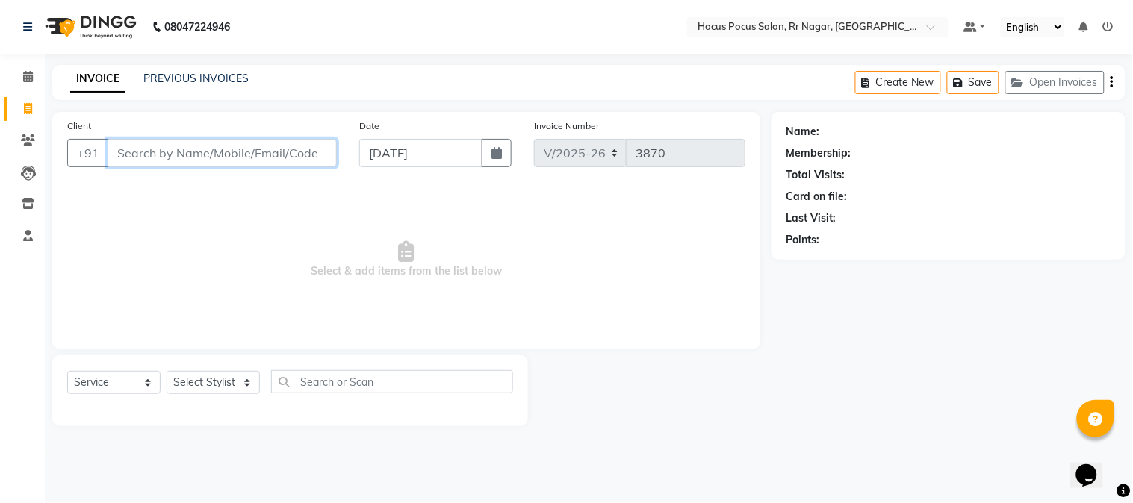
click at [176, 159] on input "Client" at bounding box center [222, 153] width 229 height 28
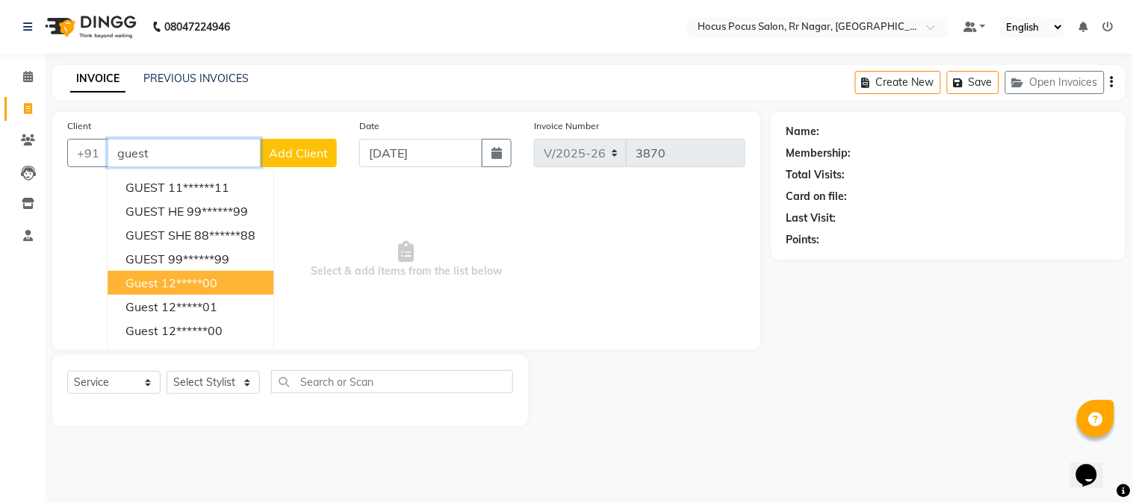
click at [187, 292] on button "guest 12*****00" at bounding box center [191, 283] width 166 height 24
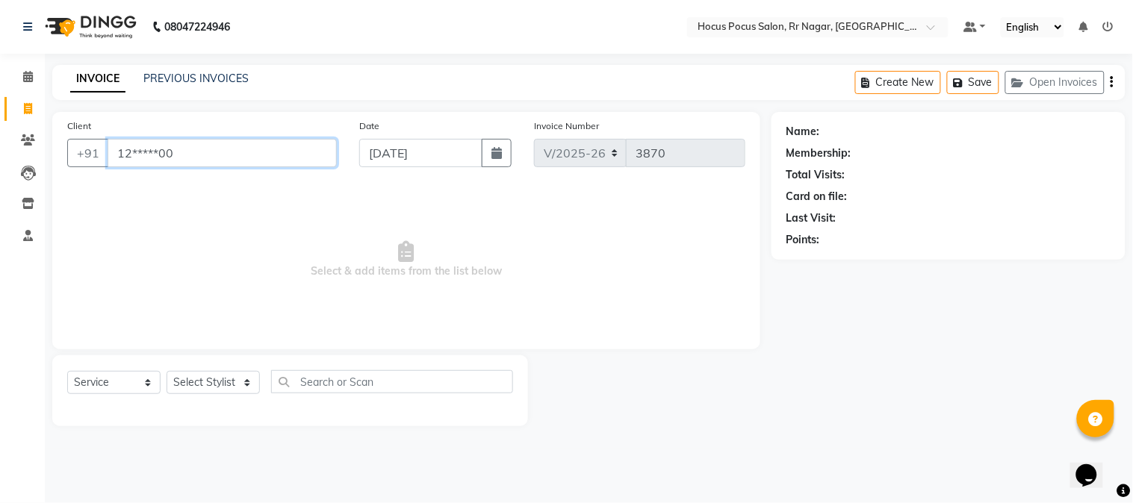
type input "12*****00"
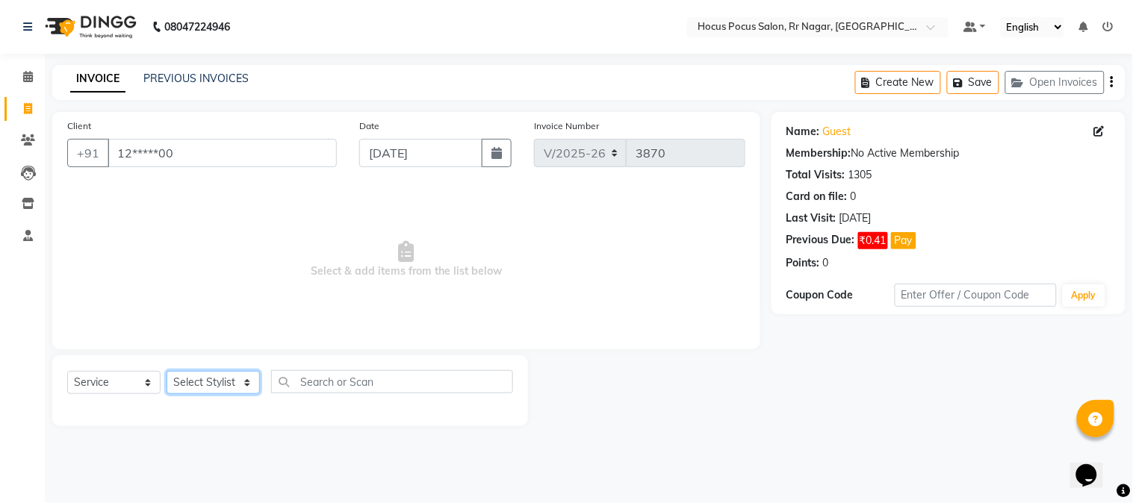
click at [191, 382] on select "Select Stylist Amar Arjun Eliza hocus pocus Kushi Maya Neha Ravi Rithik Salima …" at bounding box center [213, 382] width 93 height 23
select select "43787"
click at [167, 372] on select "Select Stylist Amar Arjun Eliza hocus pocus Kushi Maya Neha Ravi Rithik Salima …" at bounding box center [213, 382] width 93 height 23
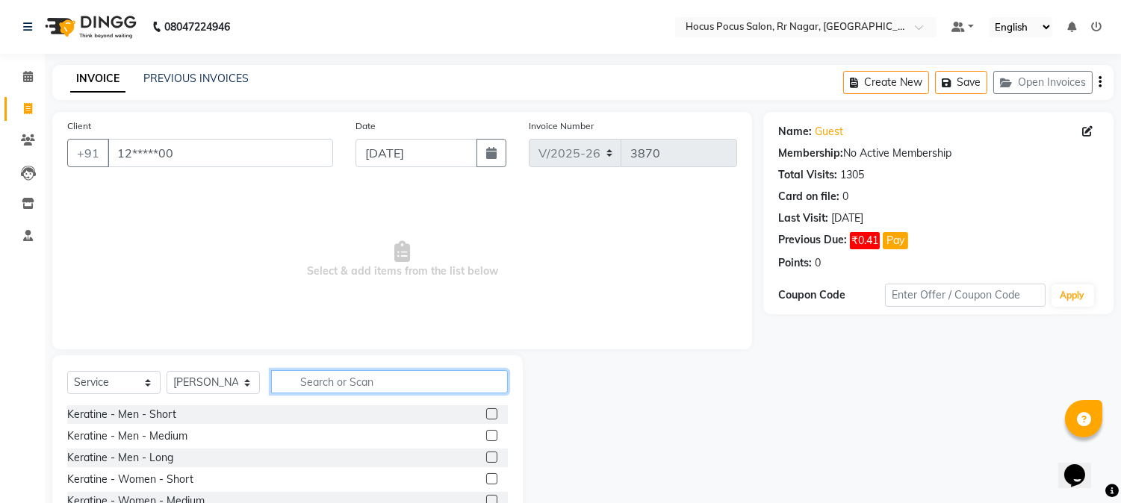
click at [301, 387] on input "text" at bounding box center [389, 382] width 237 height 23
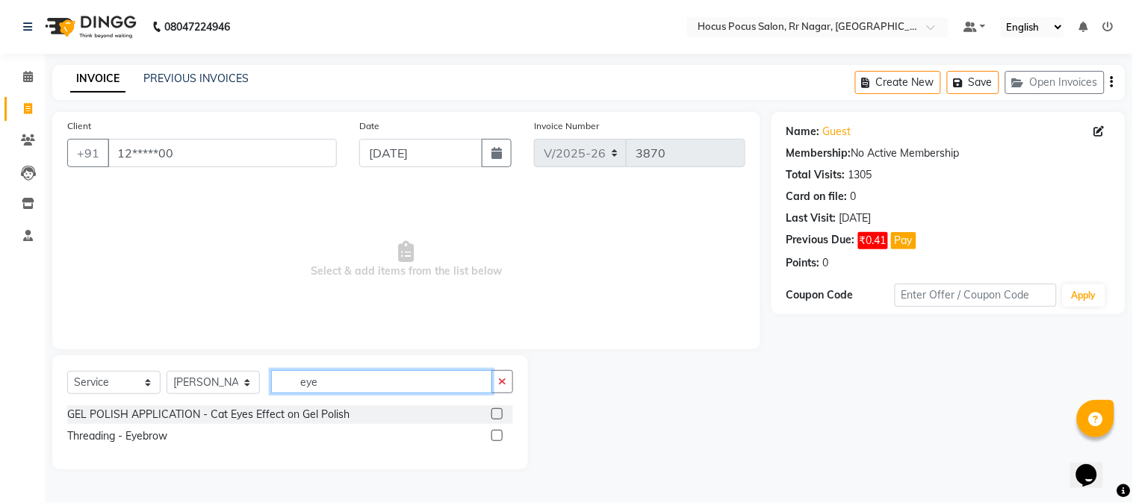
type input "eye"
click at [497, 430] on label at bounding box center [497, 435] width 11 height 11
click at [497, 432] on input "checkbox" at bounding box center [497, 437] width 10 height 10
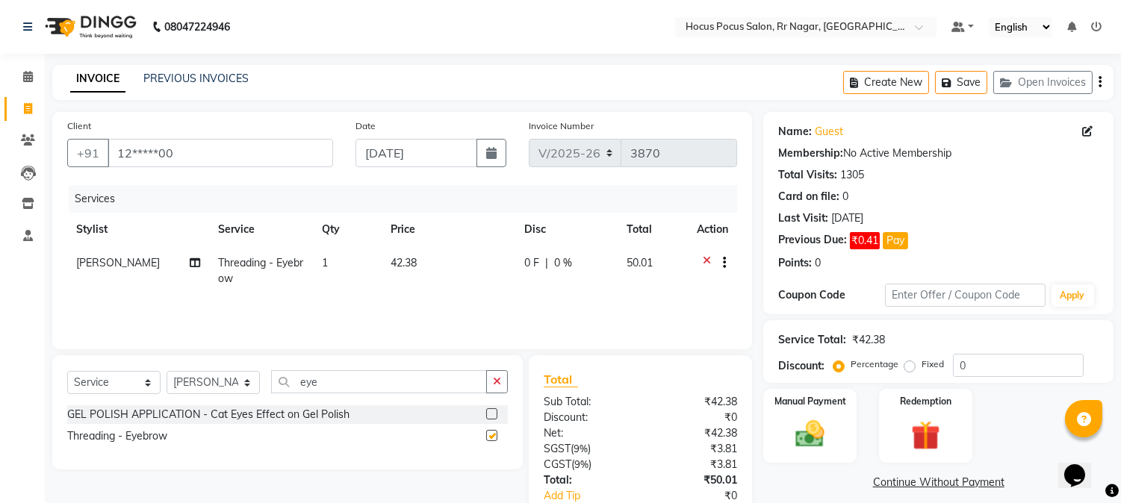
checkbox input "false"
click at [347, 385] on input "eye" at bounding box center [379, 382] width 216 height 23
type input "e"
type input "for"
click at [488, 436] on label at bounding box center [491, 435] width 11 height 11
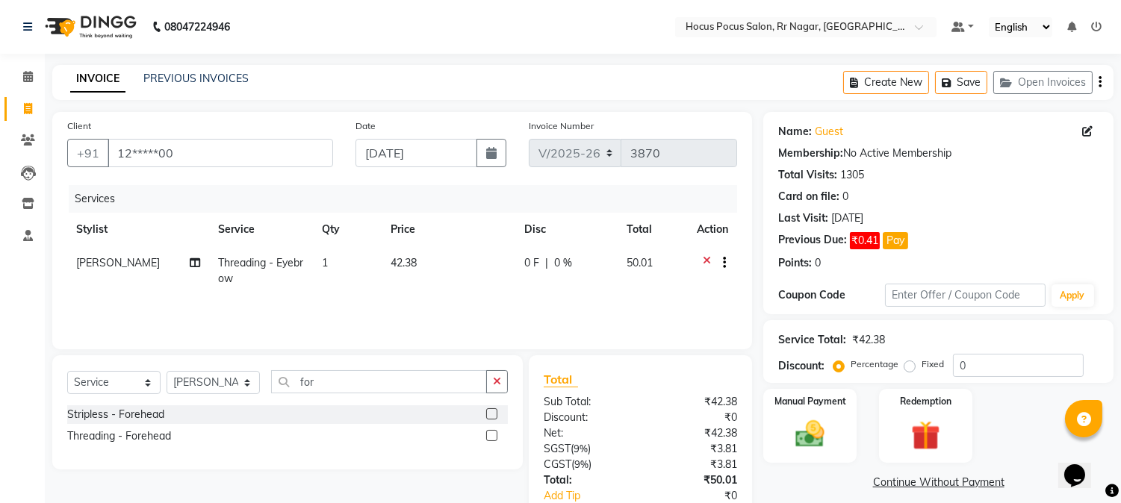
click at [488, 436] on input "checkbox" at bounding box center [491, 437] width 10 height 10
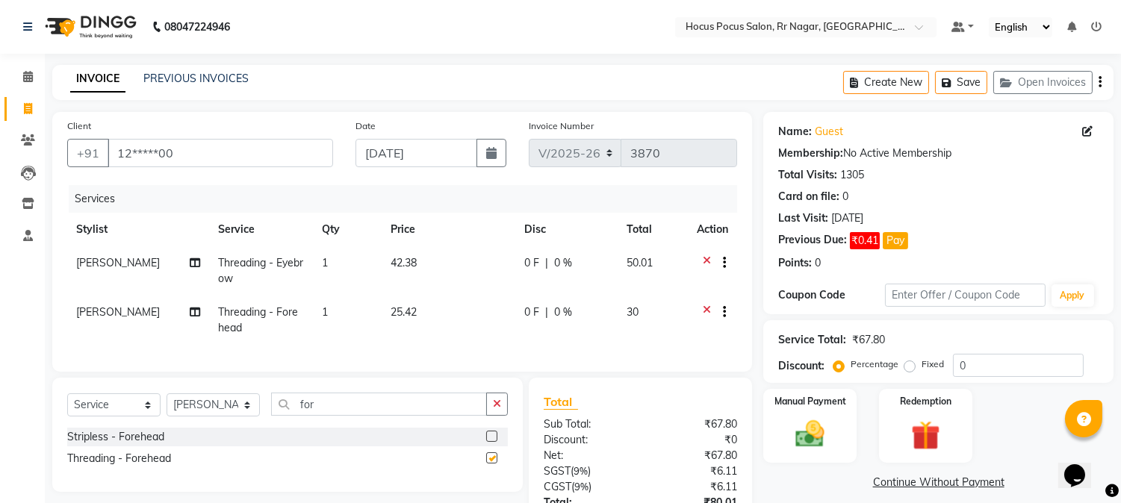
checkbox input "false"
click at [366, 415] on input "for" at bounding box center [379, 404] width 216 height 23
type input "f"
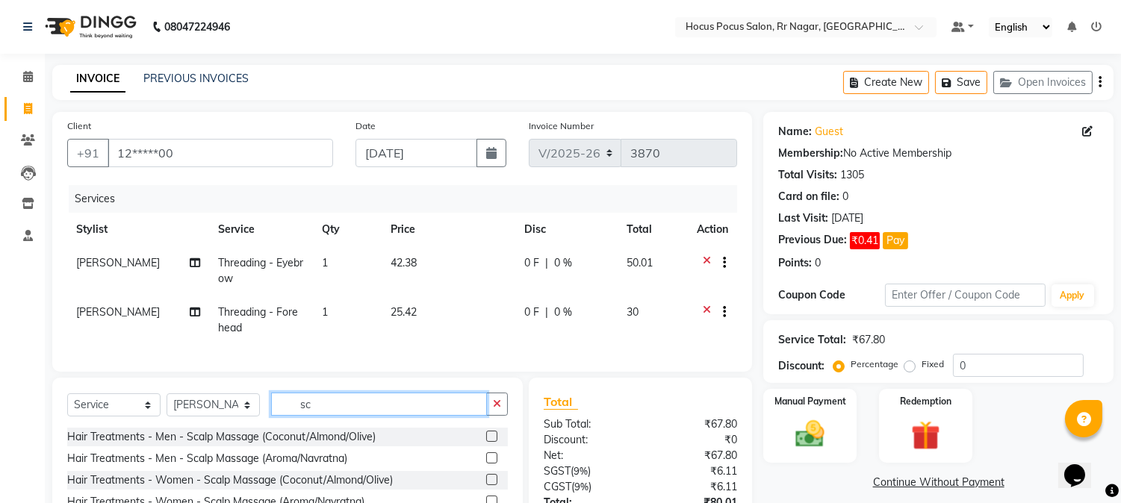
type input "s"
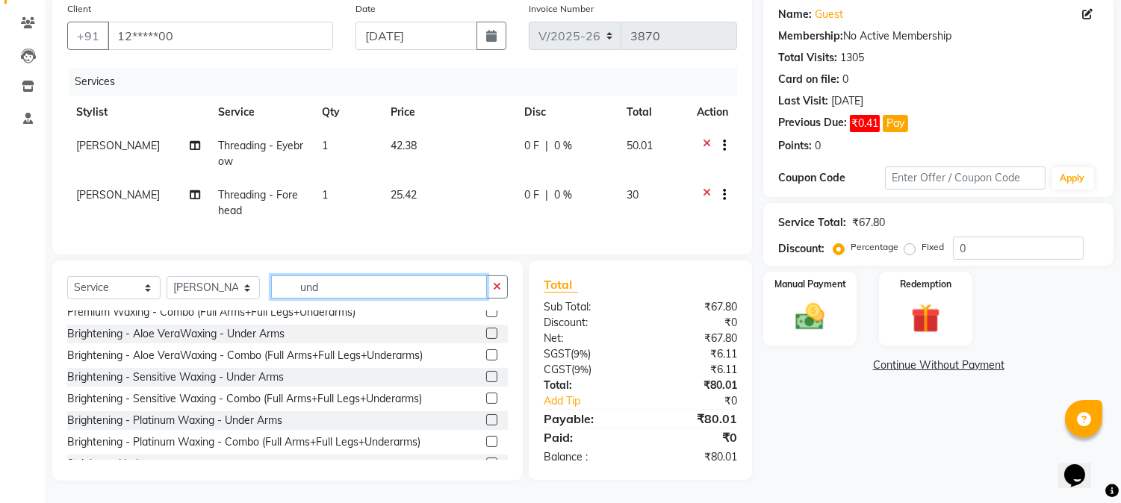
scroll to position [348, 0]
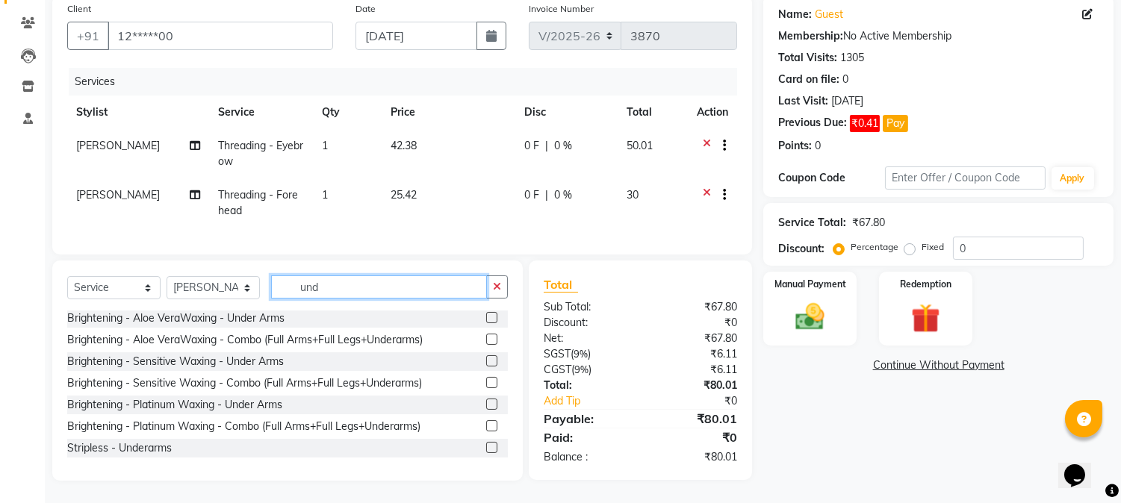
type input "und"
click at [486, 445] on label at bounding box center [491, 447] width 11 height 11
click at [486, 445] on input "checkbox" at bounding box center [491, 449] width 10 height 10
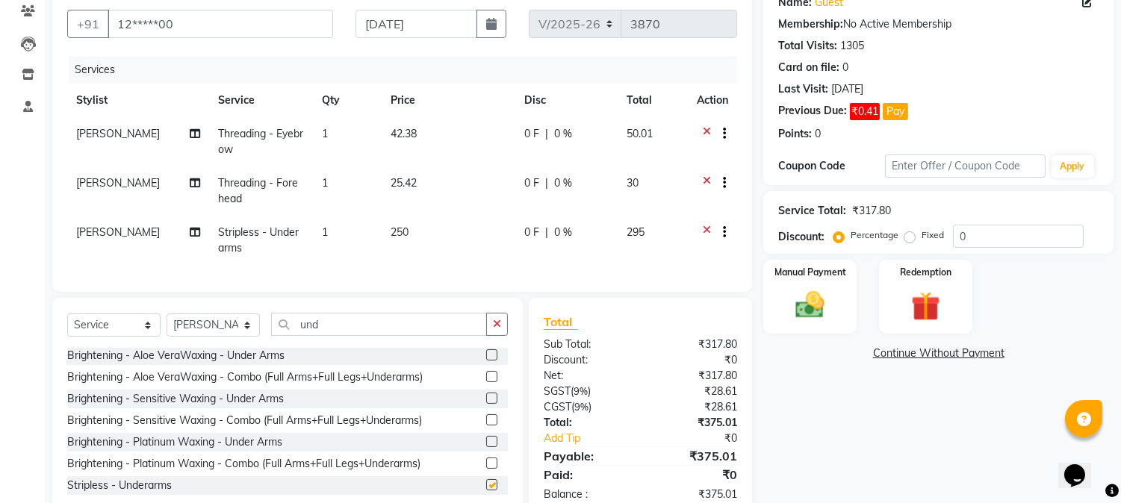
checkbox input "false"
click at [357, 336] on input "und" at bounding box center [379, 324] width 216 height 23
type input "u"
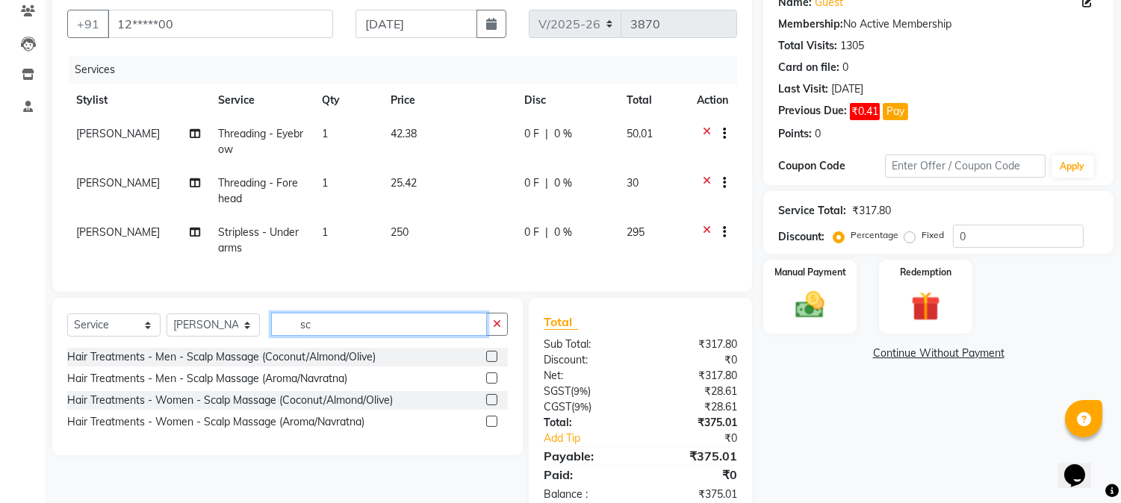
scroll to position [0, 0]
type input "sca"
click at [244, 334] on select "Select Stylist Amar Arjun Eliza hocus pocus Kushi Maya Neha Ravi Rithik Salima …" at bounding box center [213, 325] width 93 height 23
select select "32987"
click at [167, 326] on select "Select Stylist Amar Arjun Eliza hocus pocus Kushi Maya Neha Ravi Rithik Salima …" at bounding box center [213, 325] width 93 height 23
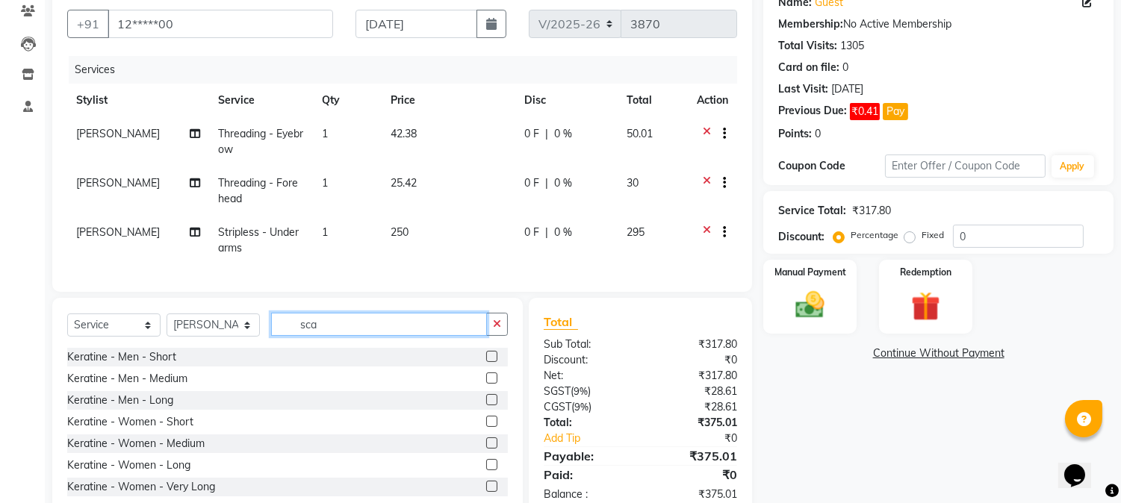
click at [356, 331] on input "sca" at bounding box center [379, 324] width 216 height 23
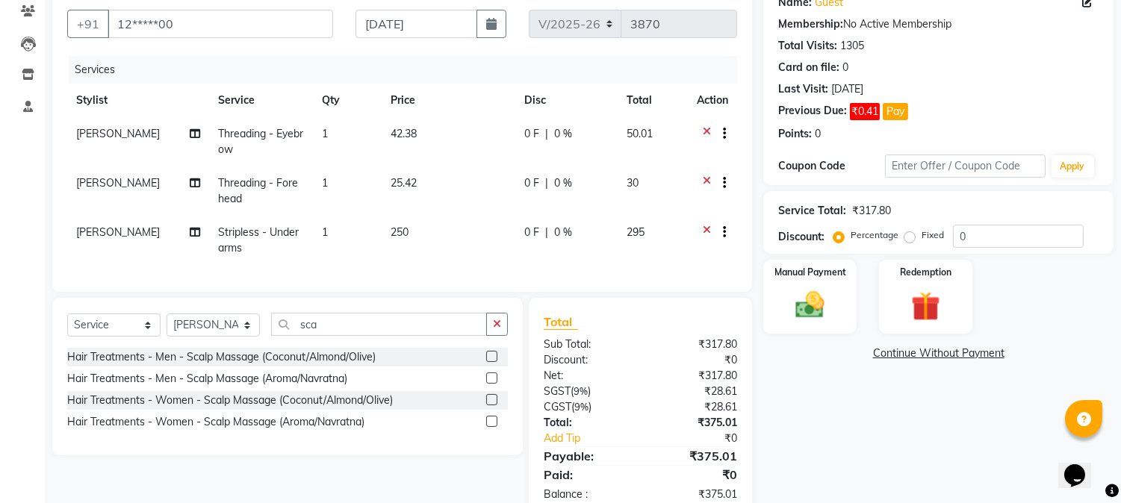
click at [489, 427] on label at bounding box center [491, 421] width 11 height 11
click at [489, 427] on input "checkbox" at bounding box center [491, 423] width 10 height 10
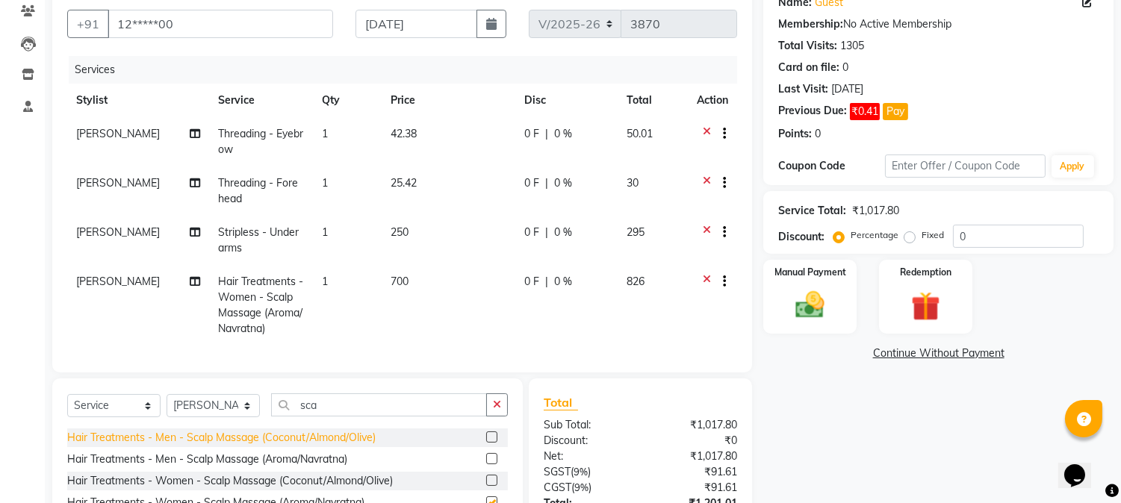
checkbox input "false"
click at [250, 418] on select "Select Stylist Amar Arjun Eliza hocus pocus Kushi Maya Neha Ravi Rithik Salima …" at bounding box center [213, 405] width 93 height 23
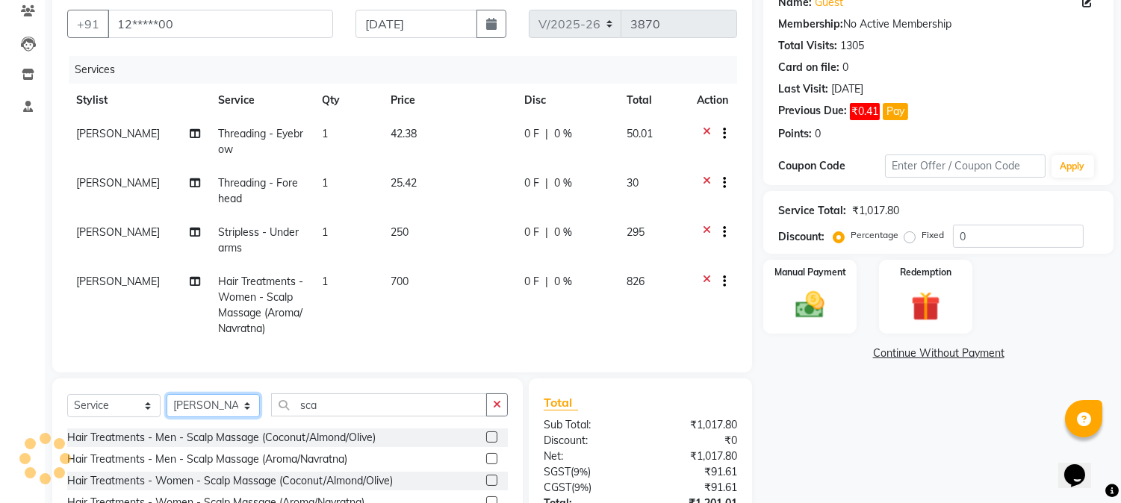
select select "43787"
click at [167, 407] on select "Select Stylist Amar Arjun Eliza hocus pocus Kushi Maya Neha Ravi Rithik Salima …" at bounding box center [213, 405] width 93 height 23
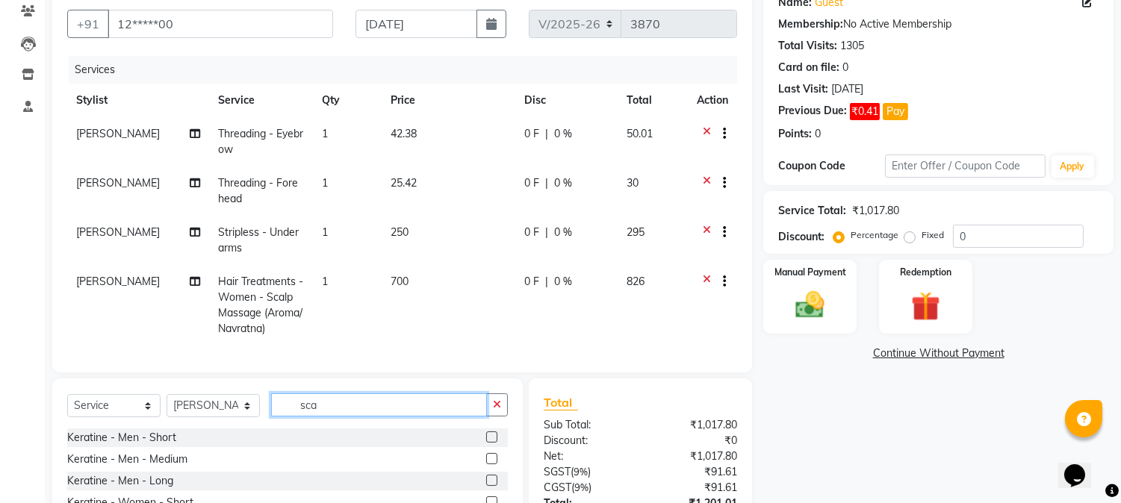
click at [367, 412] on input "sca" at bounding box center [379, 405] width 216 height 23
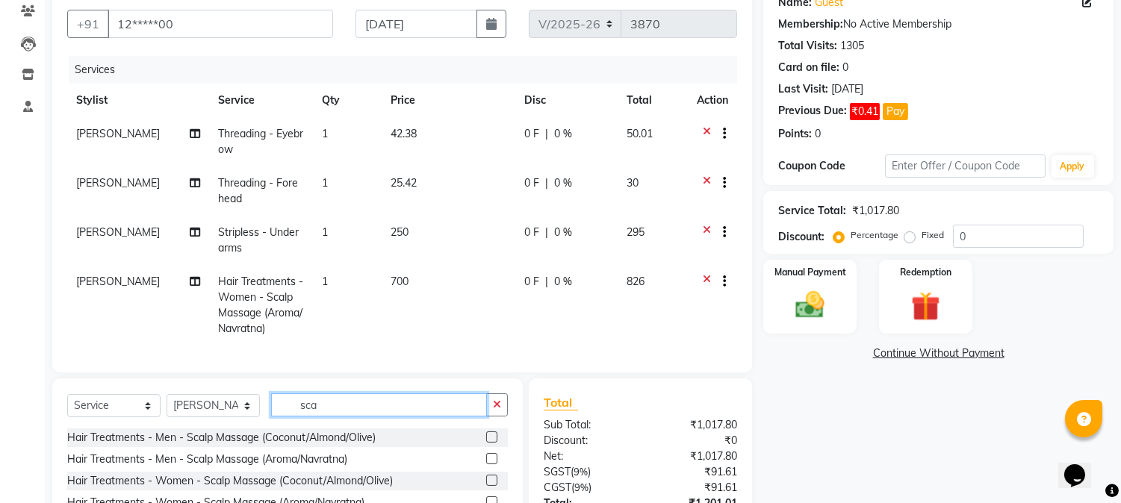
scroll to position [258, 0]
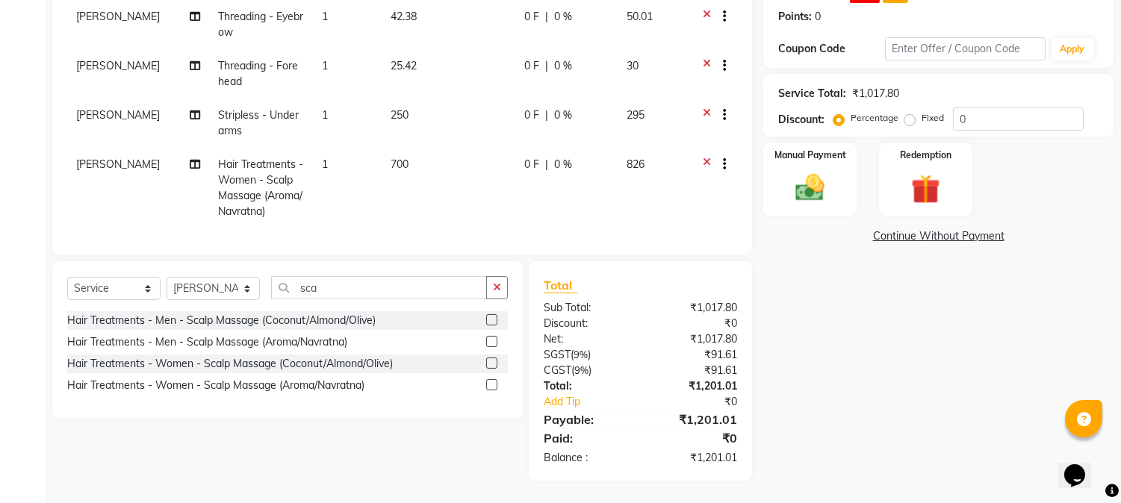
click at [489, 382] on label at bounding box center [491, 384] width 11 height 11
click at [489, 382] on input "checkbox" at bounding box center [491, 386] width 10 height 10
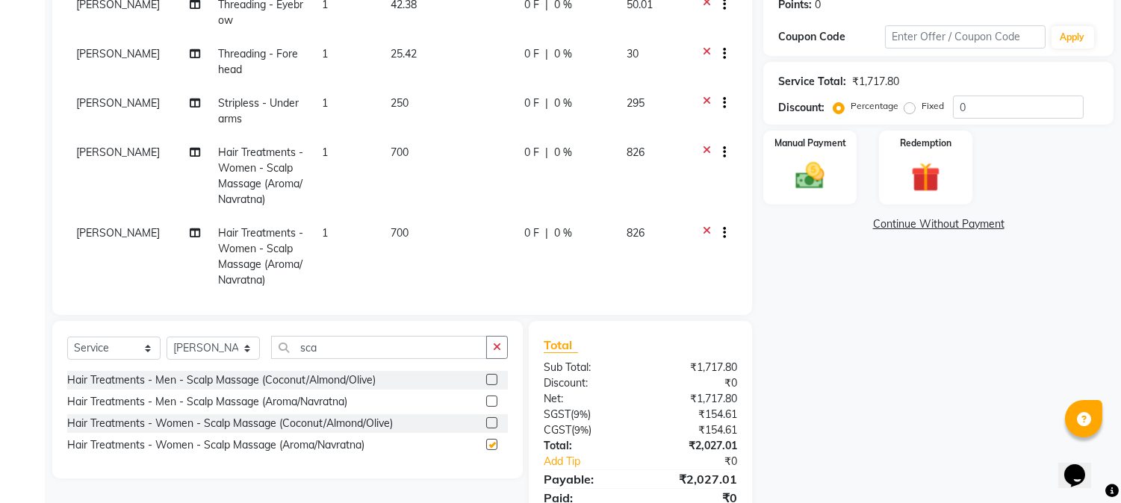
checkbox input "false"
click at [325, 345] on input "sca" at bounding box center [379, 347] width 216 height 23
type input "s"
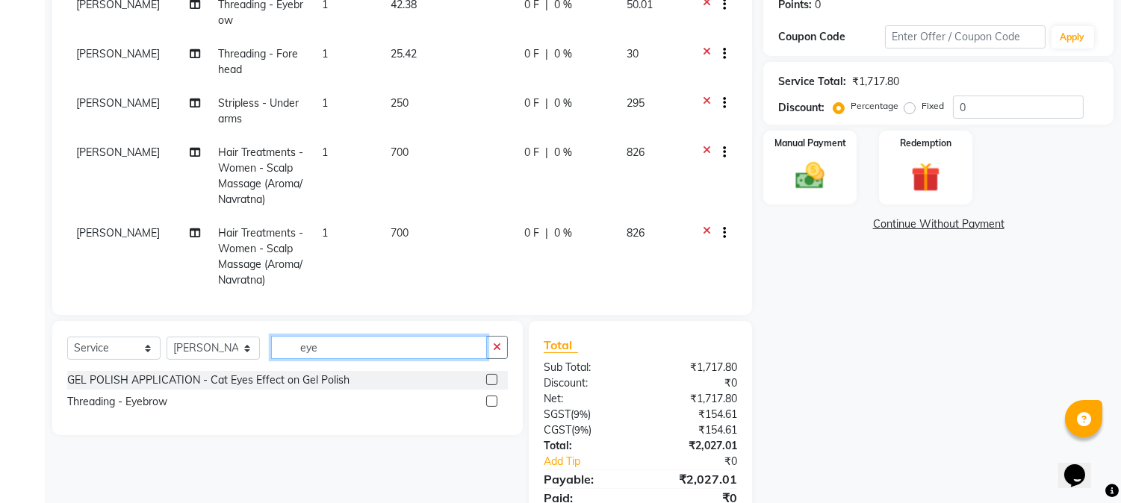
type input "eye"
click at [488, 402] on label at bounding box center [491, 401] width 11 height 11
click at [488, 402] on input "checkbox" at bounding box center [491, 402] width 10 height 10
checkbox input "false"
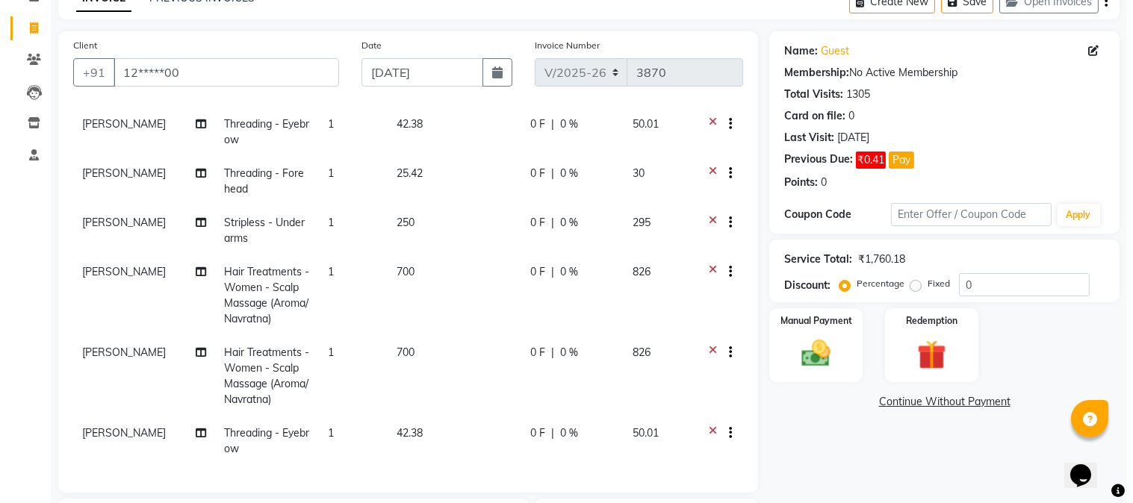
scroll to position [36, 0]
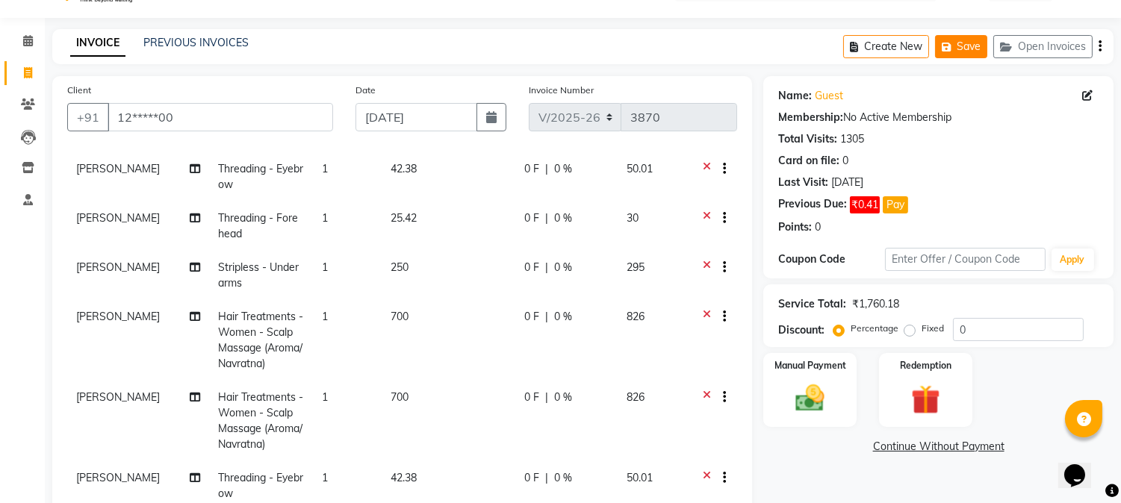
click at [953, 52] on button "Save" at bounding box center [961, 46] width 52 height 23
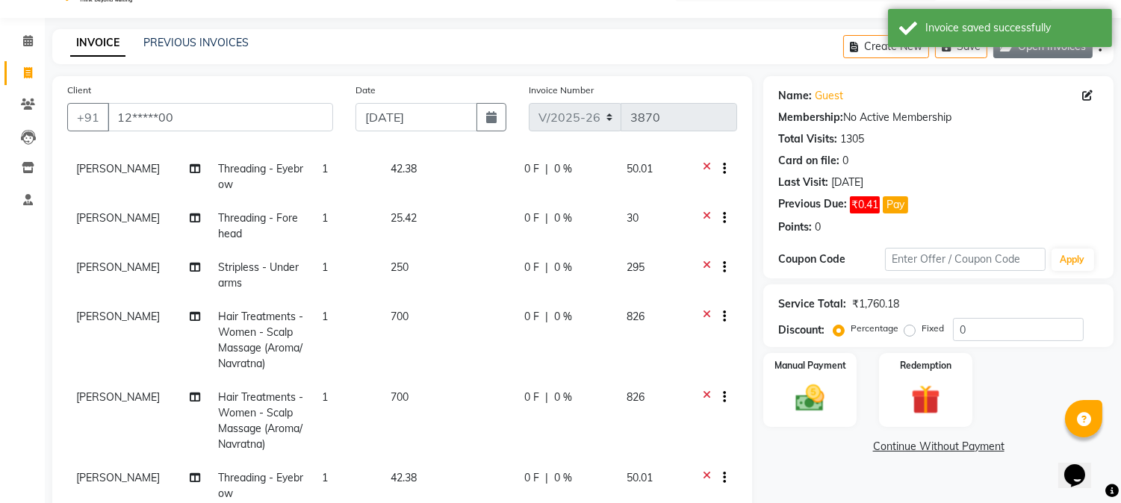
click at [1014, 54] on button "Open Invoices" at bounding box center [1043, 46] width 99 height 23
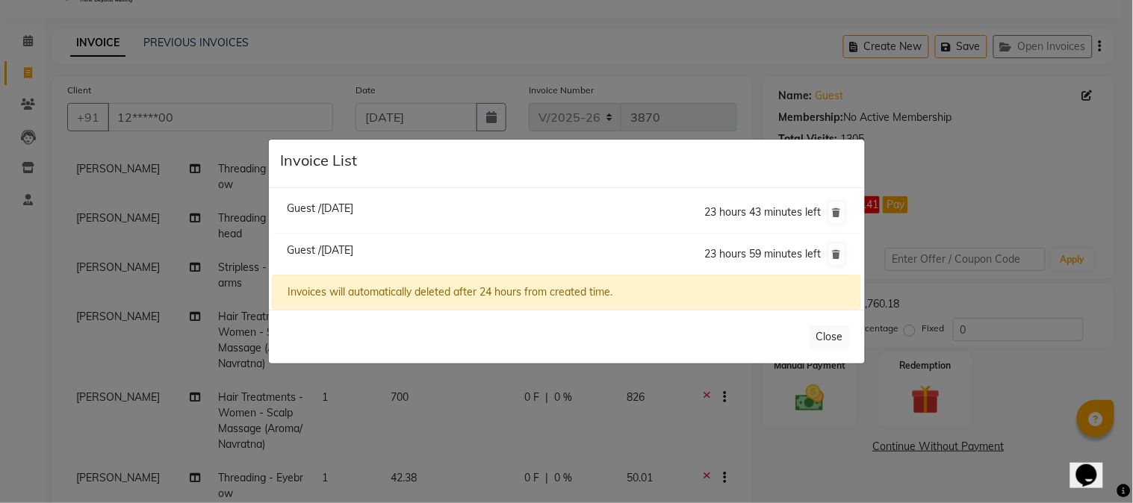
click at [353, 249] on span "Guest /02 September 2025" at bounding box center [320, 250] width 66 height 13
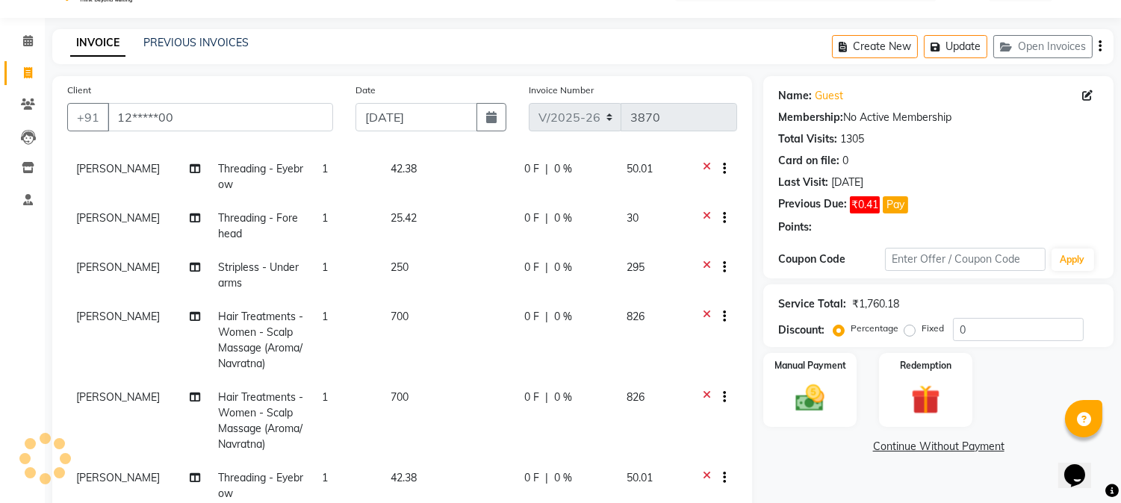
select select
click at [1008, 43] on icon "button" at bounding box center [1009, 47] width 18 height 10
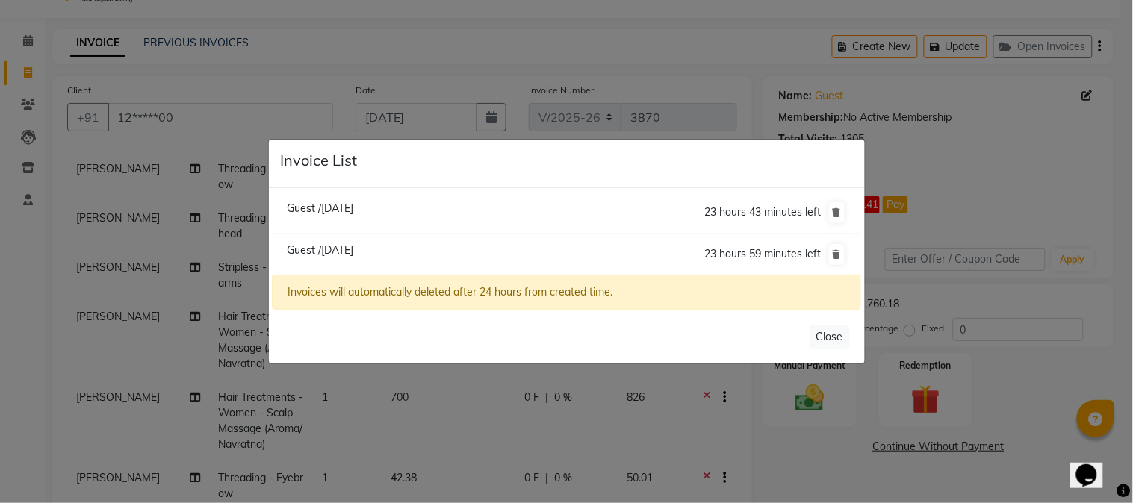
click at [353, 208] on span "Guest /02 September 2025" at bounding box center [320, 208] width 66 height 13
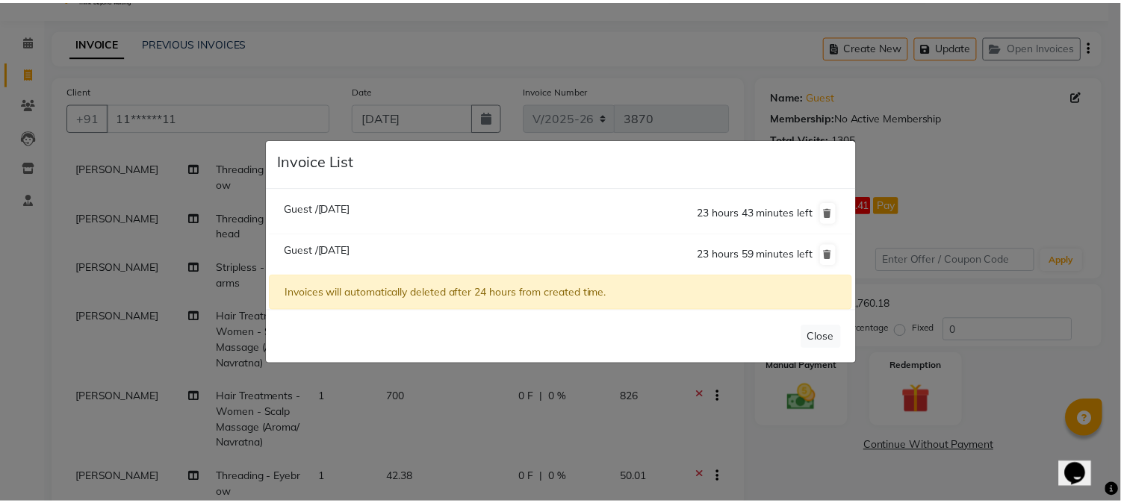
scroll to position [0, 0]
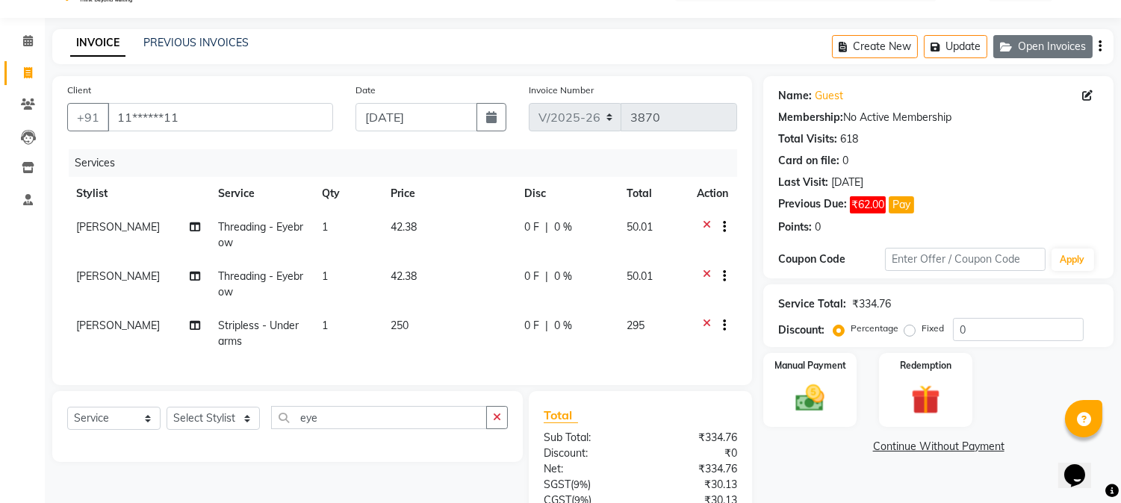
click at [1055, 40] on button "Open Invoices" at bounding box center [1043, 46] width 99 height 23
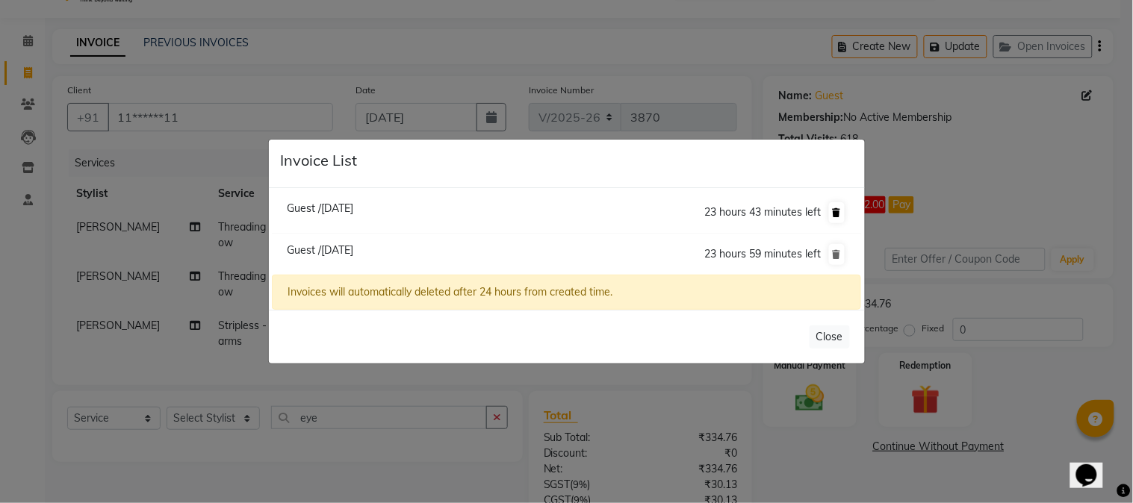
click at [833, 212] on icon at bounding box center [837, 212] width 8 height 9
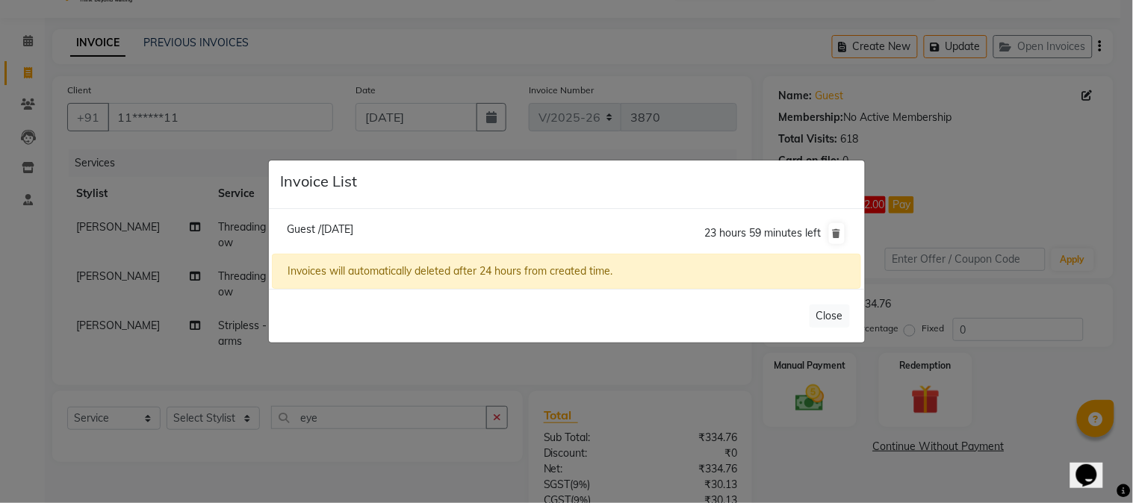
click at [303, 226] on span "Guest /02 September 2025" at bounding box center [320, 229] width 66 height 13
type input "12*****00"
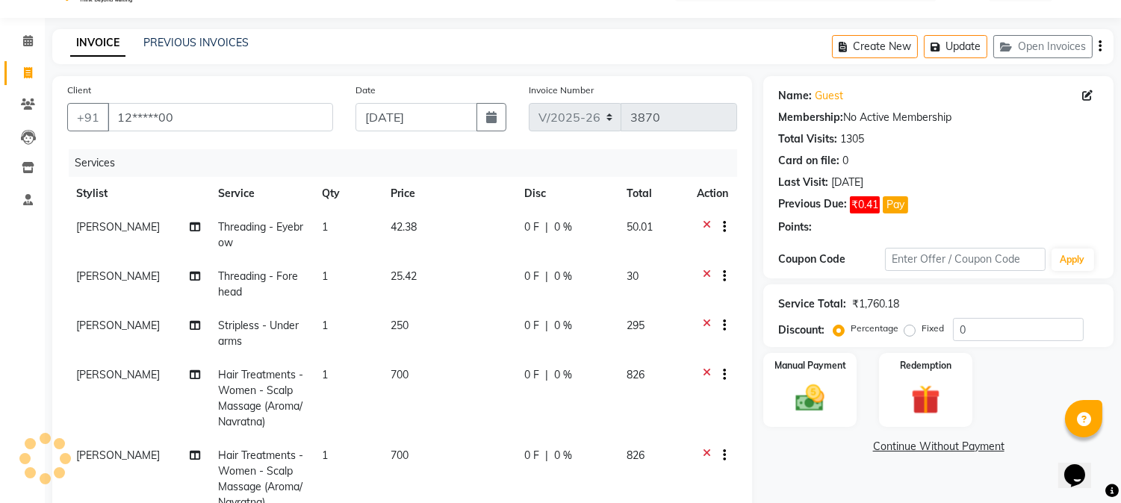
click at [1118, 483] on div at bounding box center [1112, 491] width 13 height 20
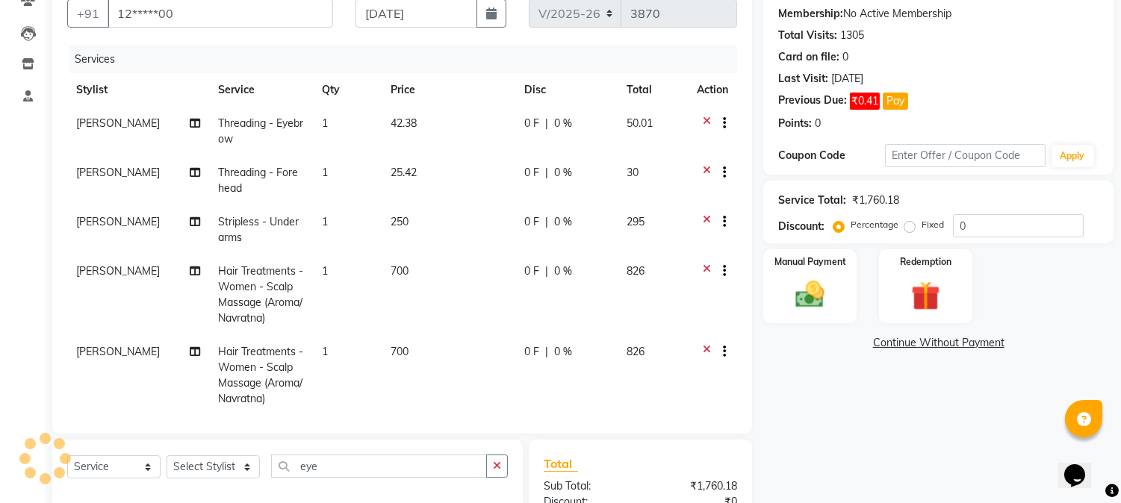
scroll to position [84, 0]
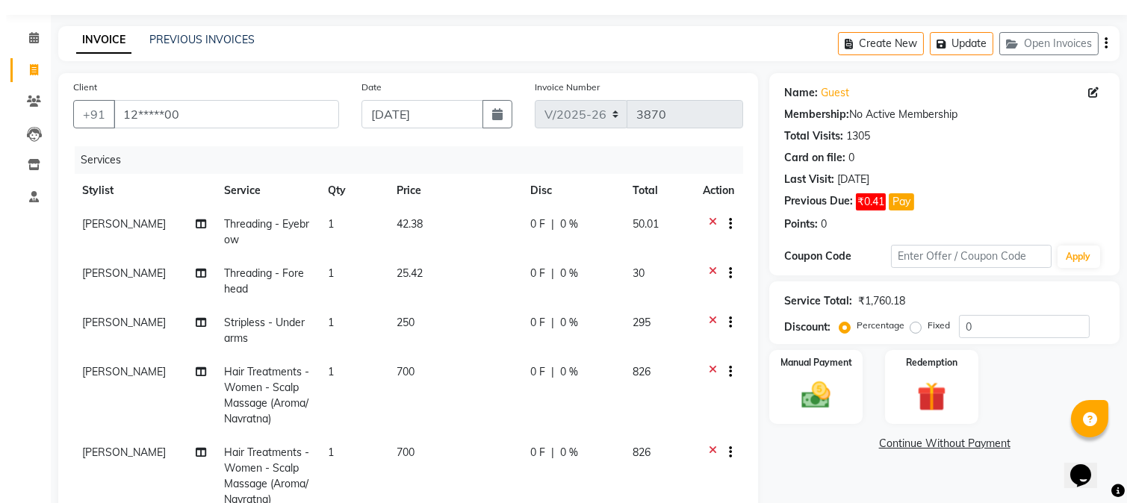
scroll to position [0, 0]
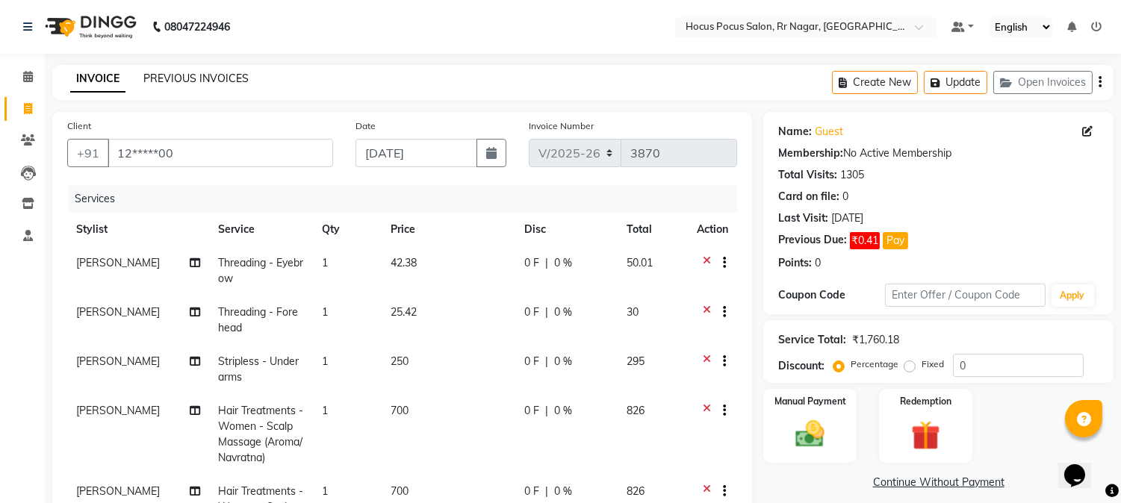
click at [209, 82] on link "PREVIOUS INVOICES" at bounding box center [195, 78] width 105 height 13
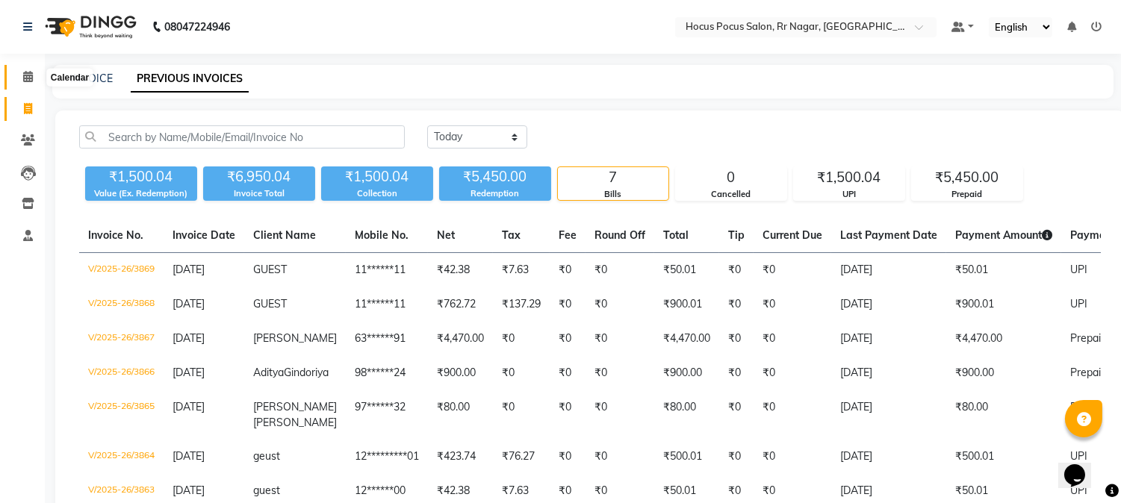
click at [30, 73] on icon at bounding box center [28, 76] width 10 height 11
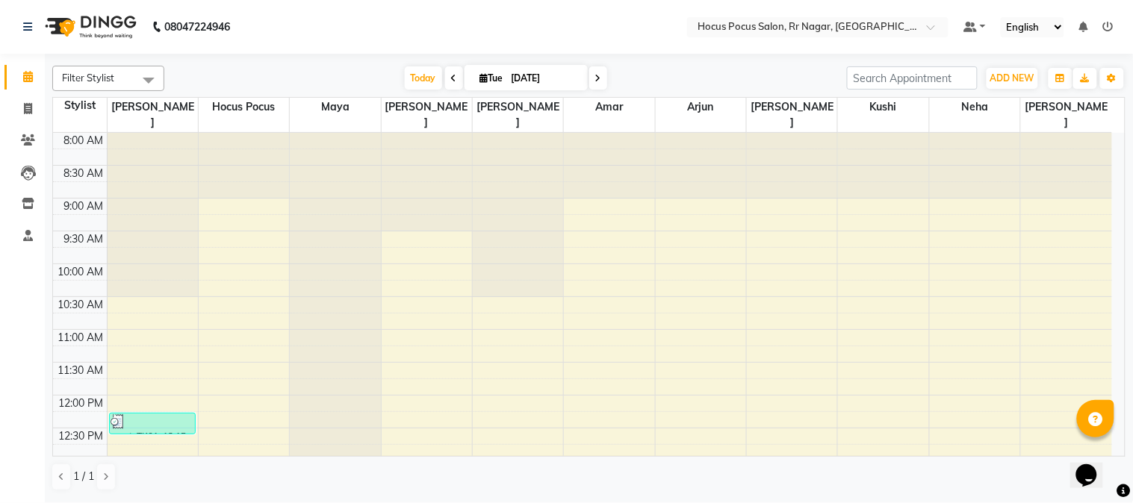
click at [1112, 449] on div "Opens Chat This icon Opens the chat window." at bounding box center [1094, 449] width 36 height 0
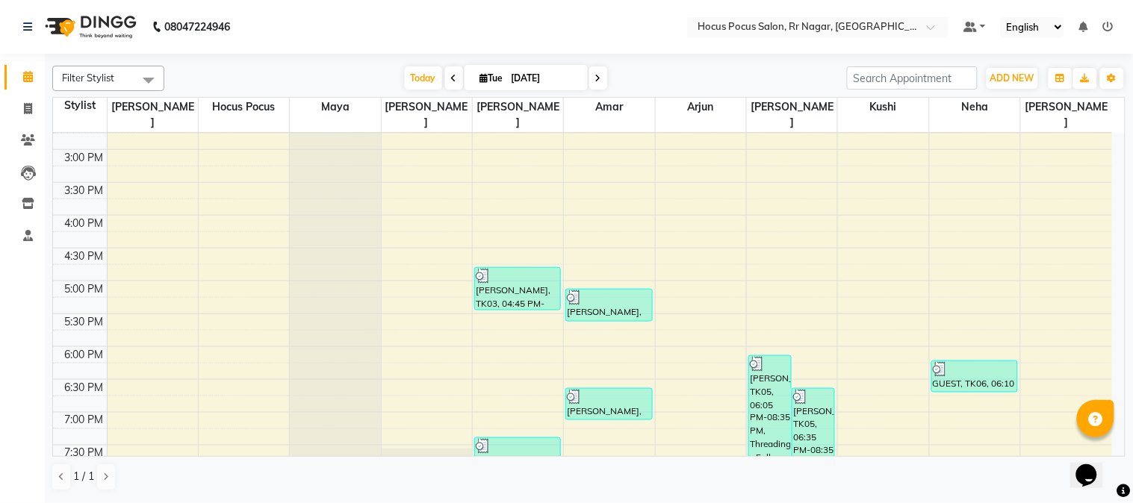
scroll to position [518, 0]
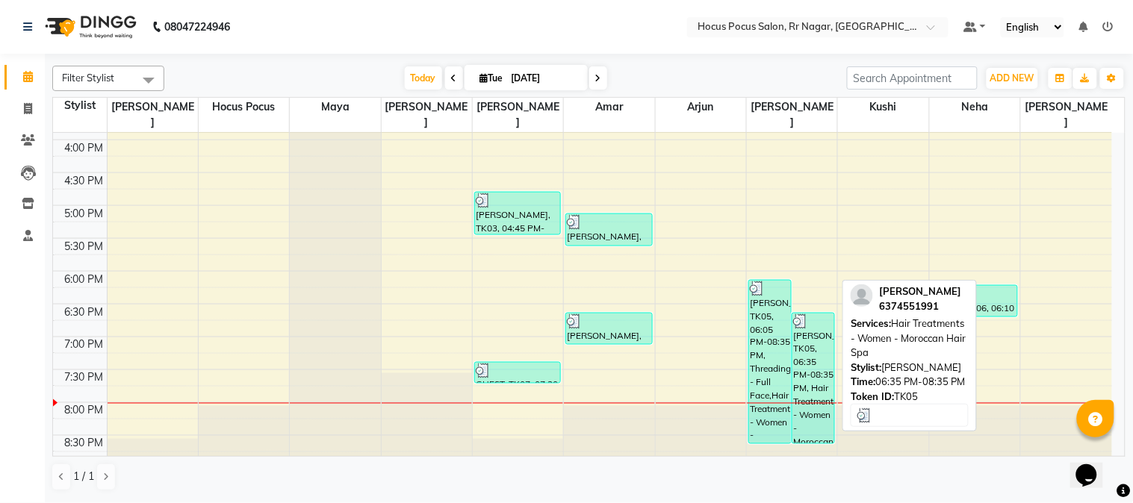
click at [798, 350] on div "ambika venkat, TK05, 06:35 PM-08:35 PM, Hair Treatments - Women - Moroccan Hair…" at bounding box center [814, 379] width 42 height 130
select select "3"
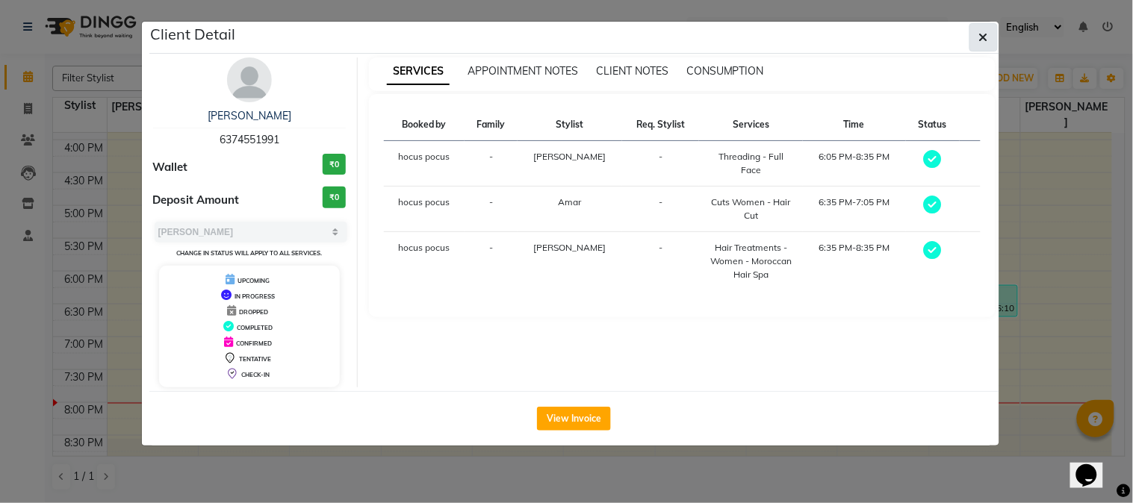
click at [970, 34] on button "button" at bounding box center [984, 37] width 28 height 28
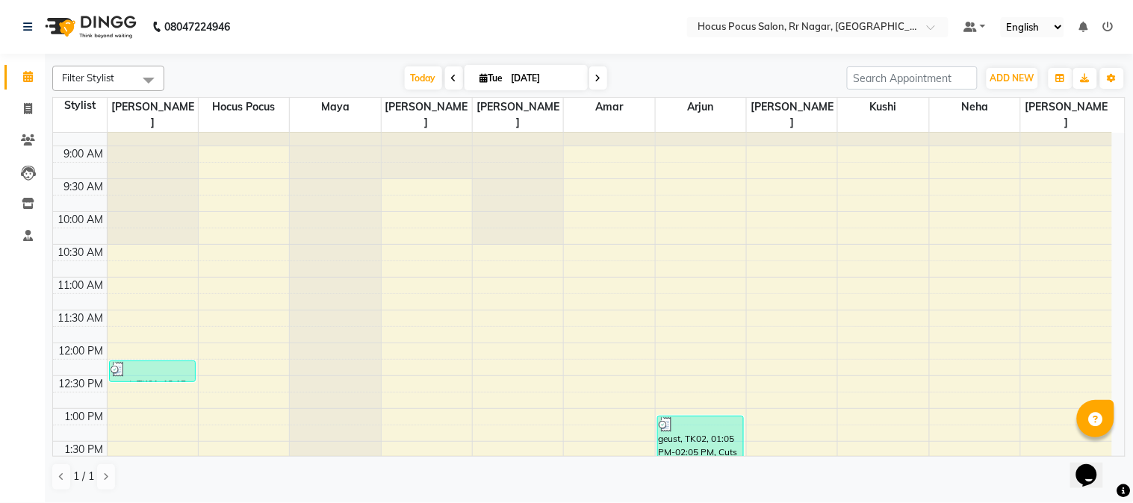
scroll to position [0, 0]
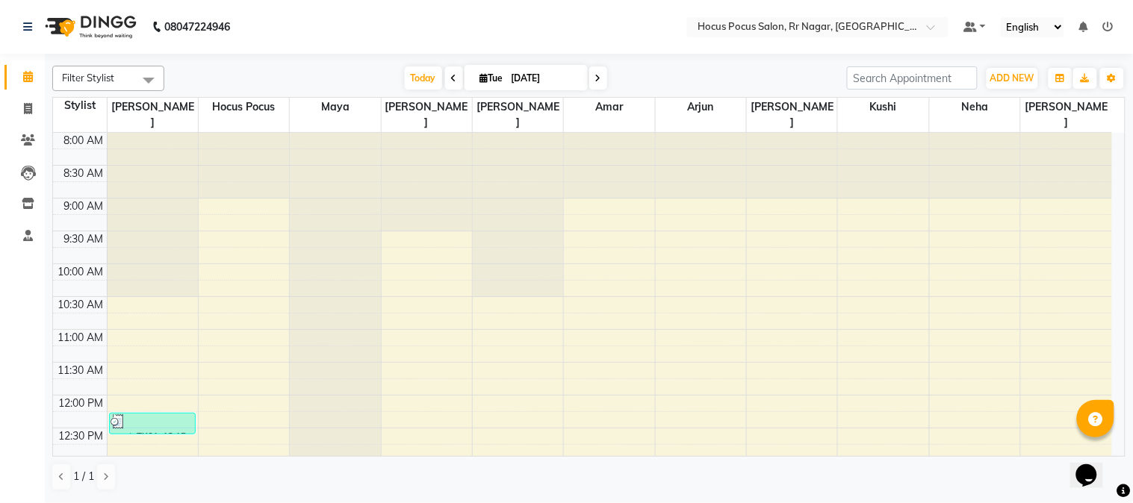
click at [451, 83] on span at bounding box center [454, 77] width 18 height 23
type input "[DATE]"
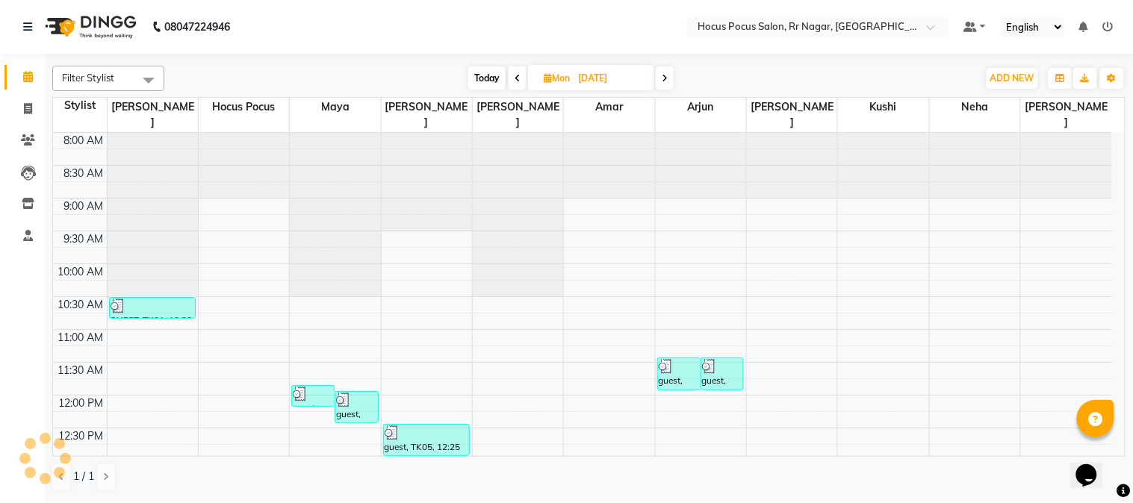
scroll to position [518, 0]
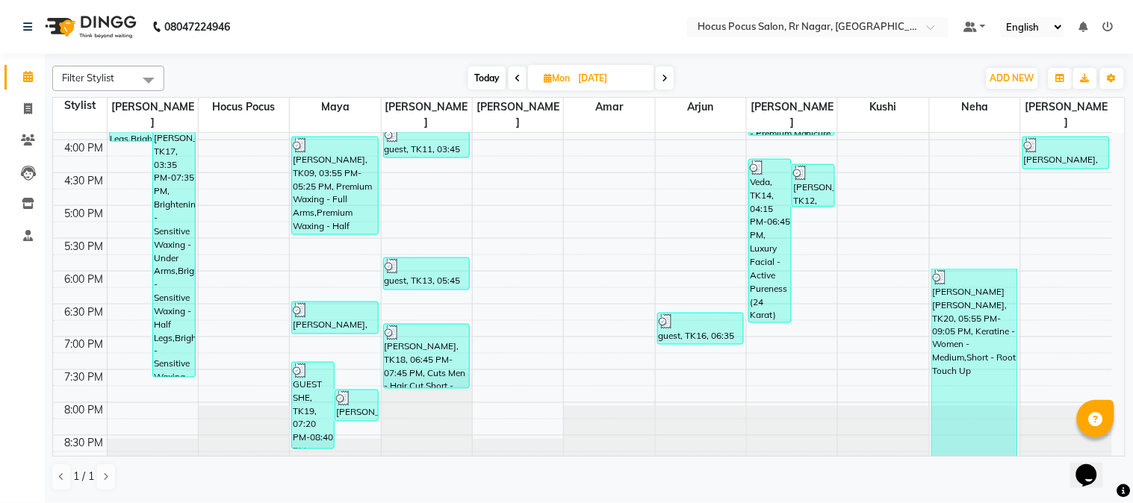
click at [1115, 416] on div at bounding box center [1095, 418] width 37 height 37
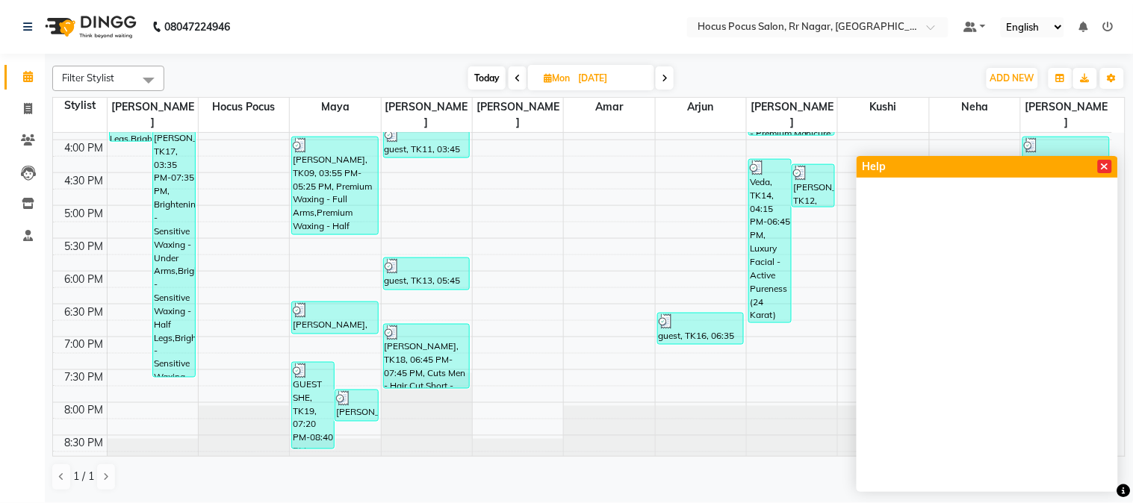
click at [1106, 162] on icon at bounding box center [1105, 166] width 8 height 10
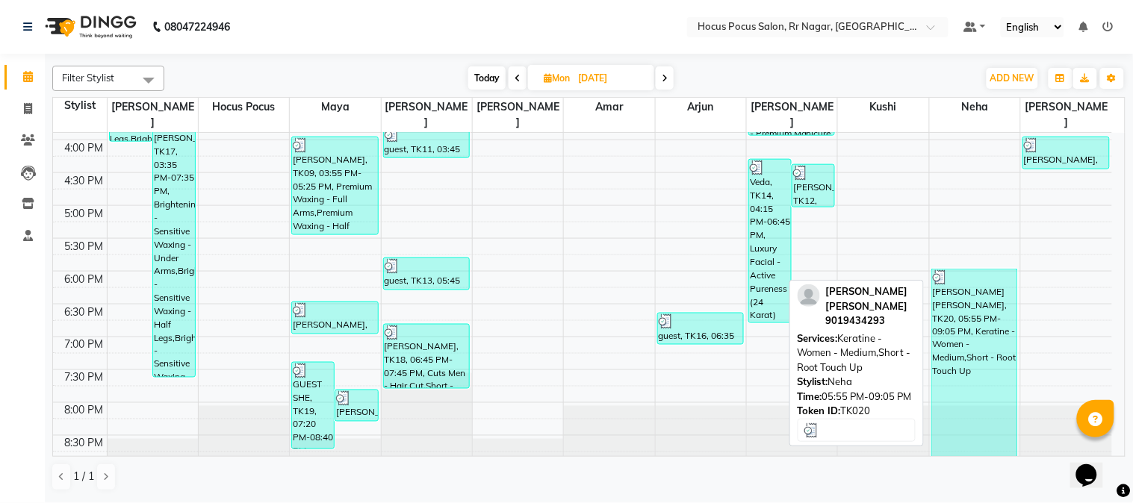
click at [962, 310] on div "[PERSON_NAME] [PERSON_NAME], TK20, 05:55 PM-09:05 PM, Keratine - Women - Medium…" at bounding box center [974, 371] width 85 height 202
select select "3"
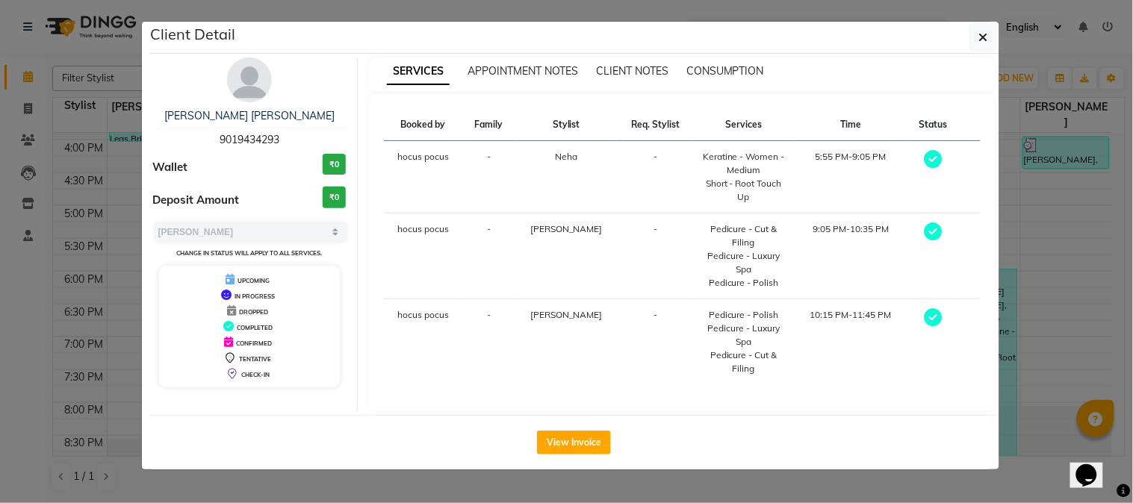
click at [748, 170] on div "Keratine - Women - Medium" at bounding box center [744, 163] width 84 height 27
click at [1085, 182] on ngb-modal-window "Client Detail Indira Lalith 9019434293 Wallet ₹0 Deposit Amount ₹0 Select MARK …" at bounding box center [566, 251] width 1133 height 503
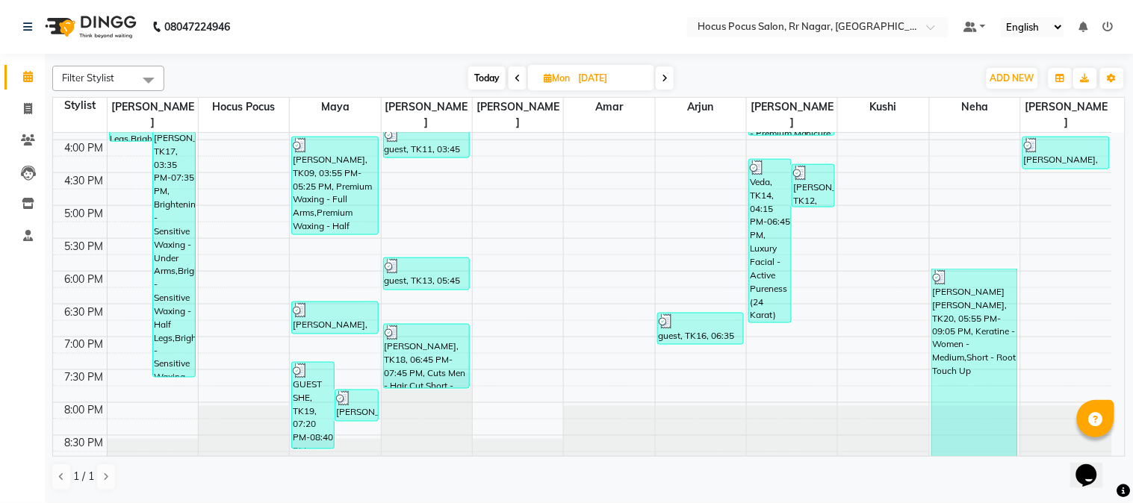
click at [1129, 120] on div "Filter Stylist Select All Salima hocus pocus Maya Ravi Sonam Amar Arjun Eliza K…" at bounding box center [589, 277] width 1088 height 447
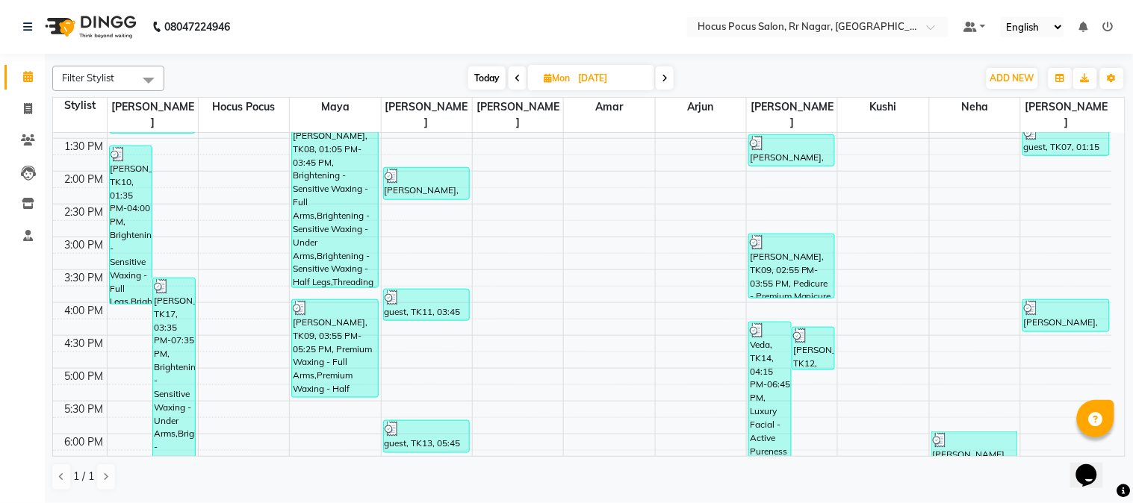
scroll to position [344, 0]
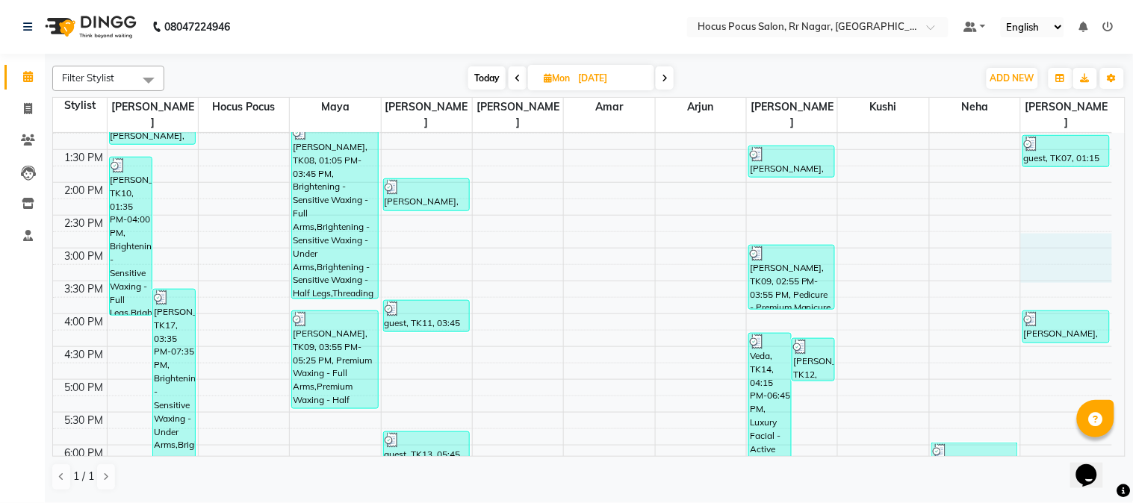
click at [1102, 244] on div "8:00 AM 8:30 AM 9:00 AM 9:30 AM 10:00 AM 10:30 AM 11:00 AM 11:30 AM 12:00 PM 12…" at bounding box center [582, 216] width 1059 height 854
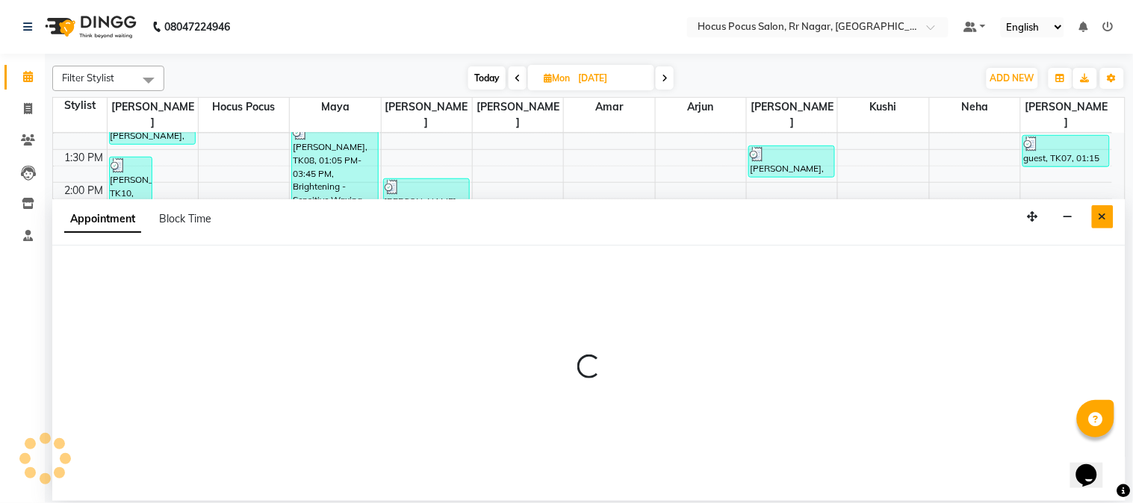
select select "88503"
select select "900"
select select "tentative"
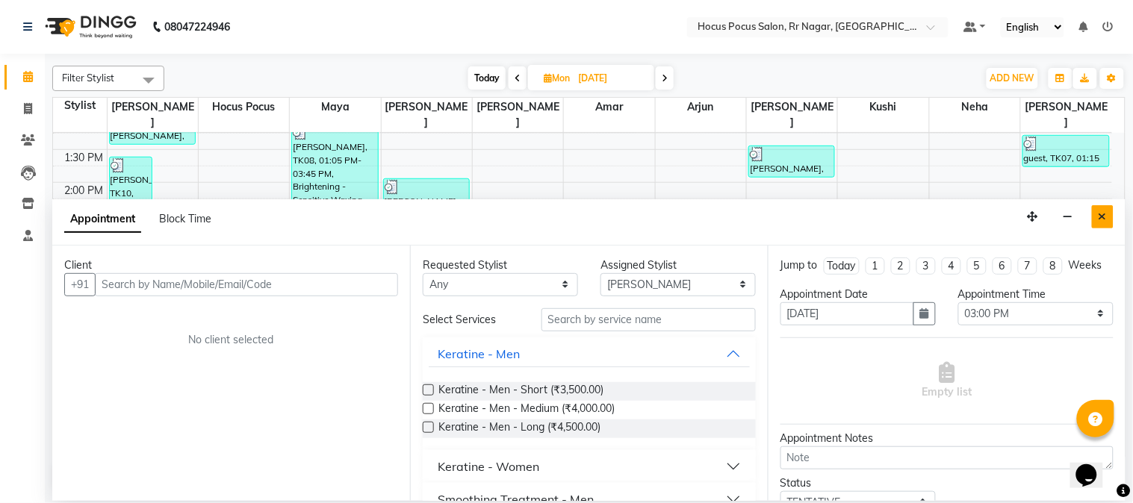
click at [1096, 214] on button "Close" at bounding box center [1103, 216] width 22 height 23
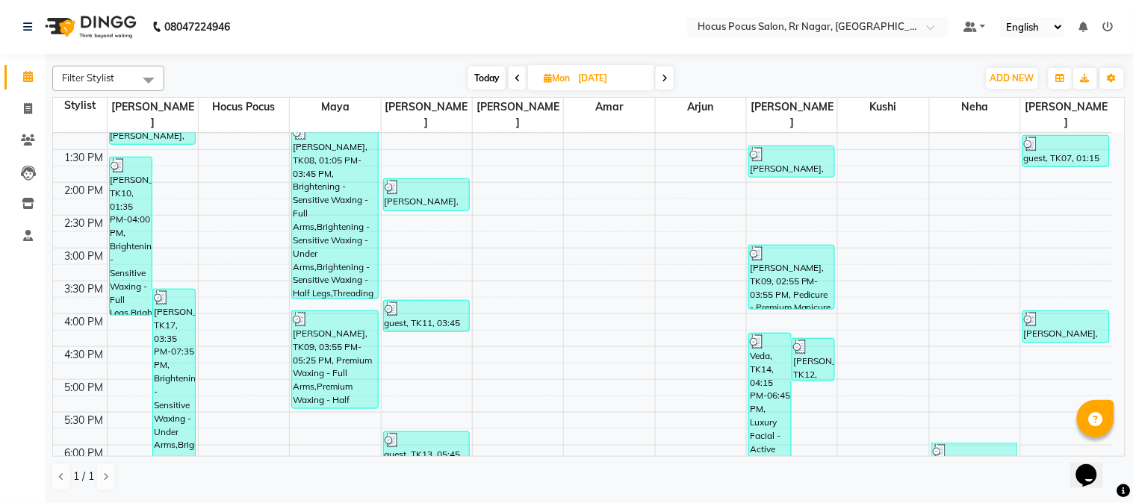
drag, startPoint x: 1111, startPoint y: 304, endPoint x: 1115, endPoint y: 266, distance: 38.4
click at [1115, 266] on div "8:00 AM 8:30 AM 9:00 AM 9:30 AM 10:00 AM 10:30 AM 11:00 AM 11:30 AM 12:00 PM 12…" at bounding box center [589, 294] width 1072 height 323
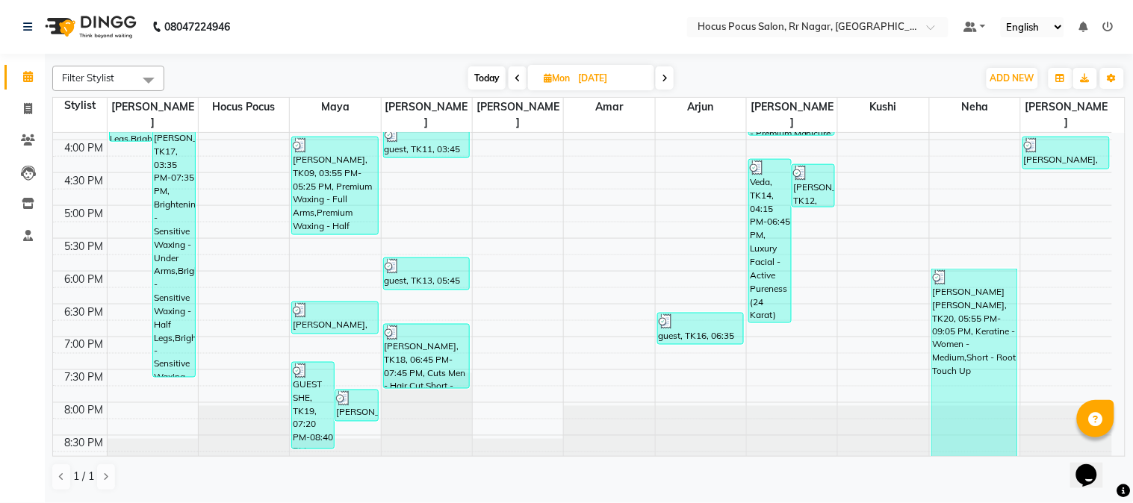
drag, startPoint x: 1117, startPoint y: 236, endPoint x: 34, endPoint y: 22, distance: 1103.3
drag, startPoint x: 2184, startPoint y: 867, endPoint x: 1115, endPoint y: 449, distance: 1147.9
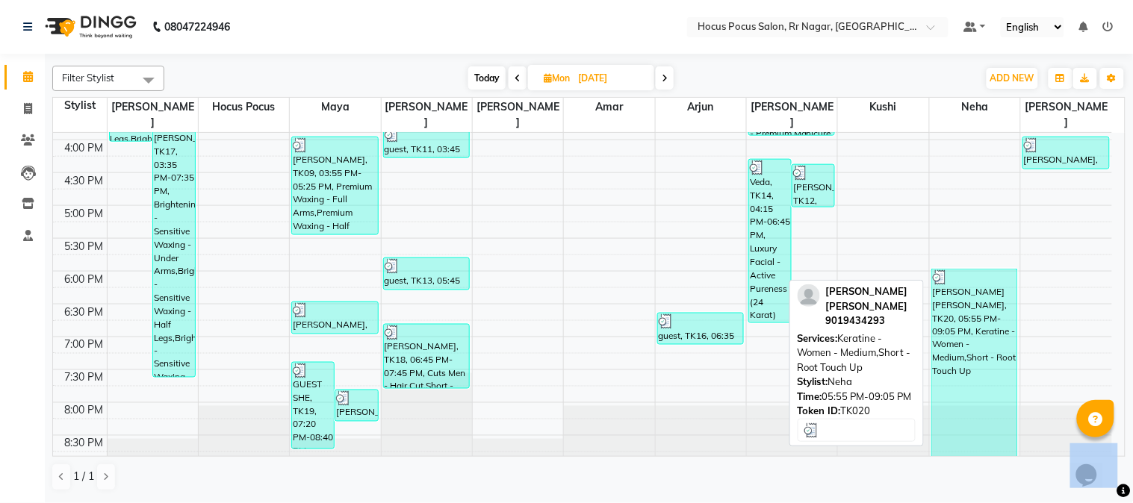
click at [962, 374] on div "[PERSON_NAME] [PERSON_NAME], TK20, 05:55 PM-09:05 PM, Keratine - Women - Medium…" at bounding box center [974, 371] width 85 height 202
select select "3"
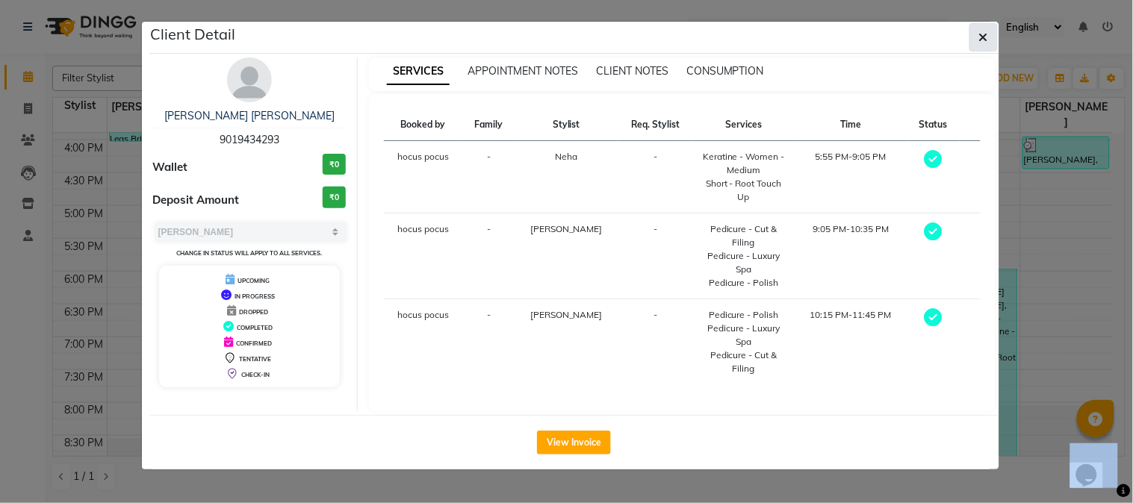
click at [972, 33] on button "button" at bounding box center [984, 37] width 28 height 28
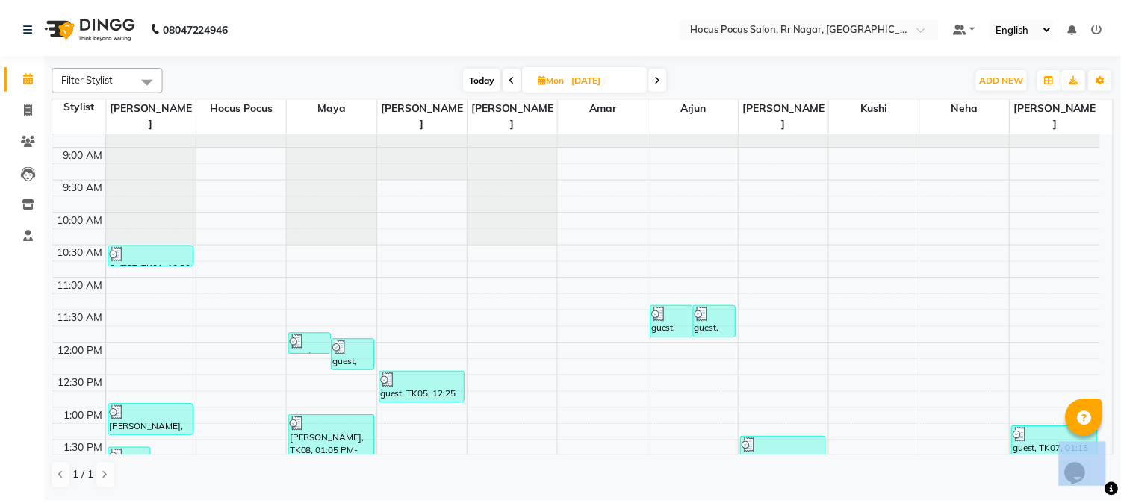
scroll to position [0, 0]
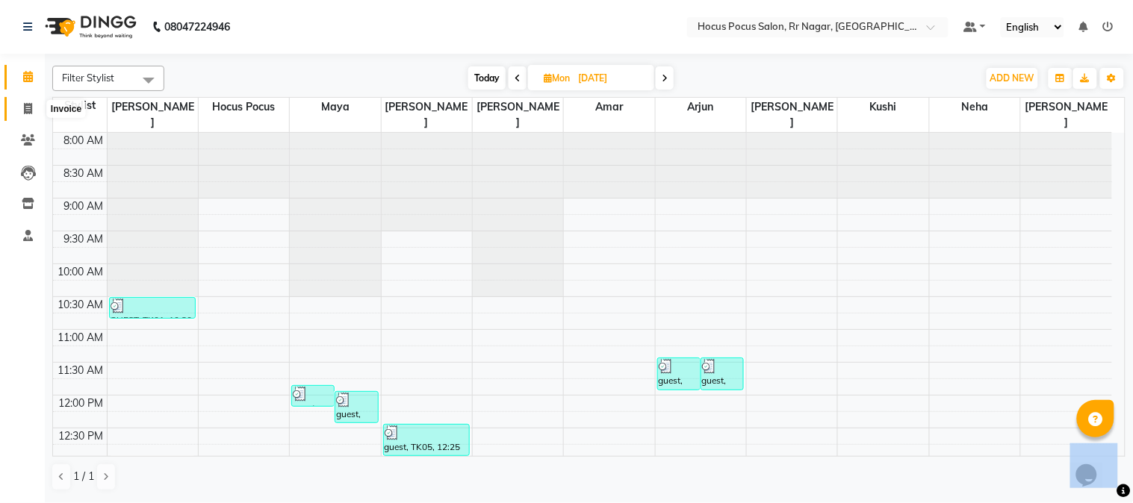
click at [25, 108] on icon at bounding box center [28, 108] width 8 height 11
select select "5019"
select select "service"
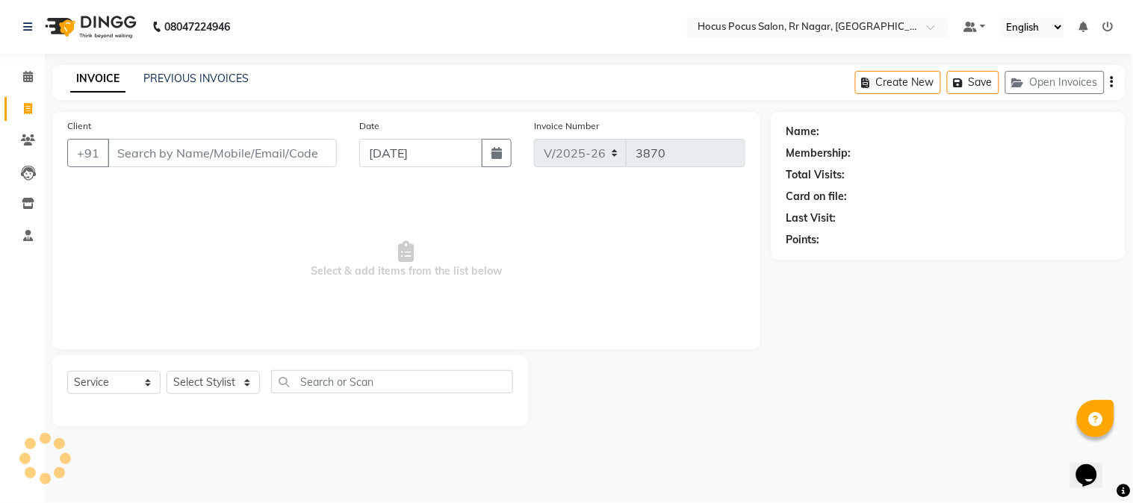
click at [148, 154] on input "Client" at bounding box center [222, 153] width 229 height 28
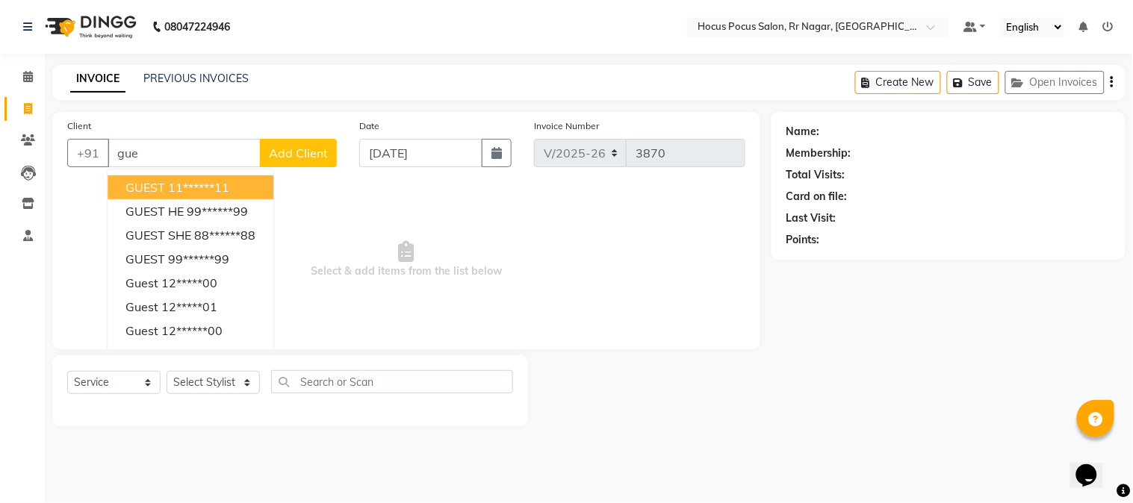
click at [148, 174] on ngb-typeahead-window "GUEST 11******11 GUEST HE 99******99 GUEST SHE 88******88 GUEST 99******99 gues…" at bounding box center [190, 295] width 167 height 252
click at [164, 183] on button "GUEST 11******11" at bounding box center [191, 188] width 166 height 24
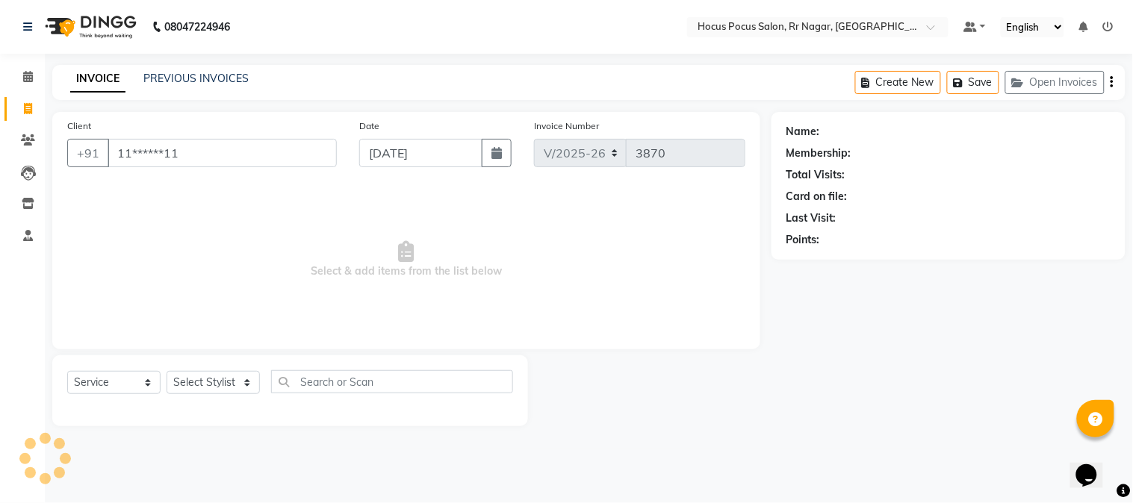
type input "11******11"
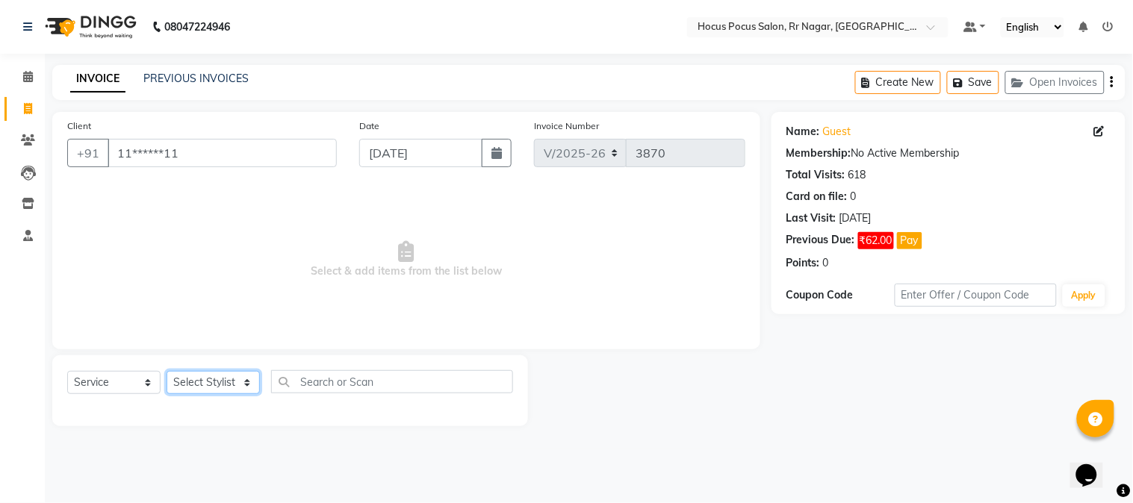
click at [199, 382] on select "Select Stylist Amar Arjun Eliza hocus pocus Kushi Maya Neha Ravi Rithik Salima …" at bounding box center [213, 382] width 93 height 23
select select "88503"
click at [167, 372] on select "Select Stylist Amar Arjun Eliza hocus pocus Kushi Maya Neha Ravi Rithik Salima …" at bounding box center [213, 382] width 93 height 23
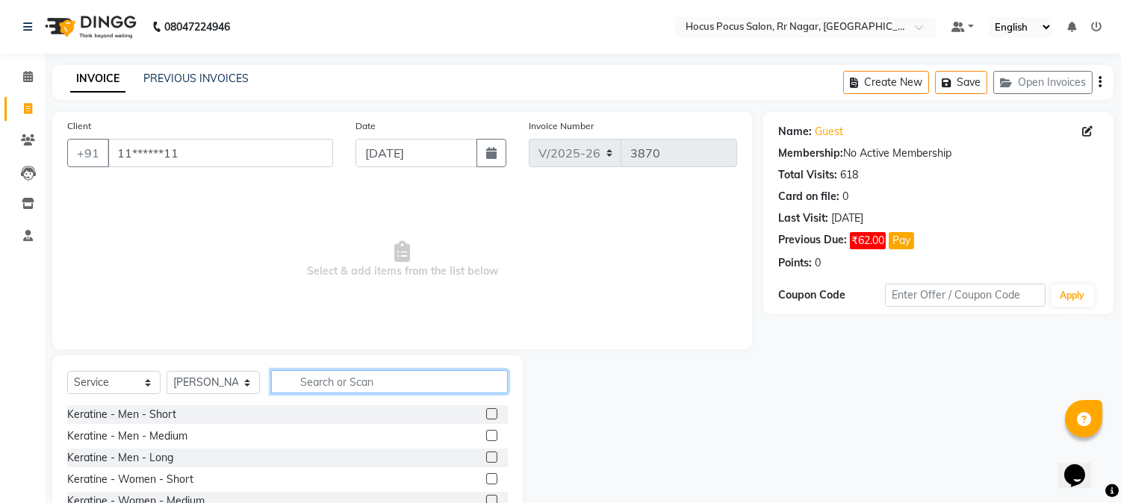
click at [295, 379] on input "text" at bounding box center [389, 382] width 237 height 23
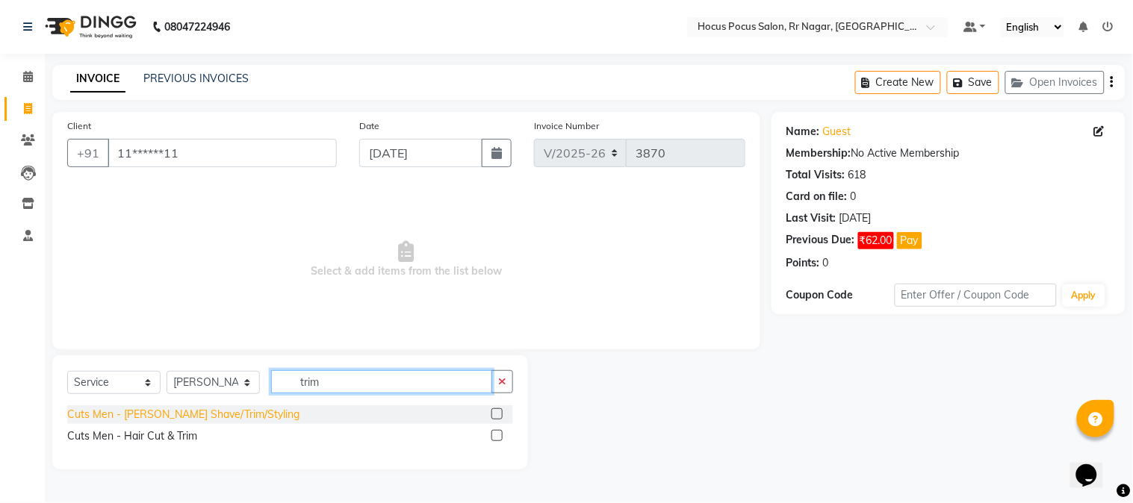
type input "trim"
click at [155, 407] on div "Cuts Men - Beard Shave/Trim/Styling" at bounding box center [183, 415] width 232 height 16
checkbox input "false"
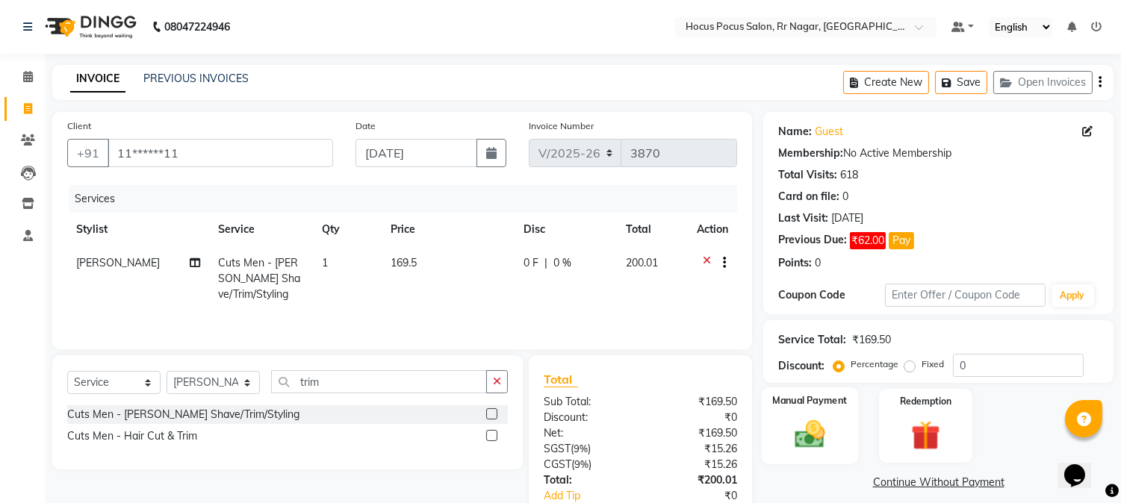
click at [804, 435] on img at bounding box center [810, 435] width 49 height 35
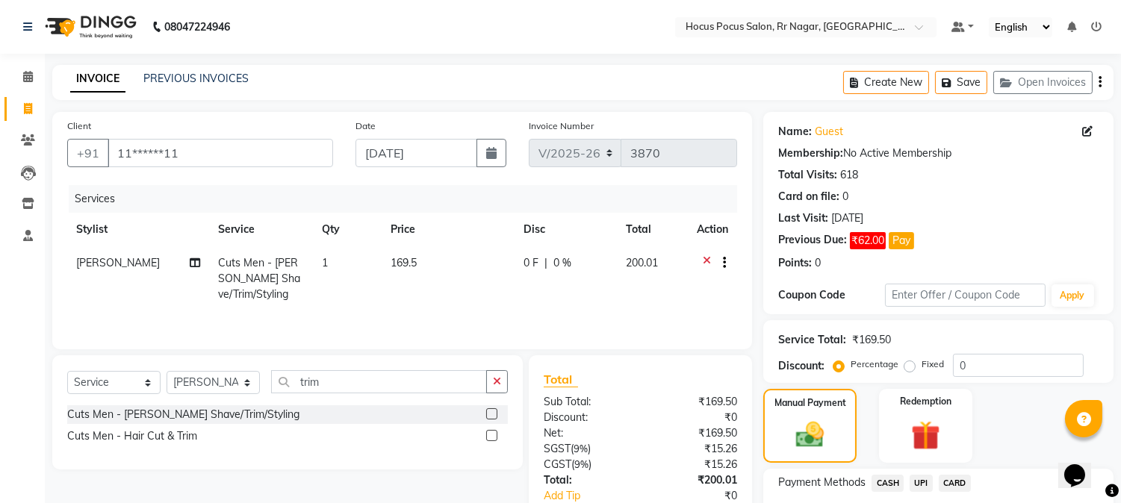
click at [915, 484] on span "UPI" at bounding box center [921, 483] width 23 height 17
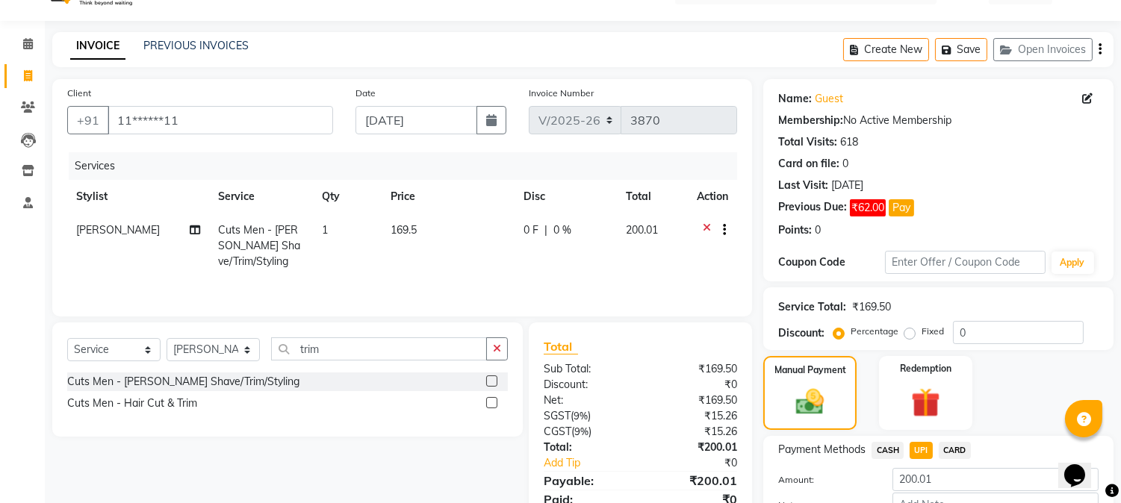
scroll to position [129, 0]
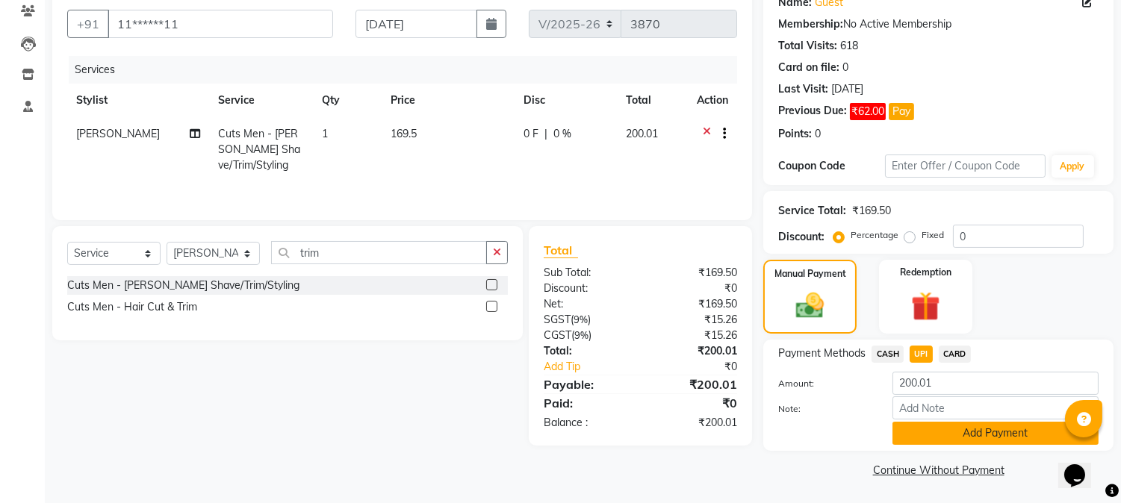
click at [987, 428] on button "Add Payment" at bounding box center [996, 433] width 206 height 23
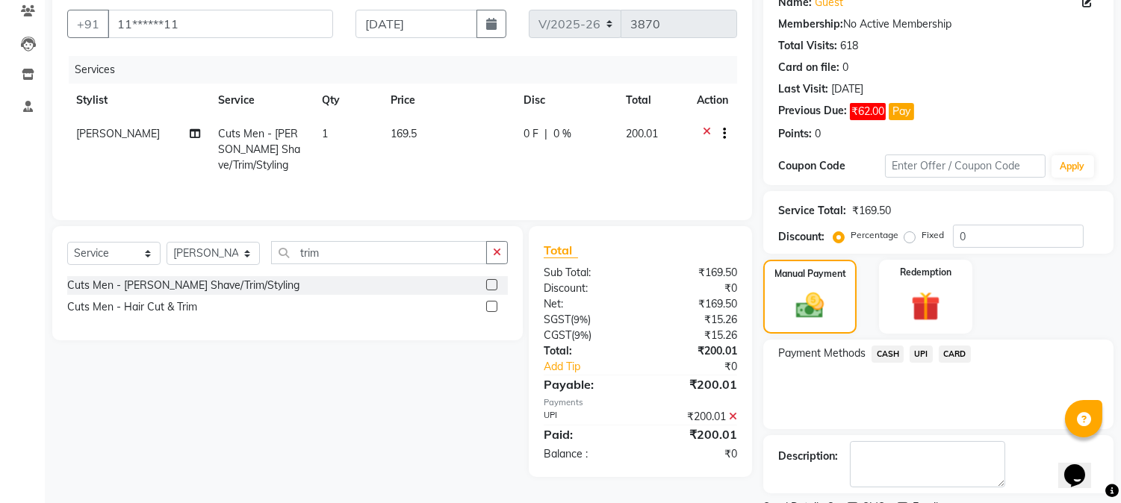
scroll to position [192, 0]
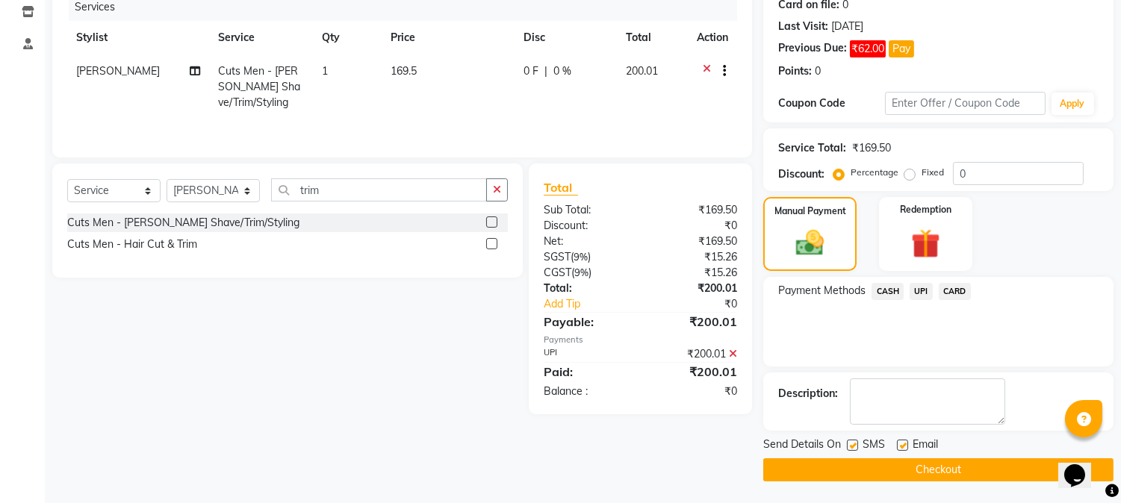
click at [852, 444] on label at bounding box center [852, 445] width 11 height 11
click at [852, 444] on input "checkbox" at bounding box center [852, 446] width 10 height 10
checkbox input "false"
click at [843, 471] on button "Checkout" at bounding box center [938, 470] width 350 height 23
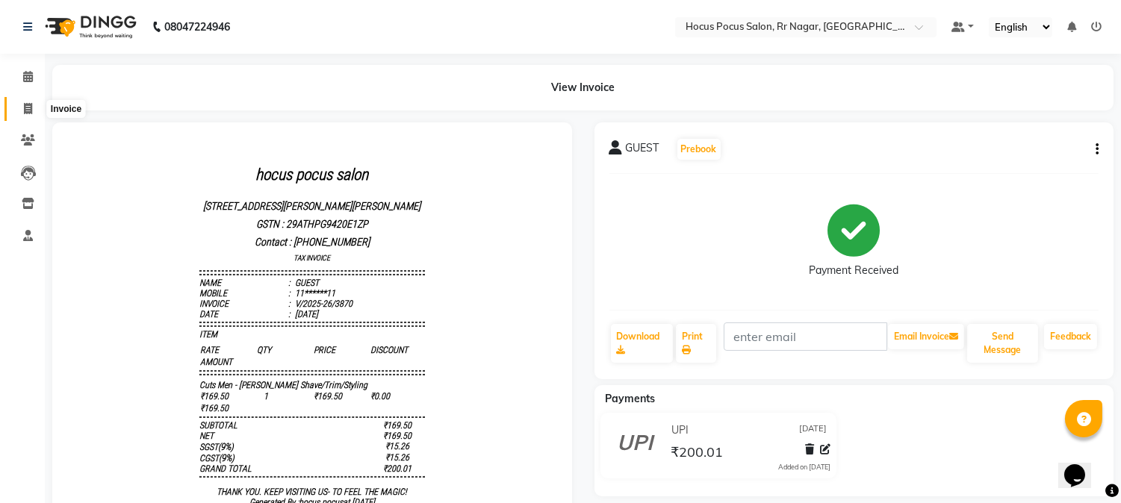
click at [28, 112] on icon at bounding box center [28, 108] width 8 height 11
select select "5019"
select select "service"
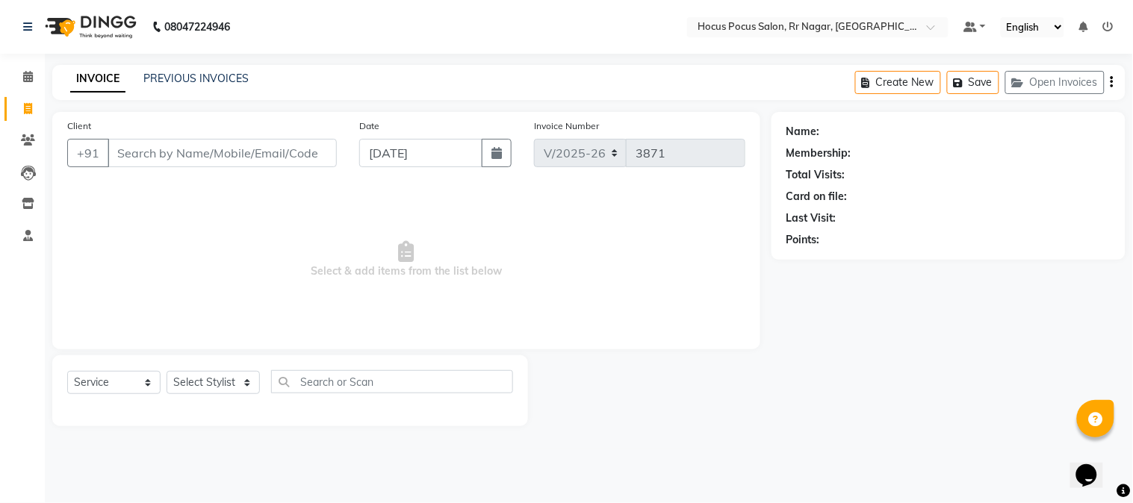
click at [176, 145] on input "Client" at bounding box center [222, 153] width 229 height 28
click at [1021, 80] on icon "button" at bounding box center [1021, 83] width 18 height 10
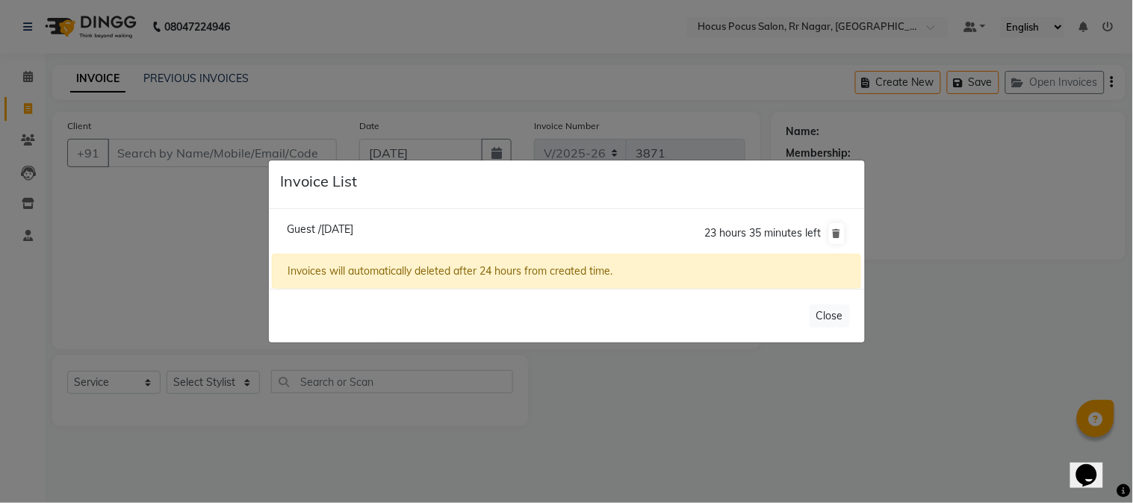
click at [353, 225] on span "Guest /02 September 2025" at bounding box center [320, 229] width 66 height 13
type input "12*****00"
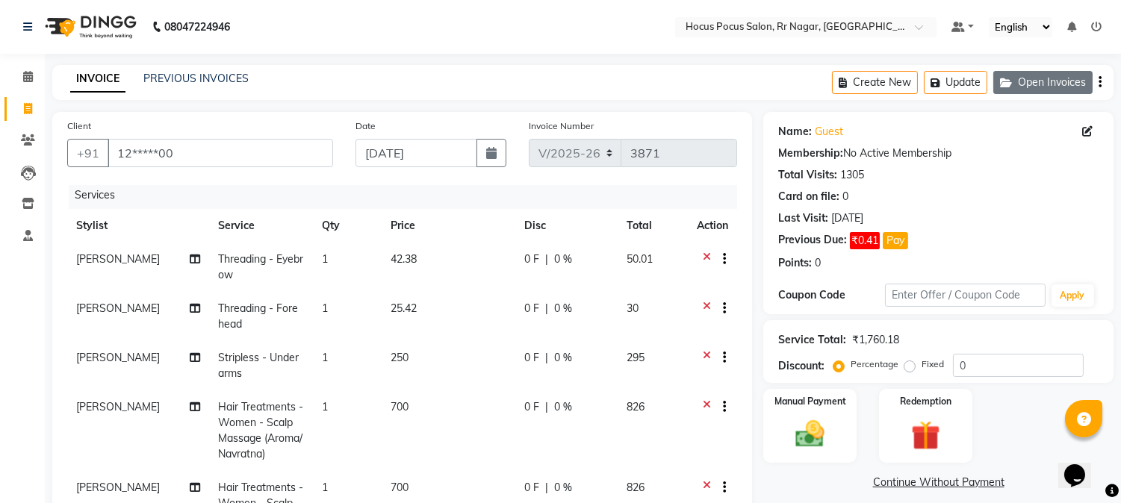
click at [1005, 83] on icon "button" at bounding box center [1009, 83] width 18 height 10
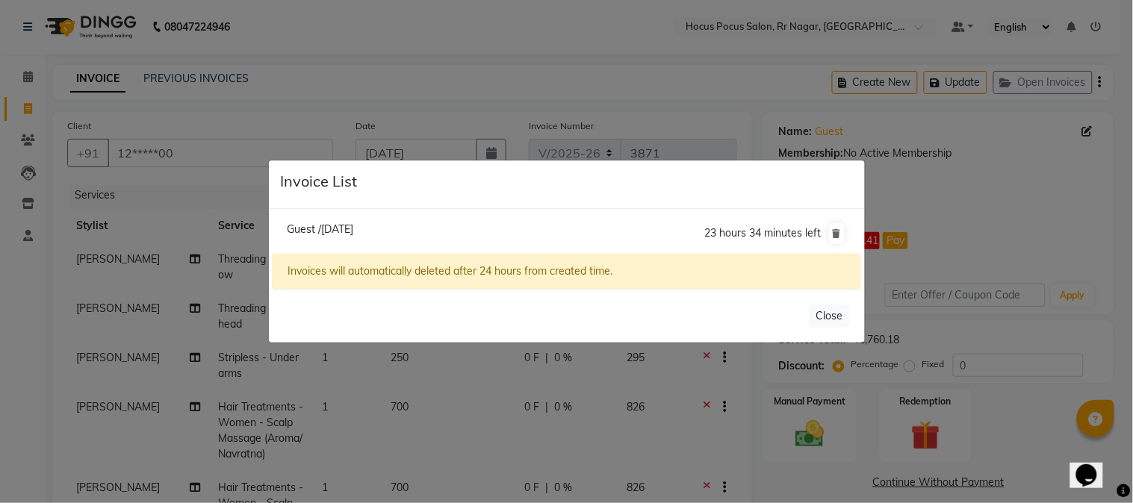
click at [822, 92] on ngb-modal-window "Invoice List Guest /02 September 2025 23 hours 34 minutes left Invoices will au…" at bounding box center [566, 251] width 1133 height 503
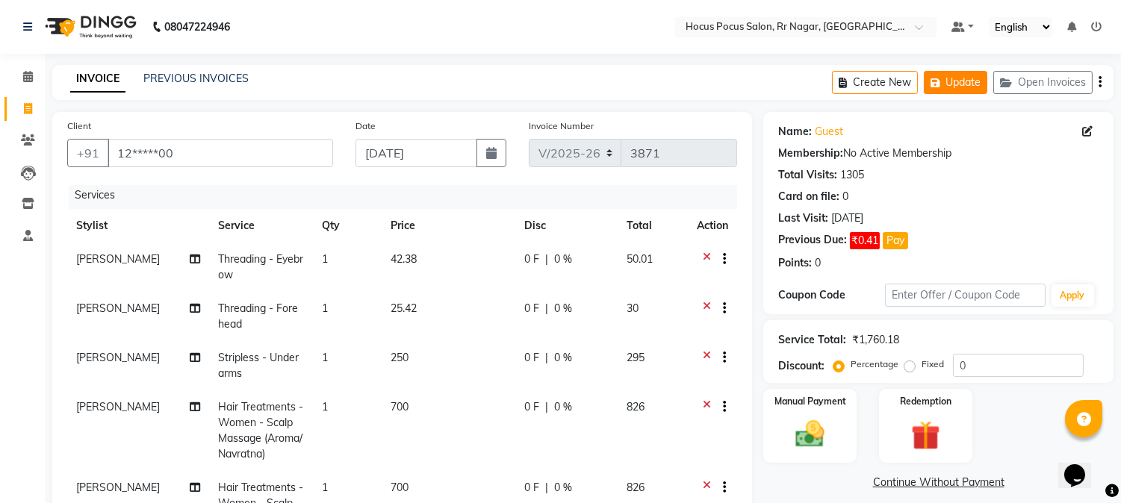
click at [943, 79] on icon "button" at bounding box center [938, 83] width 15 height 10
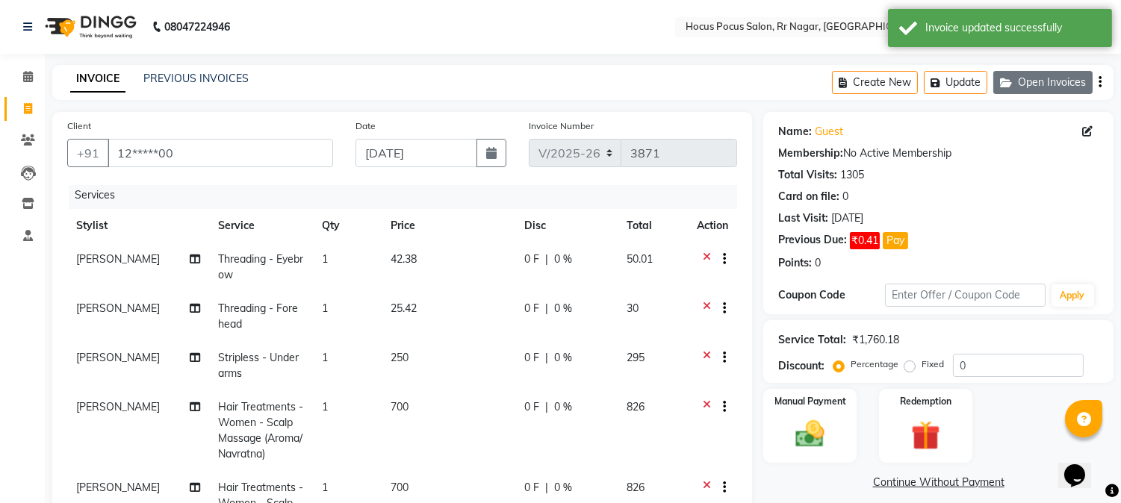
click at [1071, 87] on button "Open Invoices" at bounding box center [1043, 82] width 99 height 23
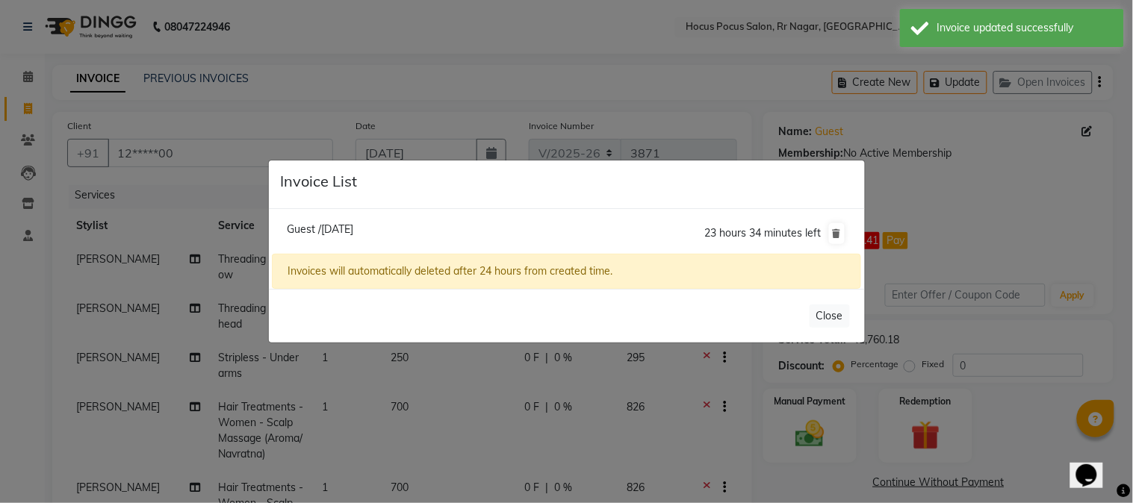
click at [875, 123] on ngb-modal-window "Invoice List Guest /02 September 2025 23 hours 34 minutes left Invoices will au…" at bounding box center [566, 251] width 1133 height 503
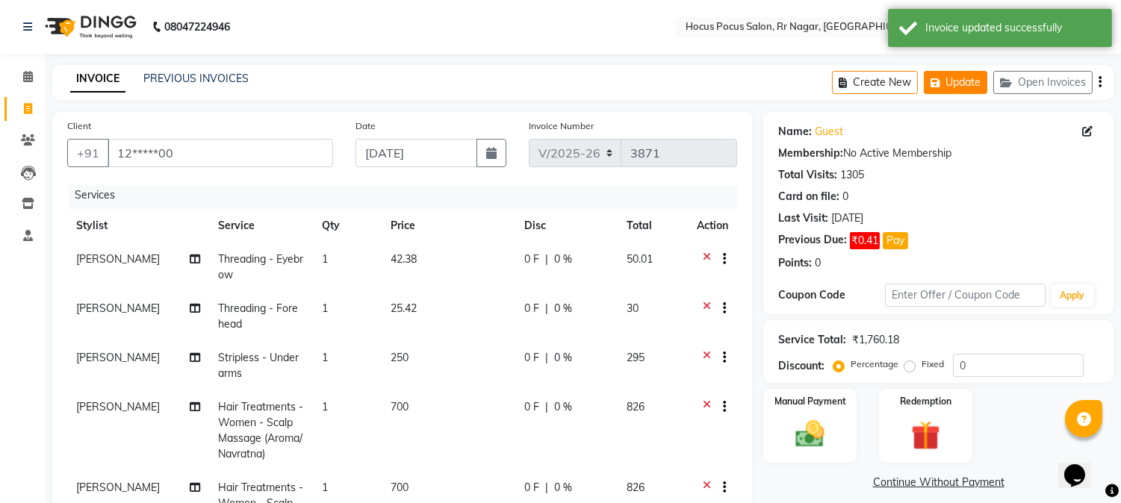
click at [976, 80] on button "Update" at bounding box center [955, 82] width 63 height 23
click at [1064, 79] on button "Open Invoices" at bounding box center [1043, 82] width 99 height 23
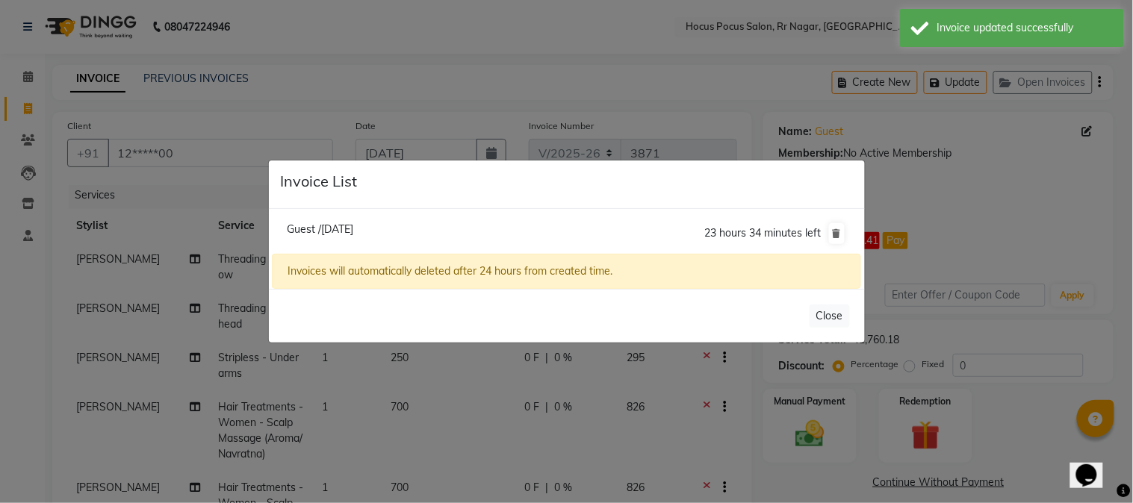
click at [796, 72] on ngb-modal-window "Invoice List Guest /02 September 2025 23 hours 34 minutes left Invoices will au…" at bounding box center [566, 251] width 1133 height 503
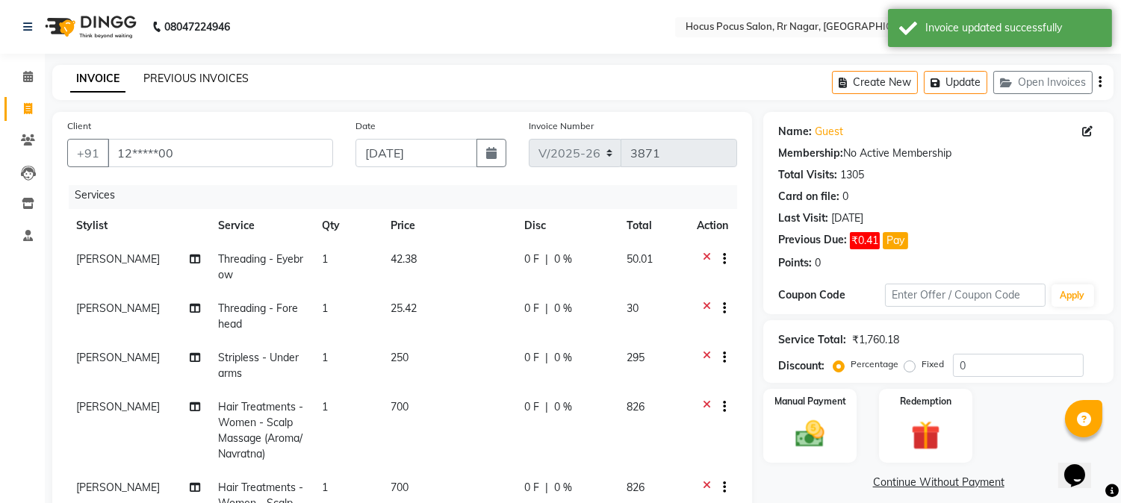
click at [179, 83] on link "PREVIOUS INVOICES" at bounding box center [195, 78] width 105 height 13
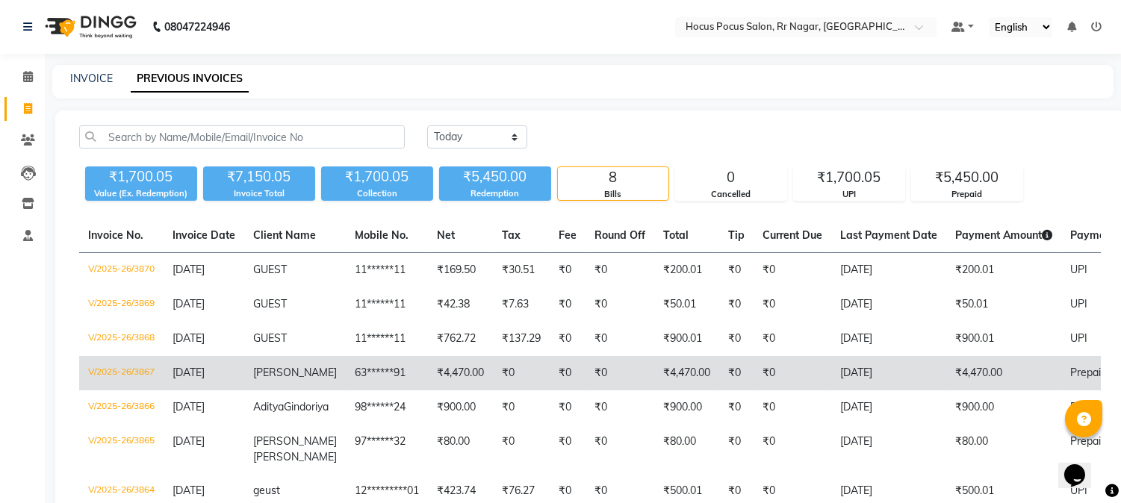
click at [474, 375] on td "₹4,470.00" at bounding box center [460, 373] width 65 height 34
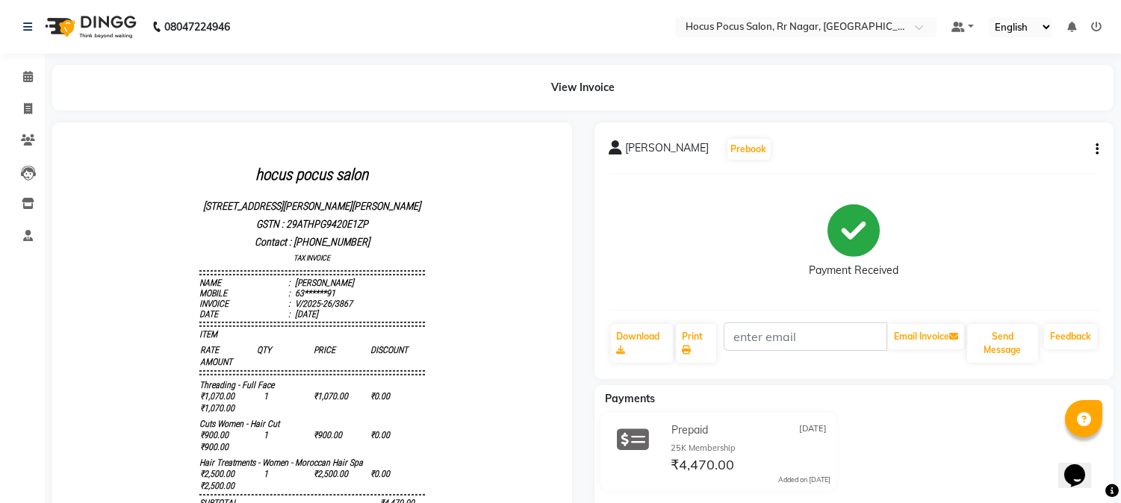
click at [1094, 144] on button "button" at bounding box center [1094, 150] width 9 height 16
click at [1043, 136] on div "Edit Invoice" at bounding box center [1040, 140] width 68 height 19
select select "service"
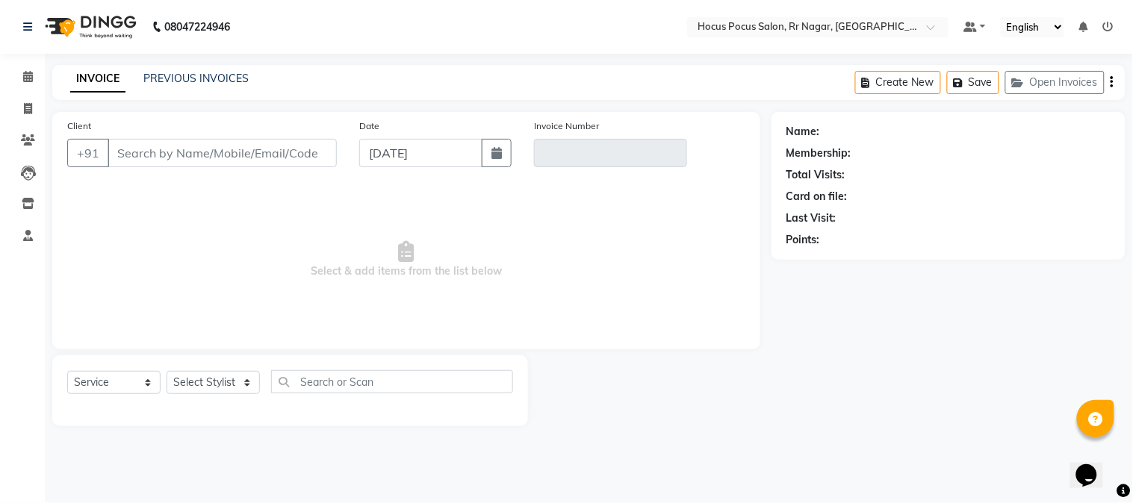
type input "63******91"
type input "V/2025-26/3867"
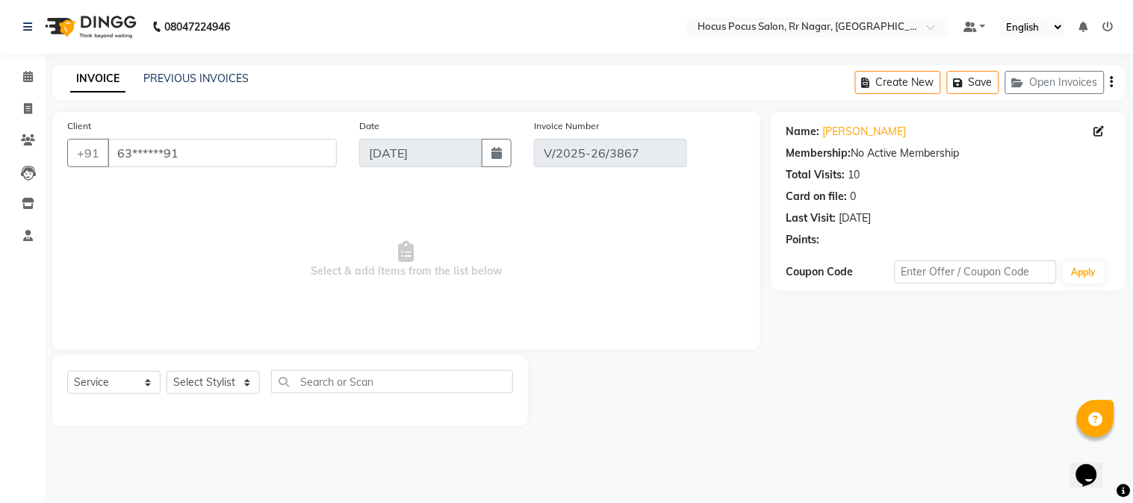
select select "select"
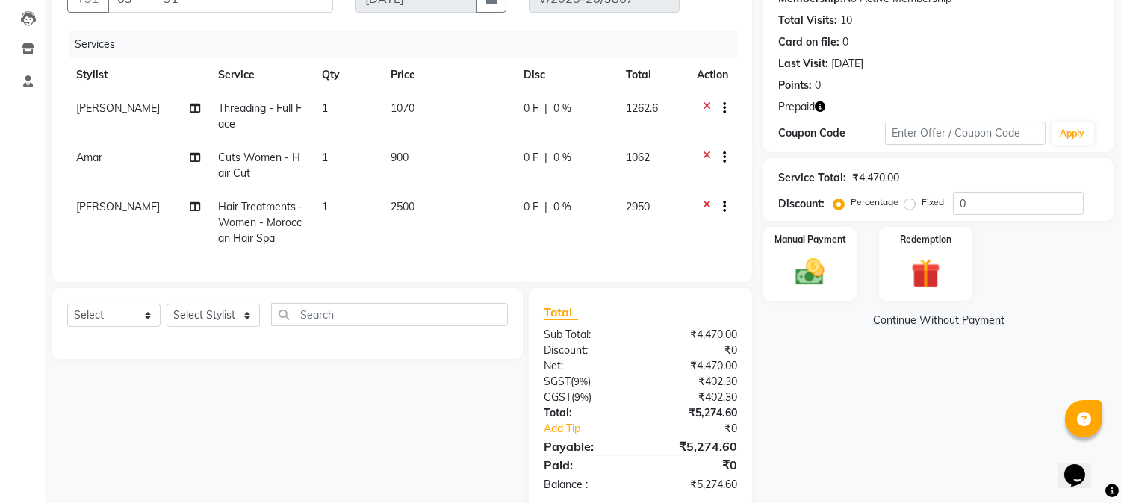
scroll to position [194, 0]
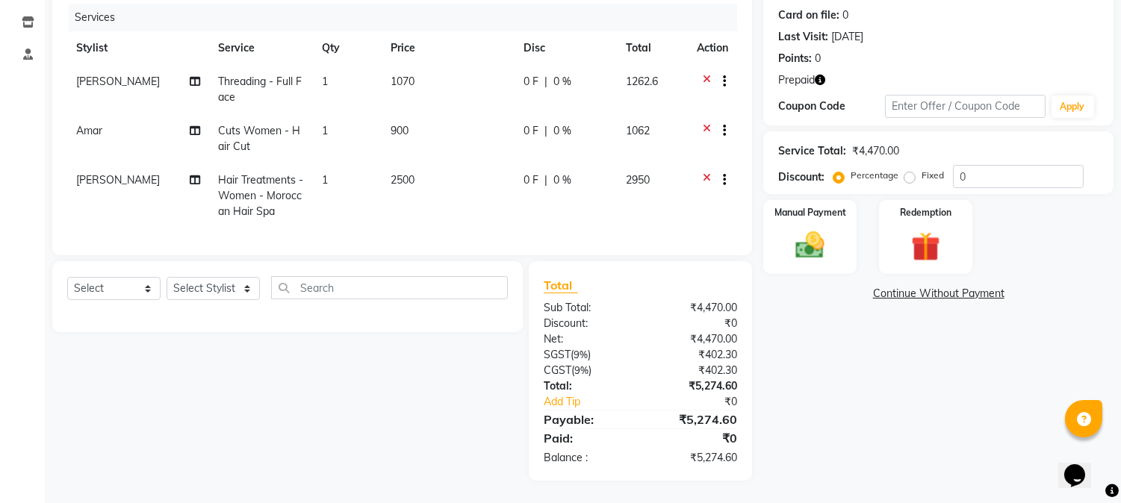
drag, startPoint x: 1117, startPoint y: 4, endPoint x: 1132, endPoint y: 19, distance: 21.7
click at [1121, 19] on html "08047224946 Select Location × Hocus Pocus Salon, [GEOGRAPHIC_DATA], Rr Nagar De…" at bounding box center [560, 69] width 1121 height 503
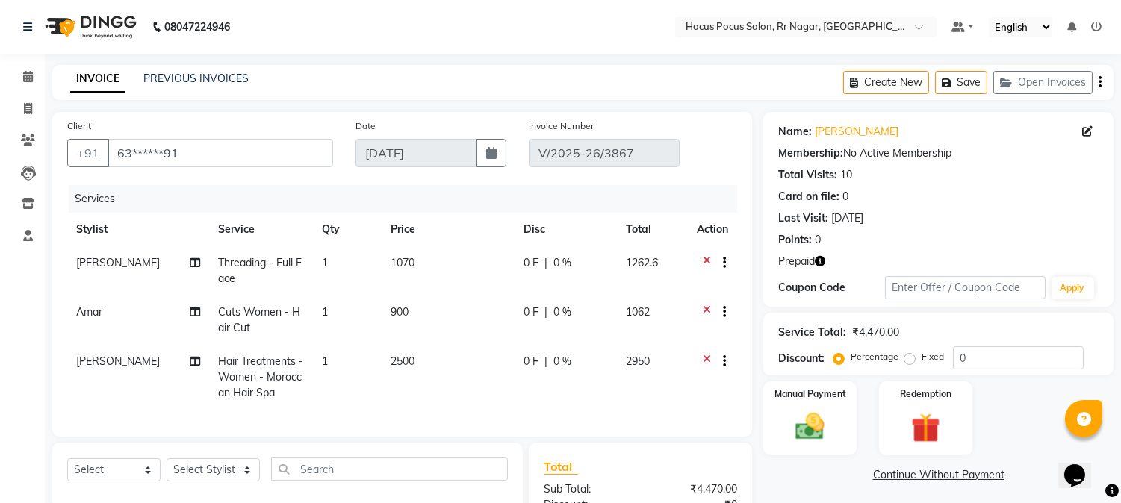
scroll to position [0, 0]
click at [232, 84] on link "PREVIOUS INVOICES" at bounding box center [195, 78] width 105 height 13
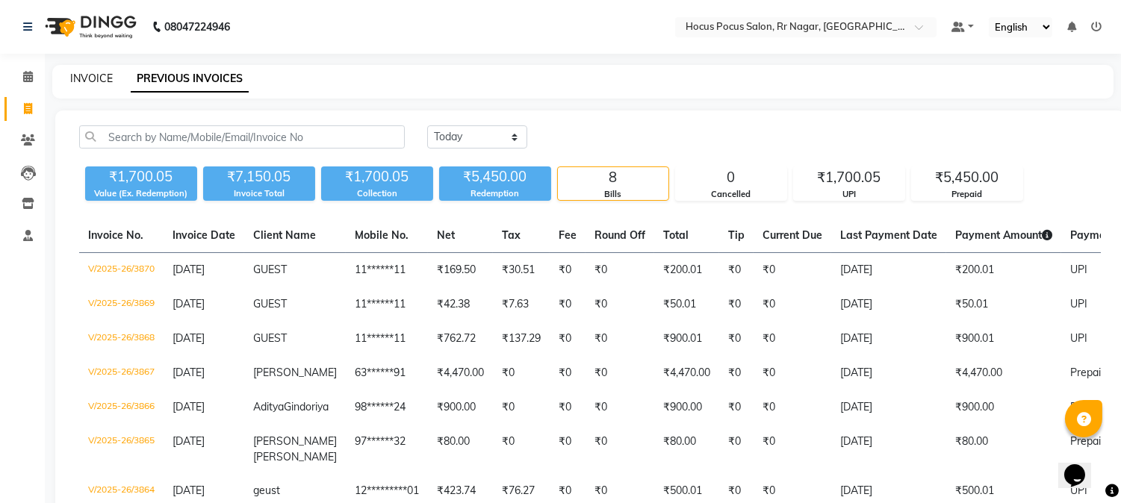
click at [78, 75] on link "INVOICE" at bounding box center [91, 78] width 43 height 13
select select "service"
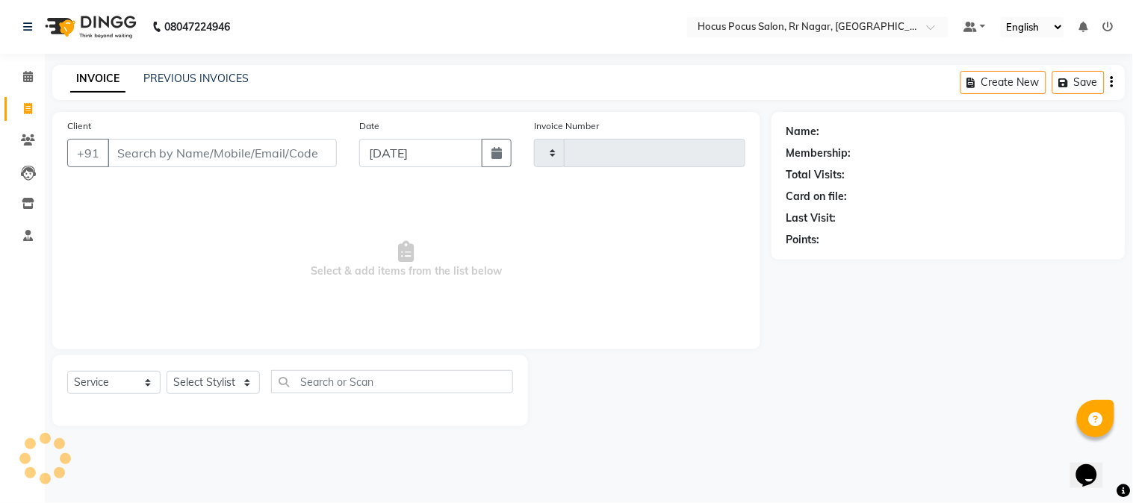
type input "3871"
select select "5019"
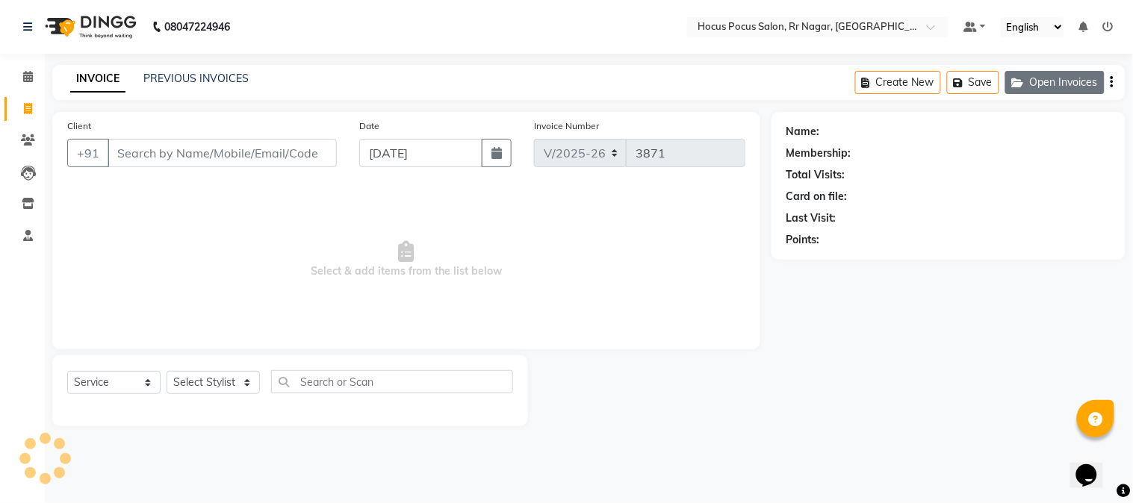
click at [1080, 72] on button "Open Invoices" at bounding box center [1054, 82] width 99 height 23
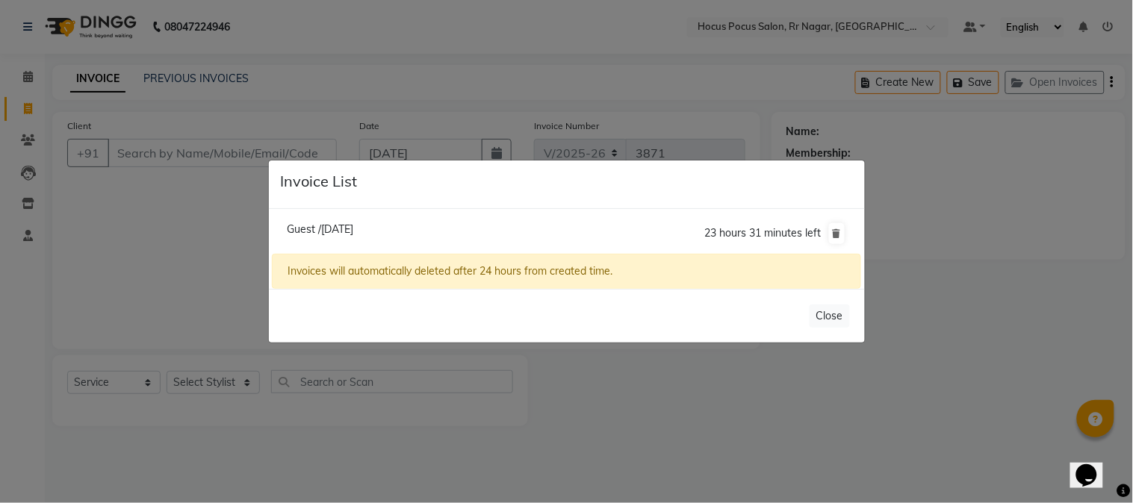
click at [353, 228] on span "Guest /[DATE]" at bounding box center [320, 229] width 66 height 13
type input "12*****00"
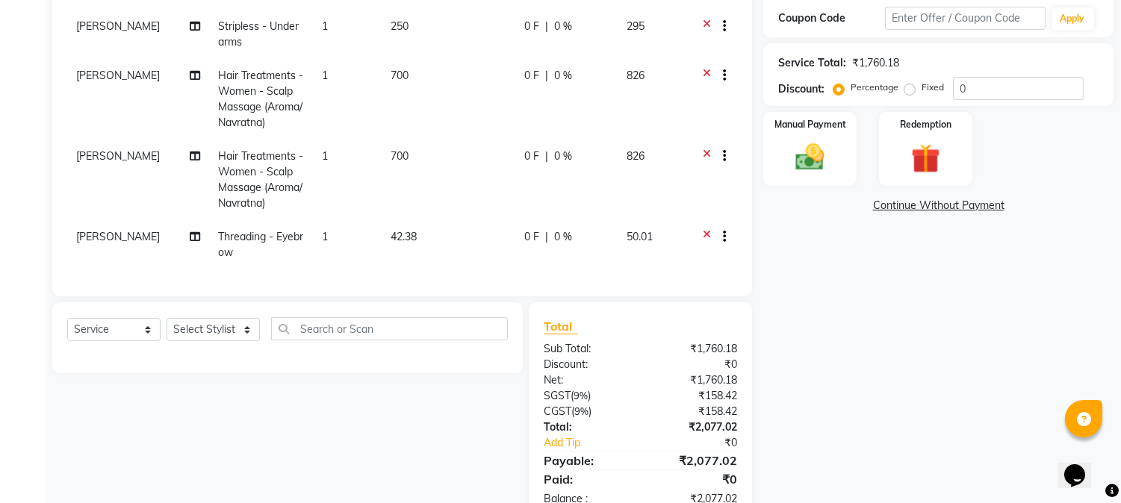
scroll to position [317, 0]
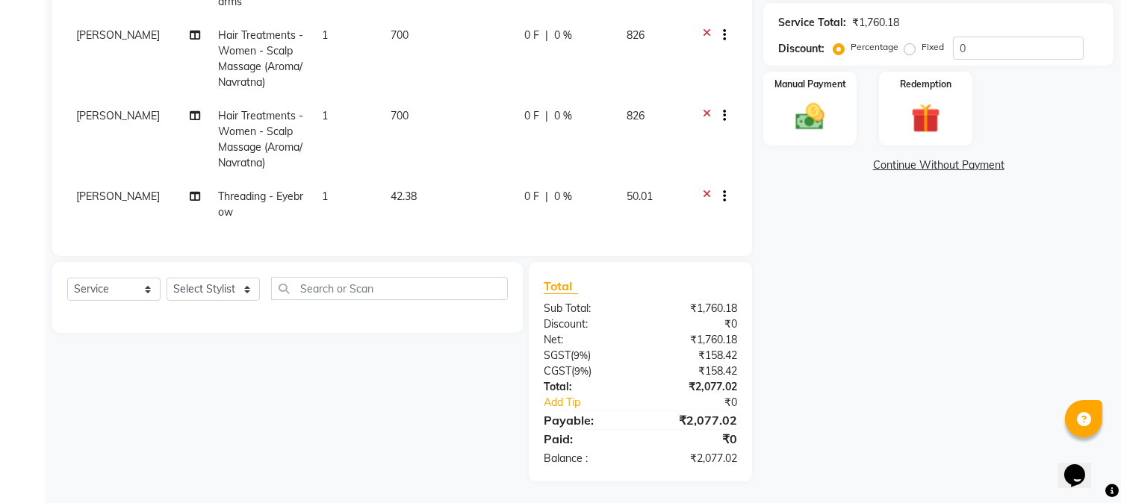
click at [703, 189] on icon at bounding box center [707, 198] width 8 height 19
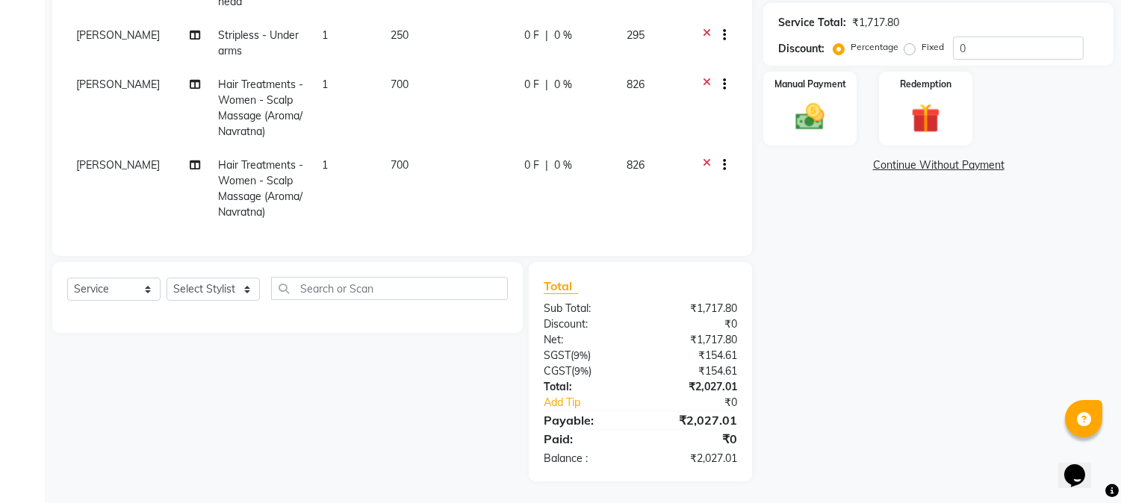
click at [703, 158] on icon at bounding box center [707, 167] width 8 height 19
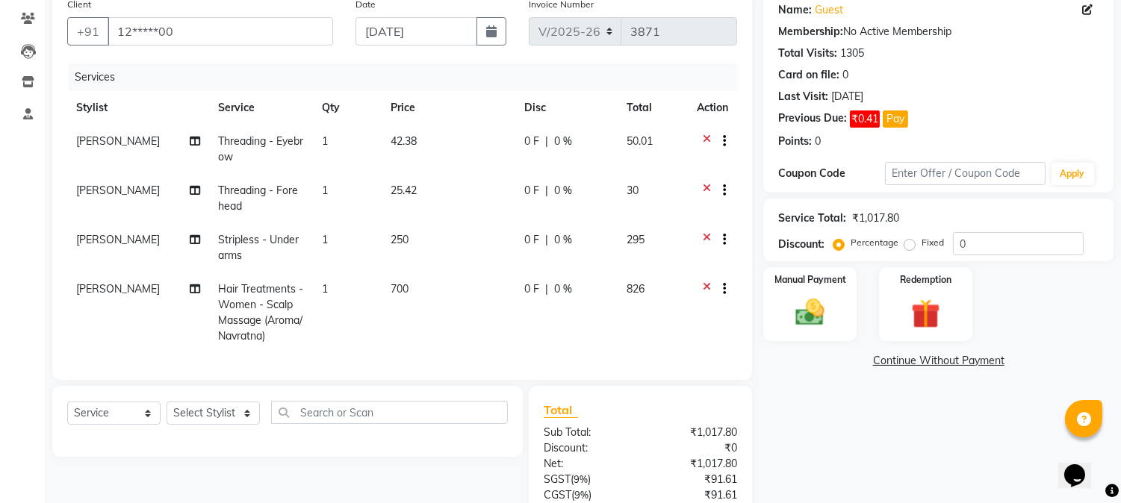
scroll to position [247, 0]
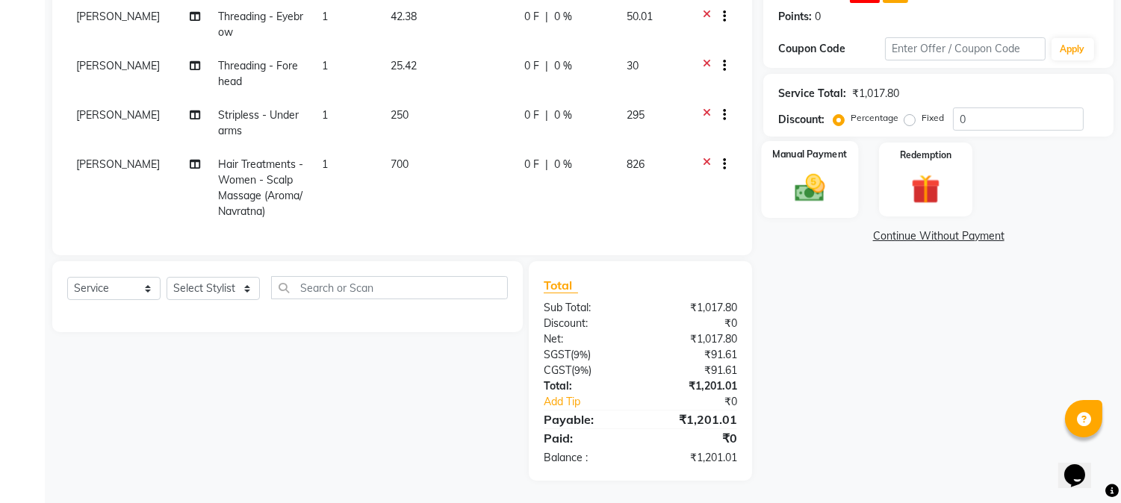
click at [825, 199] on img at bounding box center [810, 188] width 49 height 35
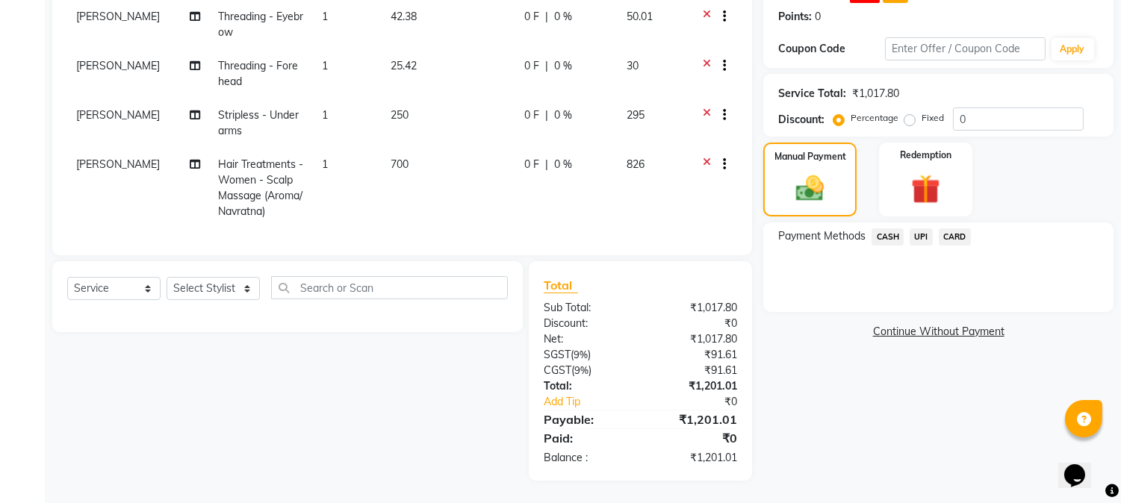
click at [916, 233] on span "UPI" at bounding box center [921, 237] width 23 height 17
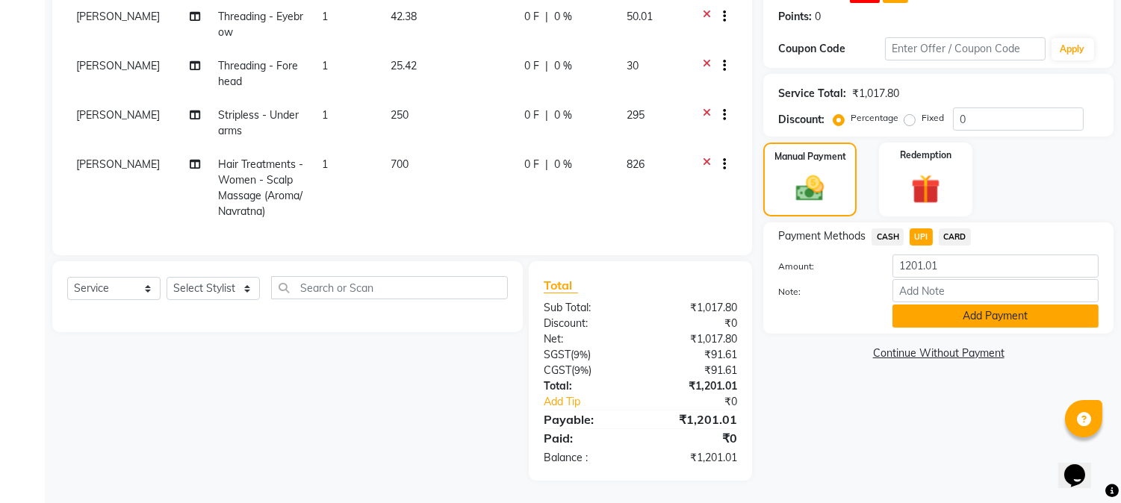
click at [962, 311] on button "Add Payment" at bounding box center [996, 316] width 206 height 23
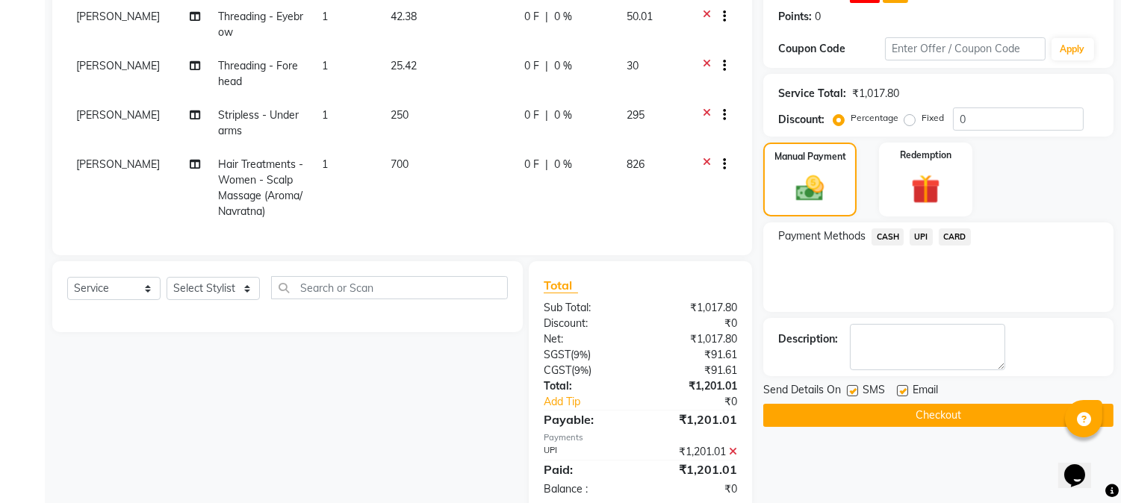
click at [852, 387] on label at bounding box center [852, 390] width 11 height 11
click at [852, 387] on input "checkbox" at bounding box center [852, 392] width 10 height 10
checkbox input "false"
click at [861, 416] on button "Checkout" at bounding box center [938, 415] width 350 height 23
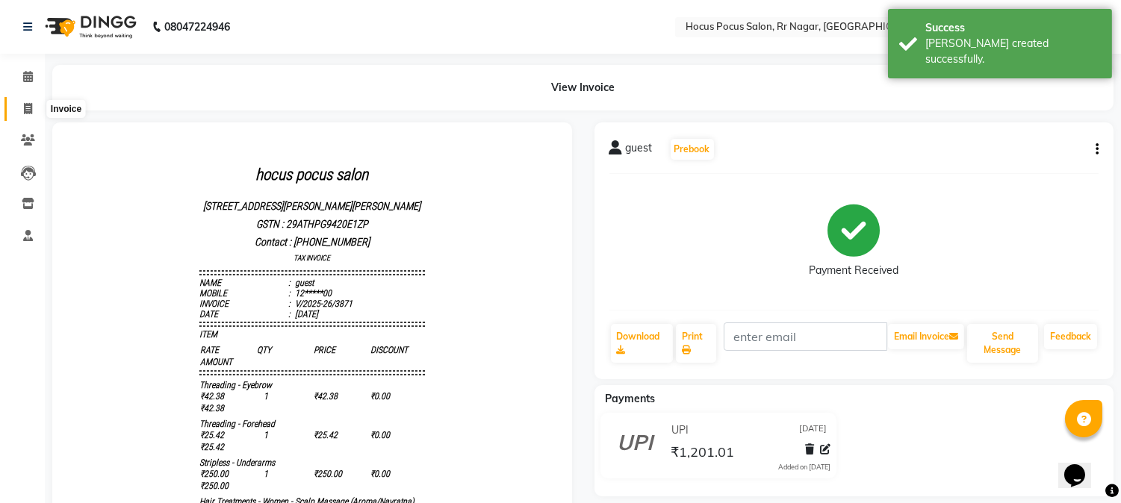
click at [31, 107] on icon at bounding box center [28, 108] width 8 height 11
select select "service"
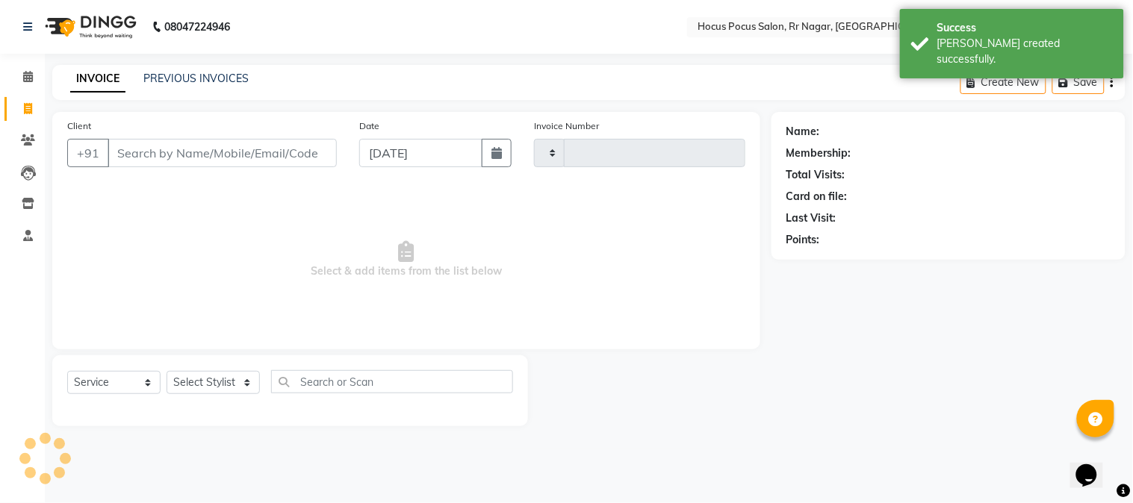
type input "3872"
select select "5019"
click at [162, 143] on input "Client" at bounding box center [222, 153] width 229 height 28
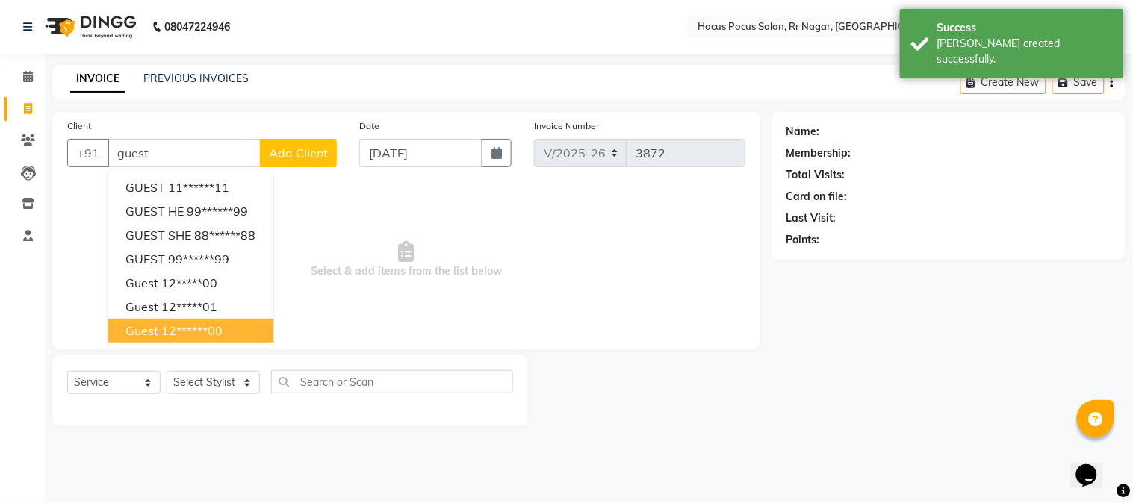
drag, startPoint x: 163, startPoint y: 320, endPoint x: 165, endPoint y: 347, distance: 27.0
click at [163, 321] on button "guest 12******00" at bounding box center [191, 331] width 166 height 24
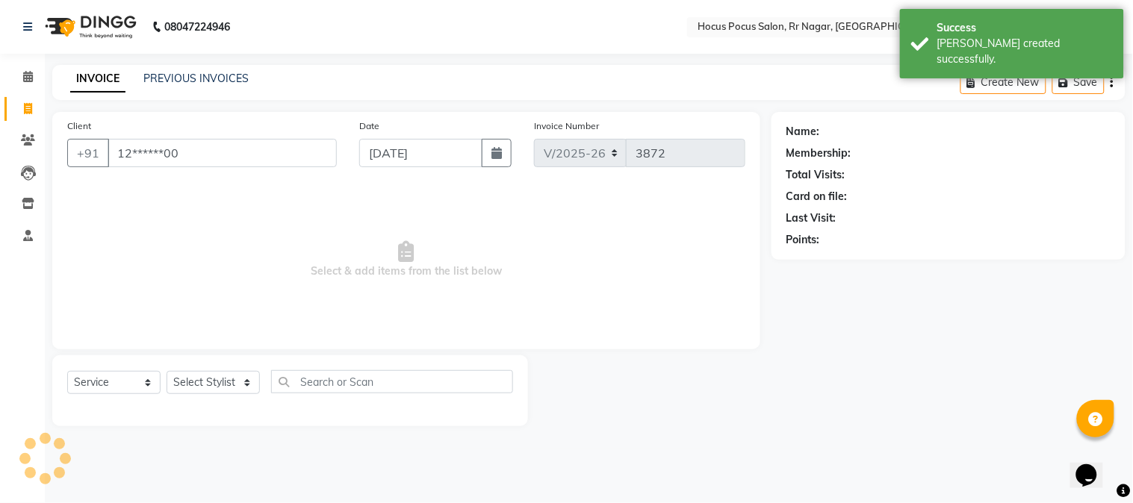
type input "12******00"
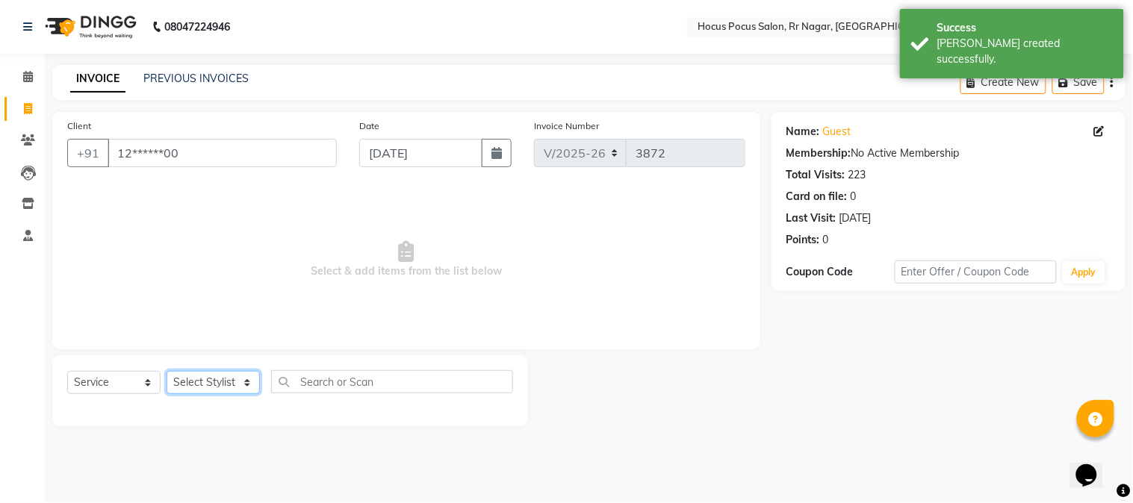
click at [203, 385] on select "Select Stylist Amar Arjun Eliza hocus pocus Kushi Maya Neha Ravi Rithik Salima …" at bounding box center [213, 382] width 93 height 23
select select "43787"
click at [167, 372] on select "Select Stylist Amar Arjun Eliza hocus pocus Kushi Maya Neha Ravi Rithik Salima …" at bounding box center [213, 382] width 93 height 23
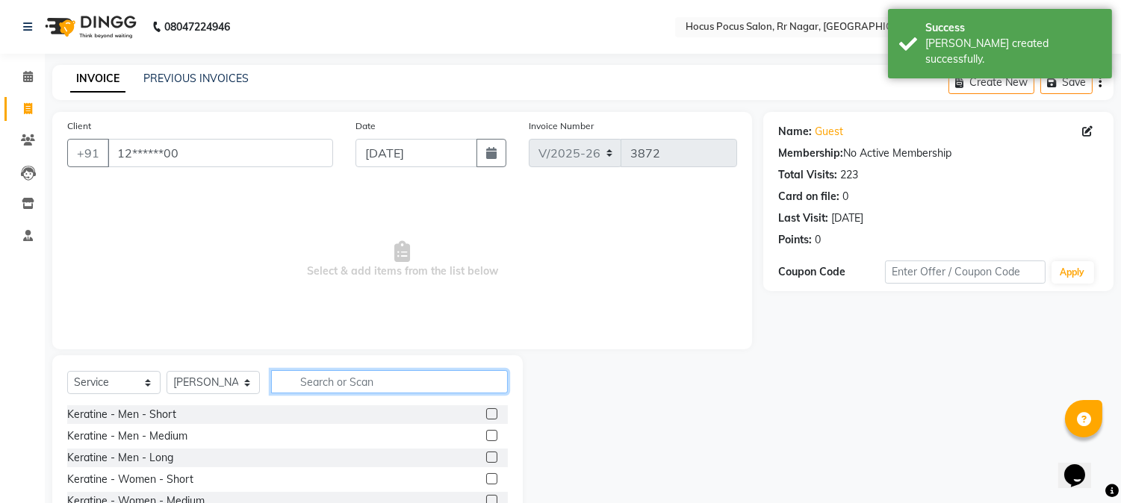
click at [291, 384] on input "text" at bounding box center [389, 382] width 237 height 23
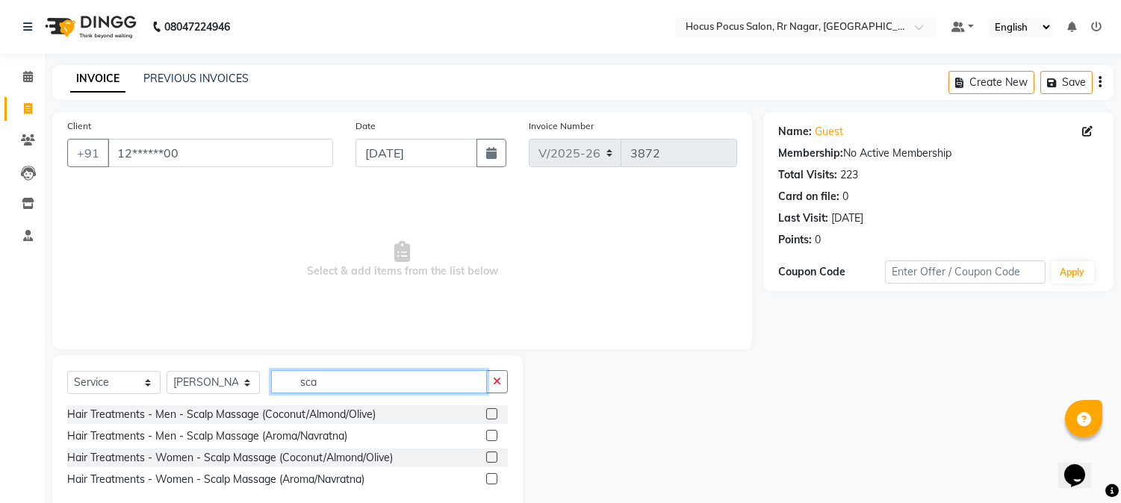
type input "sca"
click at [495, 479] on label at bounding box center [491, 479] width 11 height 11
click at [495, 479] on input "checkbox" at bounding box center [491, 480] width 10 height 10
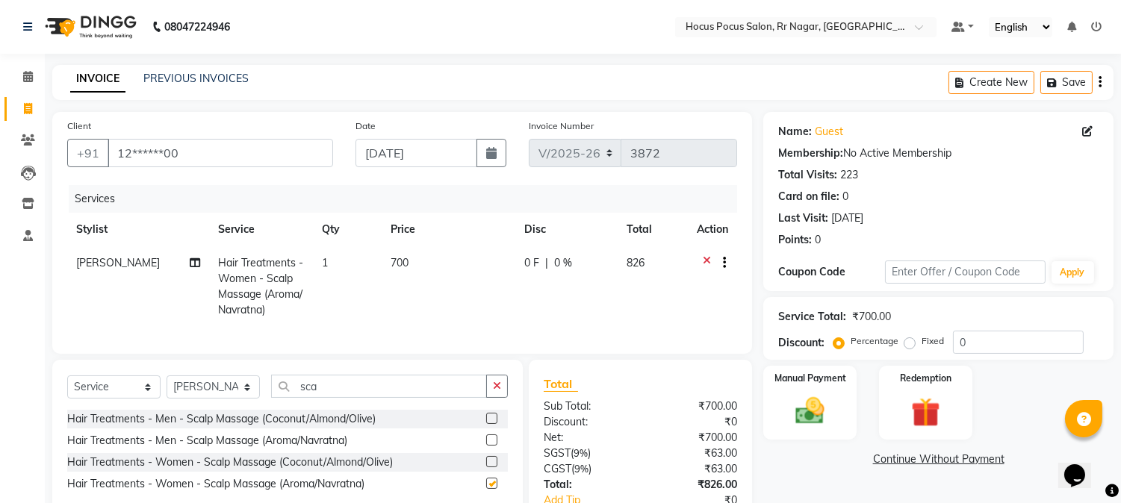
checkbox input "false"
click at [242, 396] on select "Select Stylist Amar Arjun Eliza hocus pocus Kushi Maya Neha Ravi Rithik Salima …" at bounding box center [213, 387] width 93 height 23
click at [167, 388] on select "Select Stylist Amar Arjun Eliza hocus pocus Kushi Maya Neha Ravi Rithik Salima …" at bounding box center [213, 387] width 93 height 23
click at [327, 397] on input "sca" at bounding box center [379, 386] width 216 height 23
type input "s"
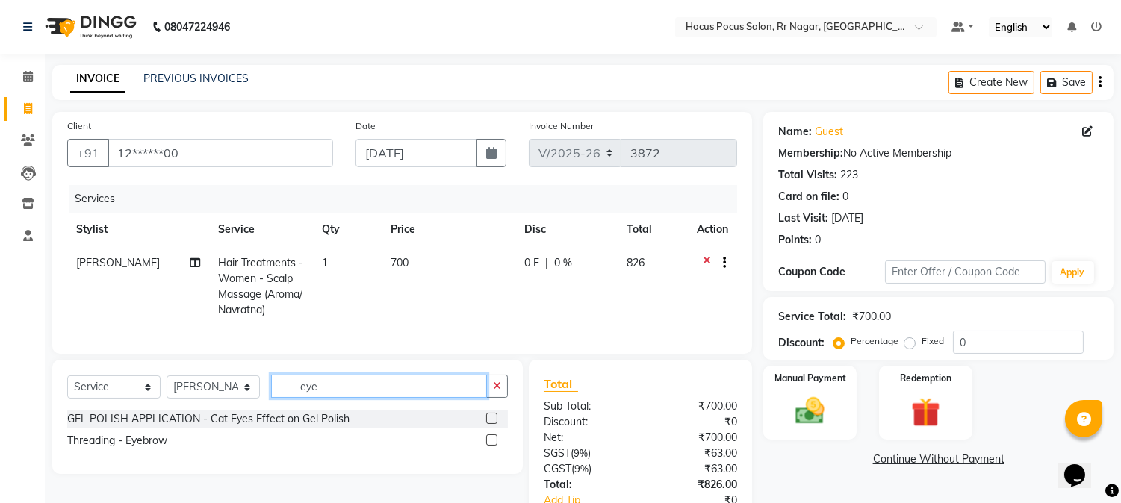
type input "eye"
click at [486, 446] on label at bounding box center [491, 440] width 11 height 11
click at [486, 446] on input "checkbox" at bounding box center [491, 441] width 10 height 10
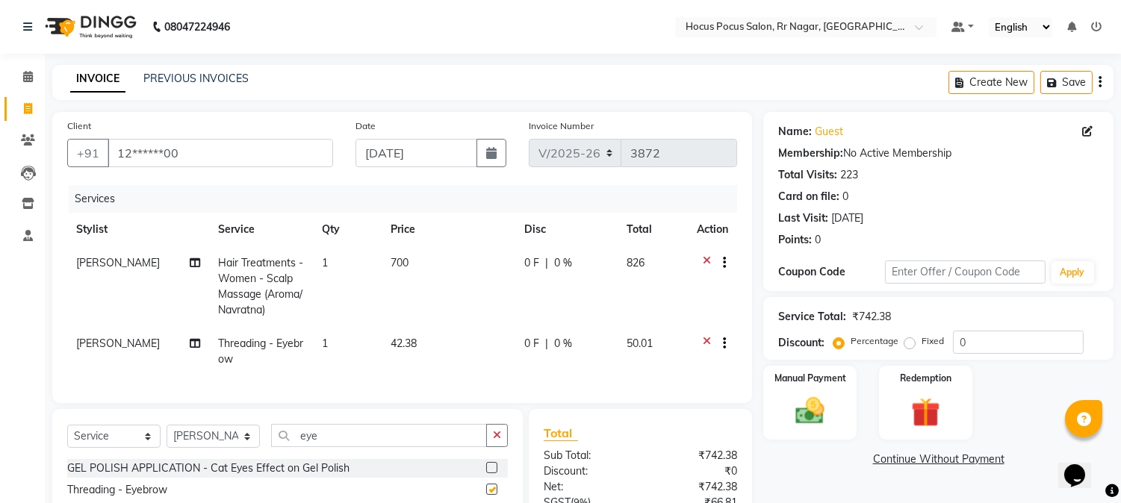
checkbox input "false"
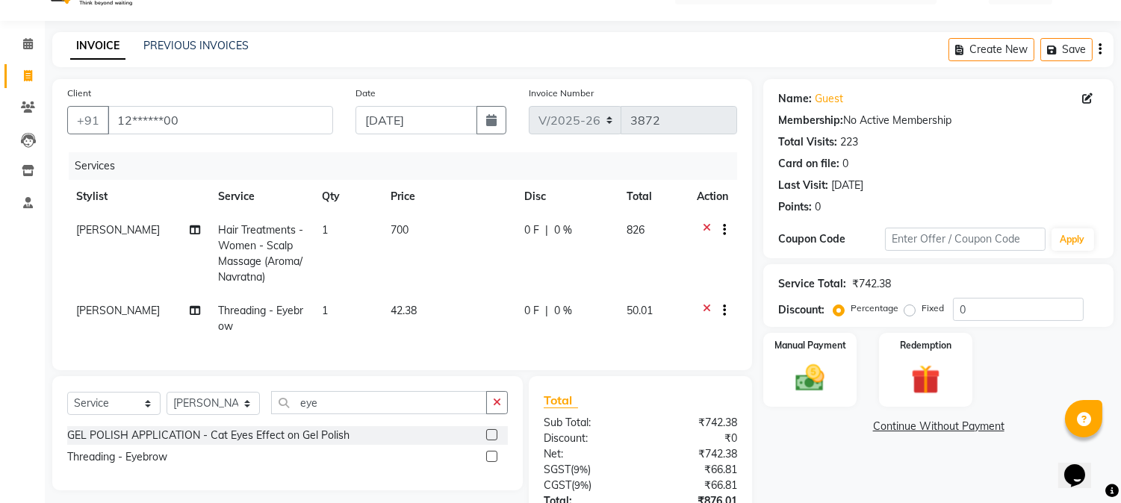
scroll to position [160, 0]
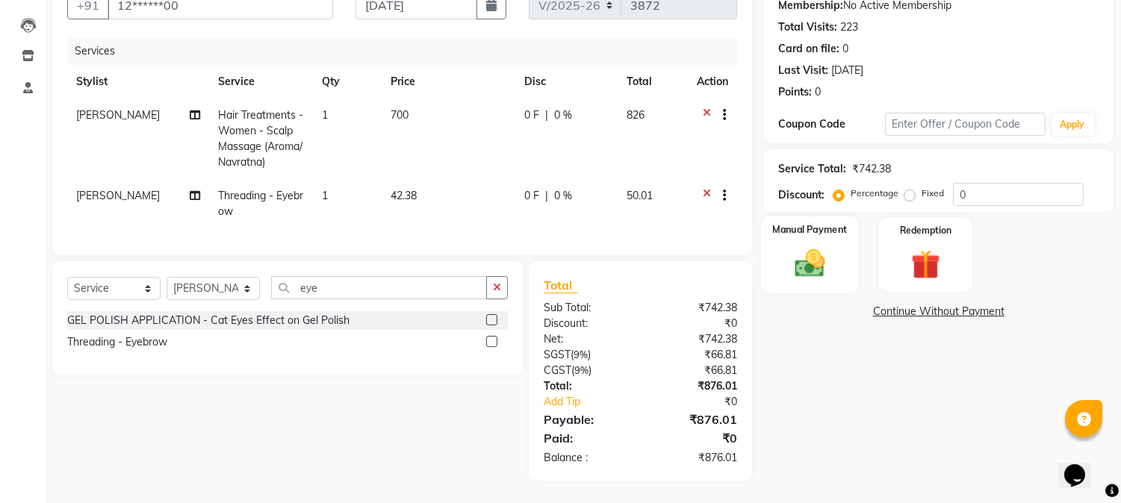
click at [808, 250] on img at bounding box center [810, 264] width 49 height 35
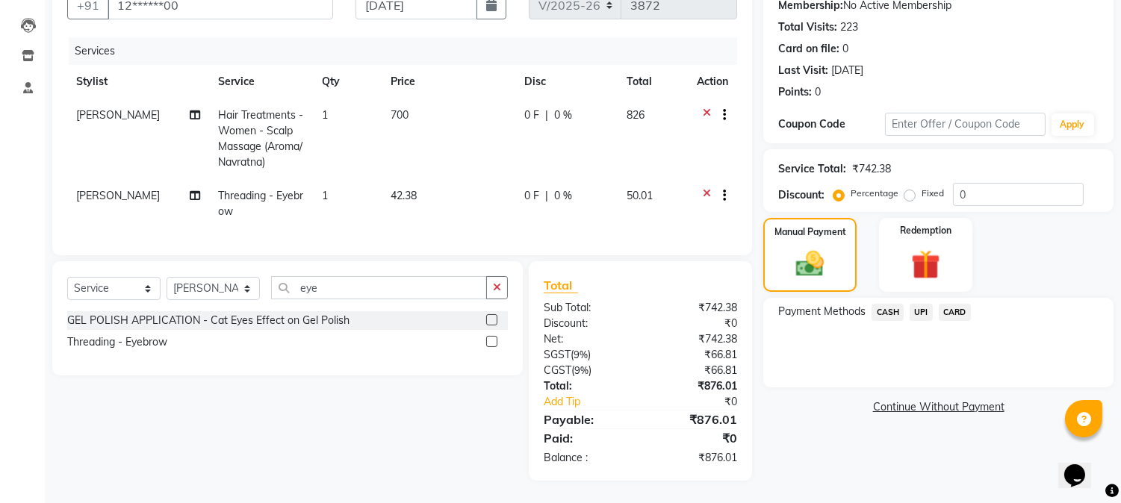
click at [926, 304] on span "UPI" at bounding box center [921, 312] width 23 height 17
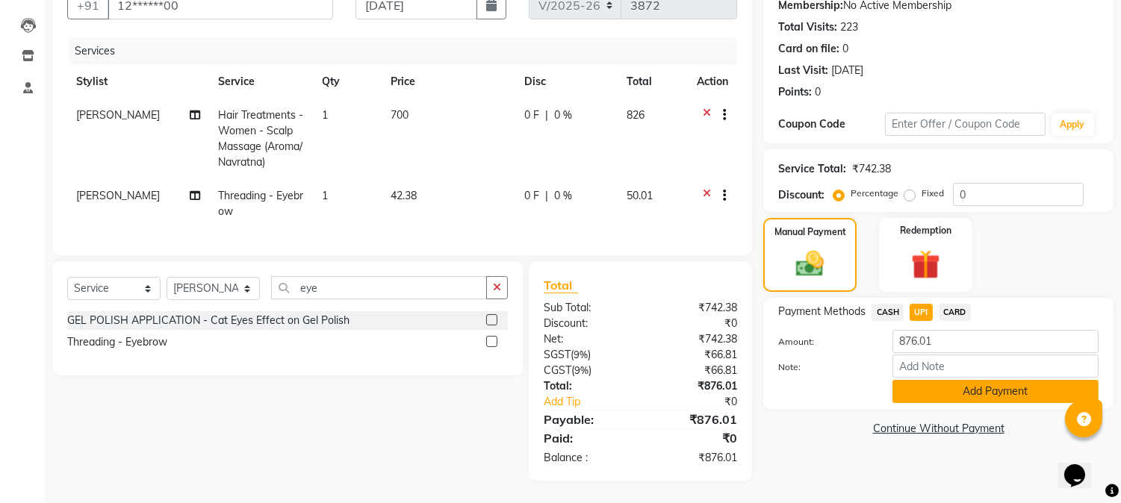
click at [944, 387] on button "Add Payment" at bounding box center [996, 391] width 206 height 23
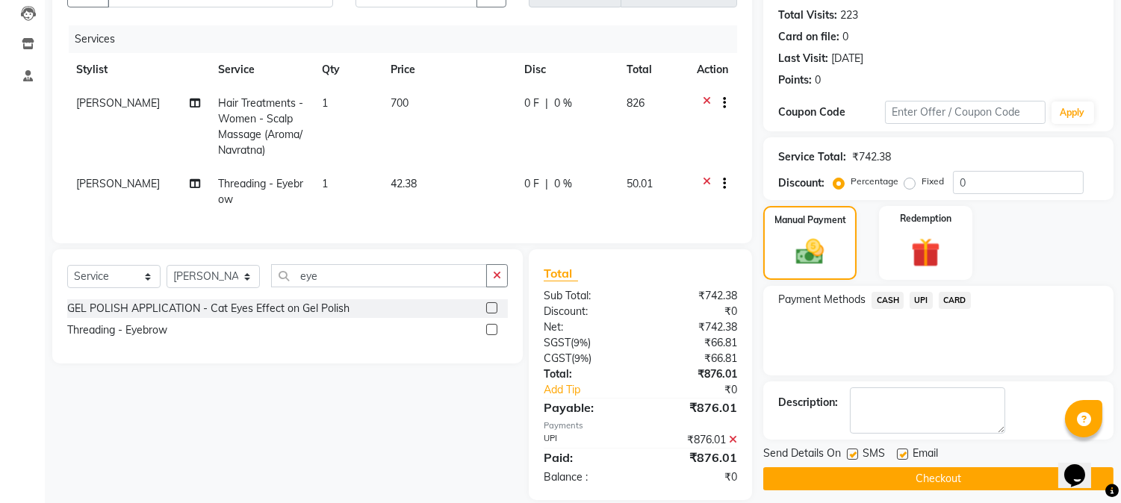
click at [849, 452] on label at bounding box center [852, 454] width 11 height 11
click at [849, 452] on input "checkbox" at bounding box center [852, 455] width 10 height 10
checkbox input "false"
click at [879, 474] on button "Checkout" at bounding box center [938, 479] width 350 height 23
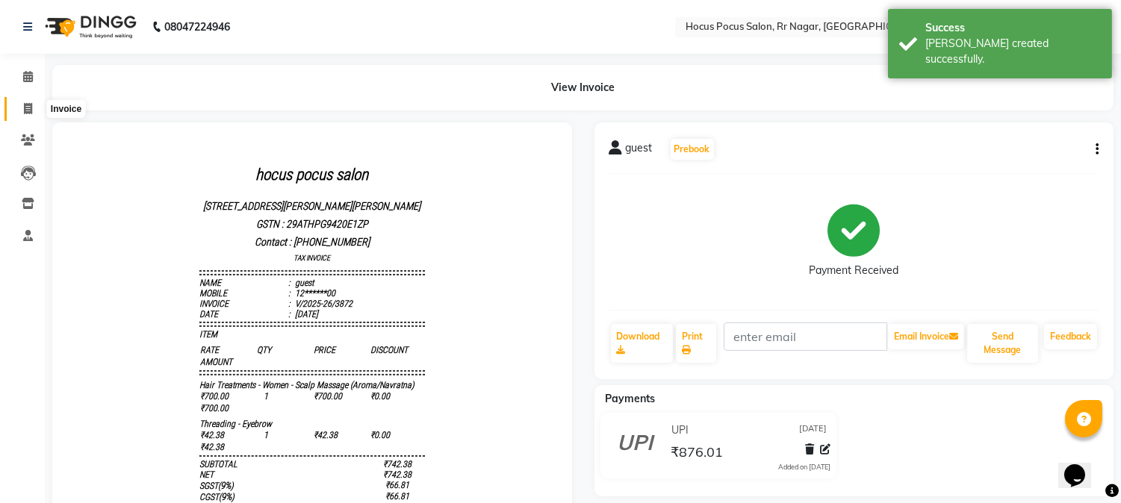
click at [27, 108] on icon at bounding box center [28, 108] width 8 height 11
select select "5019"
select select "service"
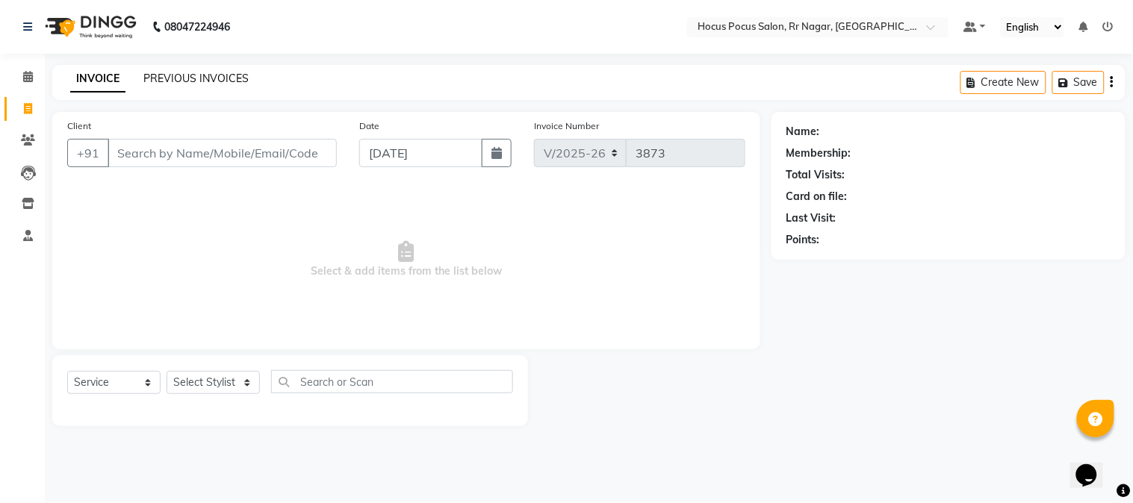
click at [189, 76] on link "PREVIOUS INVOICES" at bounding box center [195, 78] width 105 height 13
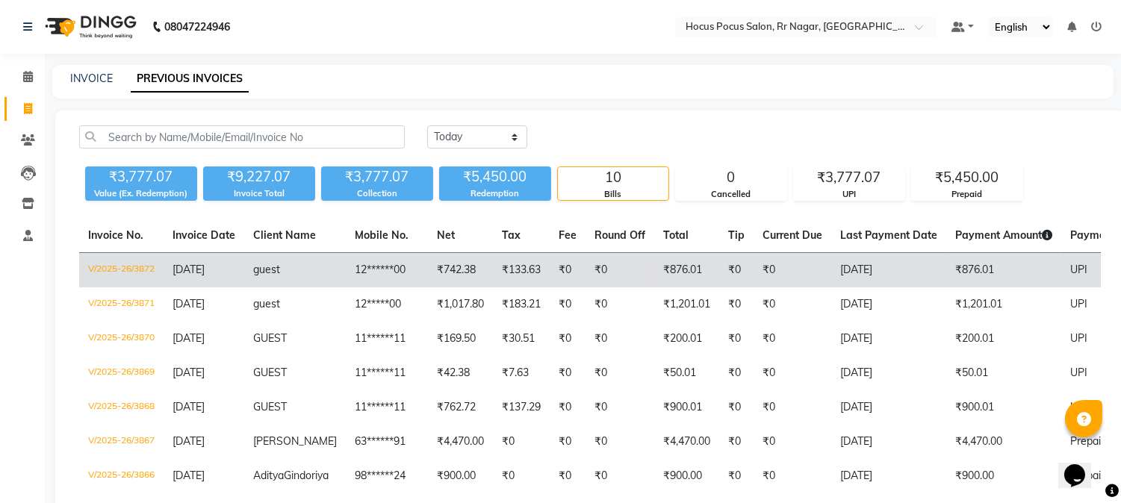
click at [451, 285] on td "₹742.38" at bounding box center [460, 270] width 65 height 35
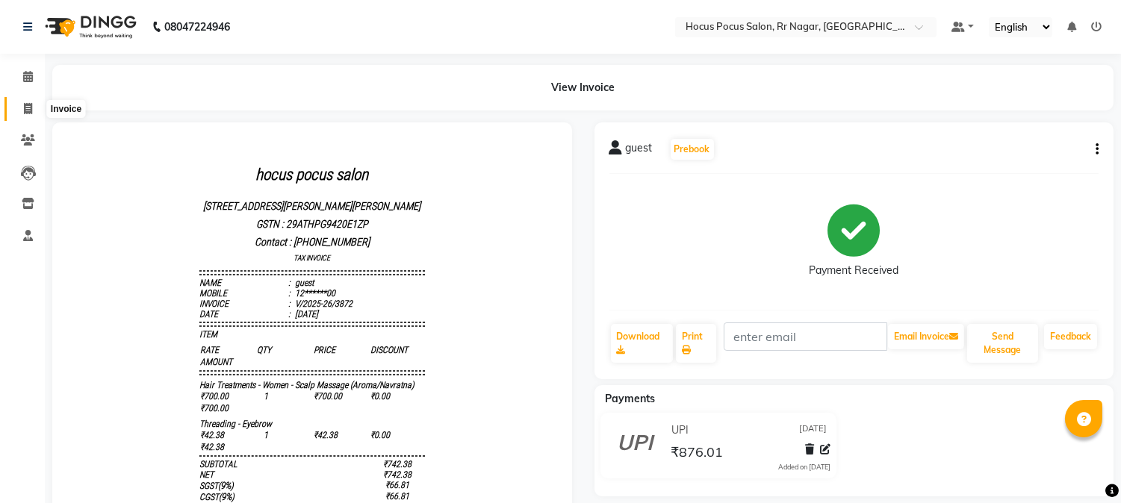
click at [32, 105] on span at bounding box center [28, 109] width 26 height 17
select select "5019"
select select "service"
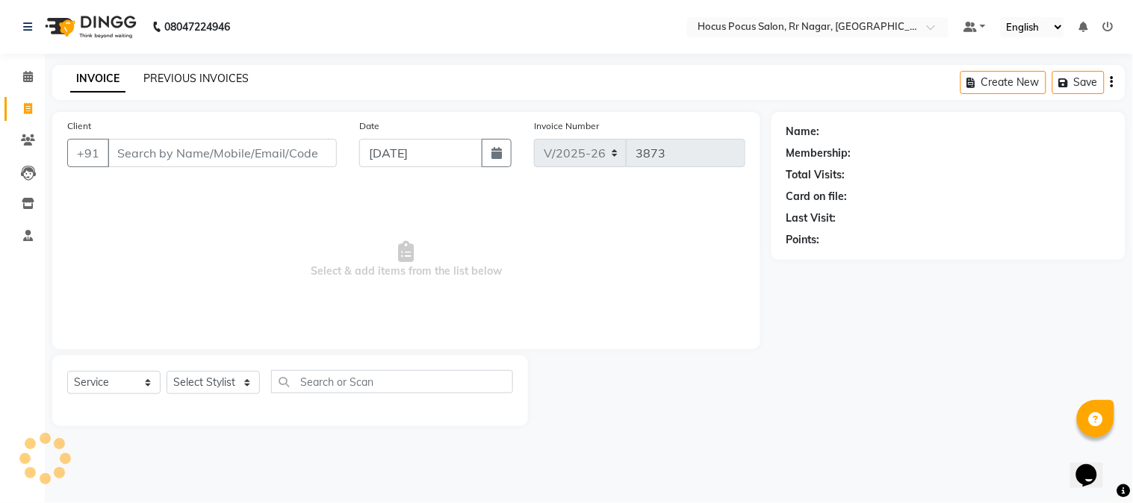
click at [152, 78] on link "PREVIOUS INVOICES" at bounding box center [195, 78] width 105 height 13
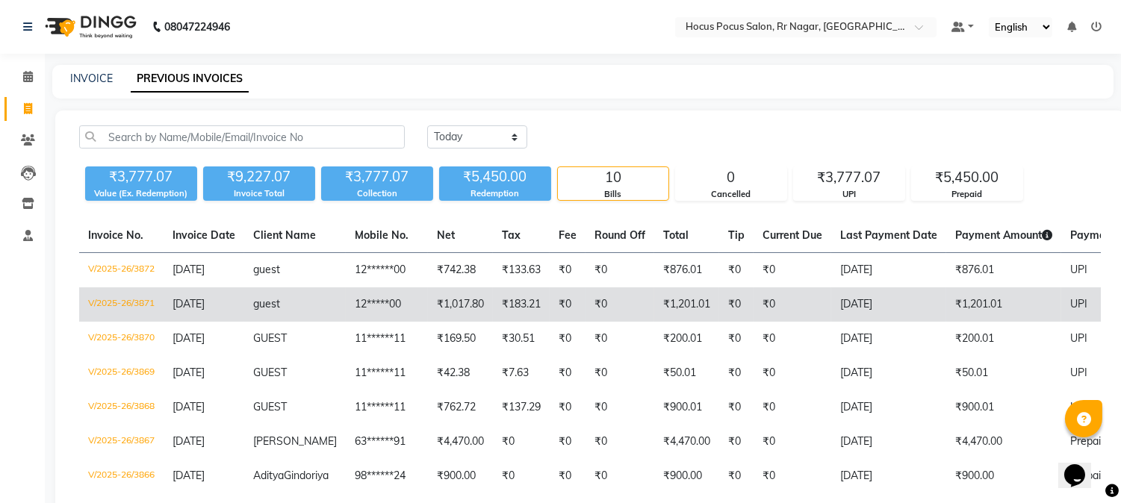
click at [241, 307] on td "[DATE]" at bounding box center [204, 305] width 81 height 34
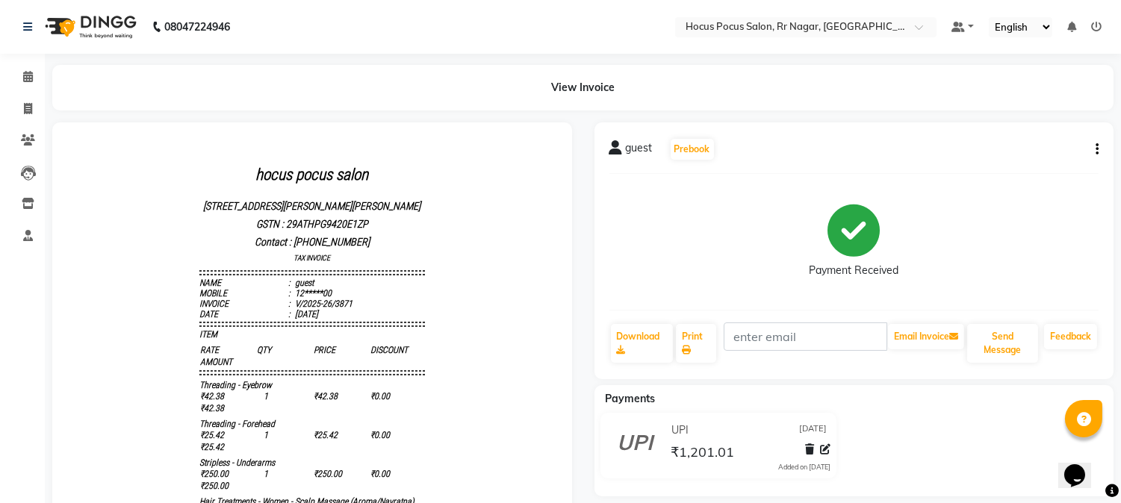
click at [1096, 149] on icon "button" at bounding box center [1097, 149] width 3 height 1
click at [1012, 138] on div "Edit Invoice" at bounding box center [1040, 140] width 68 height 19
select select "service"
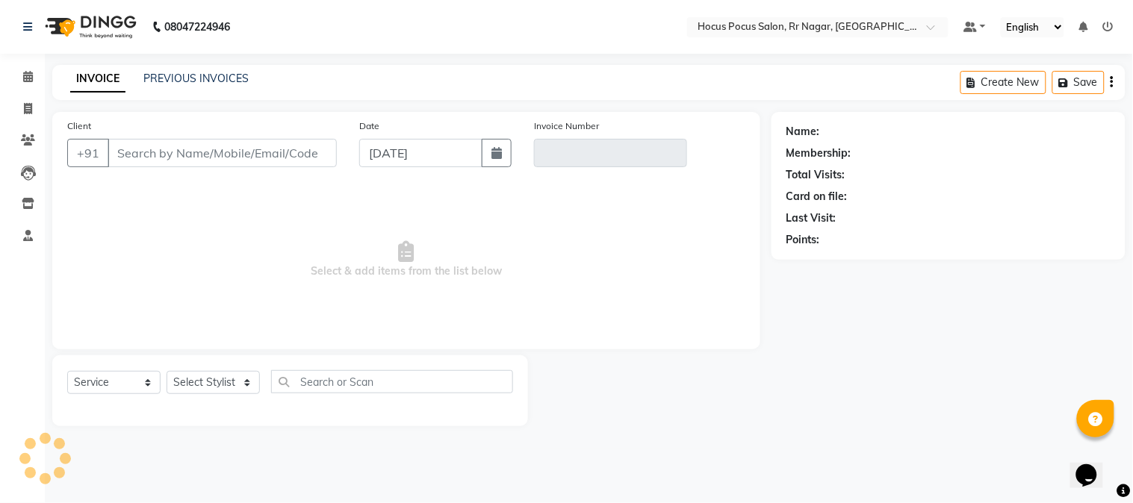
type input "12*****00"
type input "V/2025-26/3871"
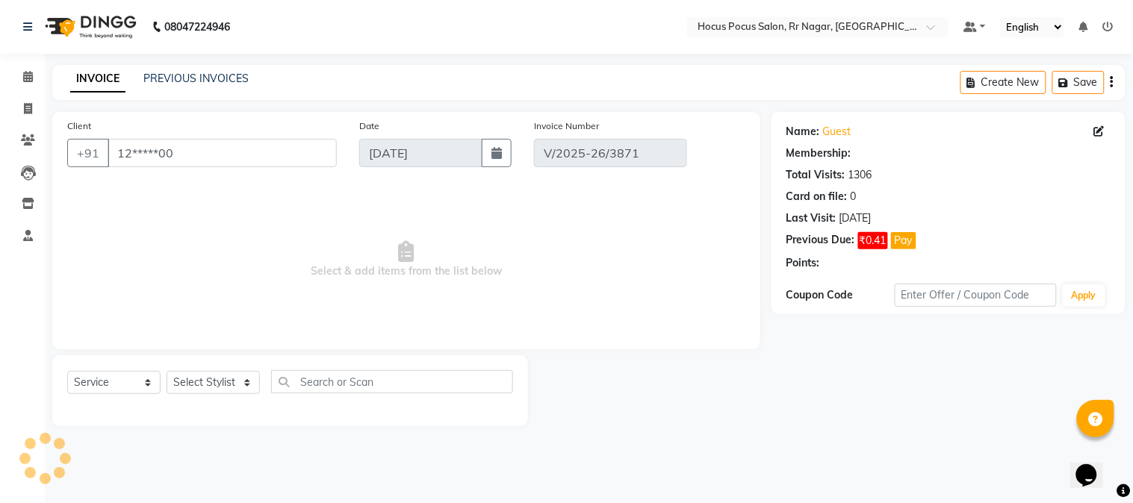
select select "select"
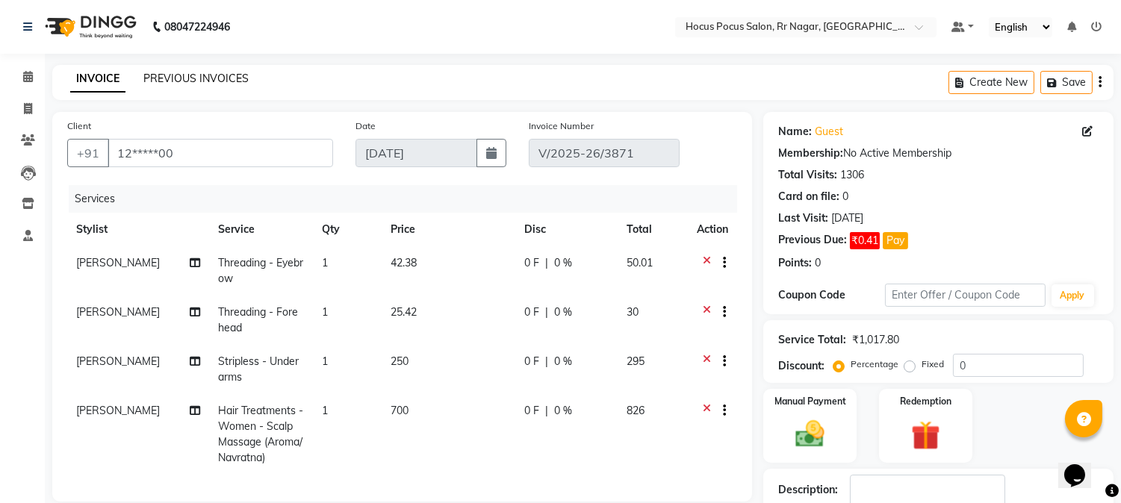
click at [177, 75] on link "PREVIOUS INVOICES" at bounding box center [195, 78] width 105 height 13
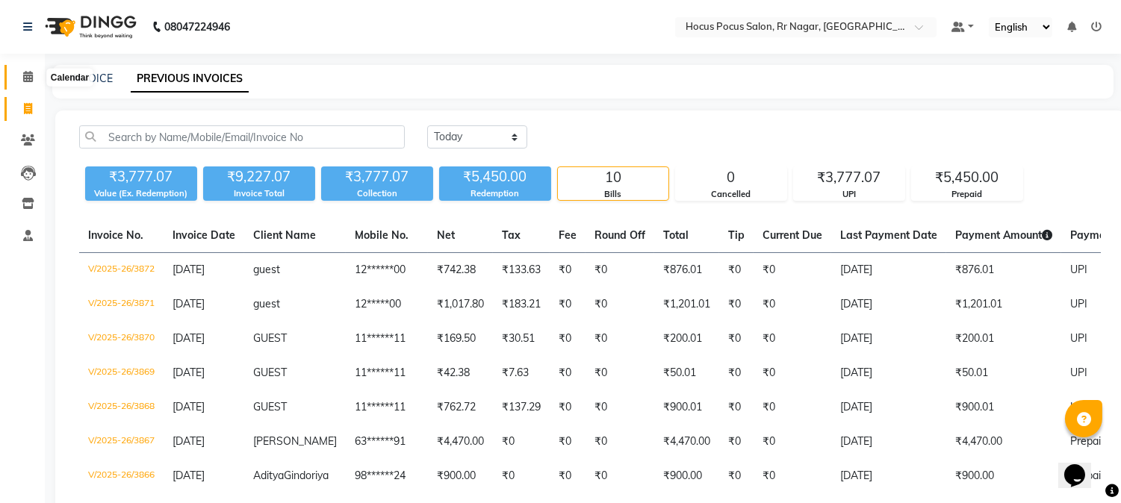
click at [28, 79] on icon at bounding box center [28, 76] width 10 height 11
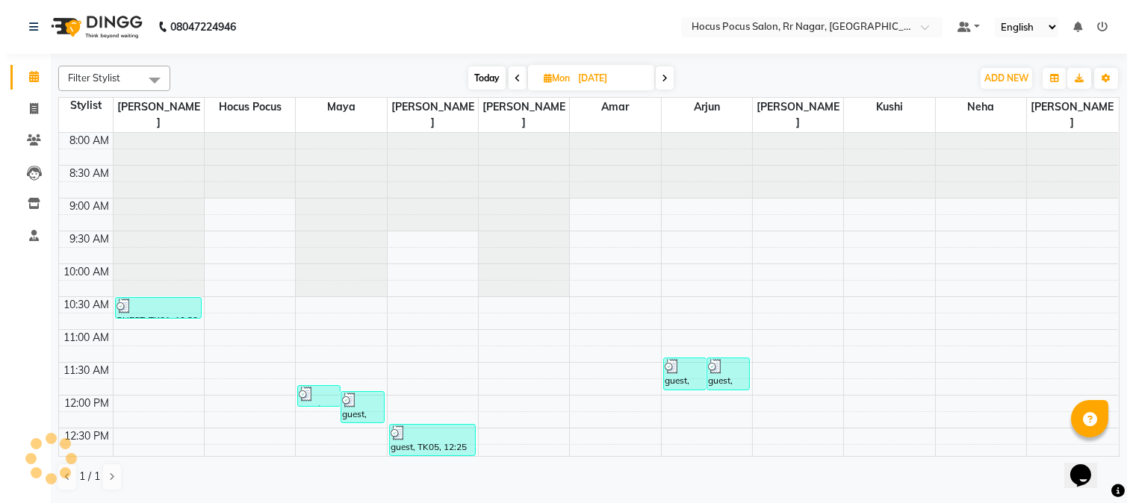
scroll to position [489, 0]
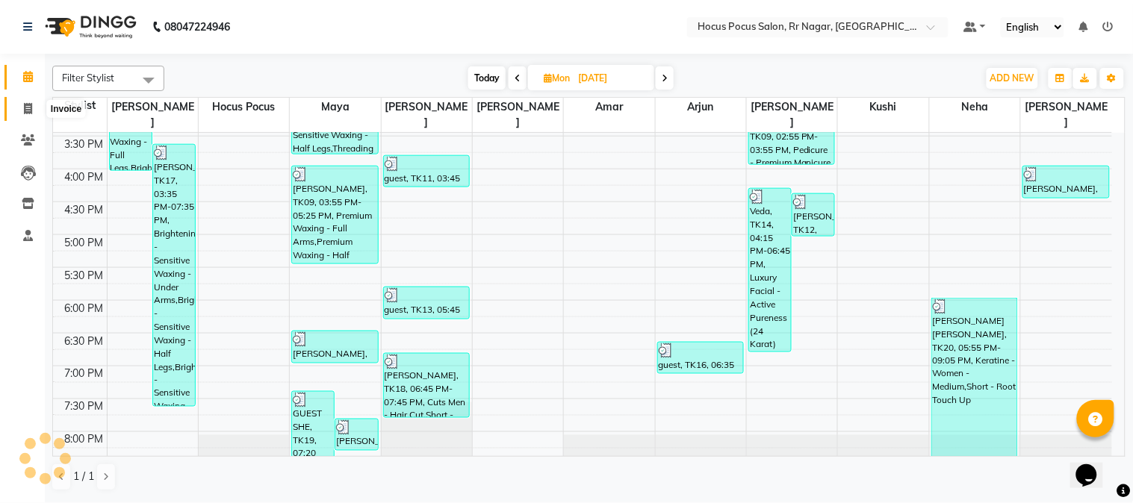
drag, startPoint x: 26, startPoint y: 106, endPoint x: 40, endPoint y: 123, distance: 21.2
click at [26, 105] on icon at bounding box center [28, 108] width 8 height 11
select select "service"
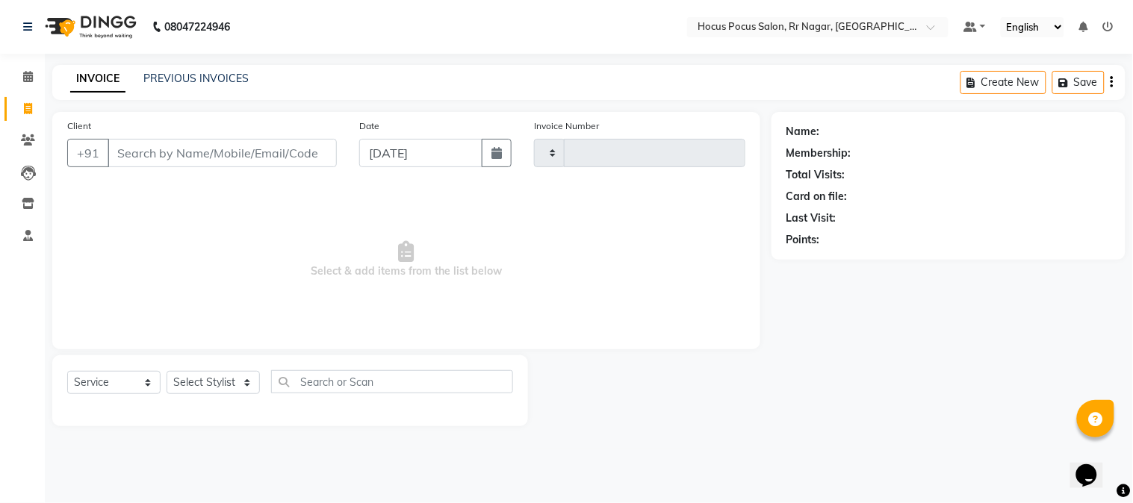
type input "3873"
select select "5019"
